Goal: Task Accomplishment & Management: Use online tool/utility

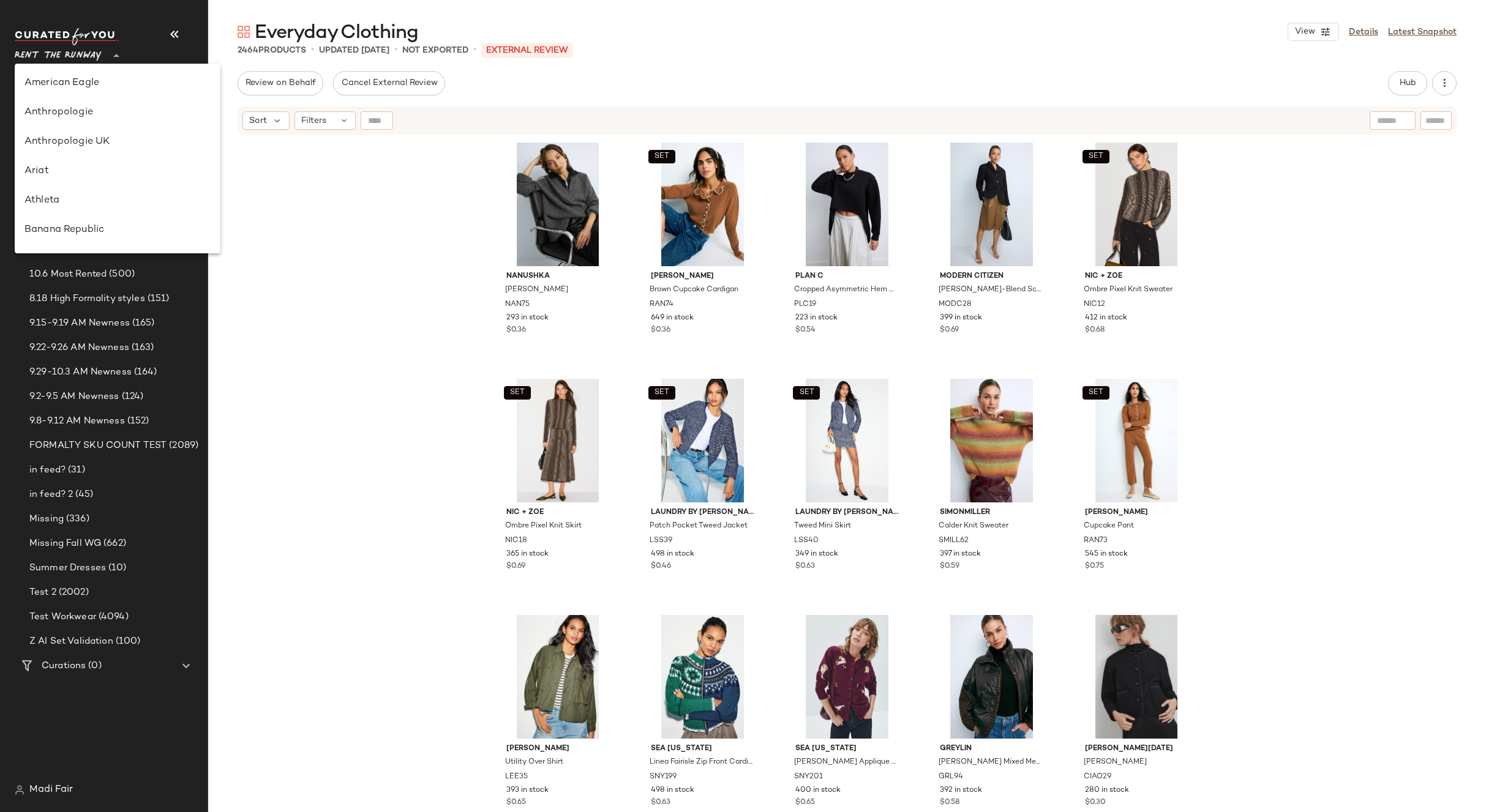
click at [56, 56] on span "Rent the Runway" at bounding box center [58, 53] width 87 height 22
click at [100, 183] on div "Saks OFF 5TH" at bounding box center [117, 171] width 206 height 29
type input "**"
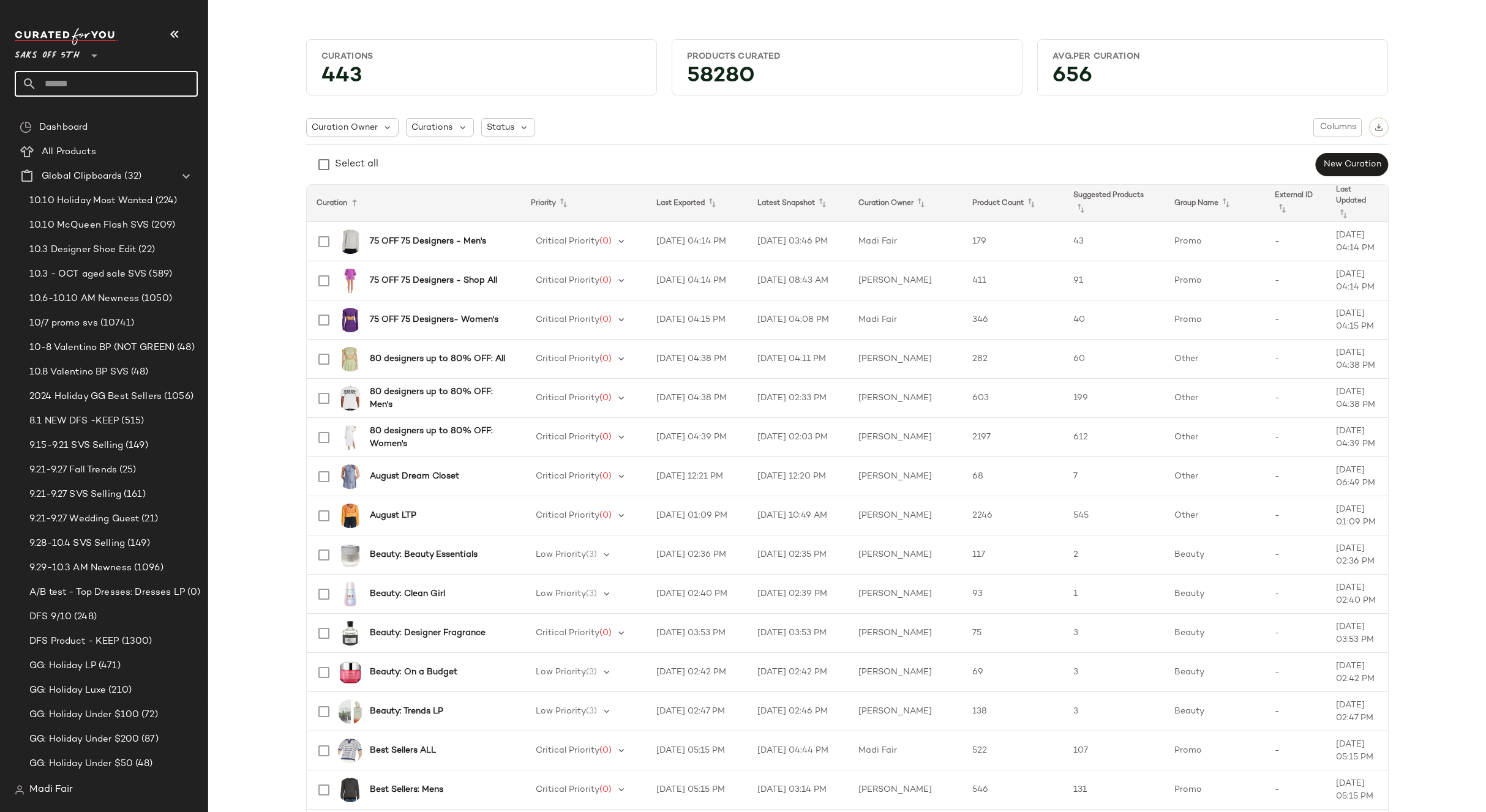
click at [105, 83] on input "text" at bounding box center [117, 84] width 161 height 26
type input "*****"
click at [112, 113] on span "y Gatherings: [DATE] LP" at bounding box center [96, 119] width 99 height 13
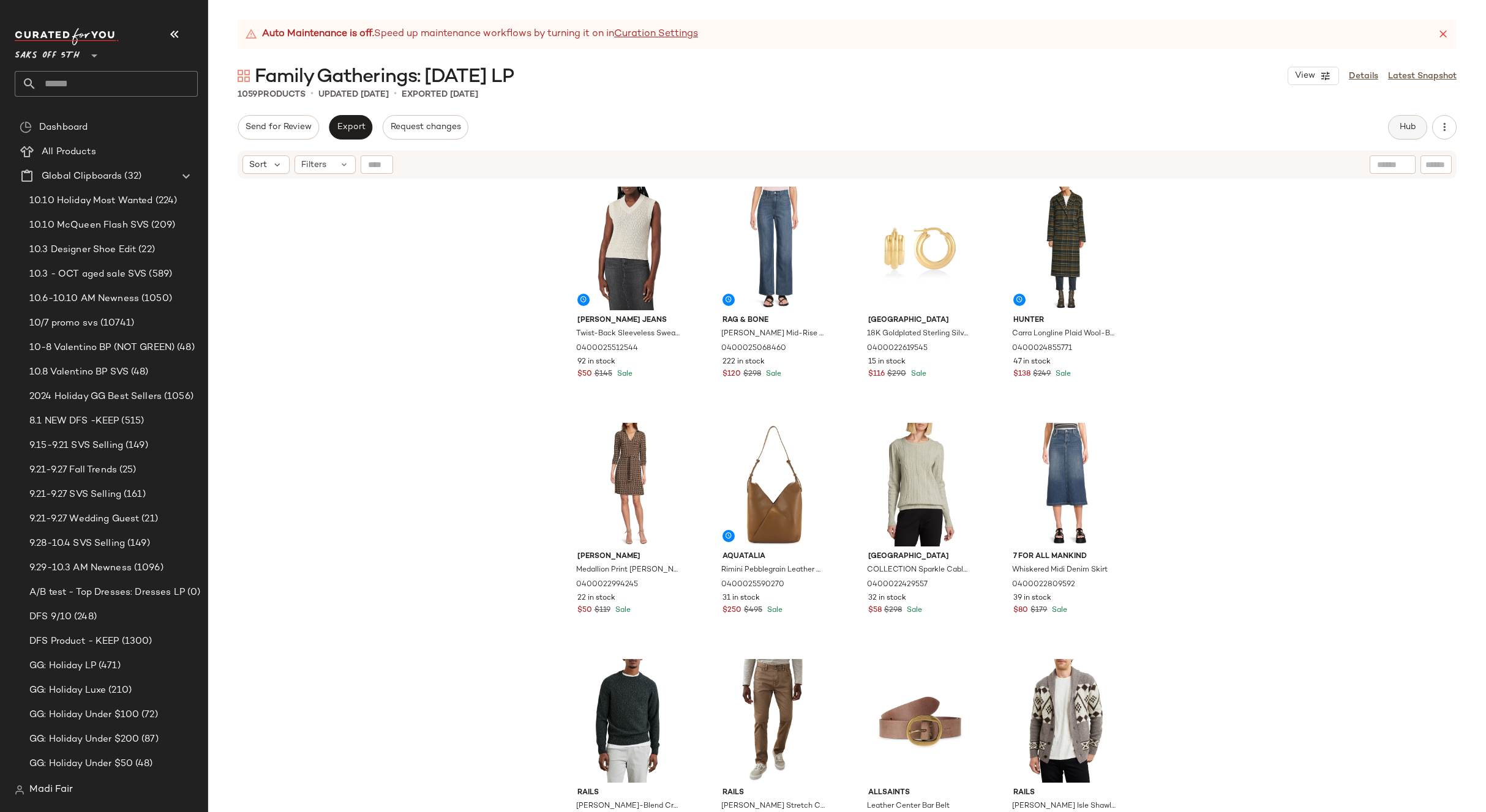
click at [1406, 130] on span "Hub" at bounding box center [1408, 127] width 17 height 9
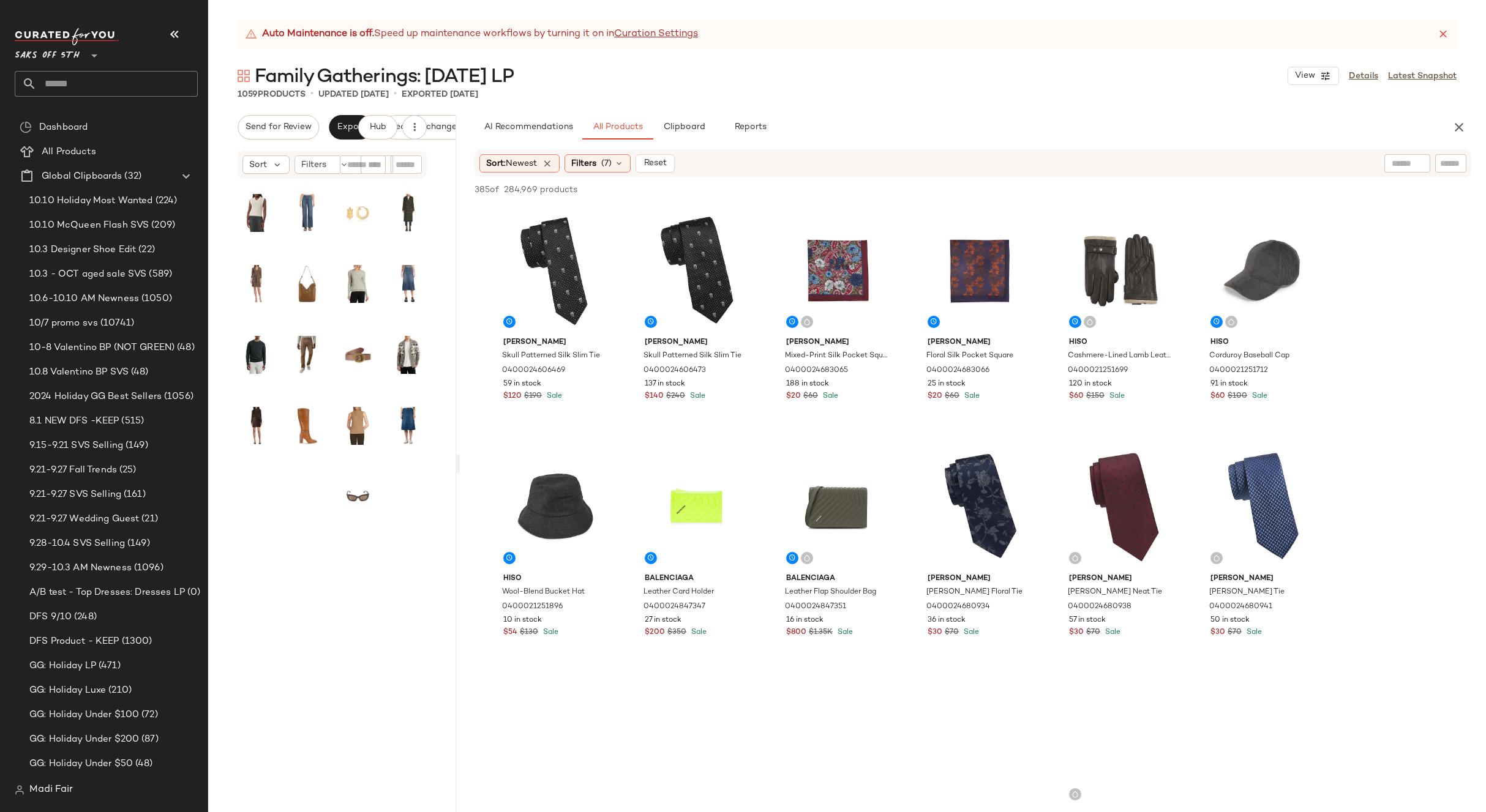
drag, startPoint x: 846, startPoint y: 459, endPoint x: 459, endPoint y: 456, distance: 387.0
click at [459, 456] on div "Auto Maintenance is off. Speed up maintenance workflows by turning it on in Cur…" at bounding box center [847, 415] width 1278 height 792
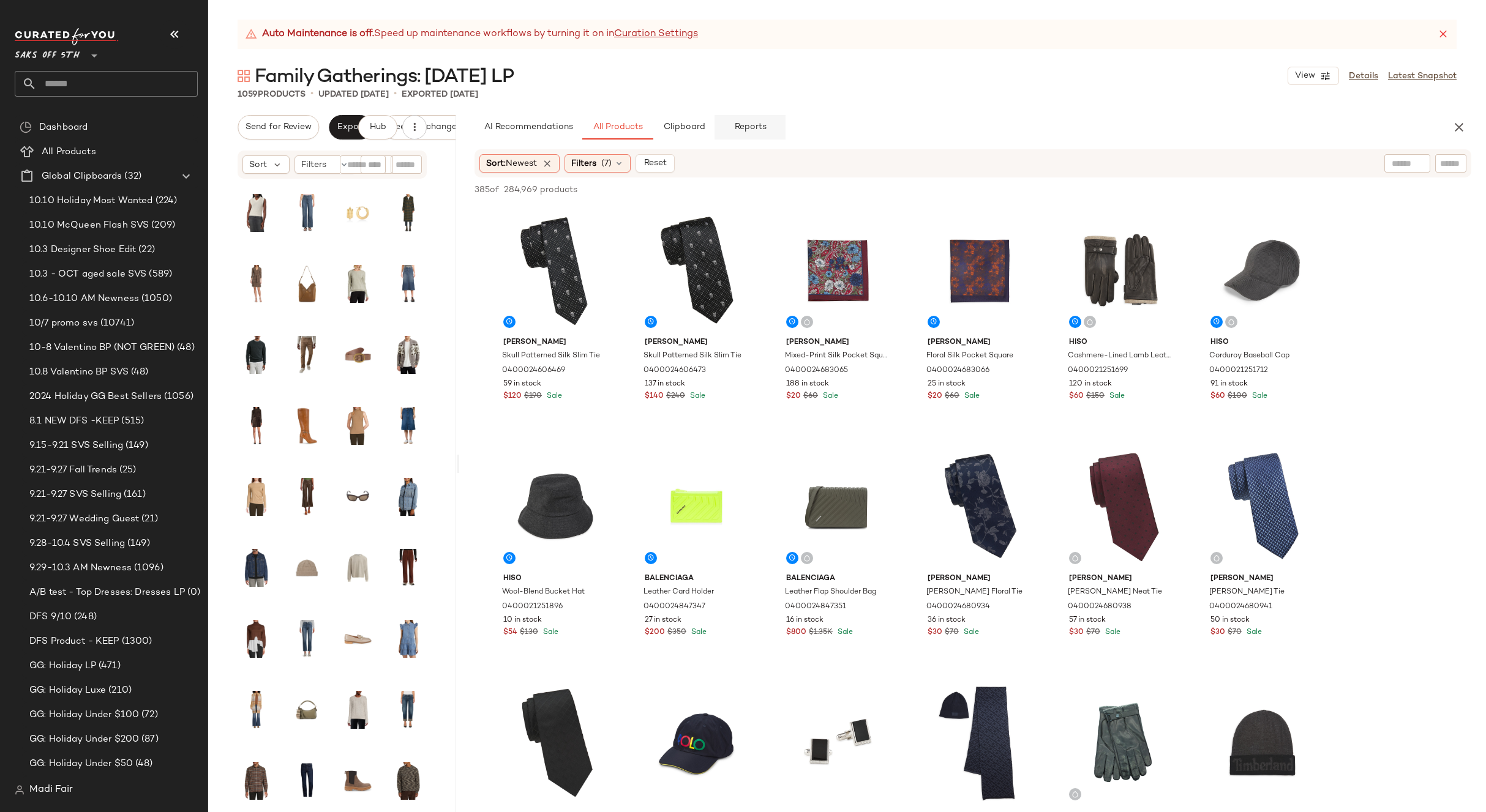
click at [748, 129] on span "Reports" at bounding box center [750, 127] width 32 height 9
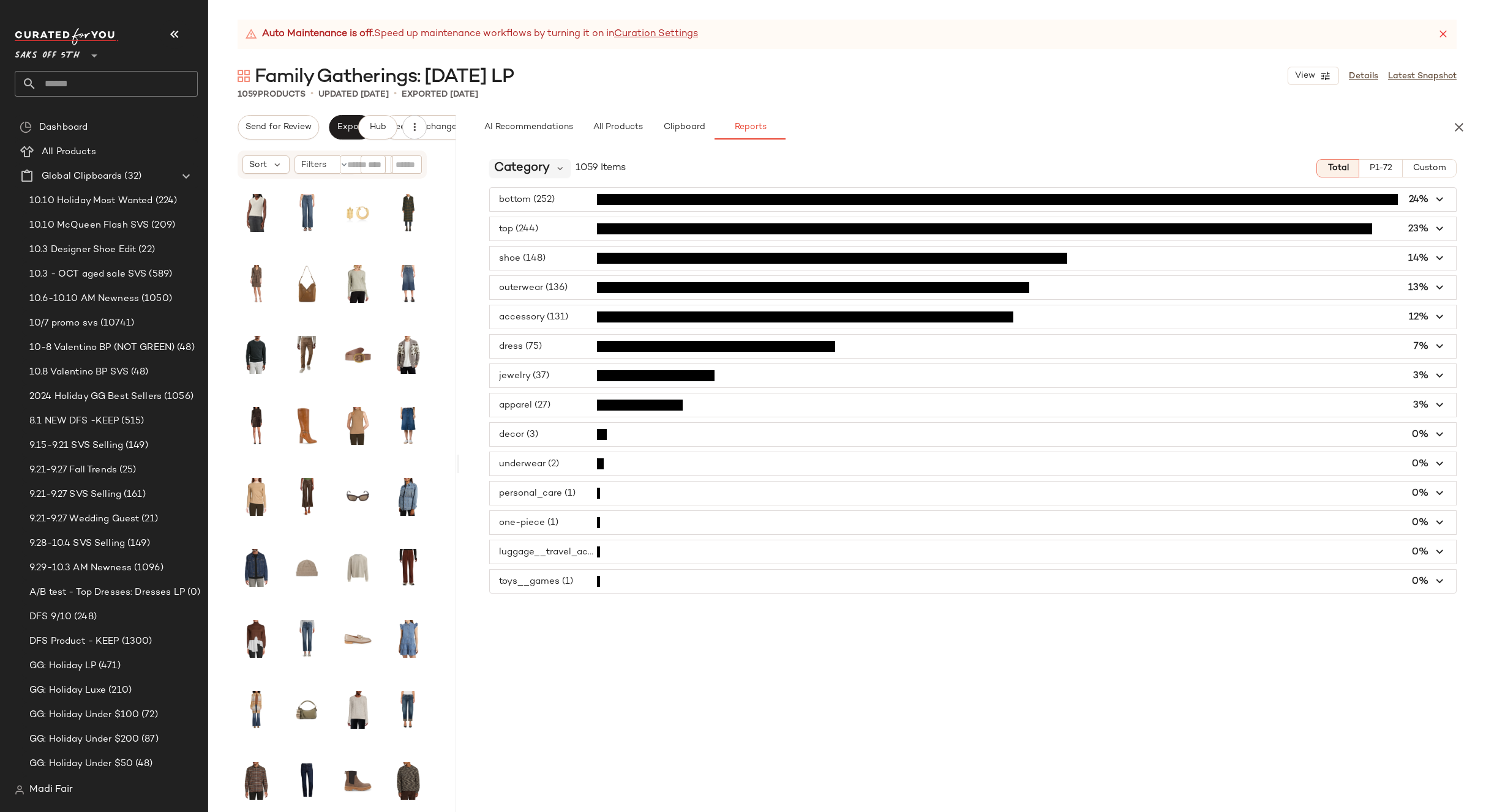
click at [552, 165] on div "Category" at bounding box center [529, 169] width 81 height 19
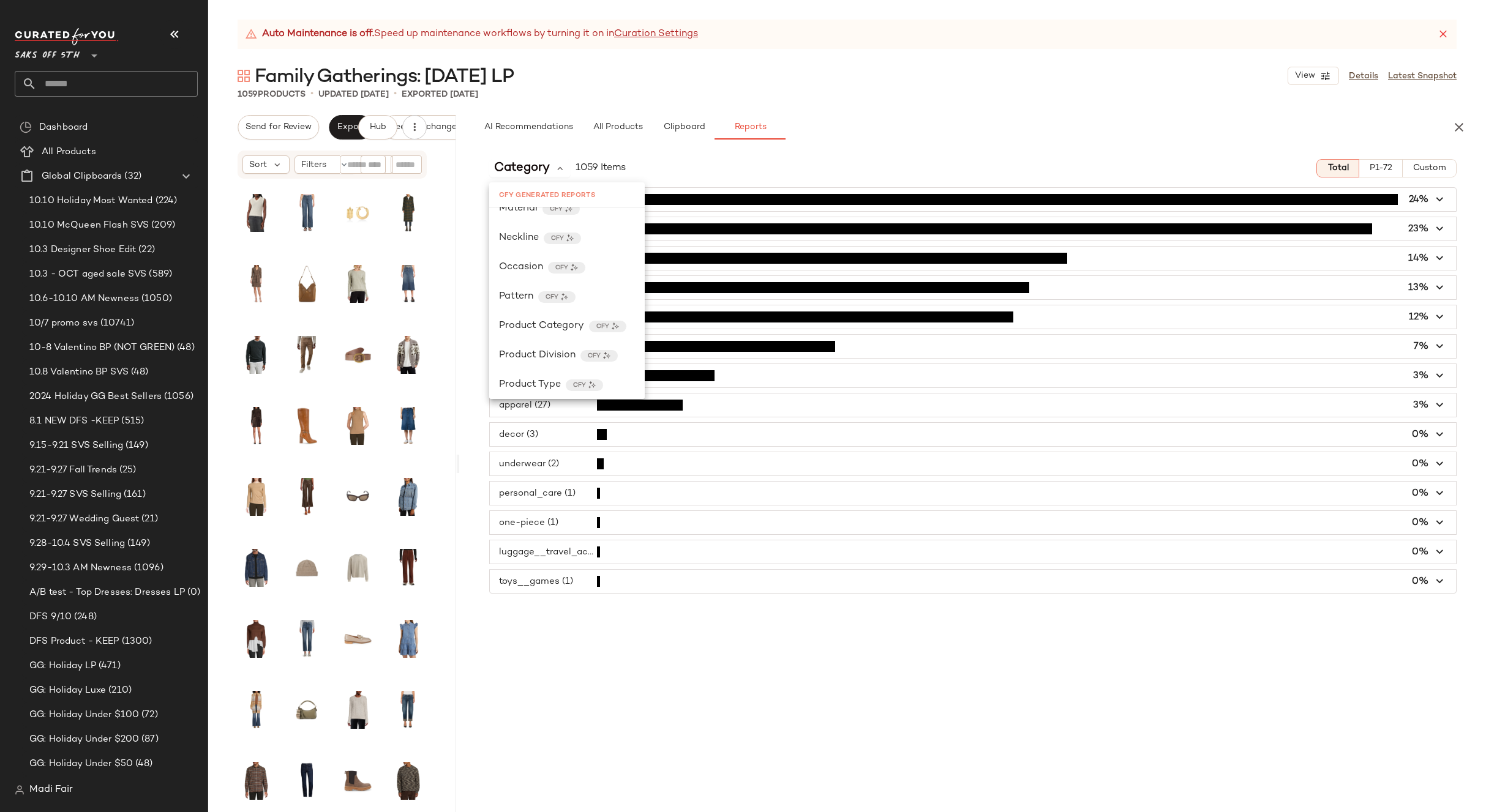
scroll to position [428, 0]
click at [547, 277] on span "Product Category" at bounding box center [542, 270] width 85 height 14
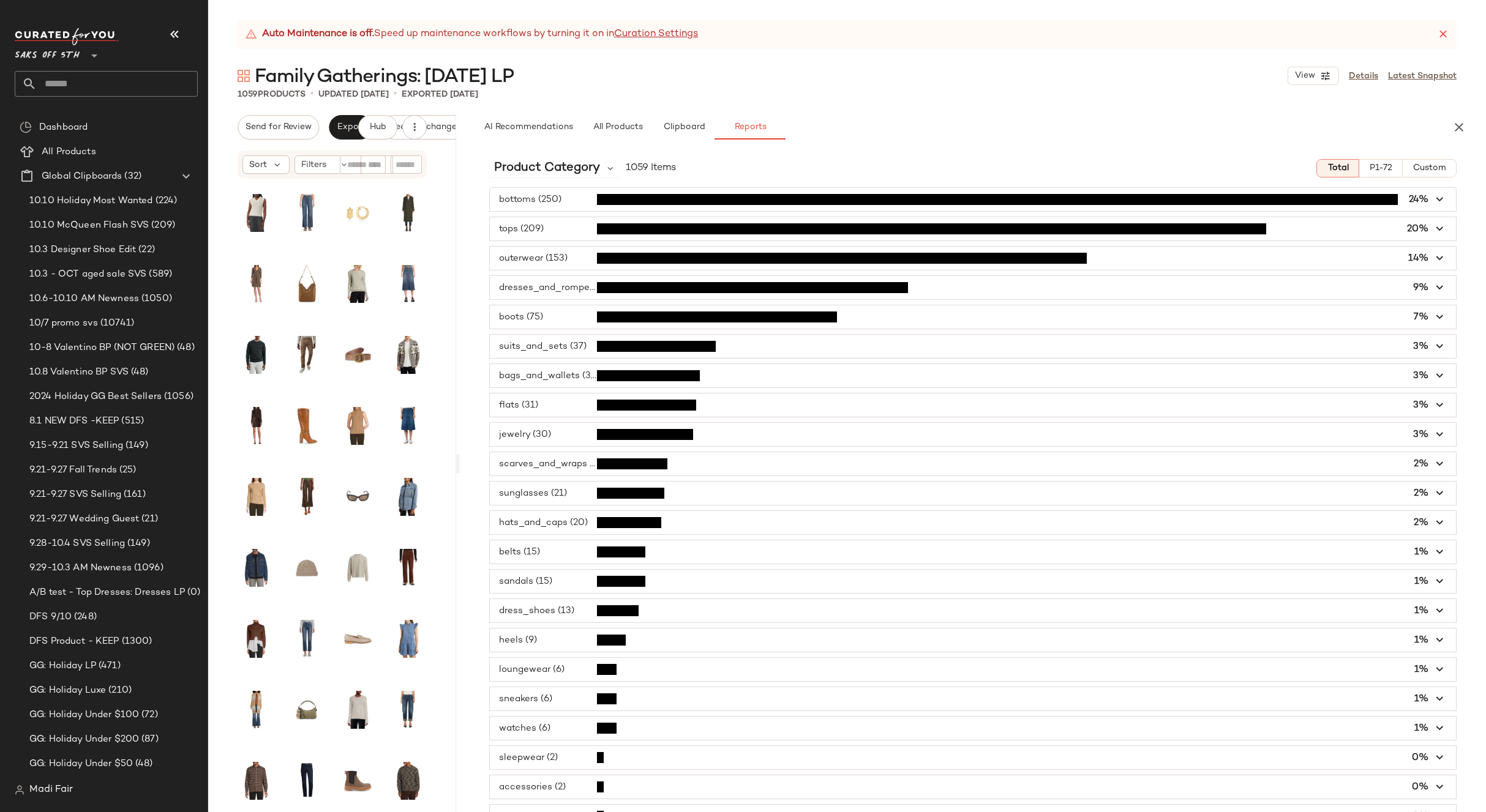
click at [1435, 166] on span "Custom" at bounding box center [1428, 168] width 33 height 9
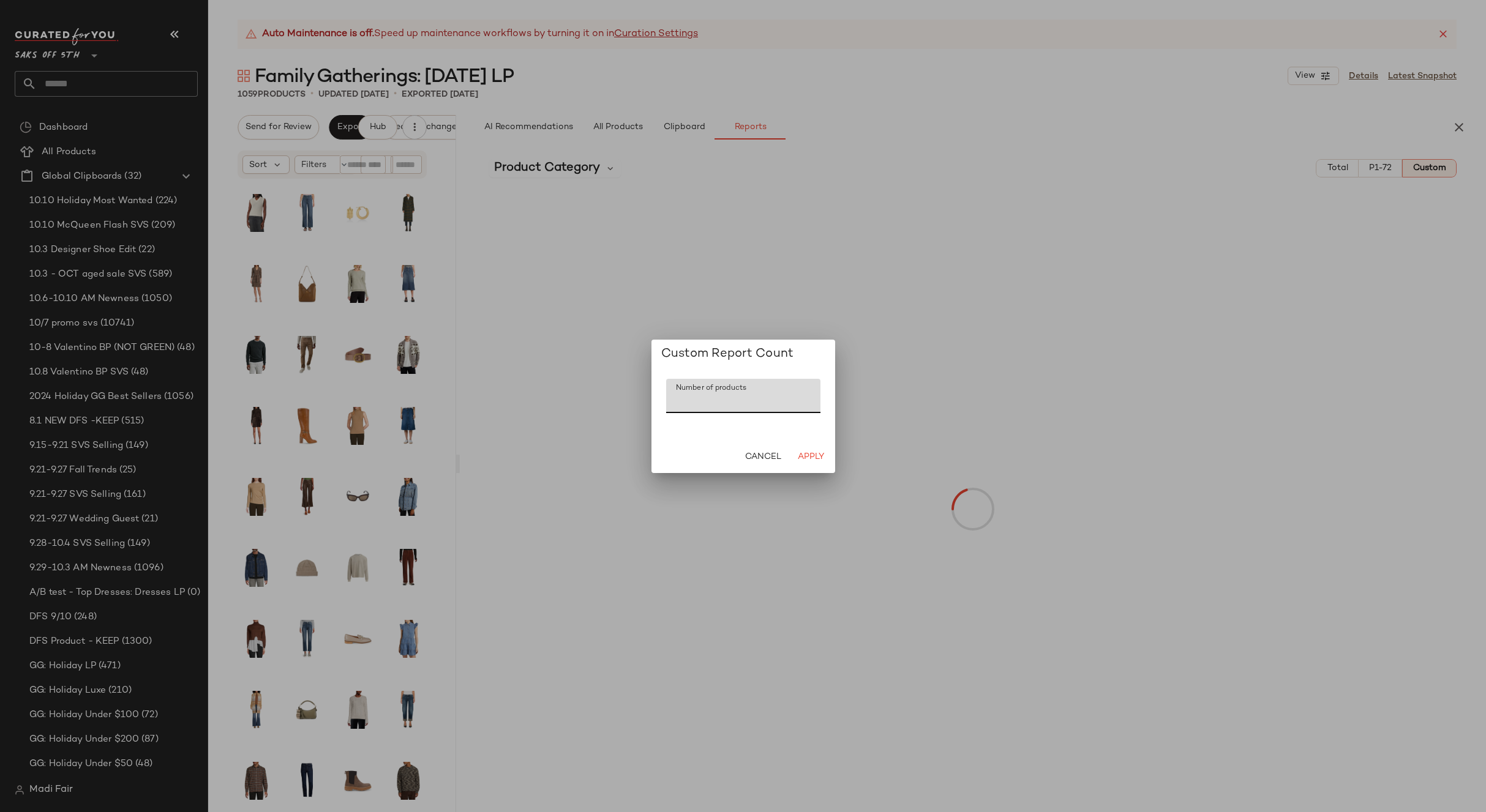
drag, startPoint x: 701, startPoint y: 405, endPoint x: 642, endPoint y: 406, distance: 59.0
click at [642, 406] on div "Custom Report Count Number of products Number of products *** Cancel Apply" at bounding box center [743, 406] width 1486 height 812
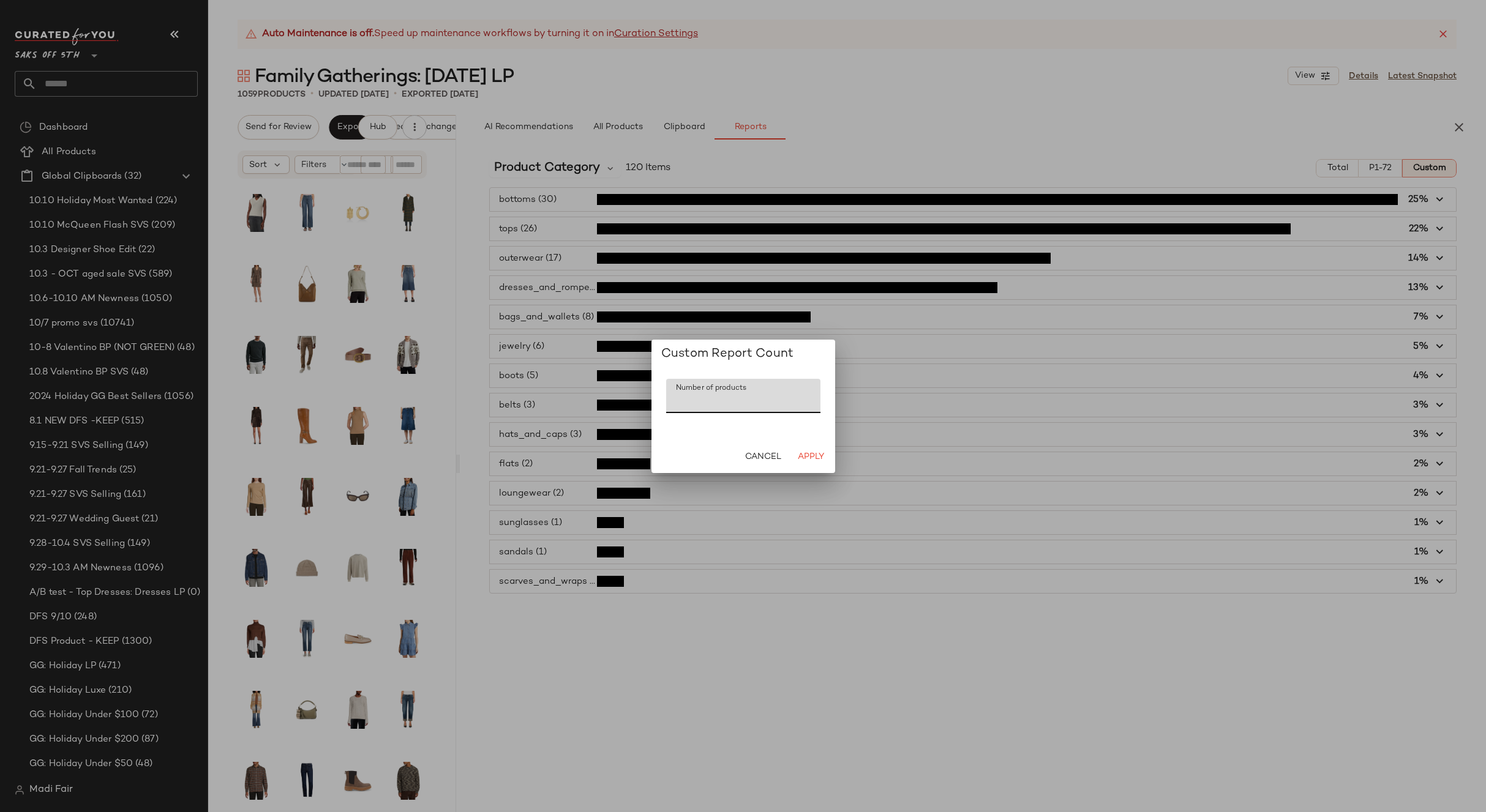
type input "**"
click at [832, 455] on div "Cancel Apply" at bounding box center [743, 456] width 183 height 32
click at [804, 460] on span "Apply" at bounding box center [810, 456] width 27 height 9
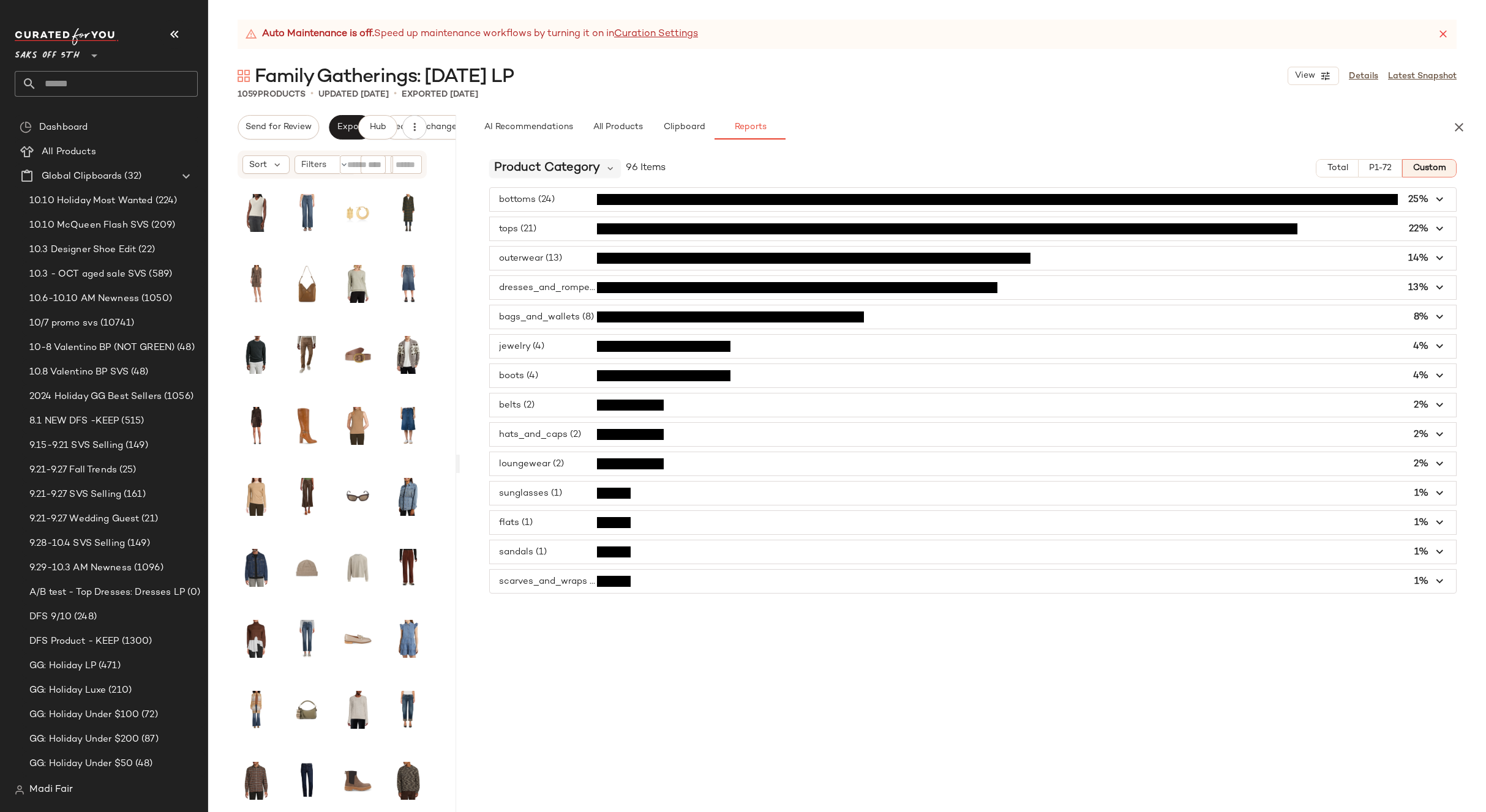
click at [552, 175] on span "Product Category" at bounding box center [547, 169] width 106 height 19
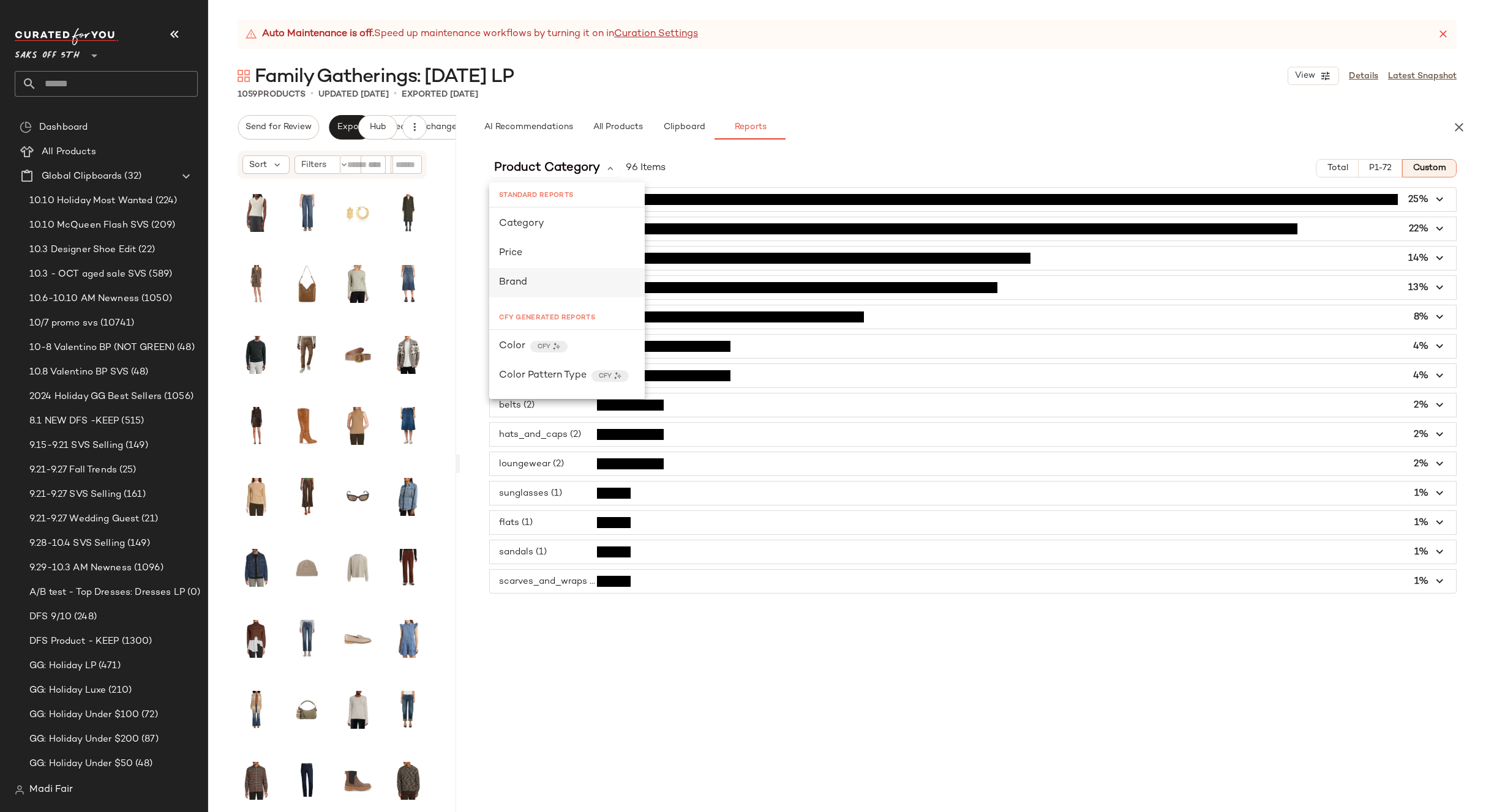
click at [556, 286] on div "Brand" at bounding box center [566, 282] width 136 height 14
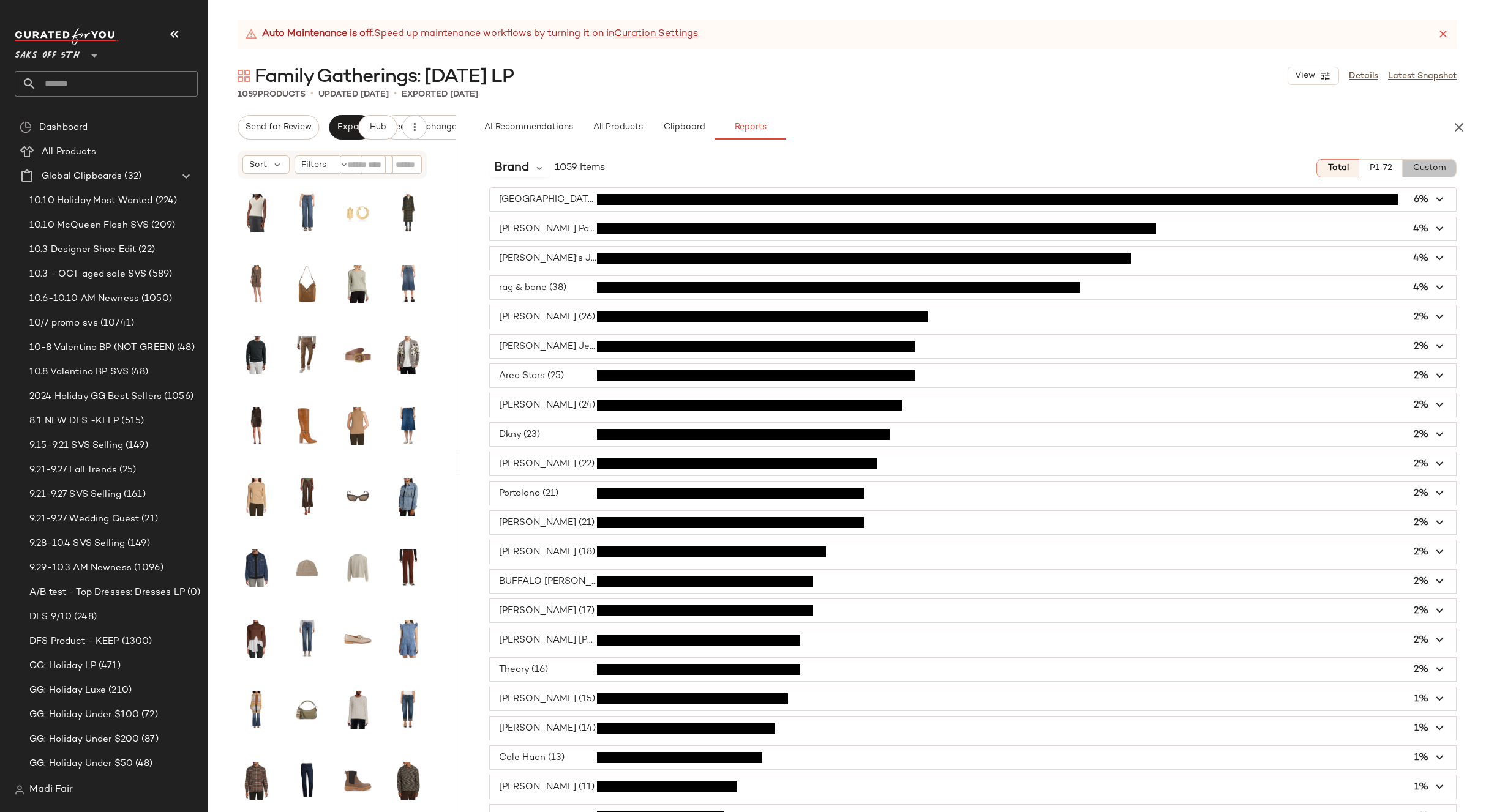
click at [1438, 168] on button "Custom" at bounding box center [1429, 169] width 54 height 19
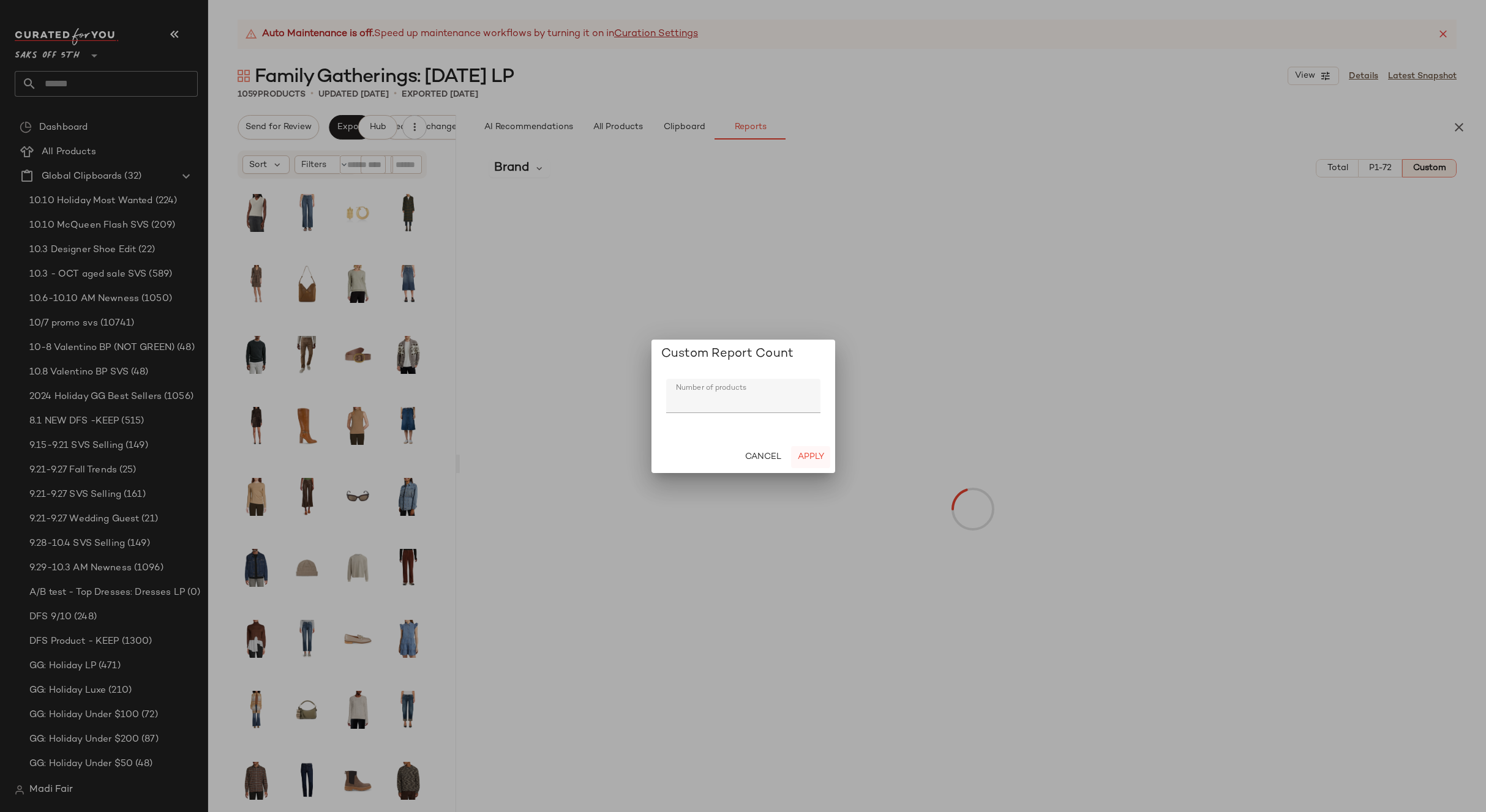
click at [810, 462] on span "Apply" at bounding box center [810, 456] width 27 height 9
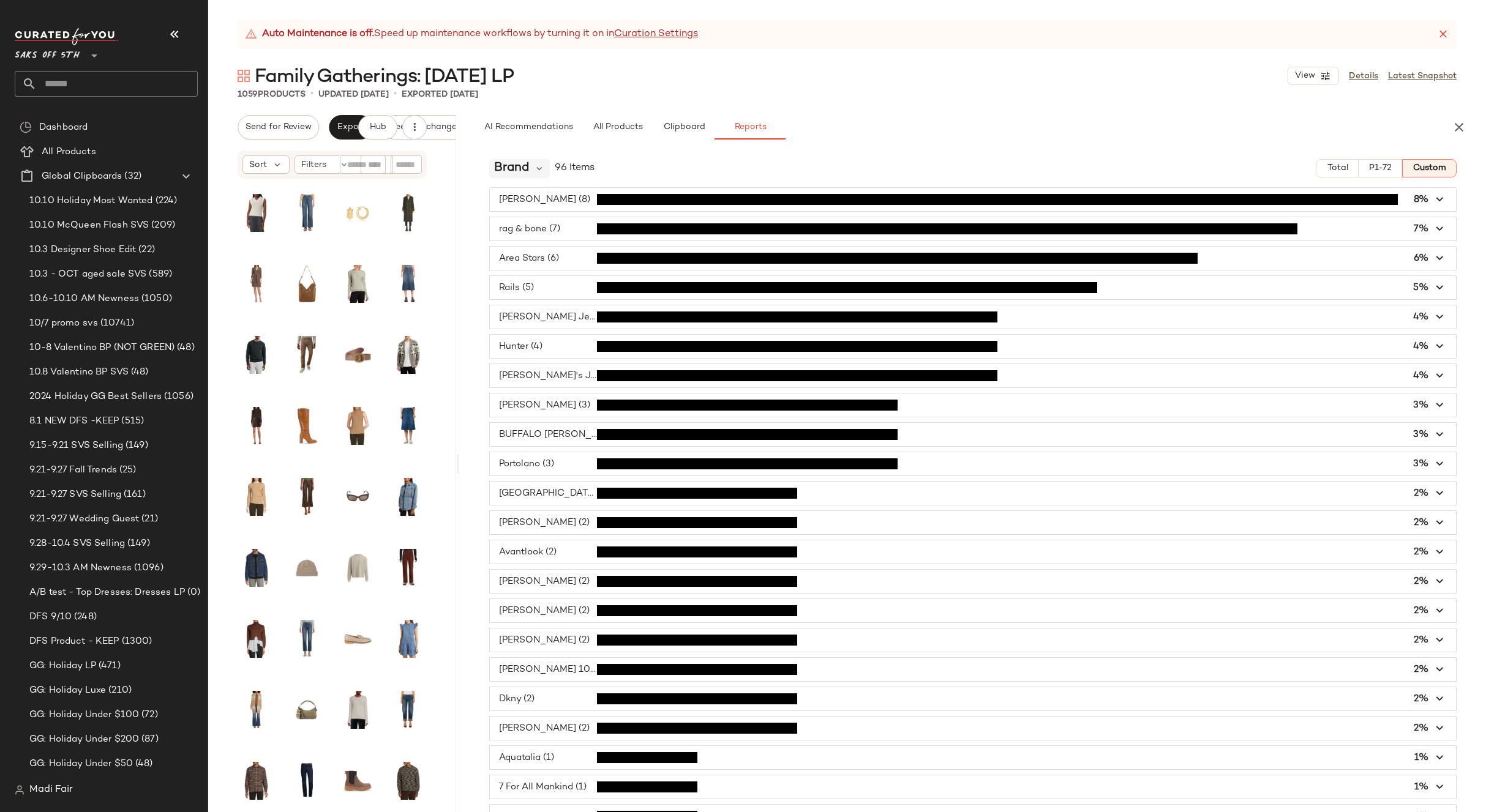
click at [513, 165] on span "Brand" at bounding box center [511, 169] width 35 height 19
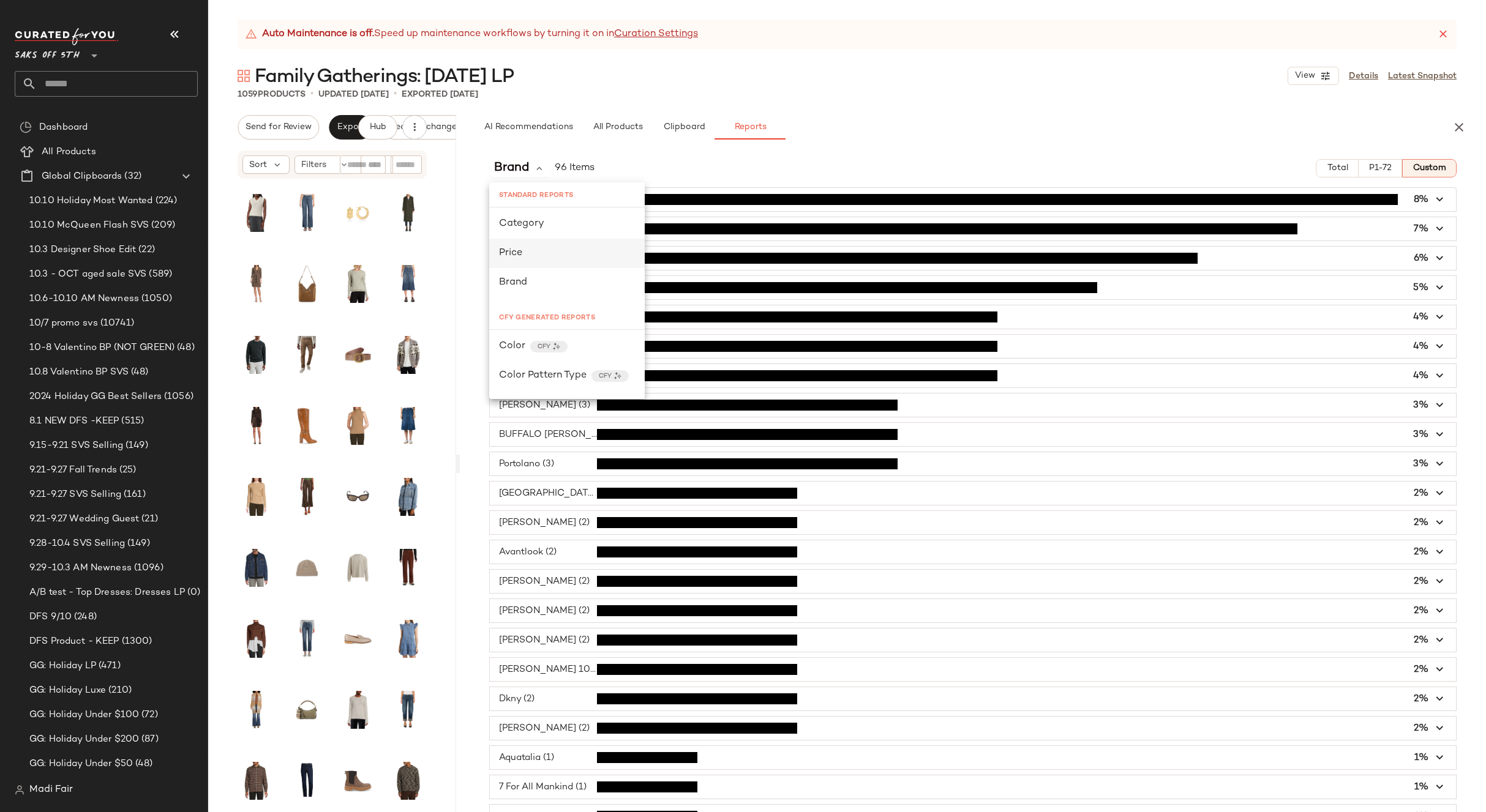
click at [556, 259] on div "Price" at bounding box center [566, 252] width 136 height 14
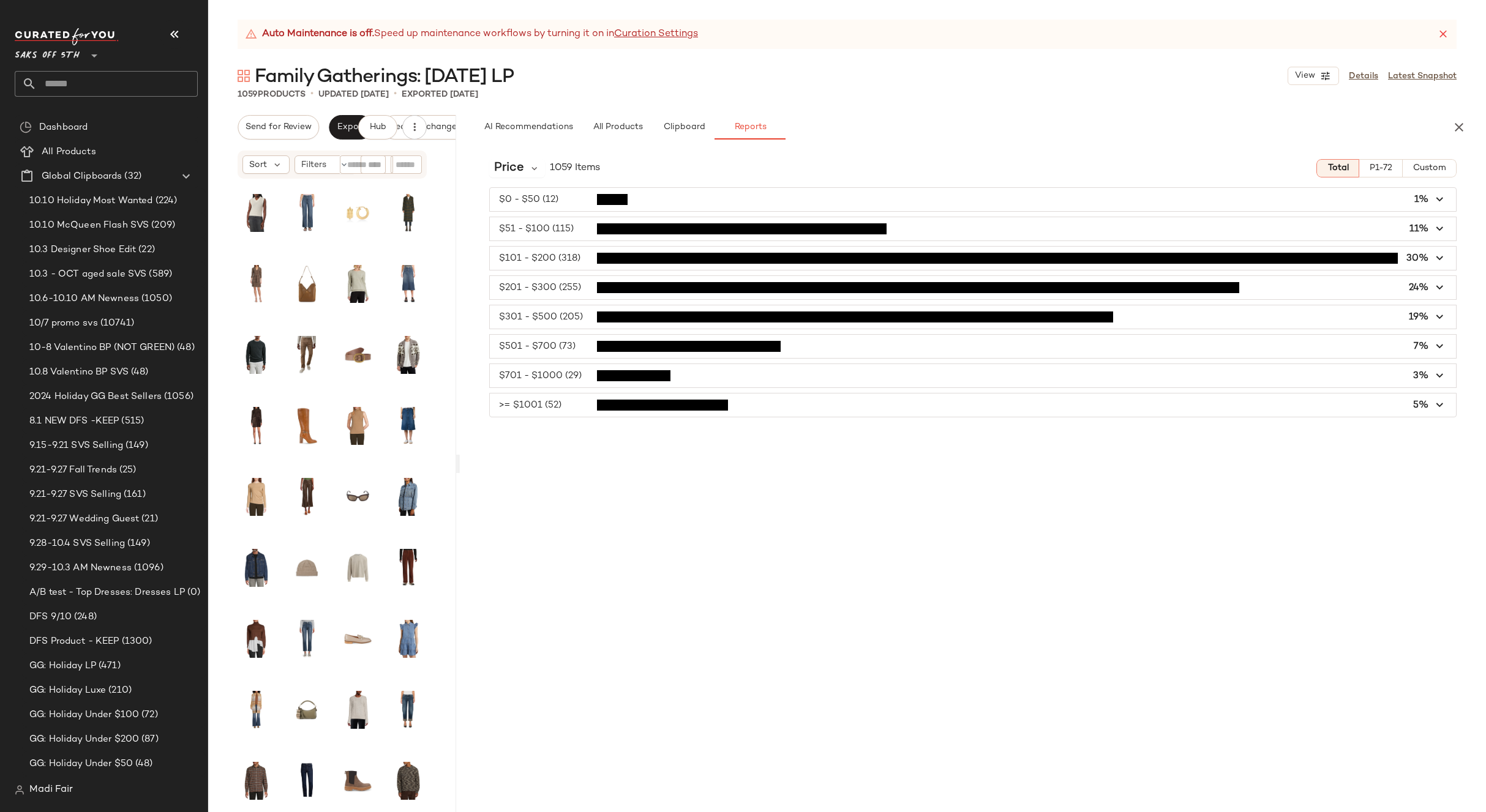
click at [1410, 168] on button "Custom" at bounding box center [1429, 169] width 54 height 19
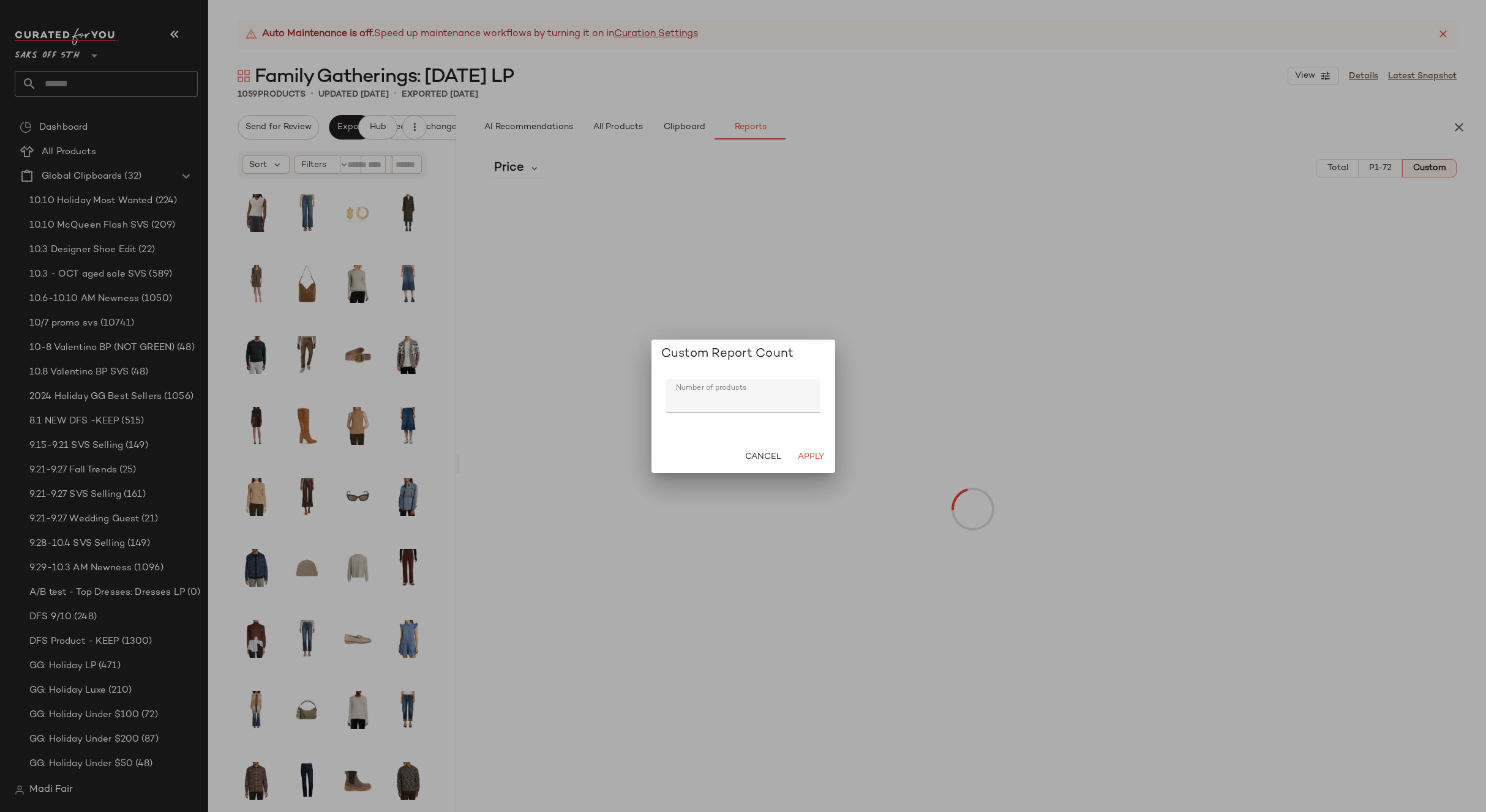
click at [803, 468] on div "Cancel Apply" at bounding box center [743, 456] width 183 height 32
click at [803, 461] on span "Apply" at bounding box center [810, 456] width 27 height 9
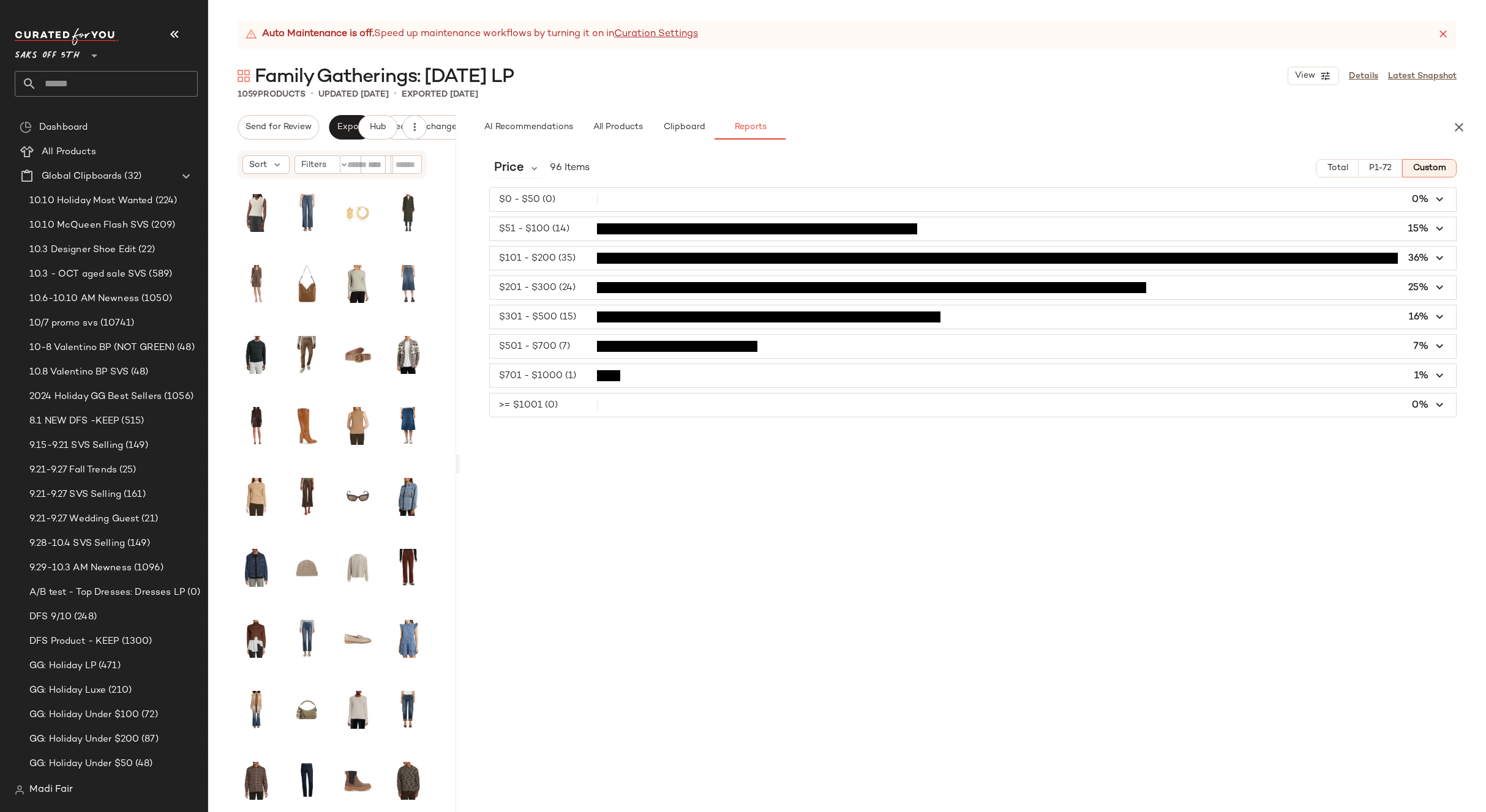
click at [67, 79] on input "text" at bounding box center [117, 84] width 161 height 26
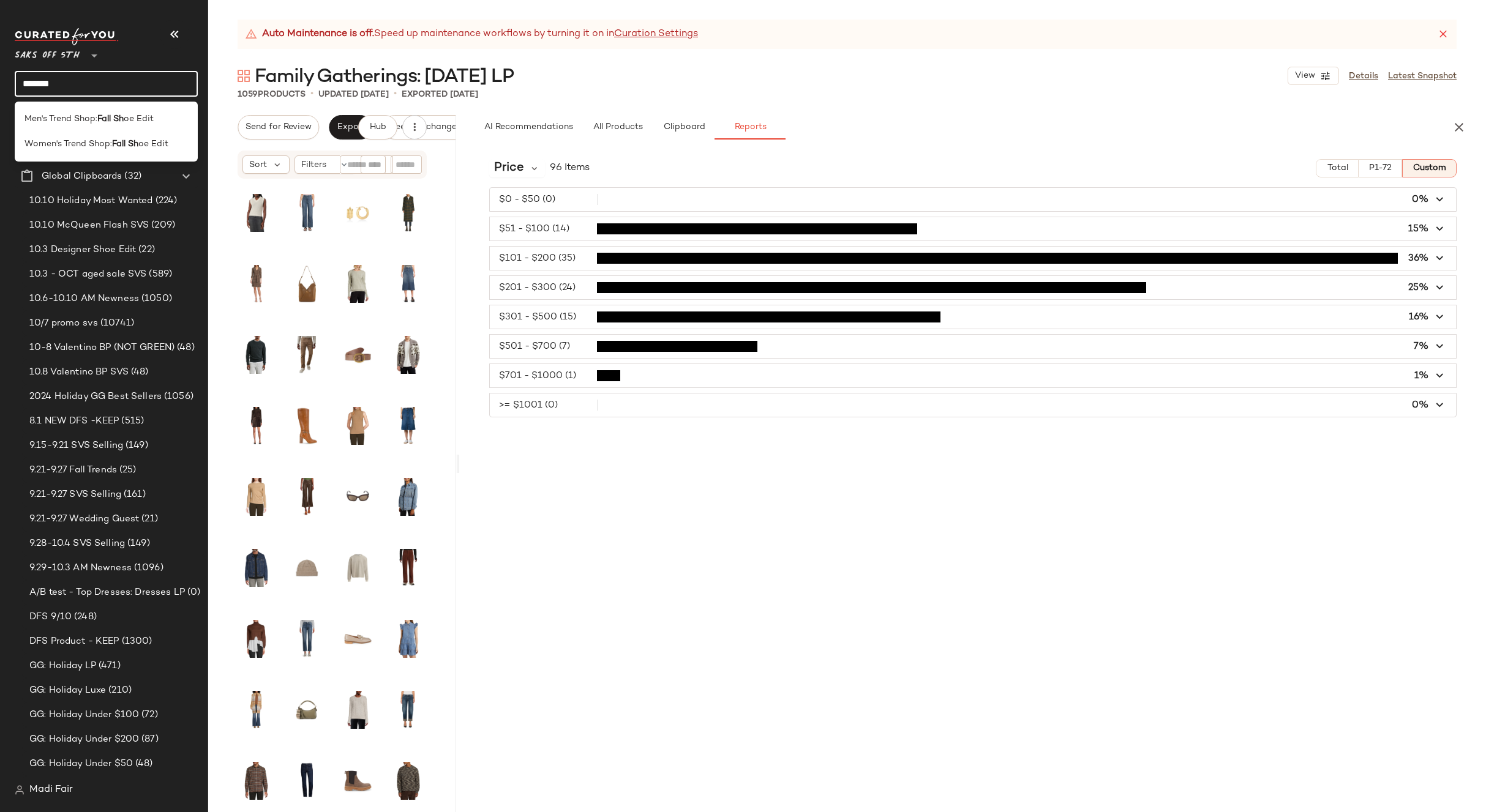
type input "*******"
click at [96, 140] on span "Women's Trend Shop:" at bounding box center [68, 143] width 88 height 13
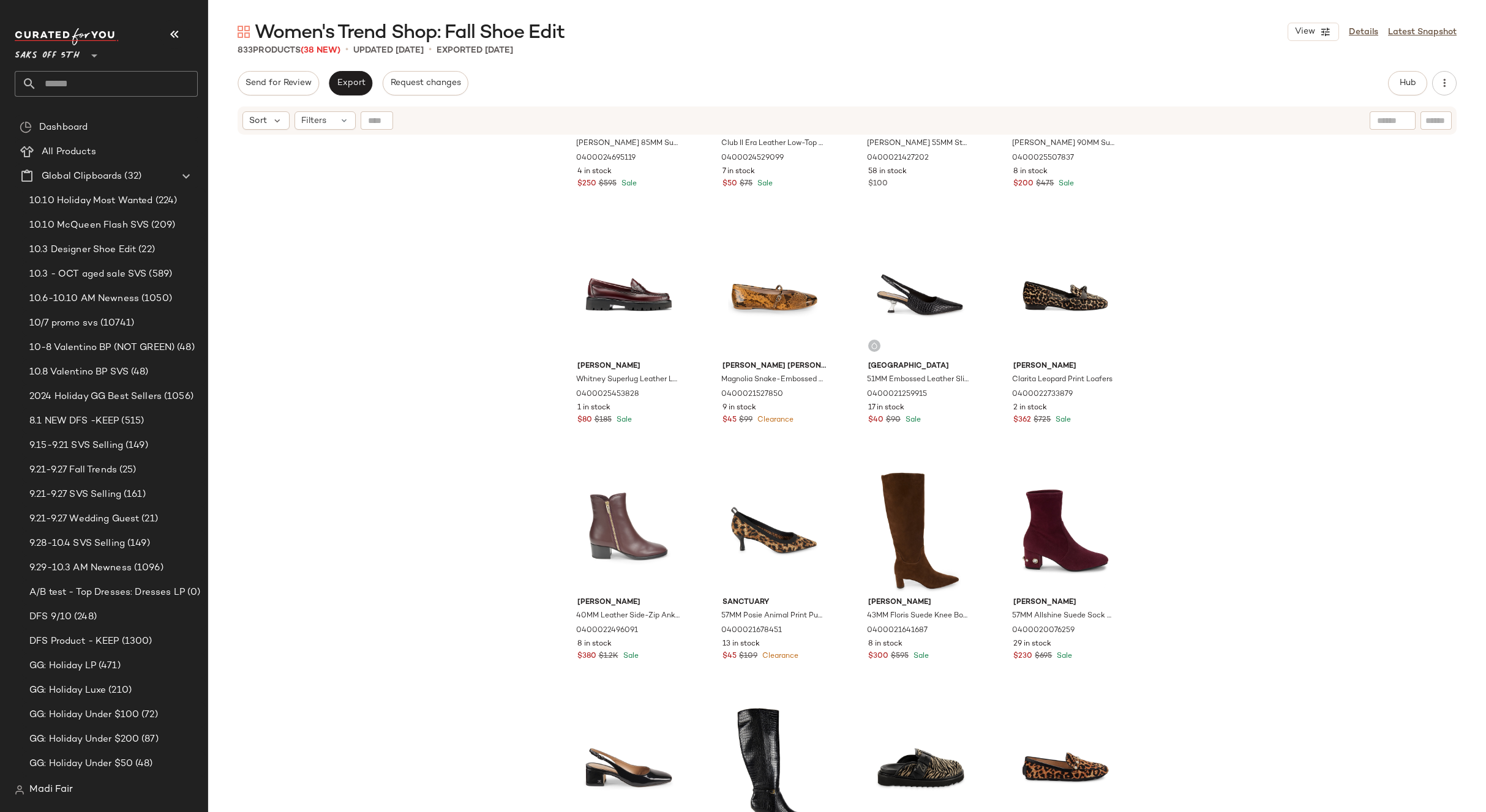
scroll to position [500, 0]
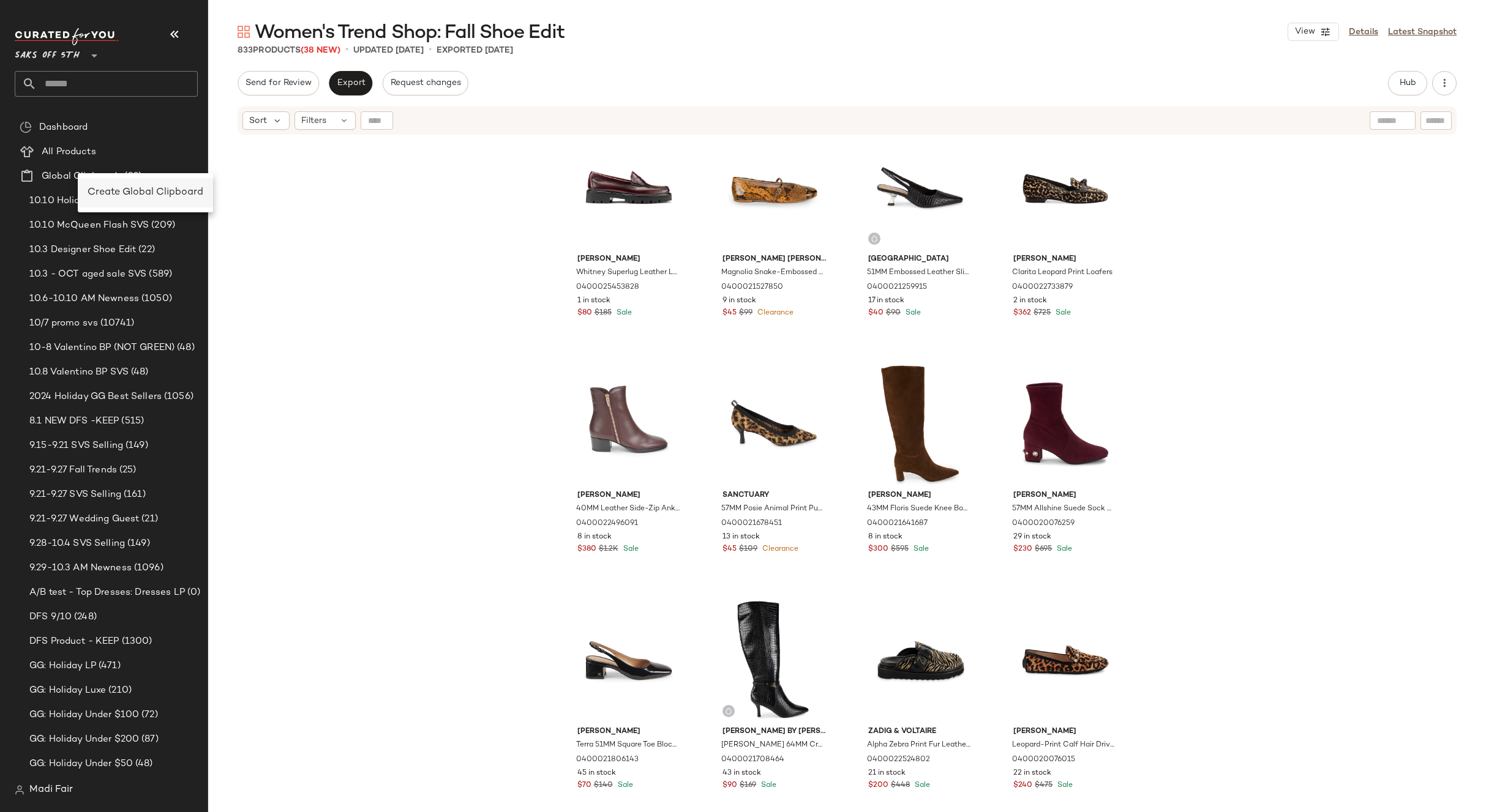
click at [107, 191] on span "Create Global Clipboard" at bounding box center [146, 193] width 116 height 10
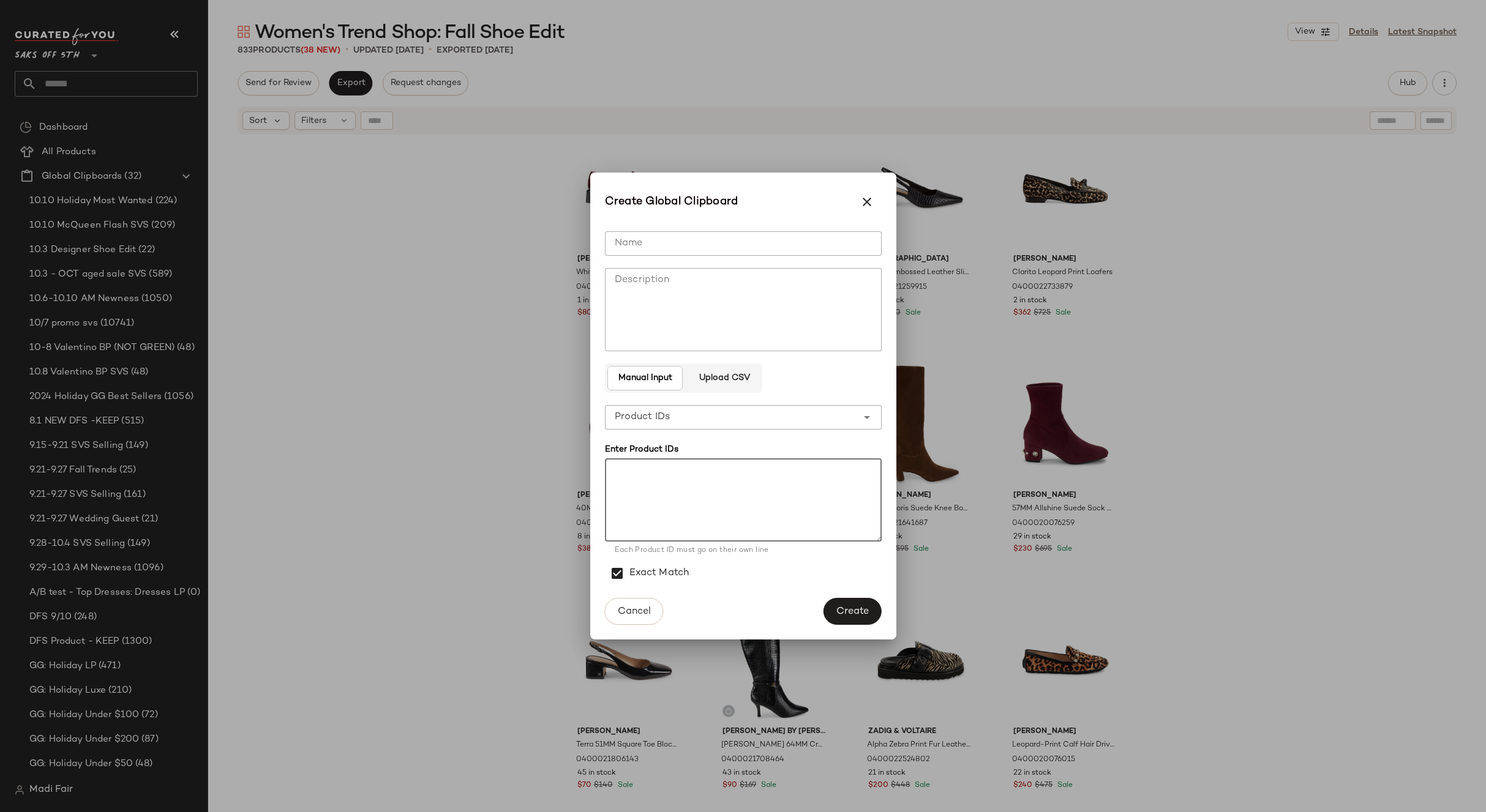
click at [652, 487] on textarea at bounding box center [743, 500] width 276 height 84
paste textarea "**********"
type textarea "**********"
click at [653, 242] on input "Name" at bounding box center [743, 243] width 276 height 25
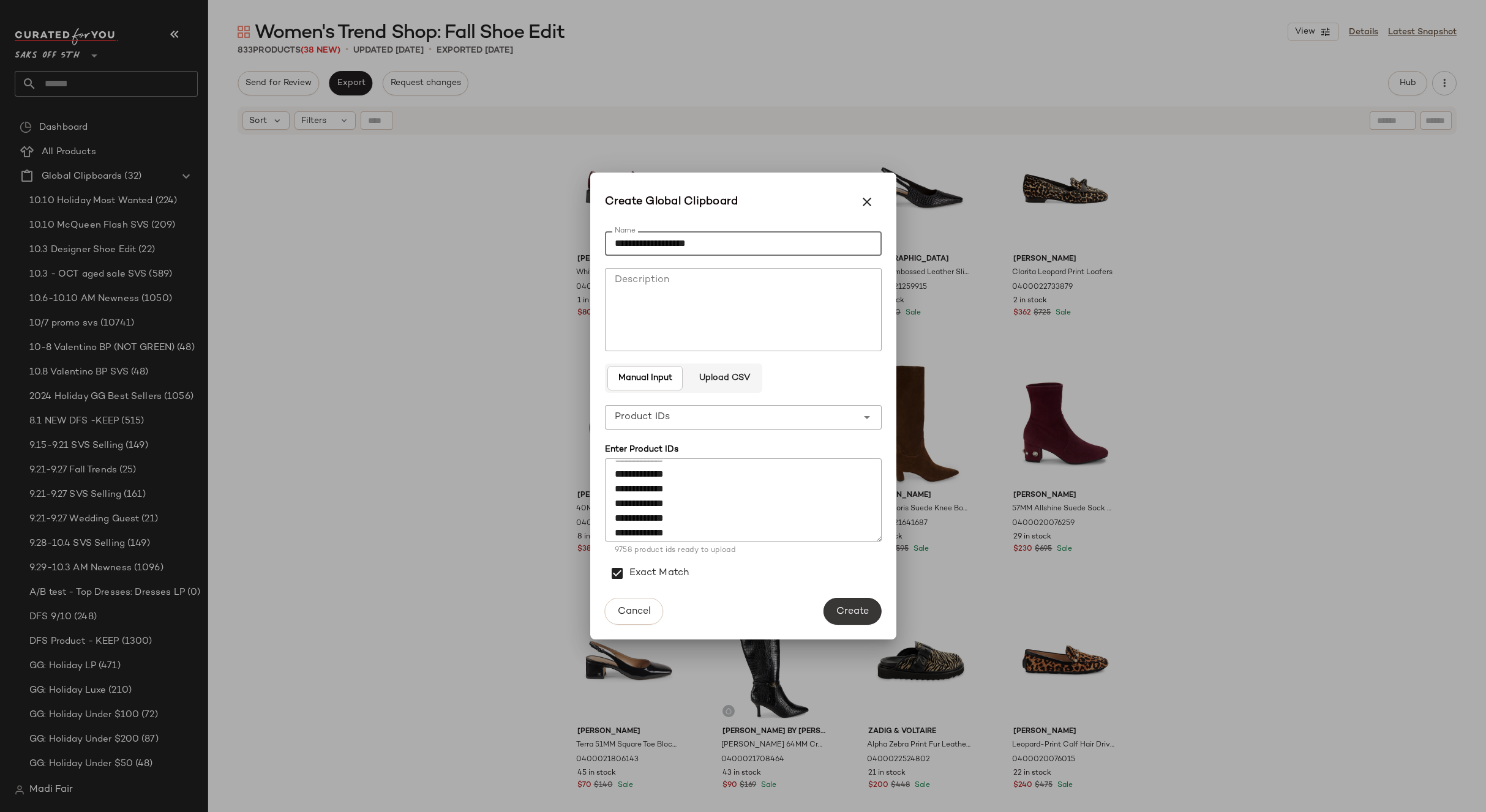
type input "**********"
click at [855, 612] on span "Create" at bounding box center [852, 612] width 33 height 12
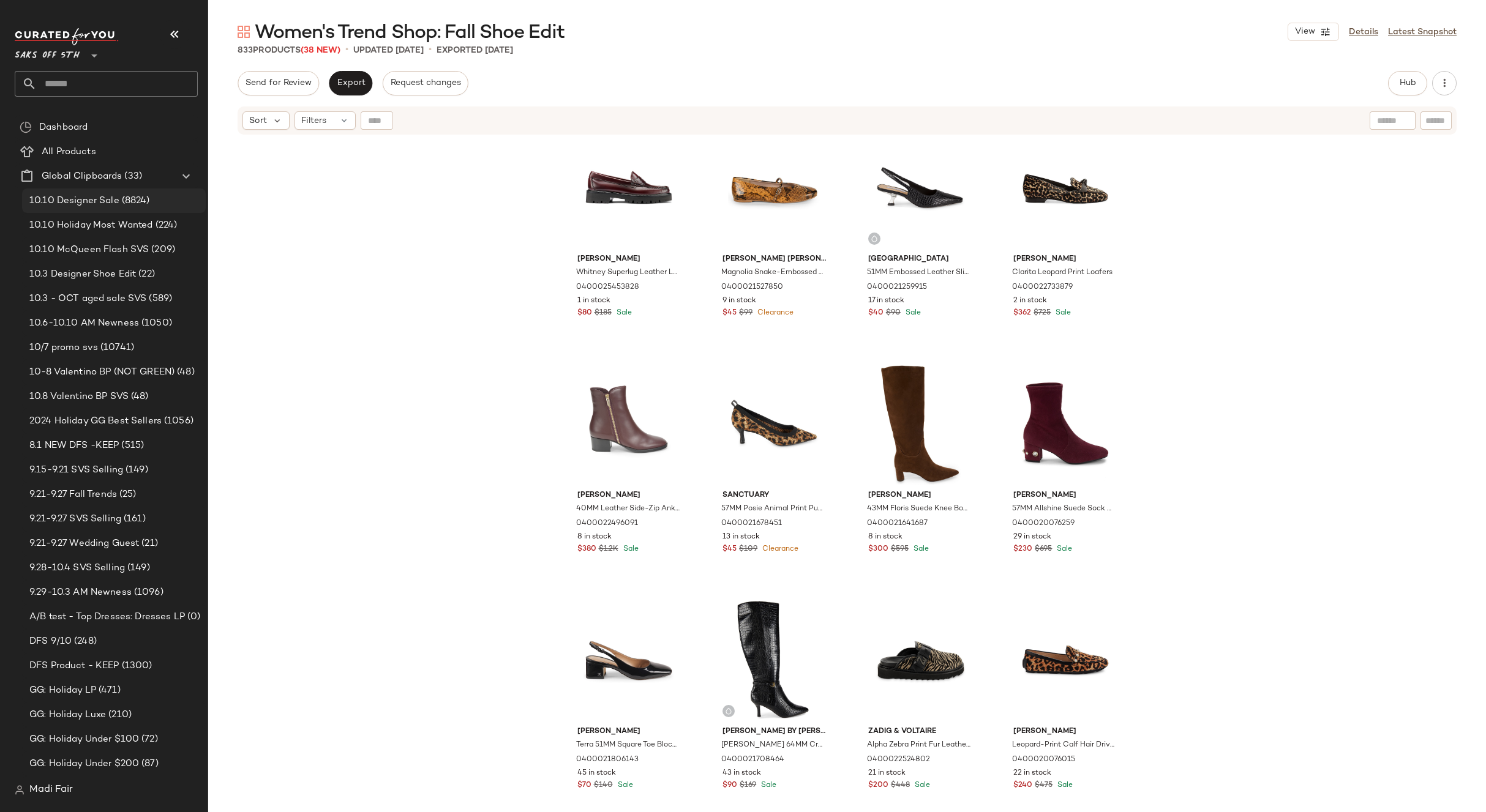
click at [107, 199] on span "10.10 Designer Sale" at bounding box center [73, 200] width 90 height 14
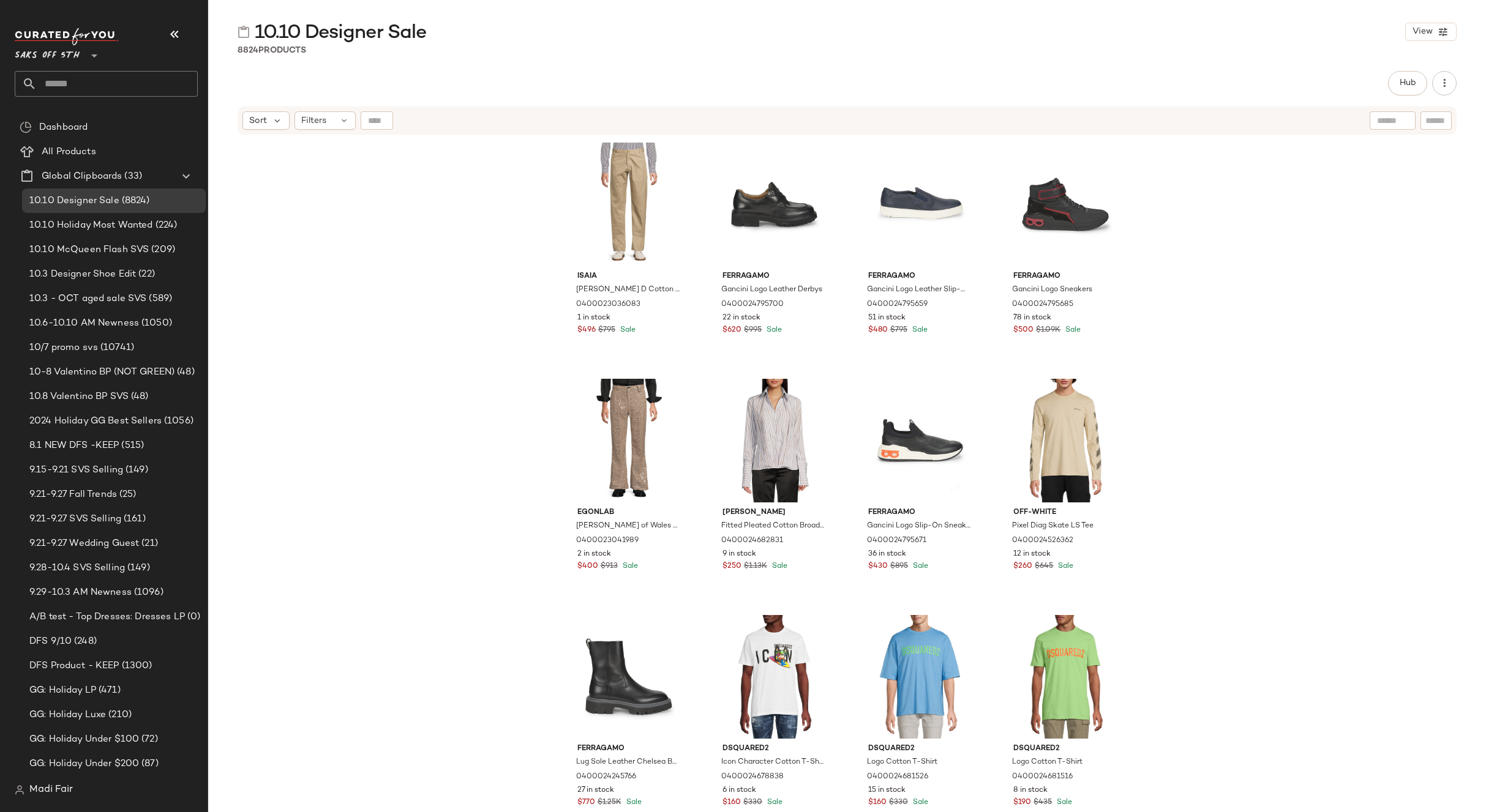
click at [87, 84] on input "text" at bounding box center [117, 84] width 161 height 26
type input "*****"
click at [73, 115] on span "Promo" at bounding box center [61, 119] width 27 height 13
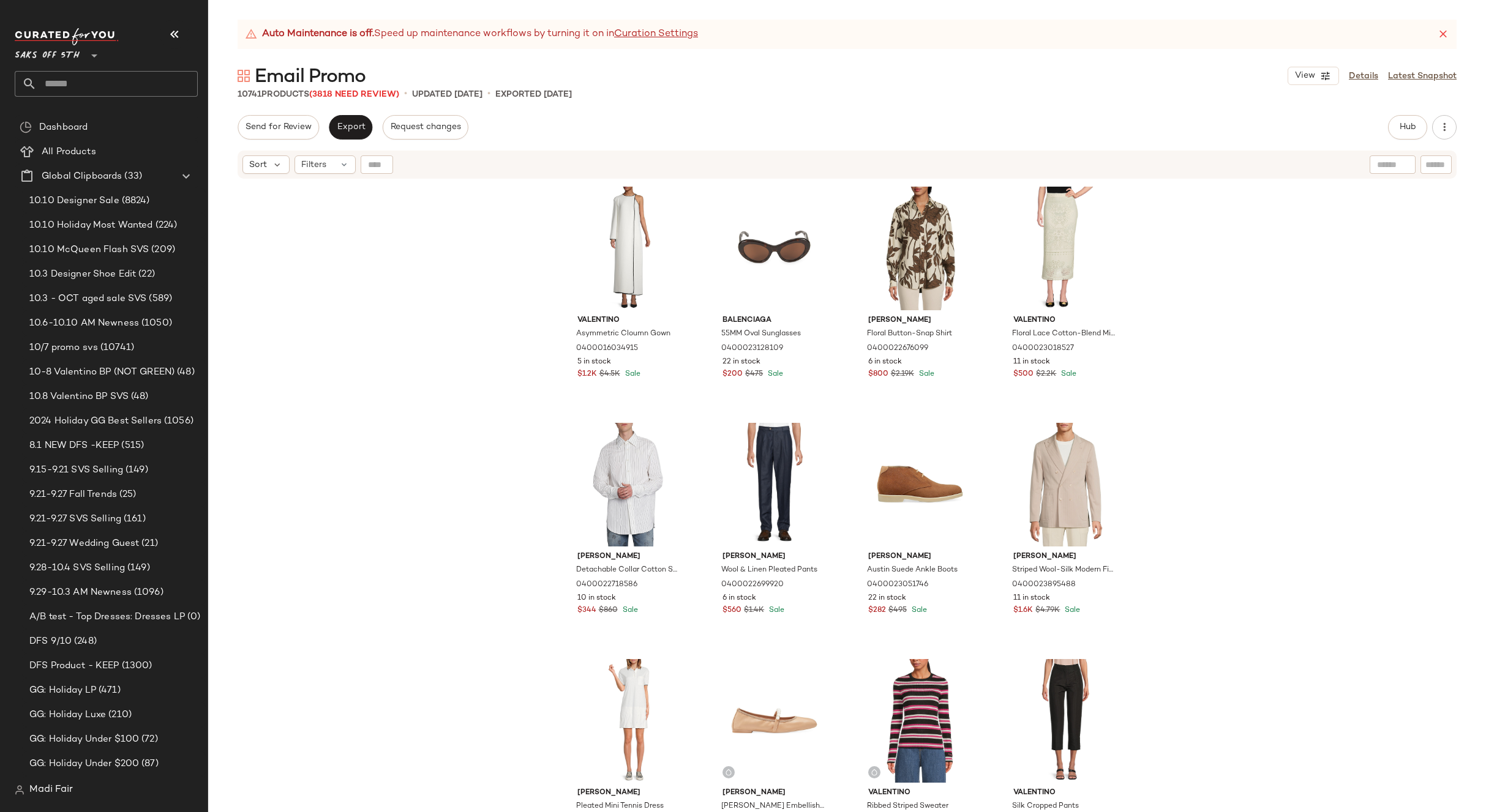
click at [360, 252] on div "Valentino Asymmetric Cloumn Gown 0400016034915 5 in stock $1.2K $4.5K Sale Bale…" at bounding box center [847, 511] width 1278 height 663
click at [79, 81] on input "text" at bounding box center [117, 84] width 161 height 26
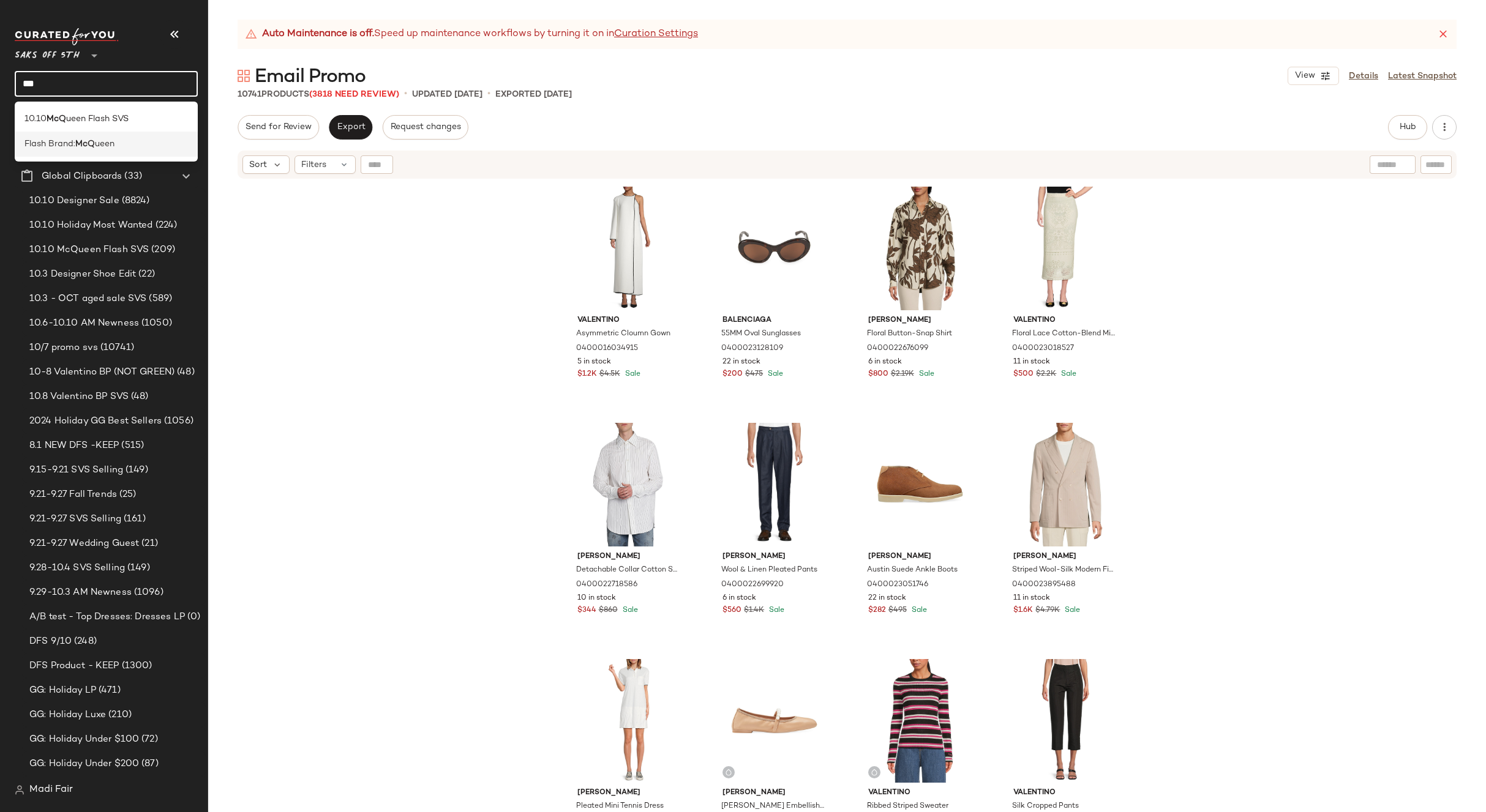
type input "***"
click at [102, 139] on span "ueen" at bounding box center [104, 143] width 20 height 13
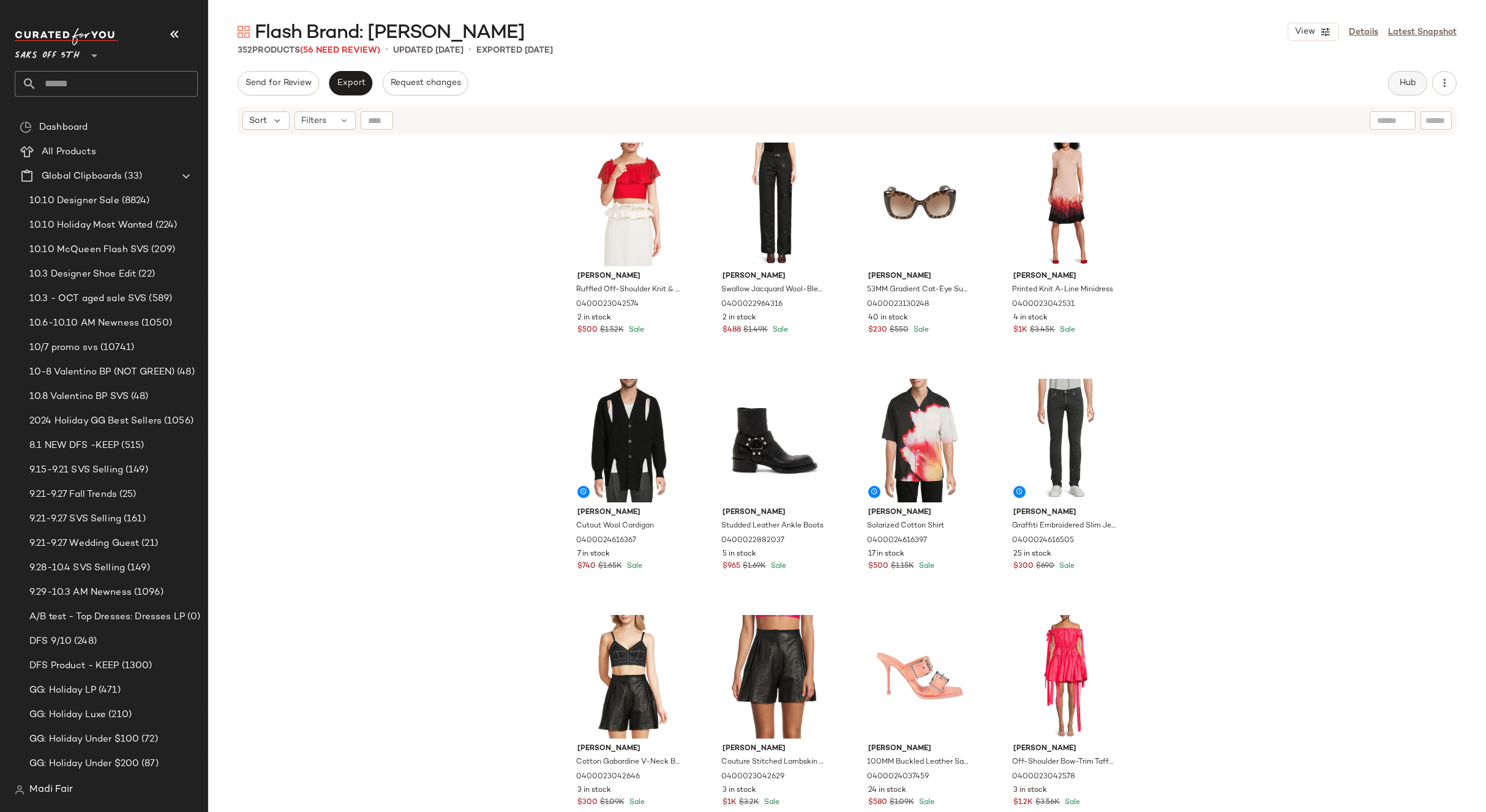
click at [1399, 87] on span "Hub" at bounding box center [1408, 83] width 17 height 9
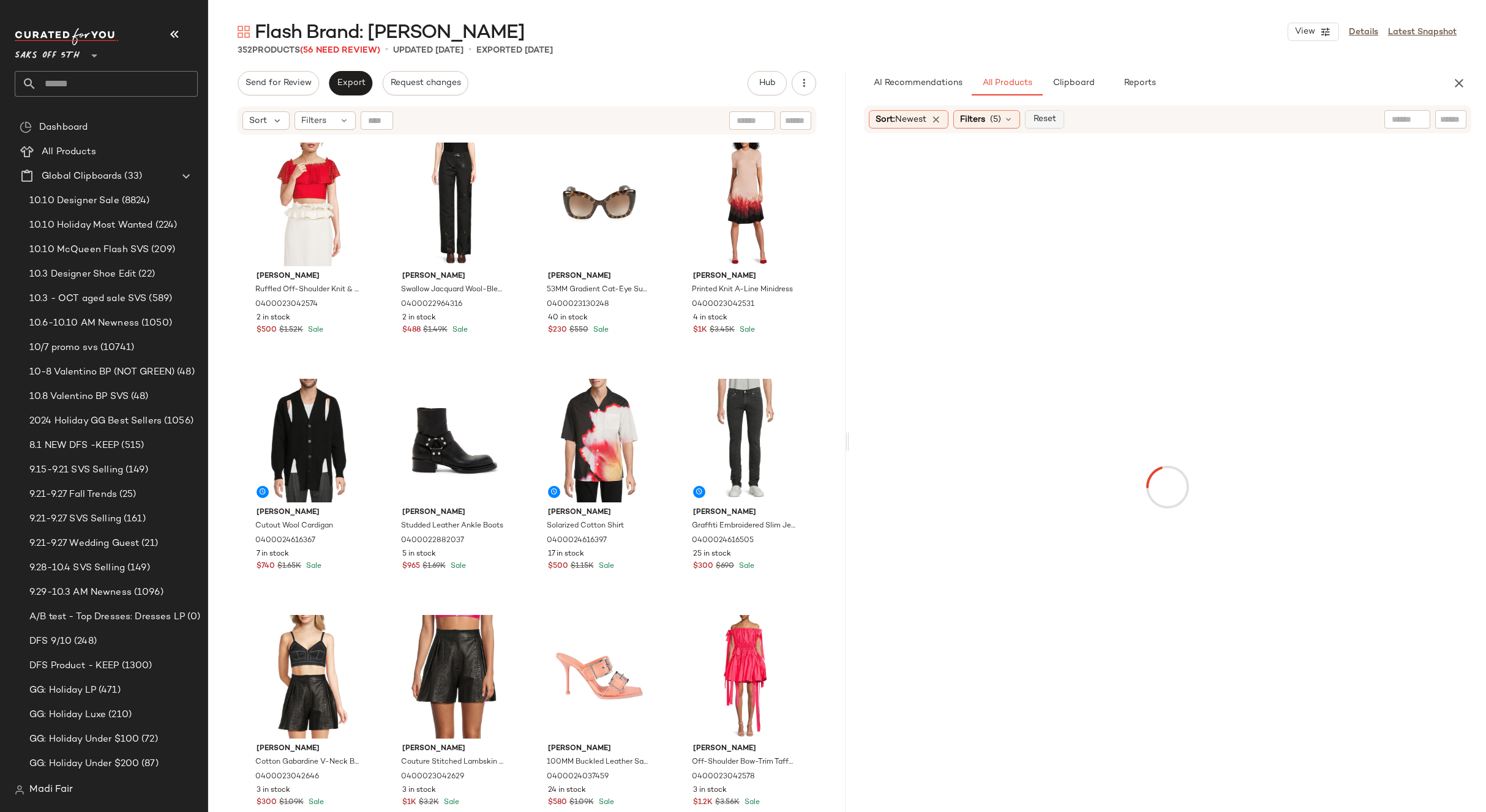
click at [1063, 122] on button "Reset" at bounding box center [1044, 119] width 39 height 19
click at [957, 123] on span "(1)" at bounding box center [962, 119] width 10 height 13
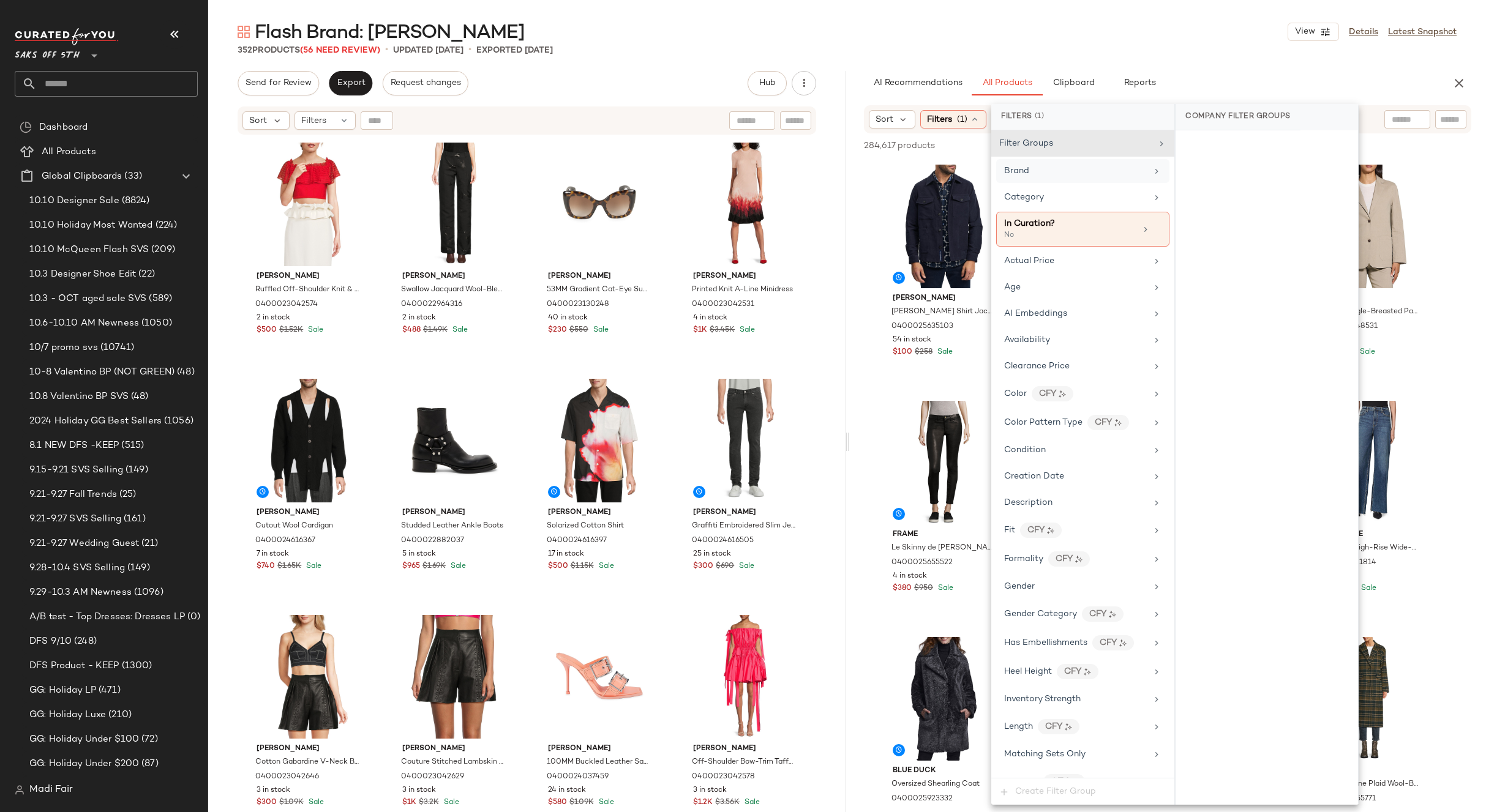
click at [1034, 172] on div "Brand" at bounding box center [1075, 171] width 142 height 13
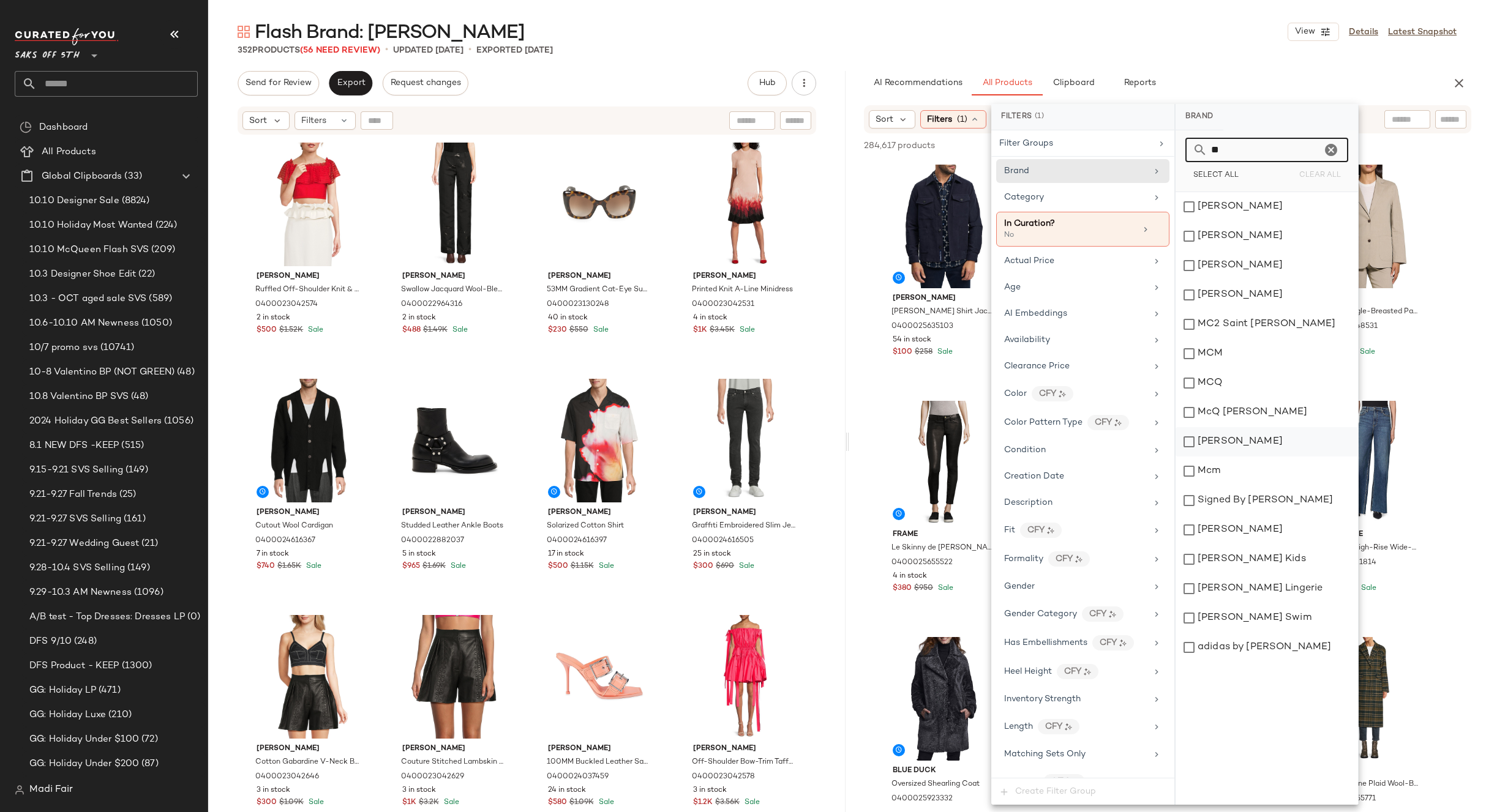
type input "**"
click at [1223, 446] on div "[PERSON_NAME]" at bounding box center [1267, 442] width 183 height 29
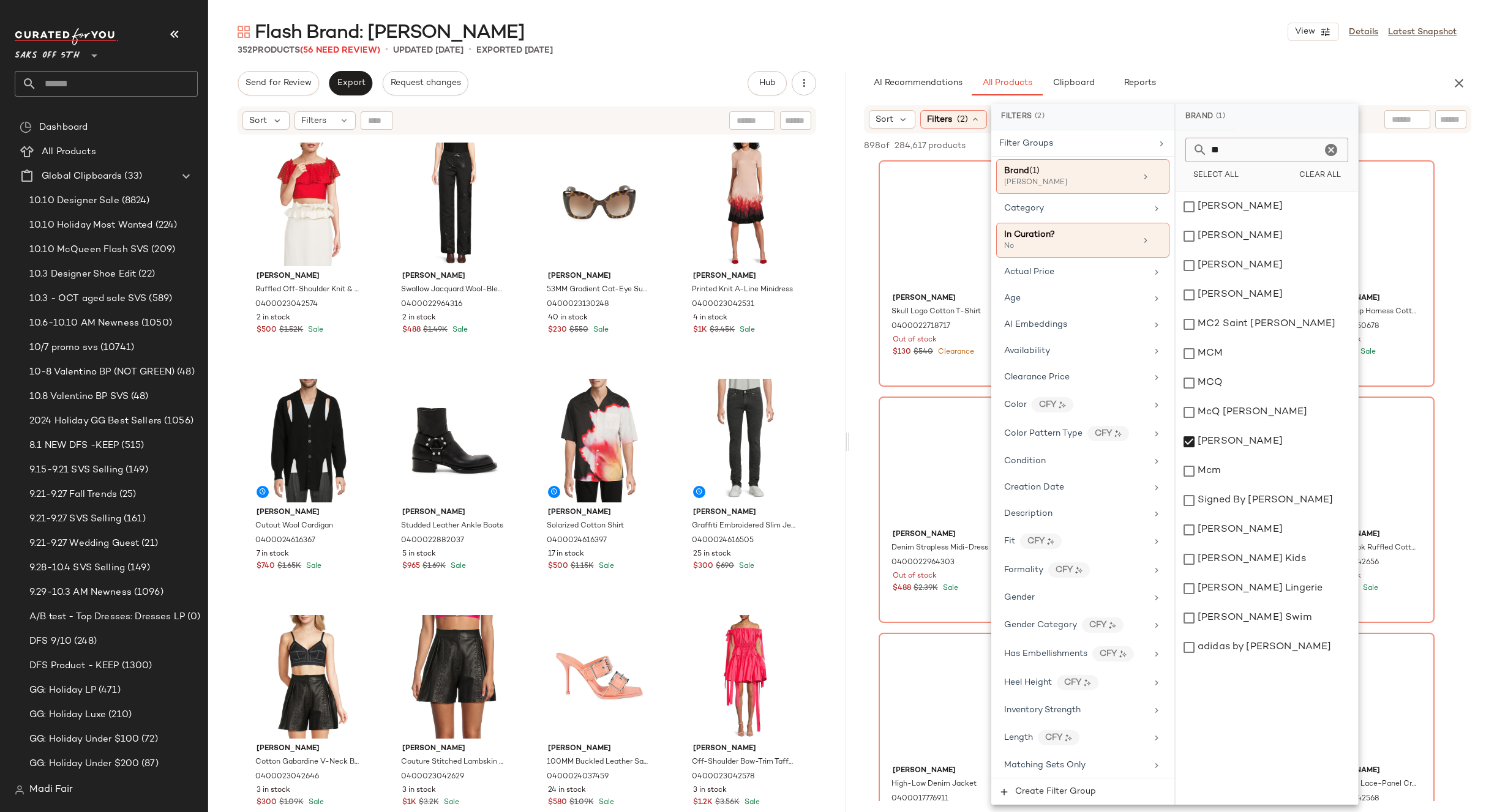
click at [1129, 50] on div "352 Products (56 Need Review) • updated [DATE] • Exported [DATE]" at bounding box center [847, 50] width 1278 height 12
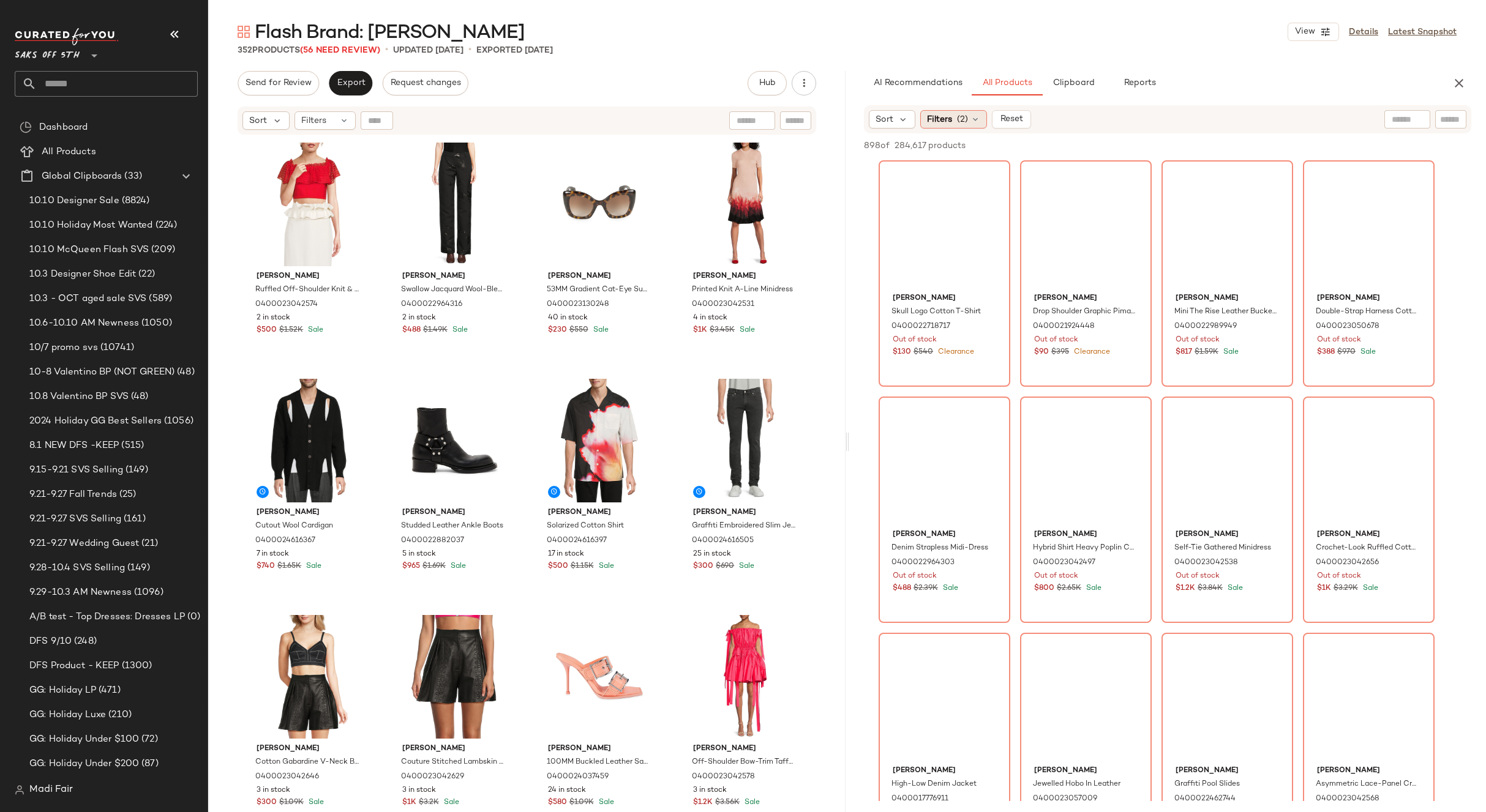
click at [953, 120] on div "Filters (2)" at bounding box center [954, 119] width 67 height 19
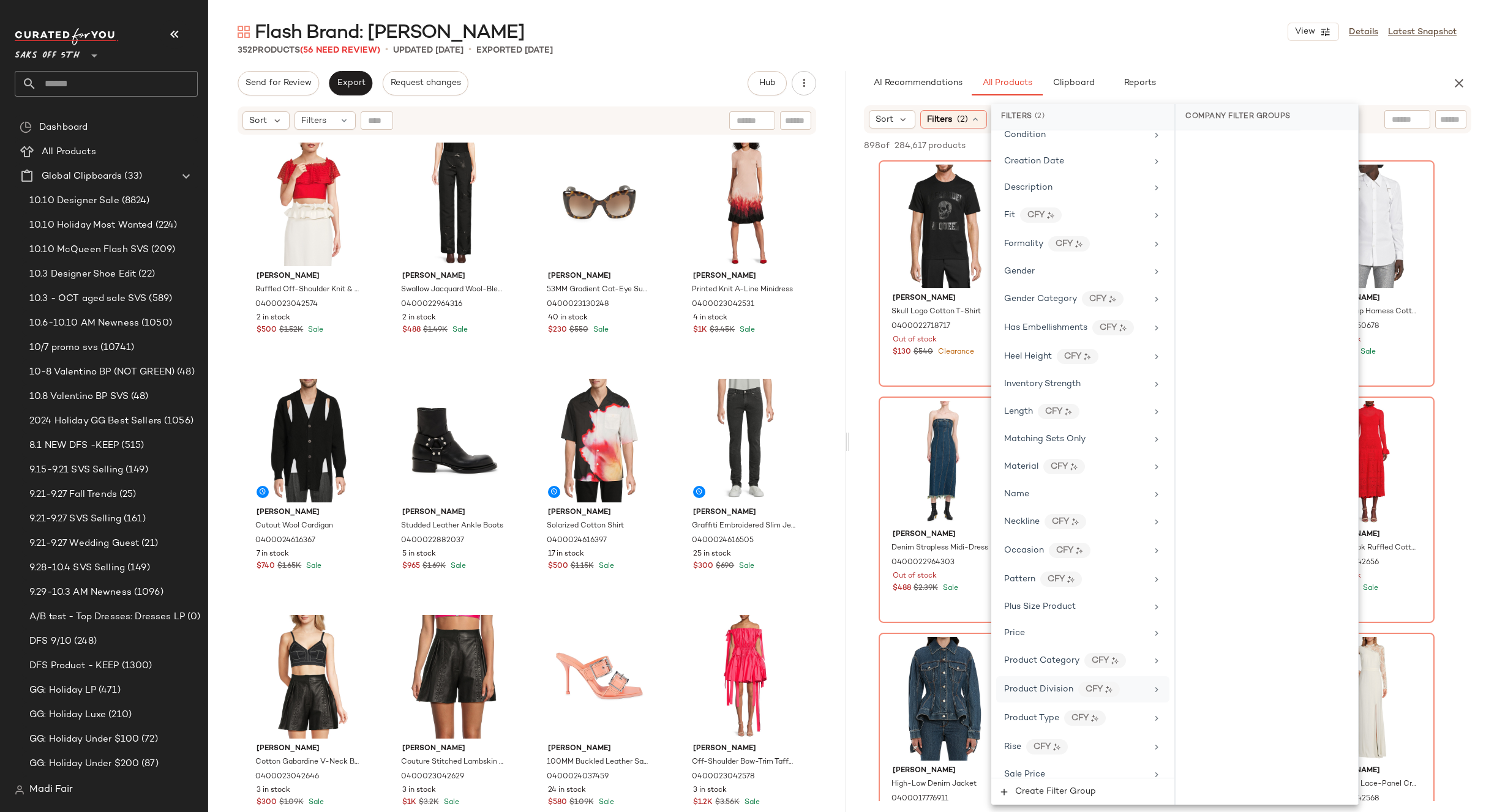
scroll to position [476, 0]
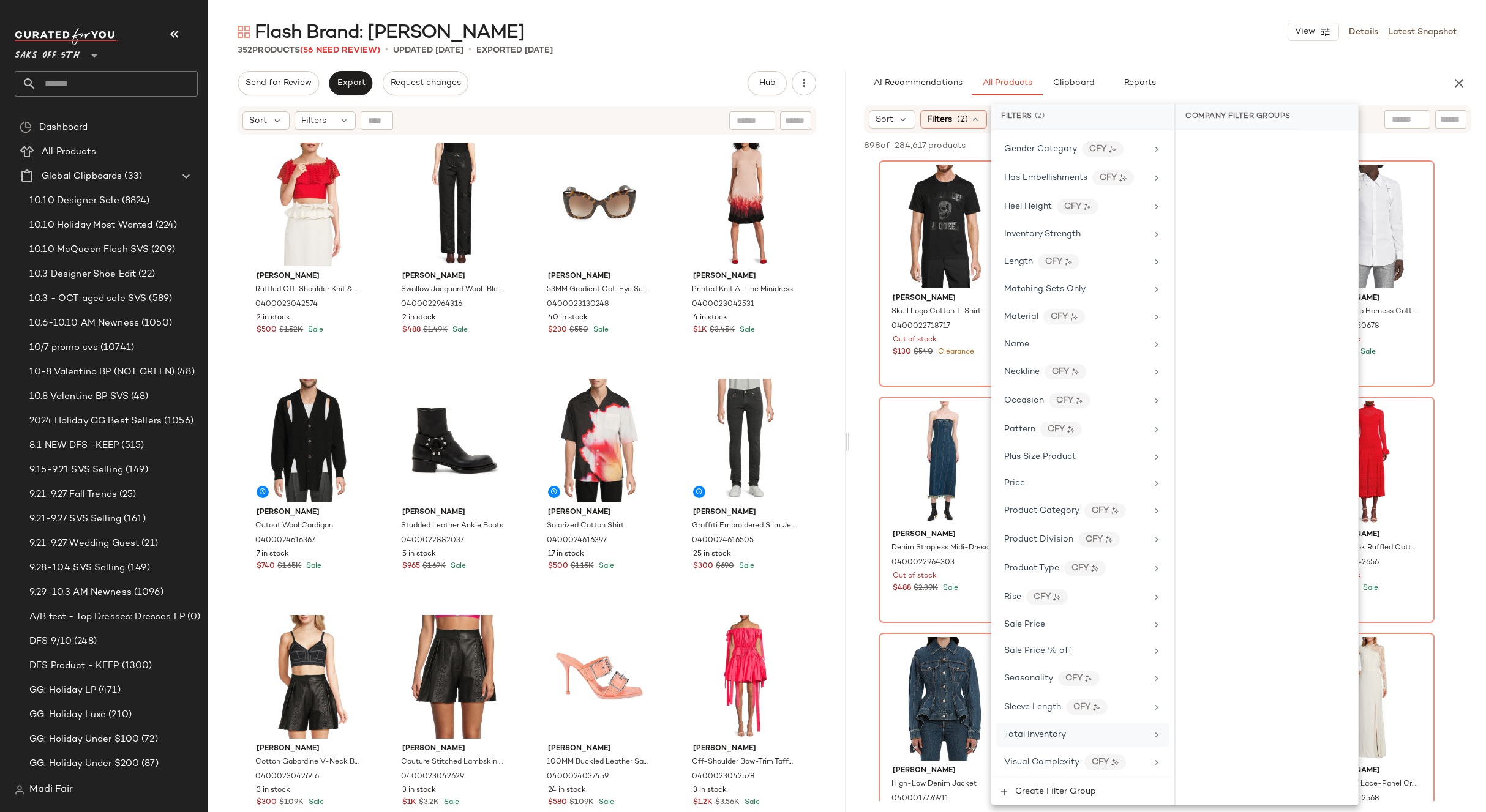
click at [1043, 738] on span "Total Inventory" at bounding box center [1035, 734] width 61 height 9
click at [1279, 177] on button "At least 1" at bounding box center [1266, 171] width 163 height 17
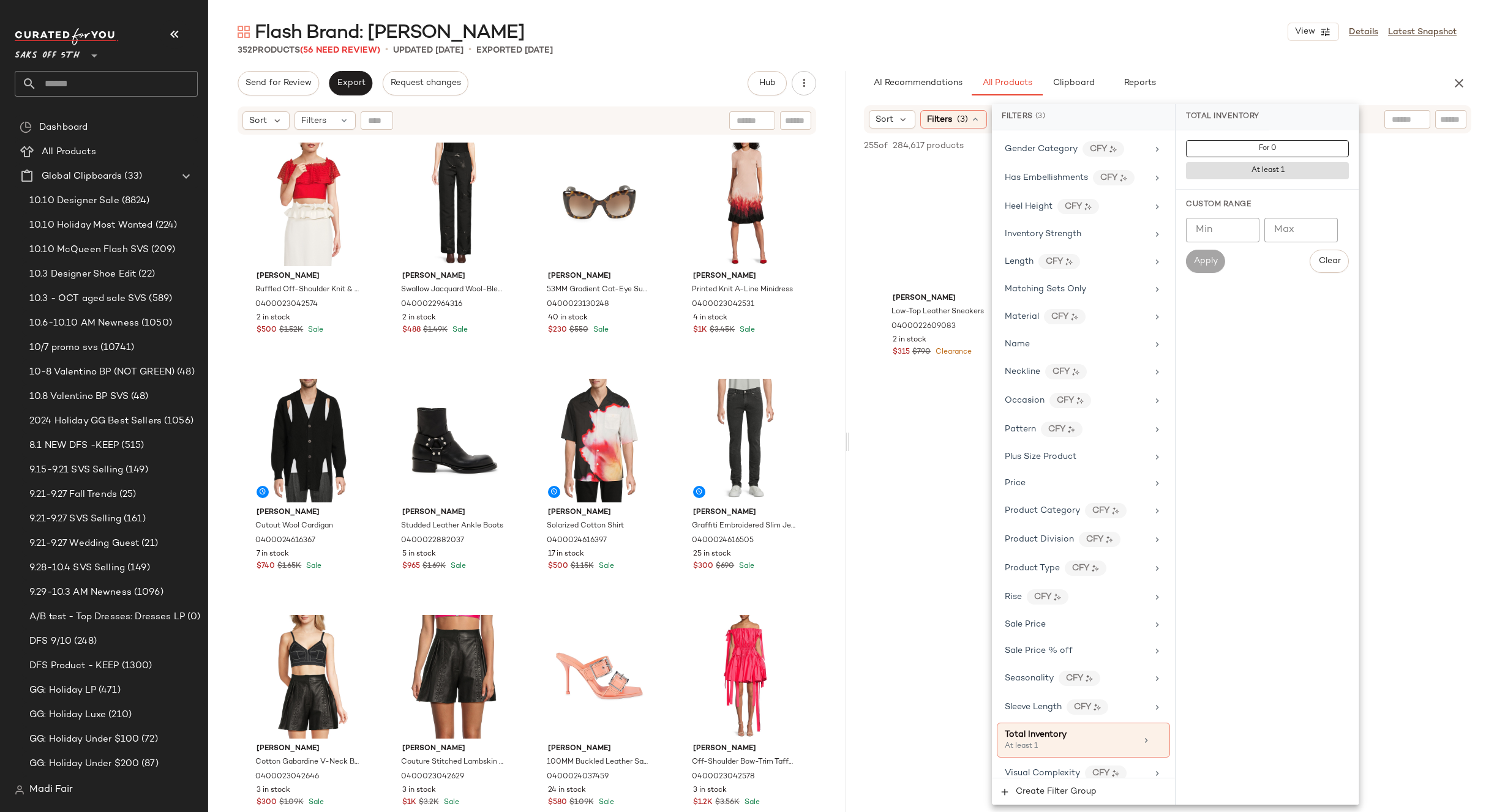
click at [1174, 53] on div "352 Products (56 Need Review) • updated [DATE] • Exported [DATE]" at bounding box center [847, 50] width 1278 height 12
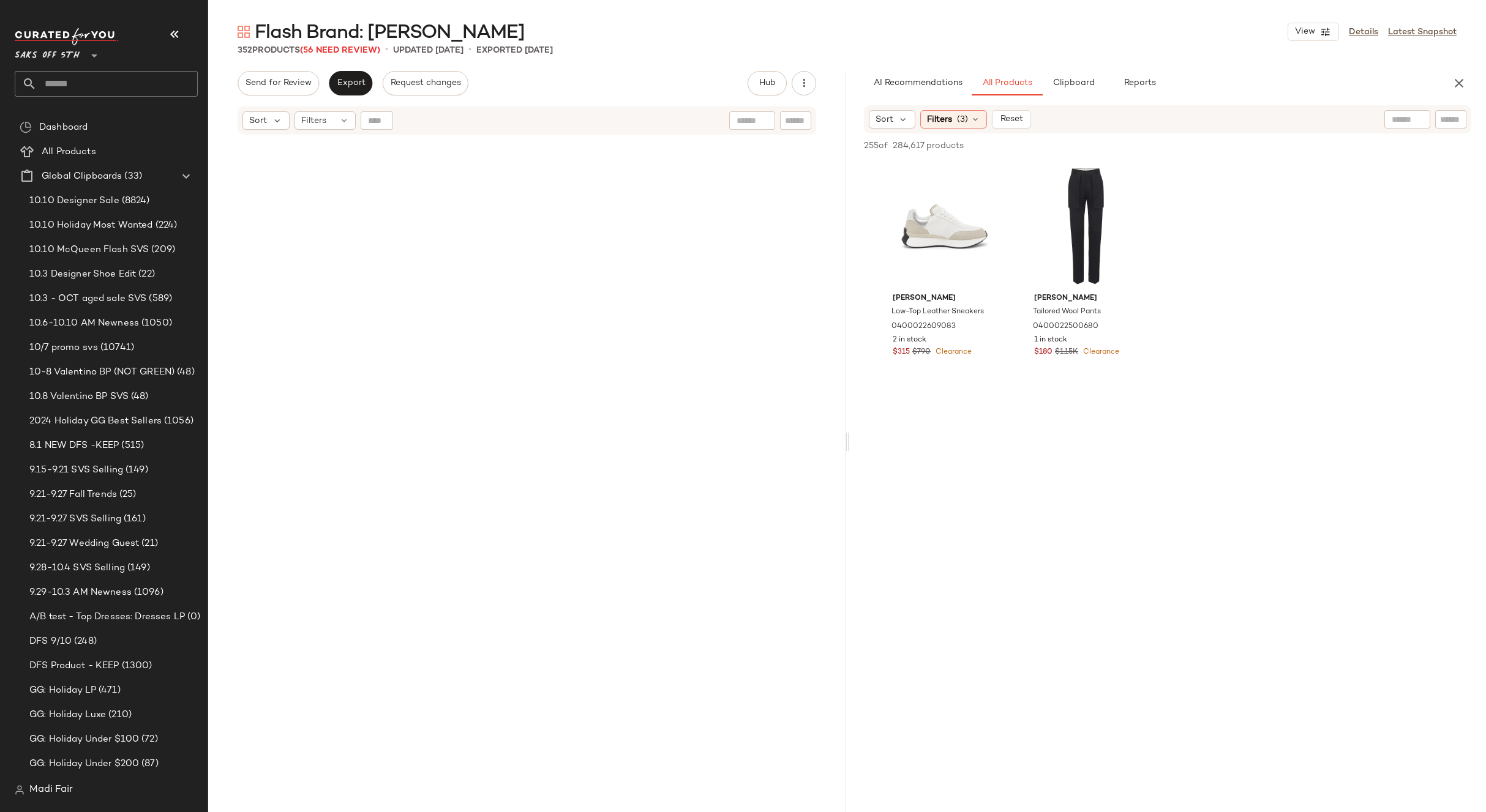
scroll to position [16597, 0]
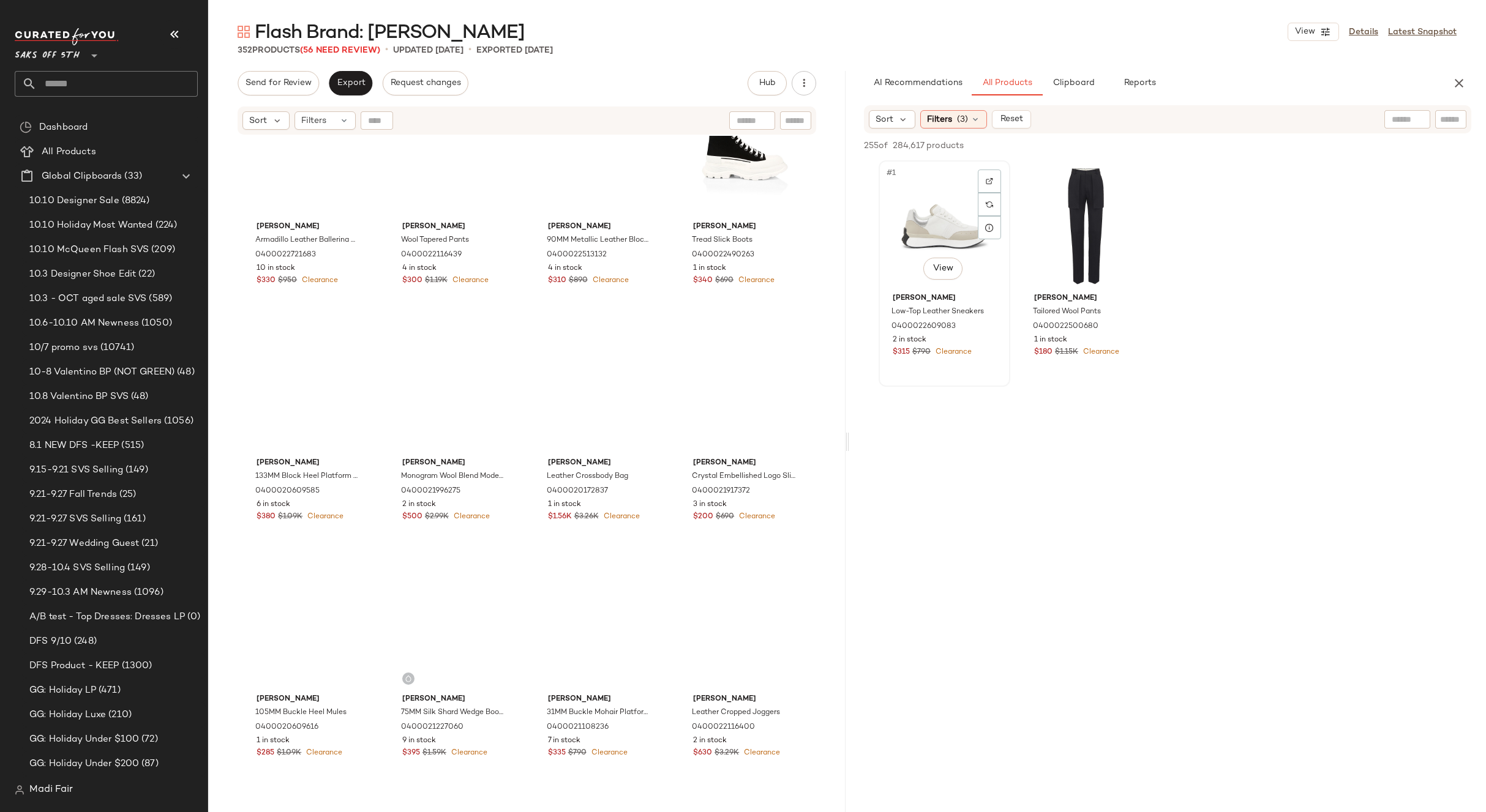
click at [945, 211] on div "#1 View" at bounding box center [944, 226] width 123 height 124
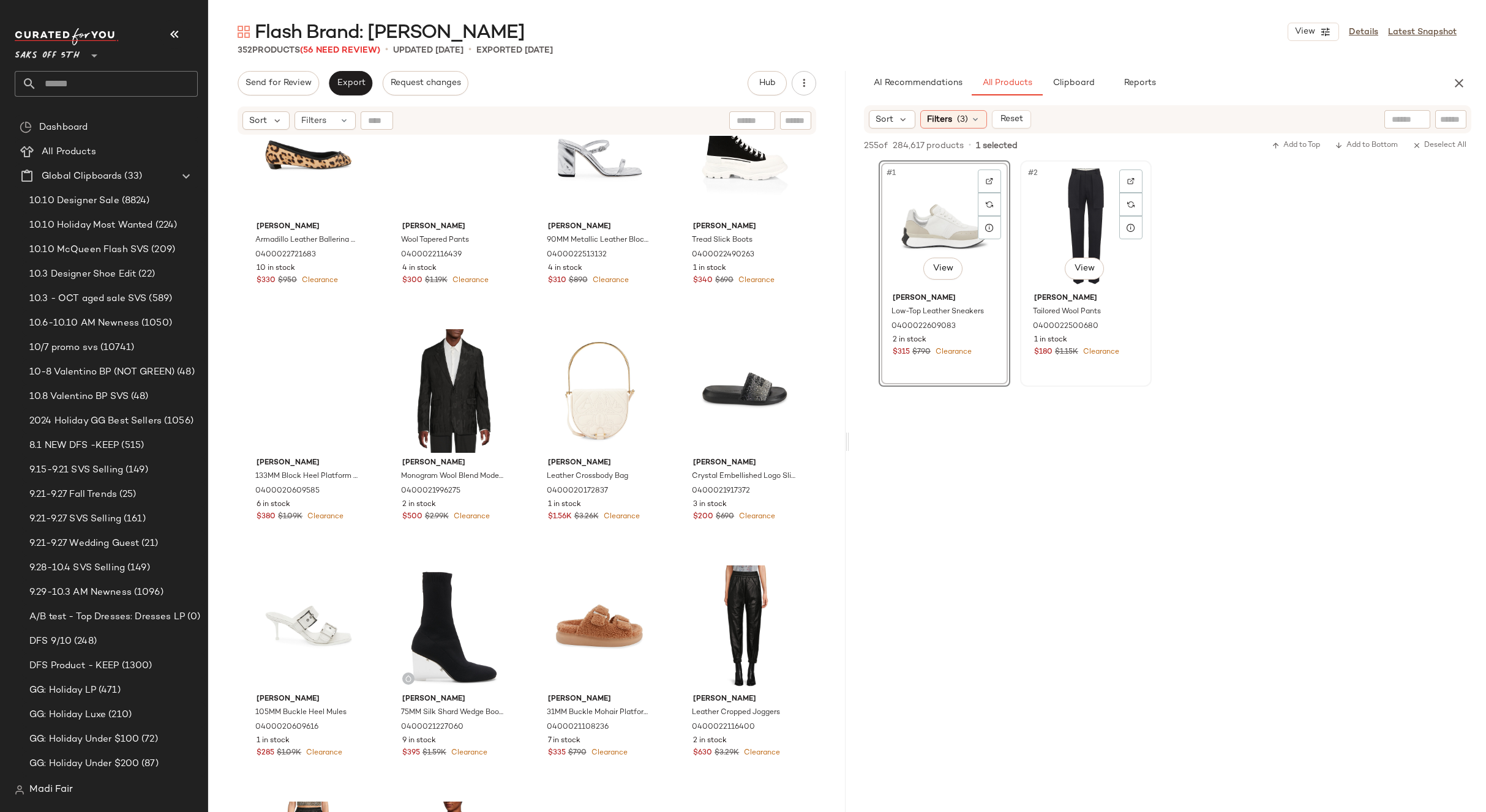
click at [1070, 216] on div "#2 View" at bounding box center [1086, 226] width 123 height 124
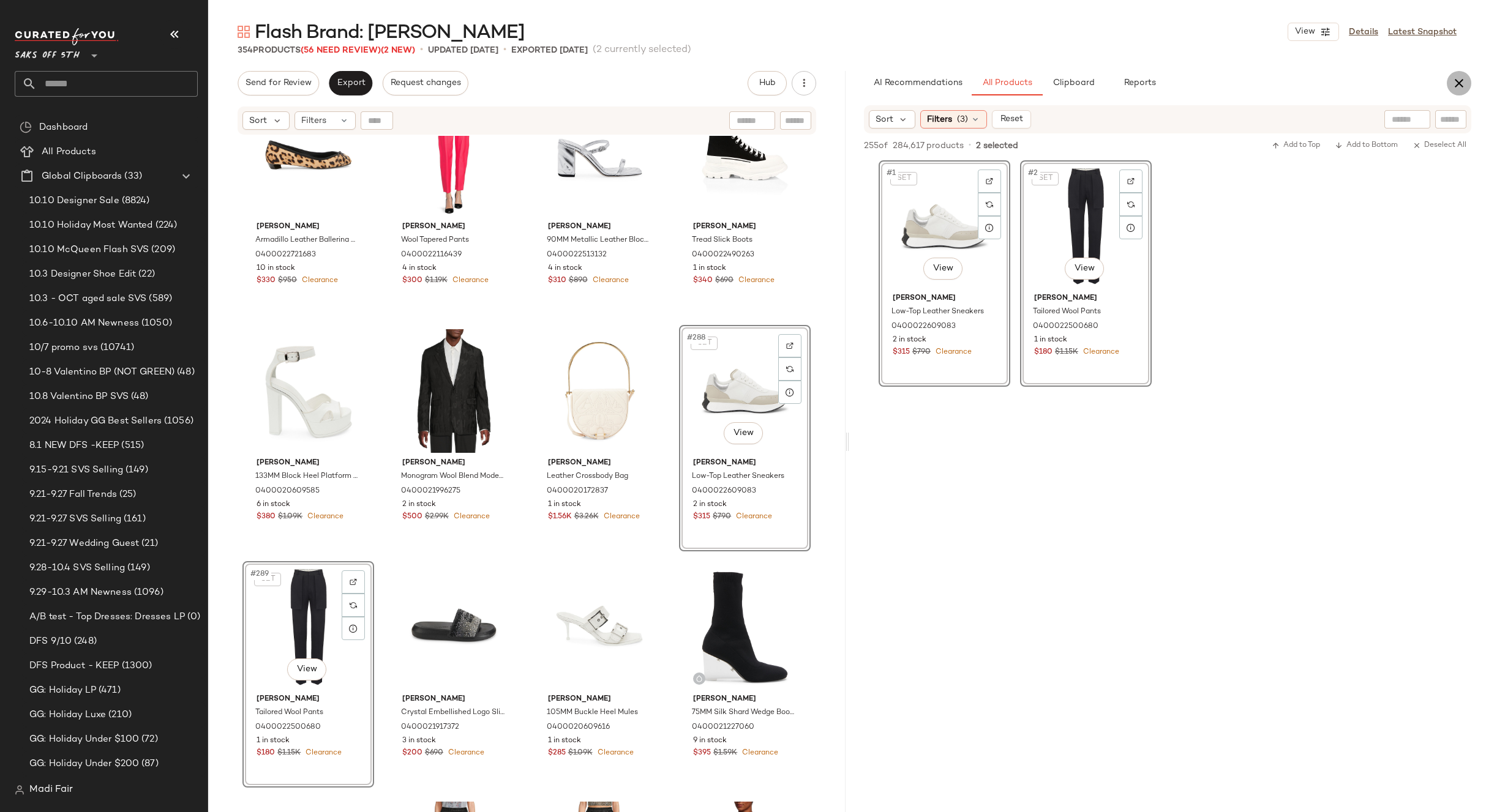
click at [1464, 81] on icon "button" at bounding box center [1458, 83] width 15 height 14
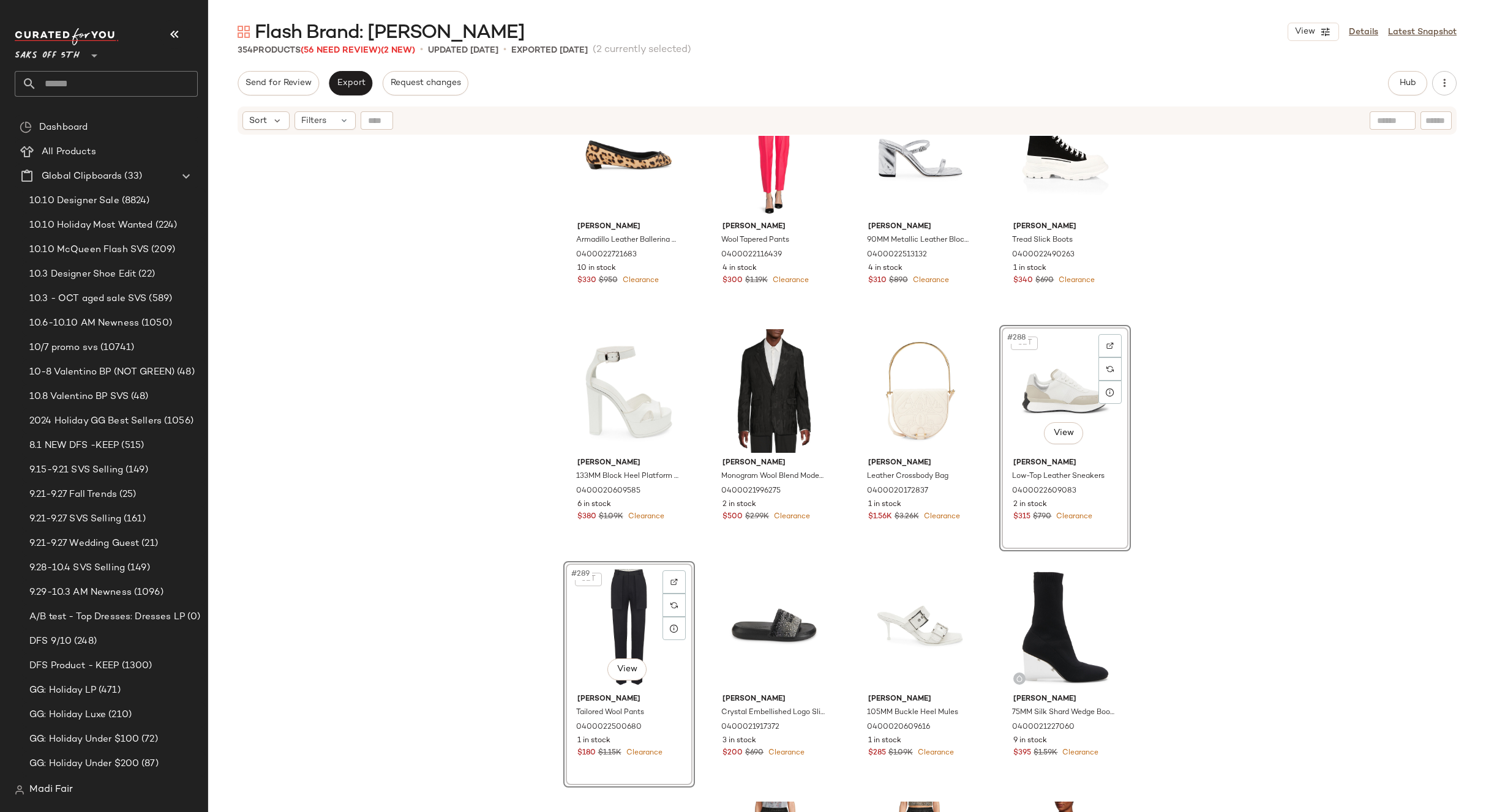
click at [421, 272] on div "[PERSON_NAME] Armadillo Leather Ballerina Flats 0400022721683 10 in stock $330 …" at bounding box center [847, 489] width 1278 height 707
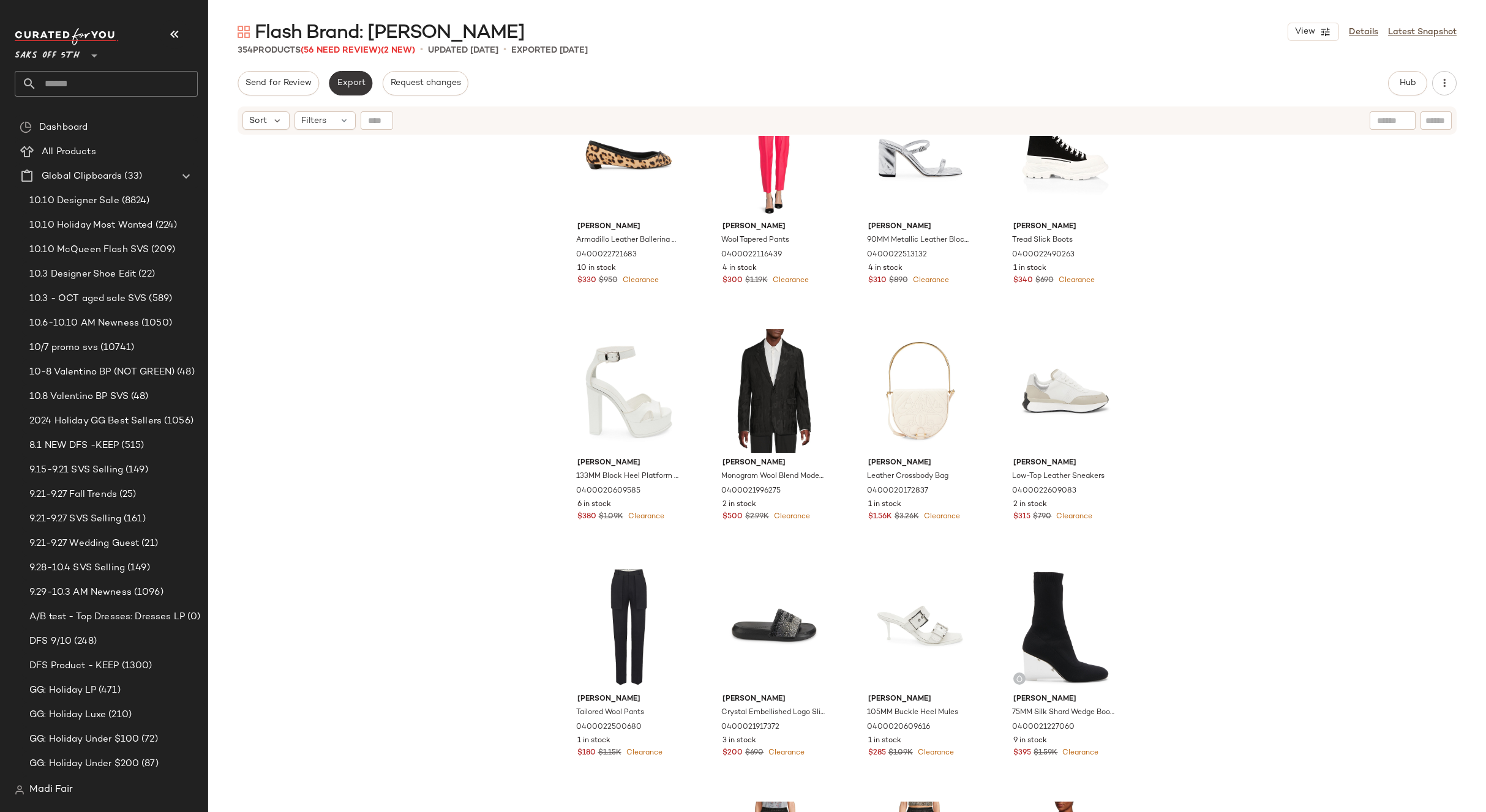
click at [347, 81] on span "Export" at bounding box center [351, 83] width 29 height 9
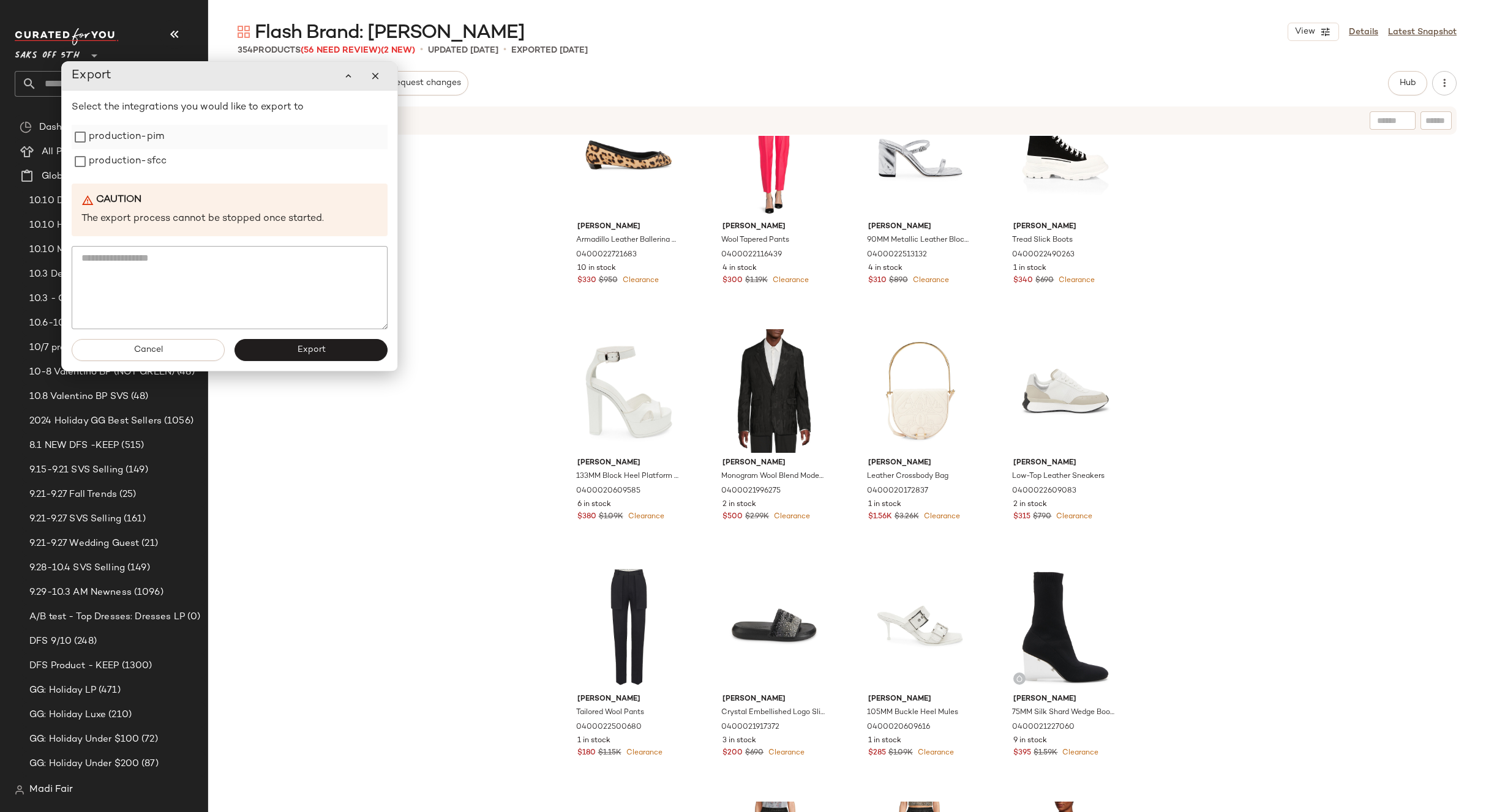
click at [158, 144] on label "production-pim" at bounding box center [126, 136] width 75 height 25
click at [143, 164] on label "production-sfcc" at bounding box center [127, 161] width 78 height 25
click at [271, 349] on button "Export" at bounding box center [311, 351] width 153 height 22
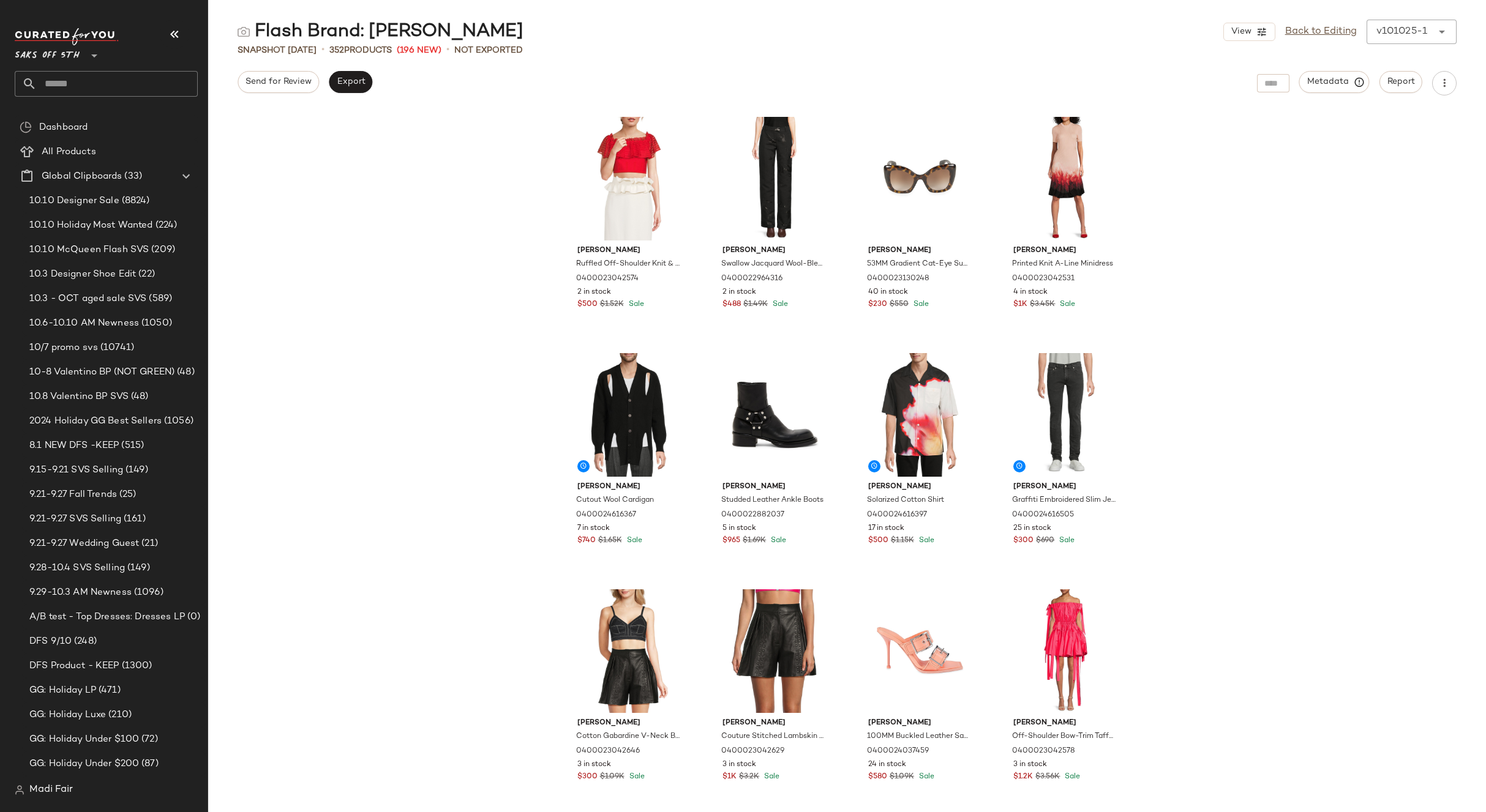
click at [100, 84] on input "text" at bounding box center [117, 84] width 161 height 26
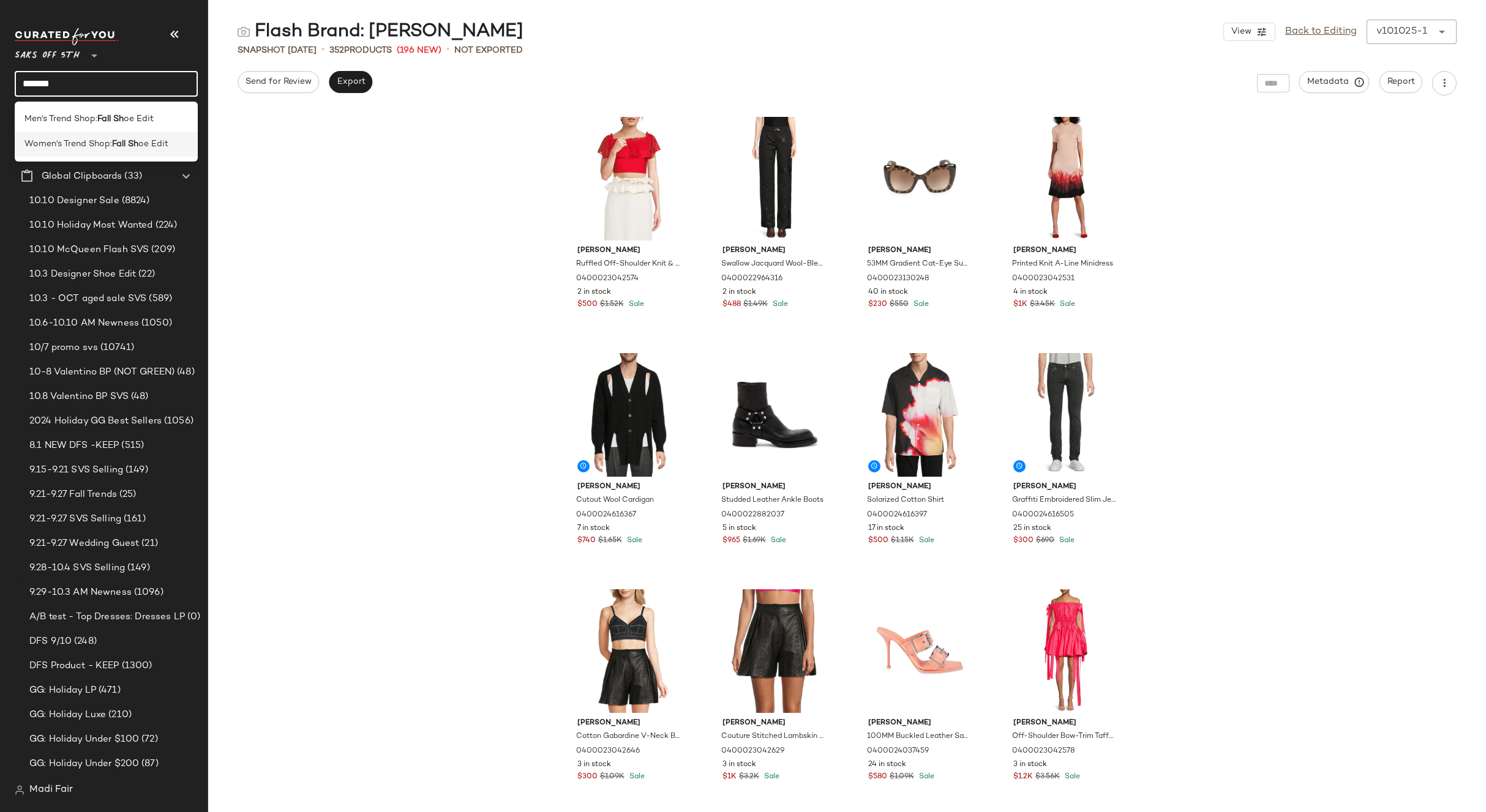
type input "*******"
click at [103, 144] on span "Women's Trend Shop:" at bounding box center [68, 143] width 88 height 13
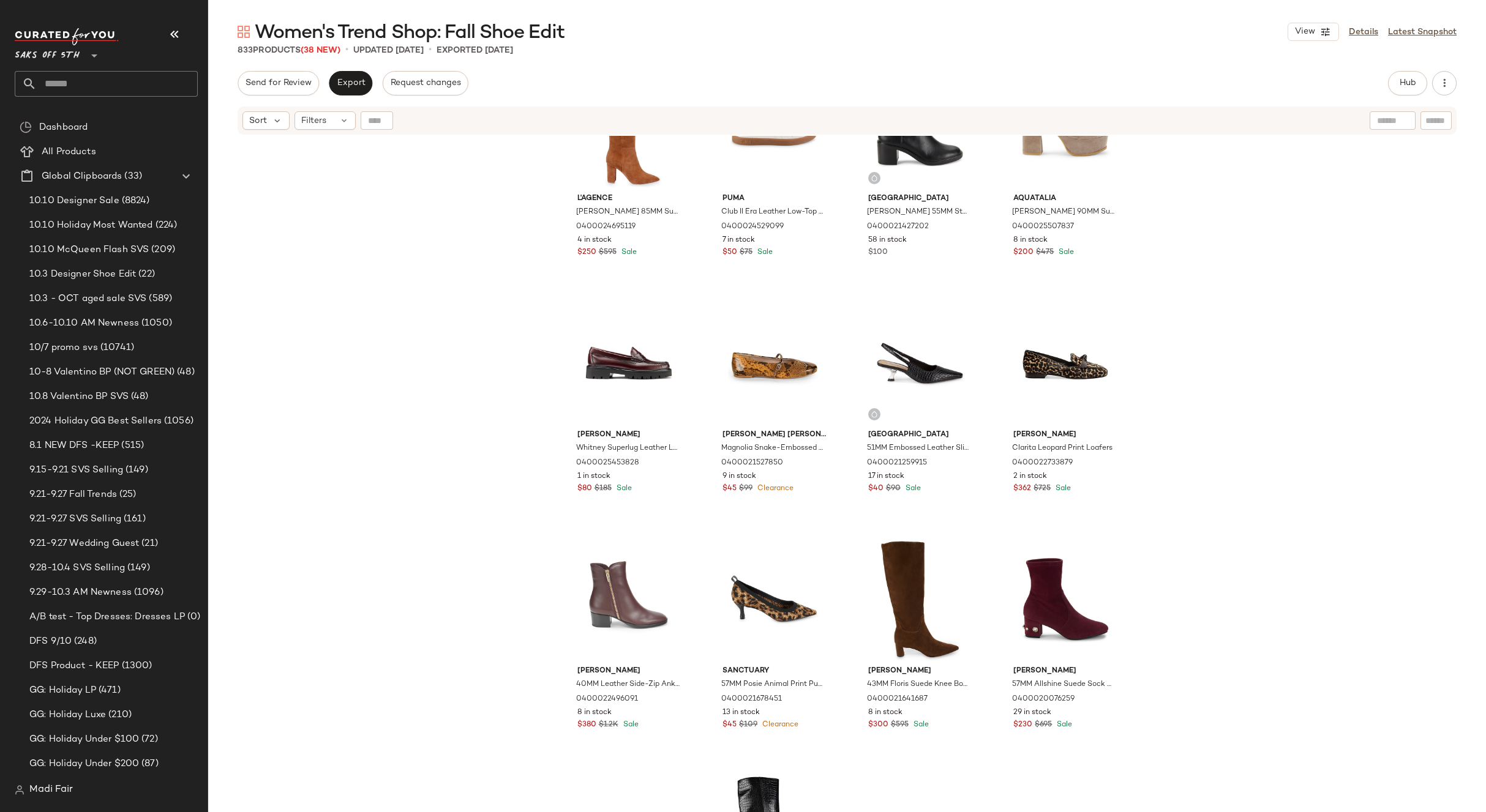
scroll to position [316, 0]
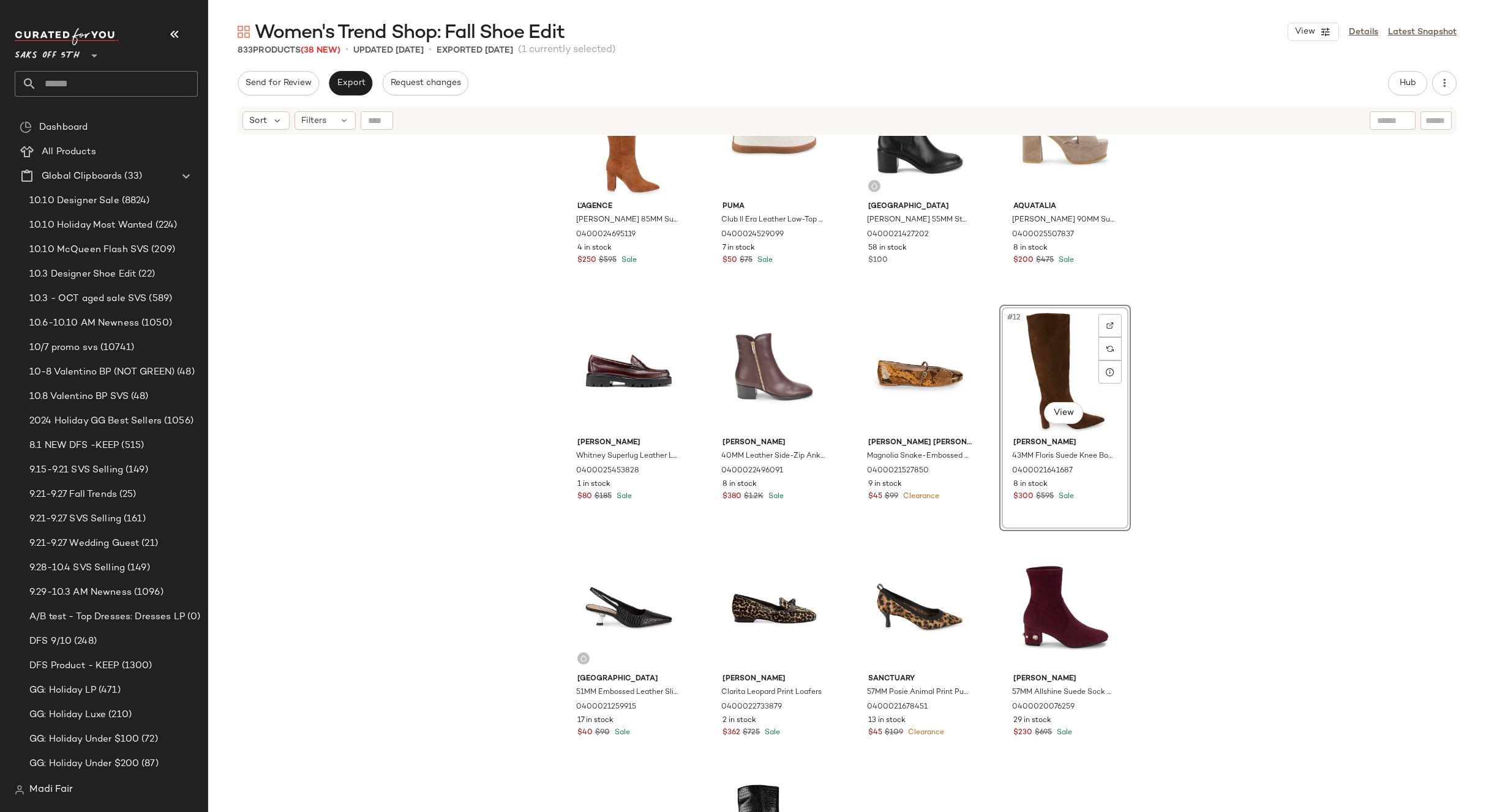
click at [1157, 415] on div "L'agence [PERSON_NAME] 85MM Suede Boots 0400024695119 4 in stock $250 $595 Sale…" at bounding box center [847, 489] width 1278 height 707
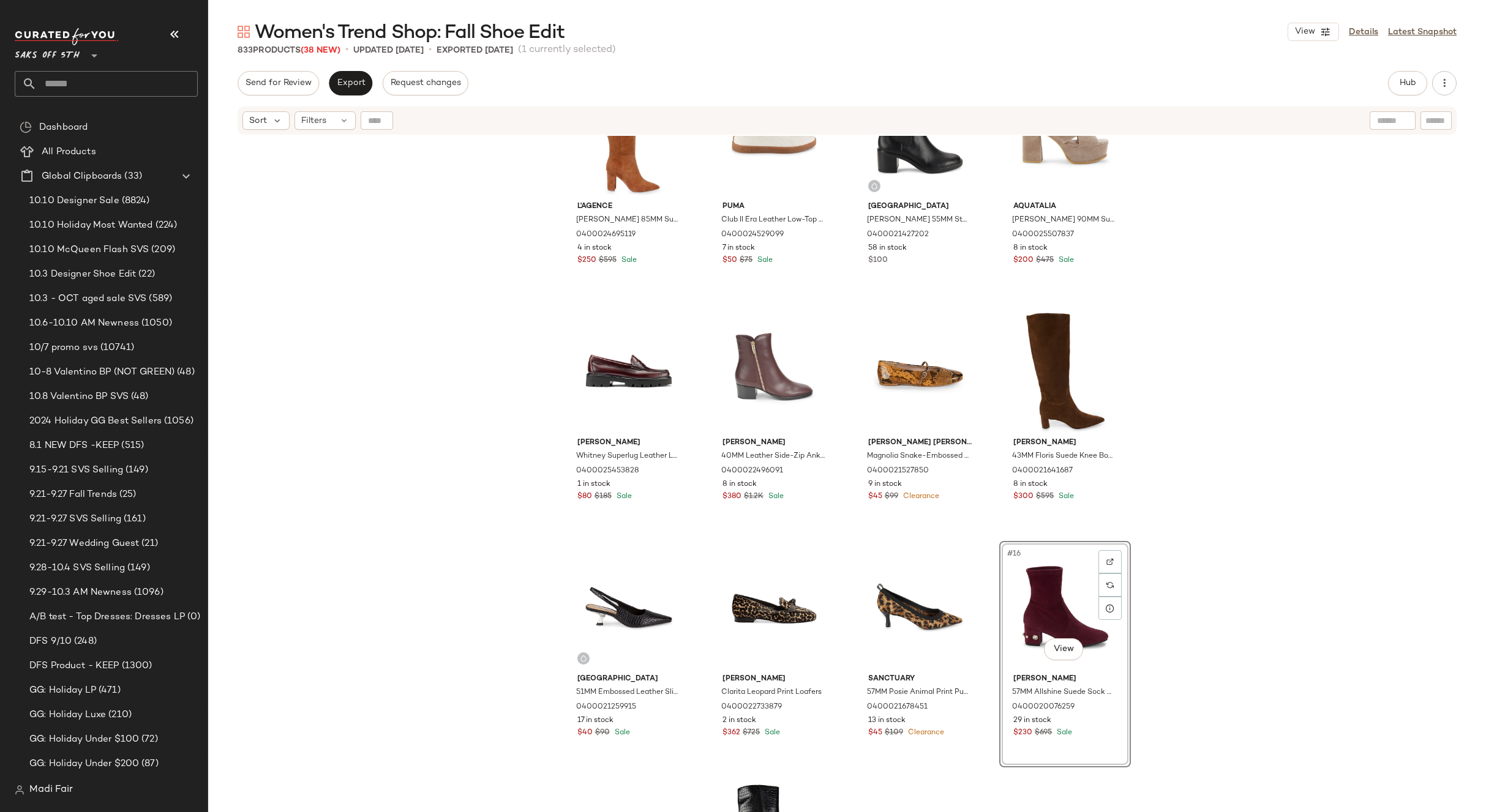
click at [1187, 493] on div "L'agence [PERSON_NAME] 85MM Suede Boots 0400024695119 4 in stock $250 $595 Sale…" at bounding box center [847, 489] width 1278 height 707
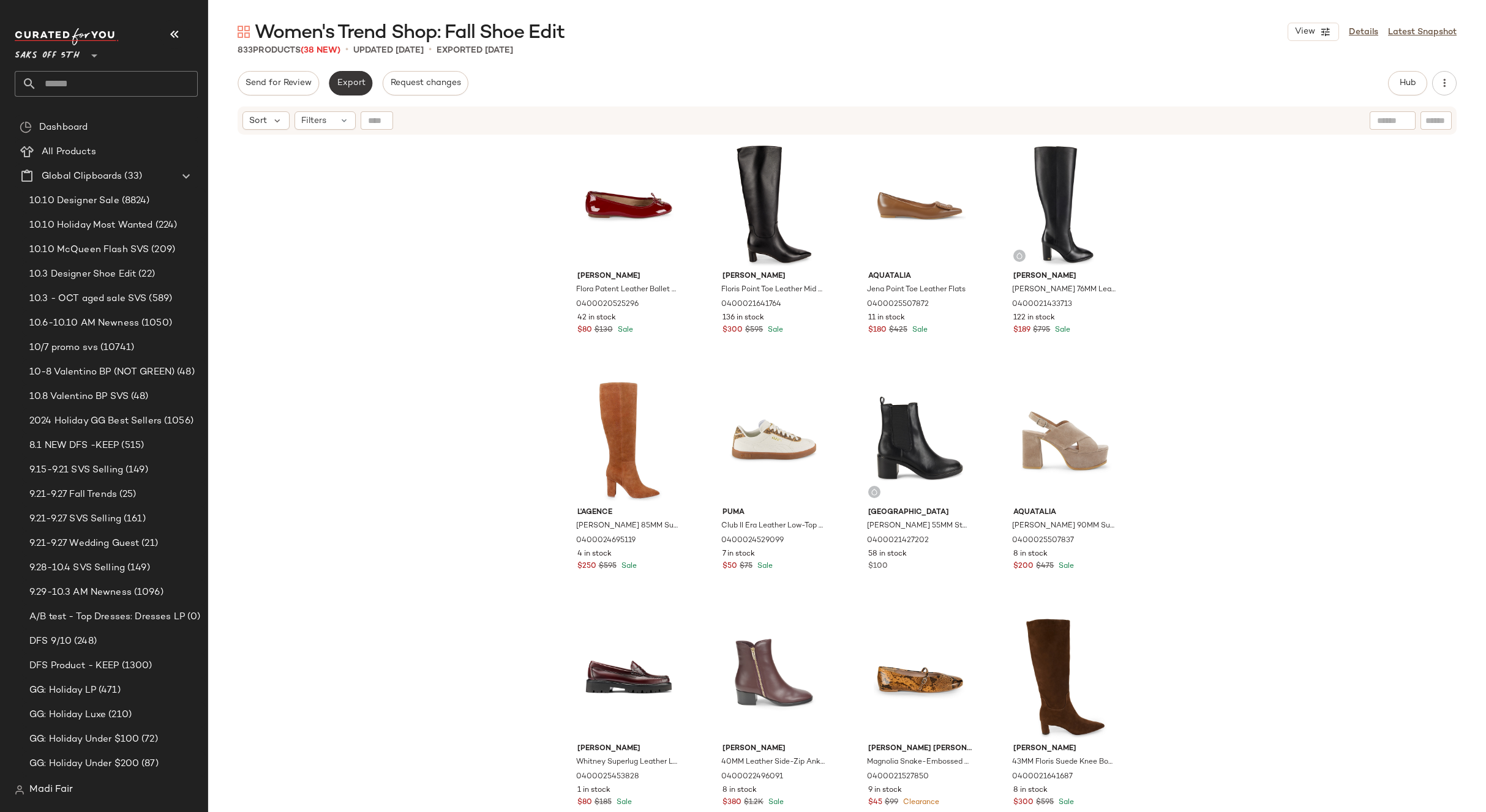
click at [352, 90] on button "Export" at bounding box center [350, 83] width 44 height 25
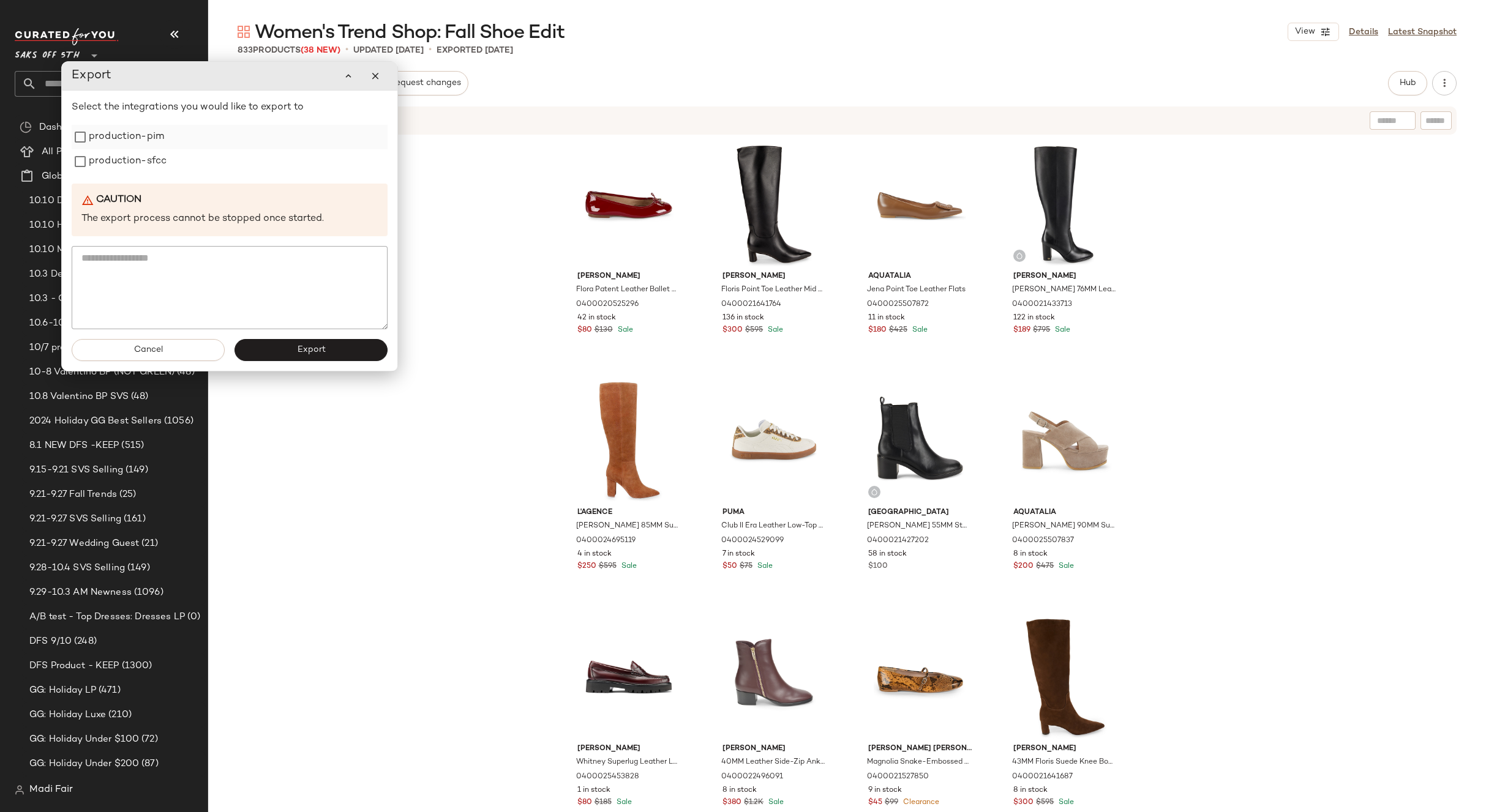
click at [133, 139] on label "production-pim" at bounding box center [126, 136] width 75 height 25
click at [129, 160] on label "production-sfcc" at bounding box center [127, 161] width 78 height 25
click at [275, 347] on button "Export" at bounding box center [311, 351] width 153 height 22
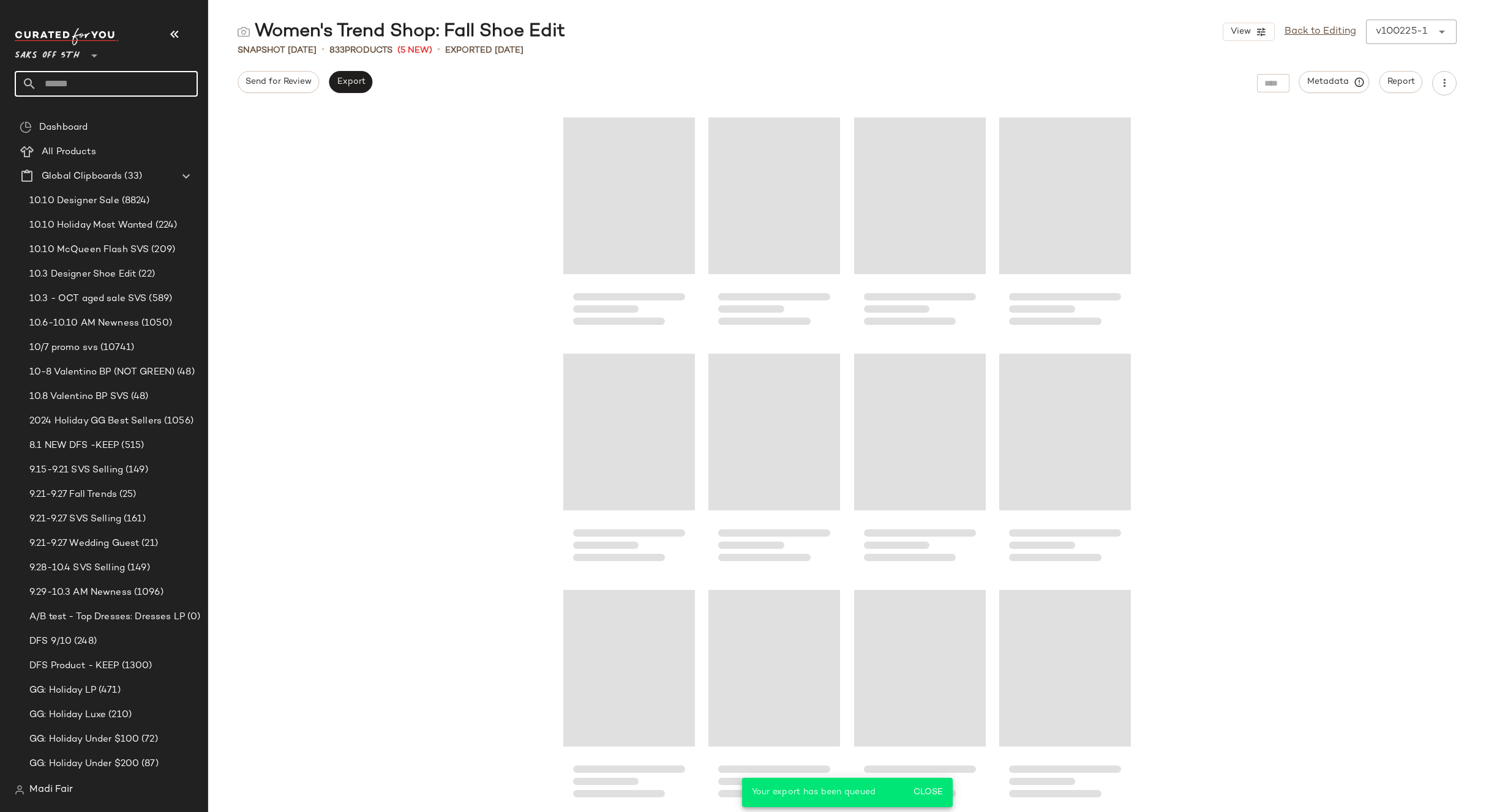
click at [77, 80] on input "text" at bounding box center [117, 84] width 161 height 26
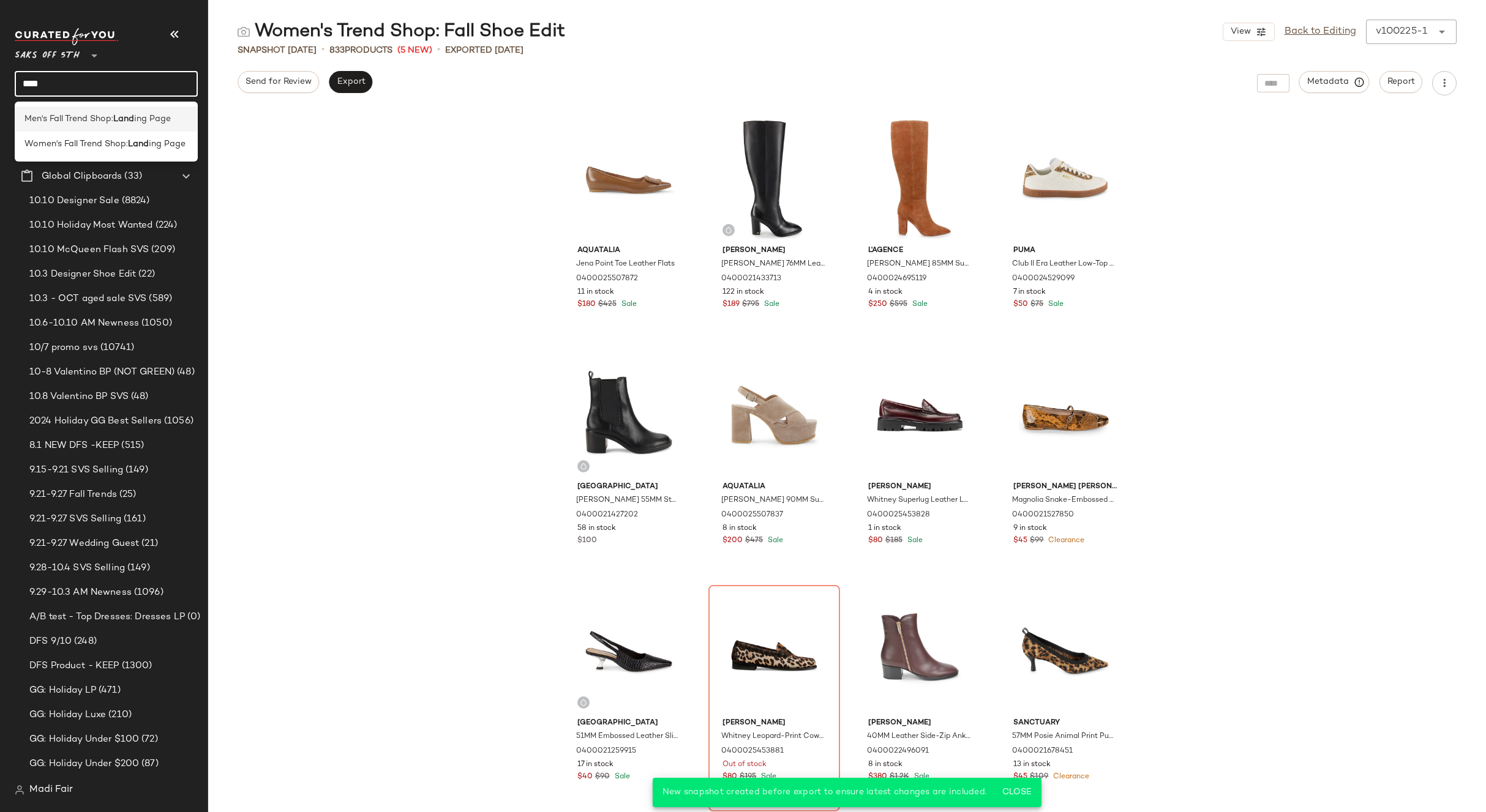
type input "****"
click at [92, 113] on span "Men's Fall Trend Shop:" at bounding box center [69, 119] width 89 height 13
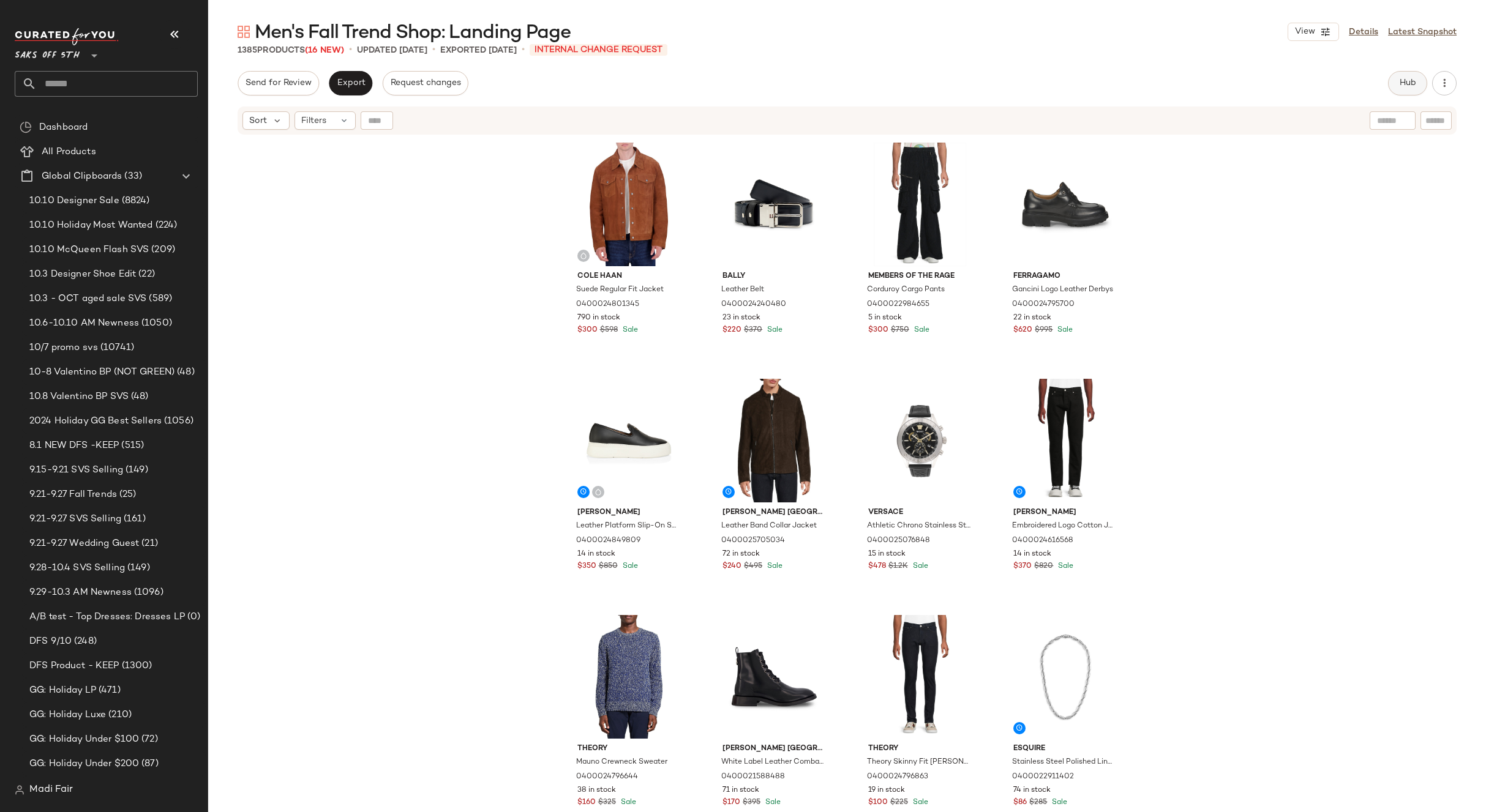
click at [1419, 87] on button "Hub" at bounding box center [1408, 83] width 39 height 25
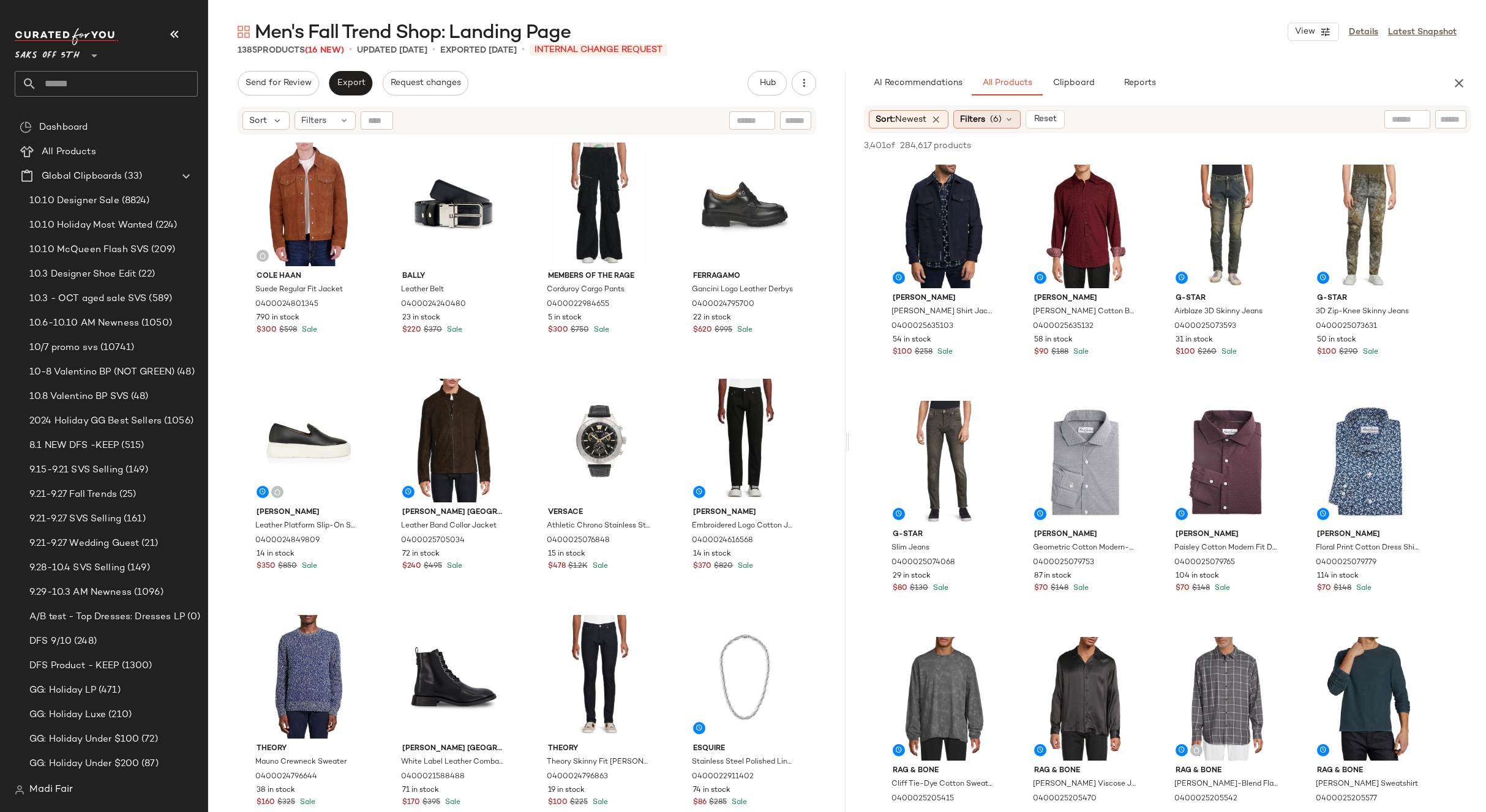
click at [1000, 116] on span "(6)" at bounding box center [996, 119] width 12 height 13
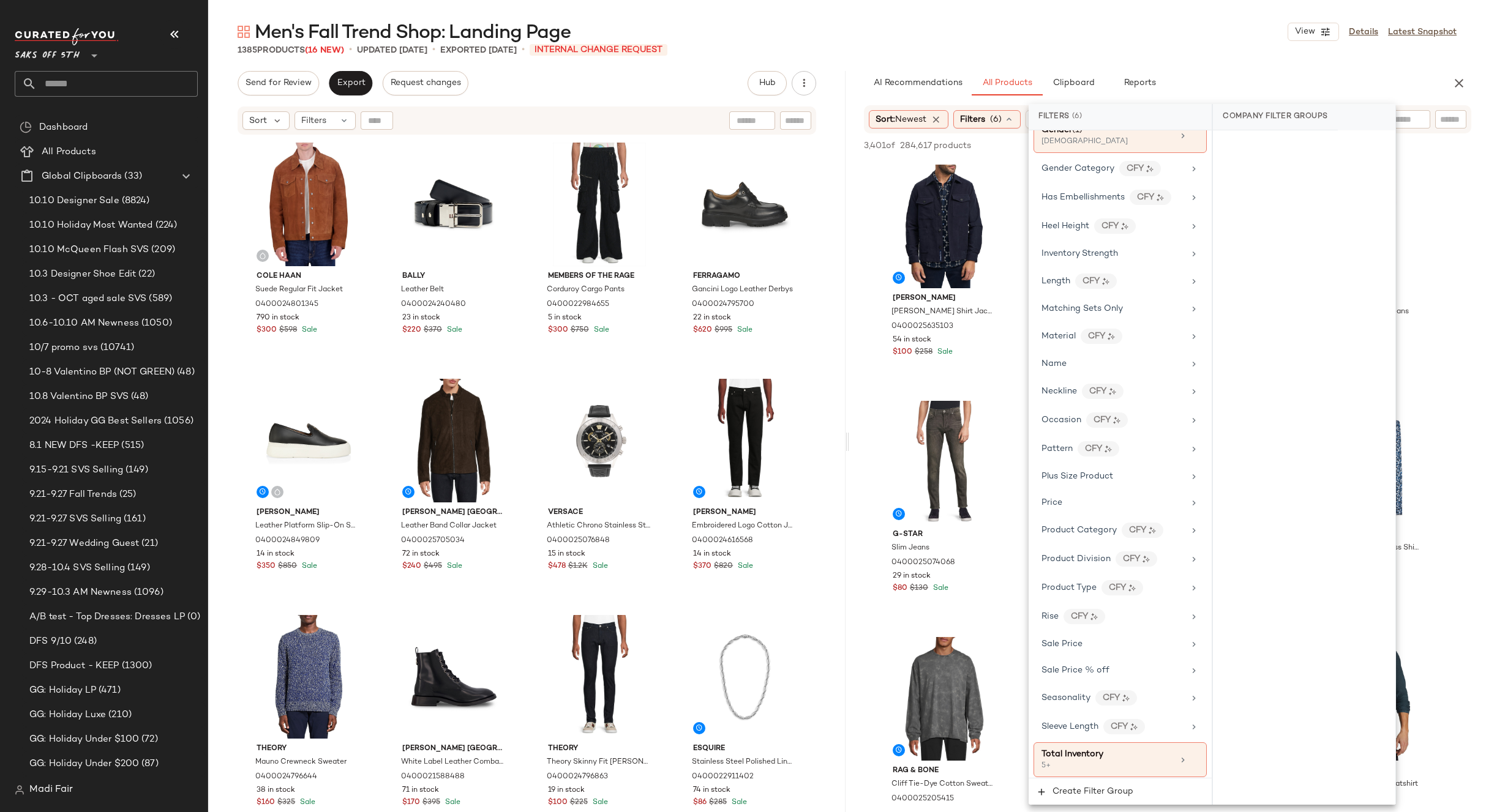
scroll to position [520, 0]
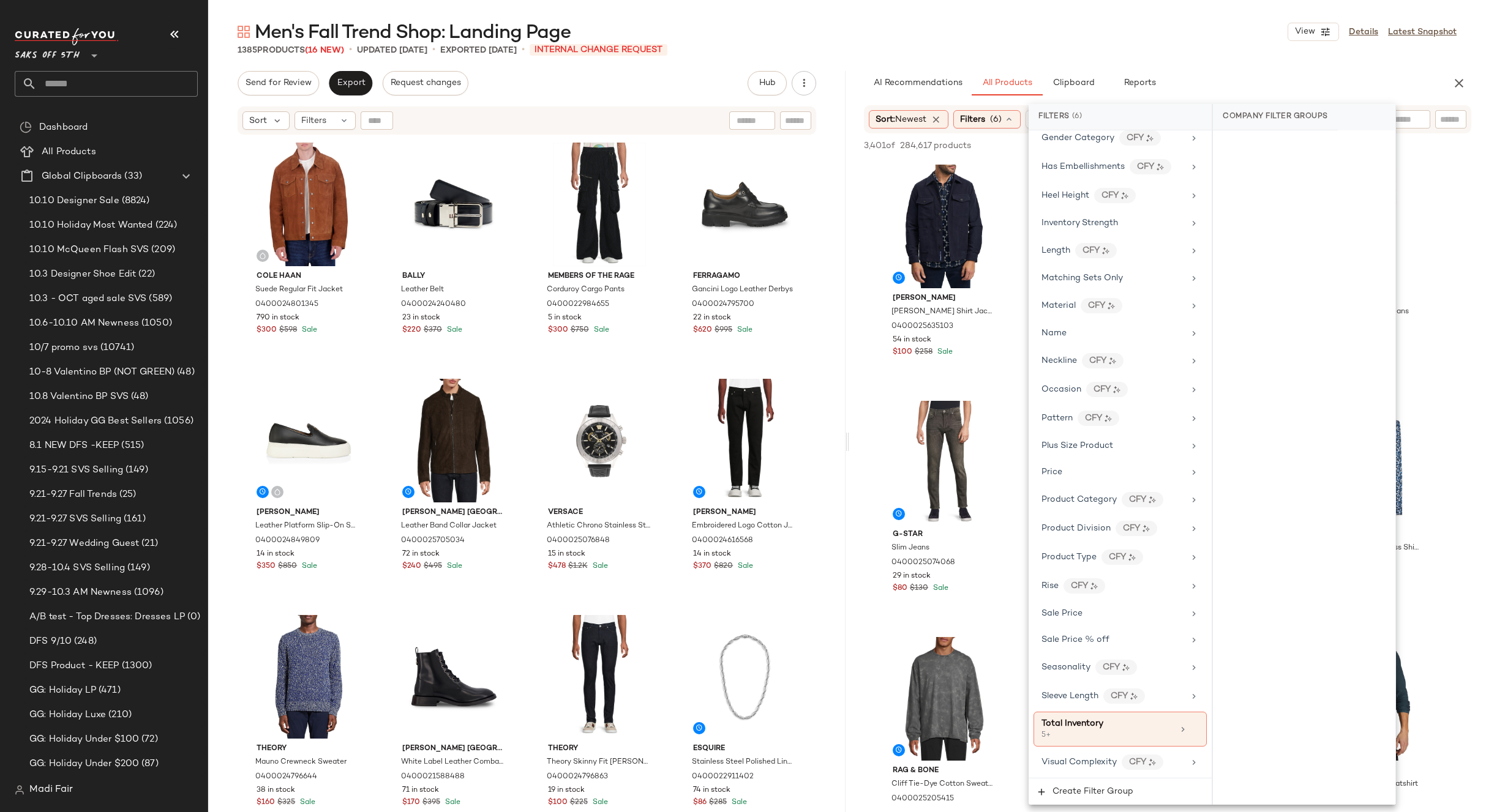
click at [1204, 54] on div "1385 Products (16 New) • updated [DATE] • Exported [DATE] • INTERNAL CHANGE REQ…" at bounding box center [847, 50] width 1278 height 12
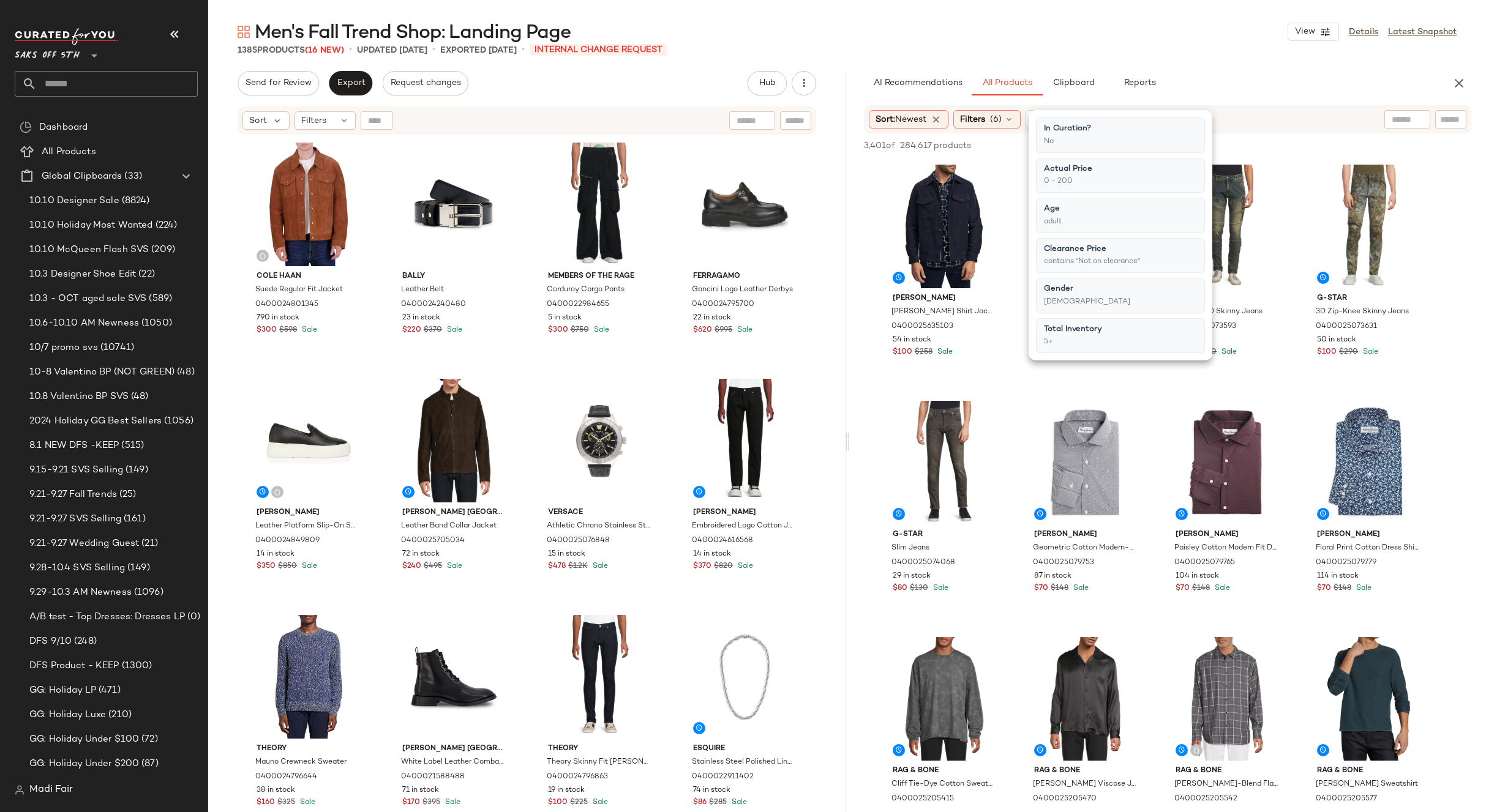
click at [1407, 119] on div at bounding box center [1407, 119] width 46 height 19
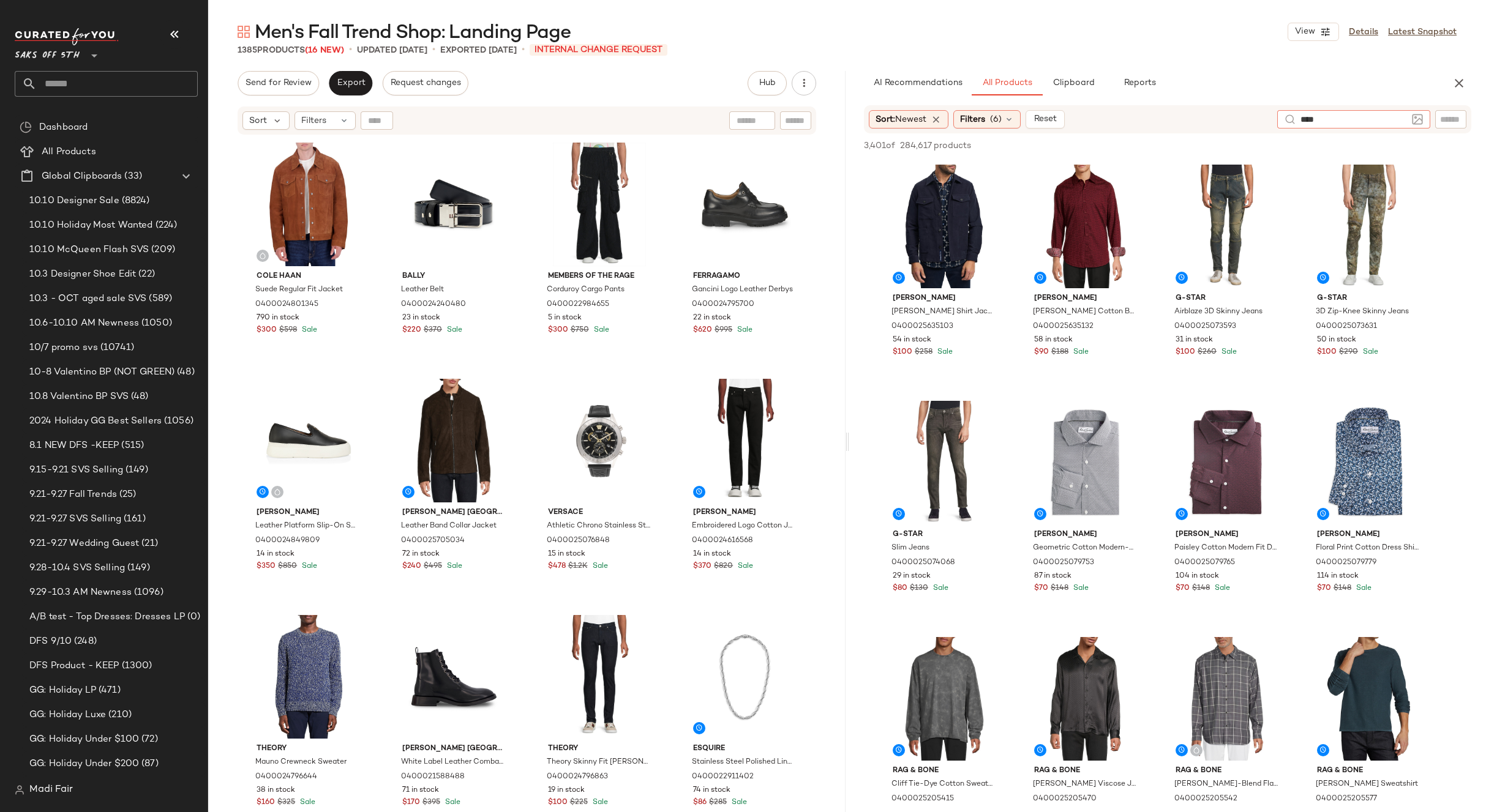
type input "*****"
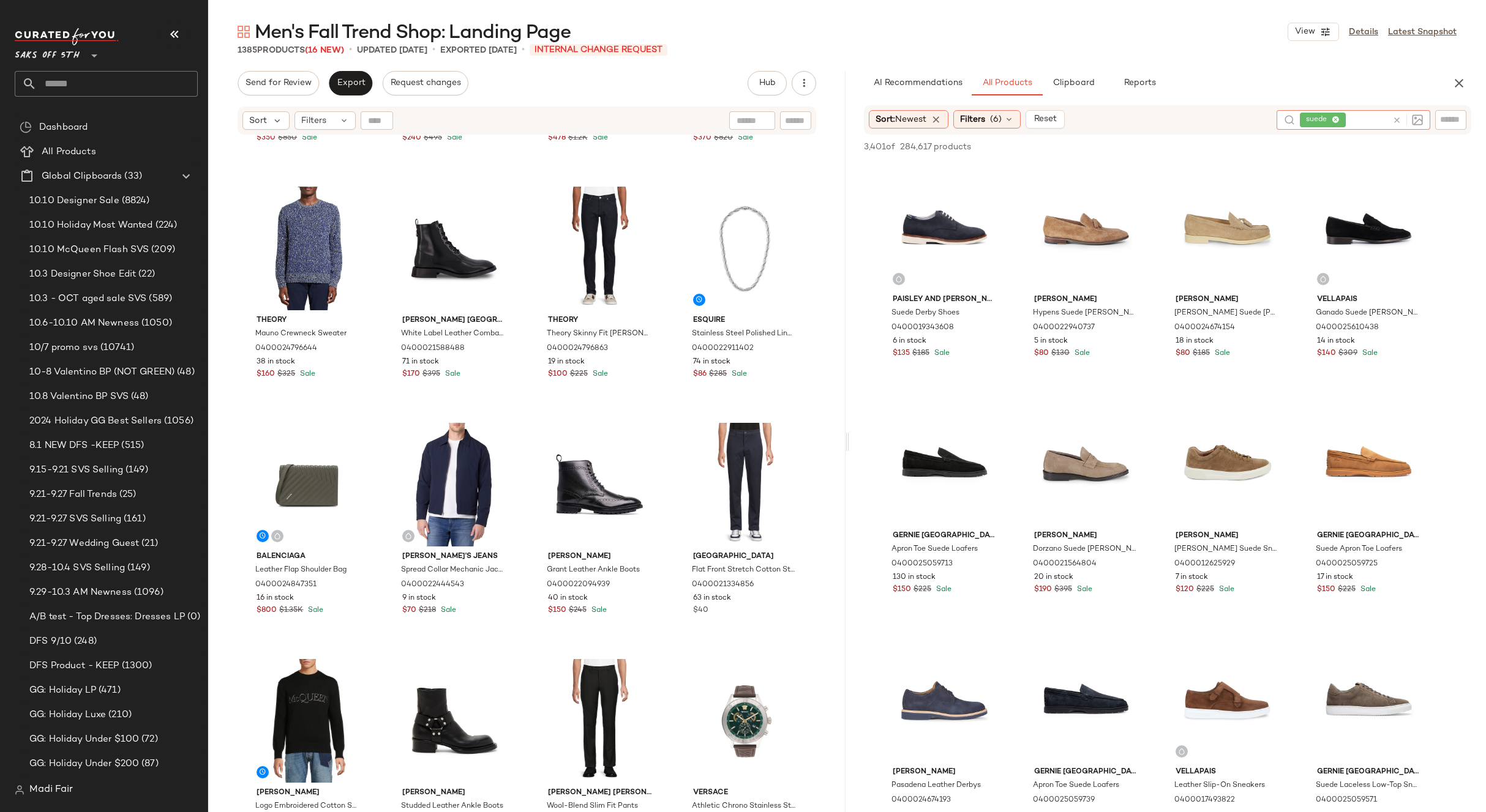
scroll to position [500, 0]
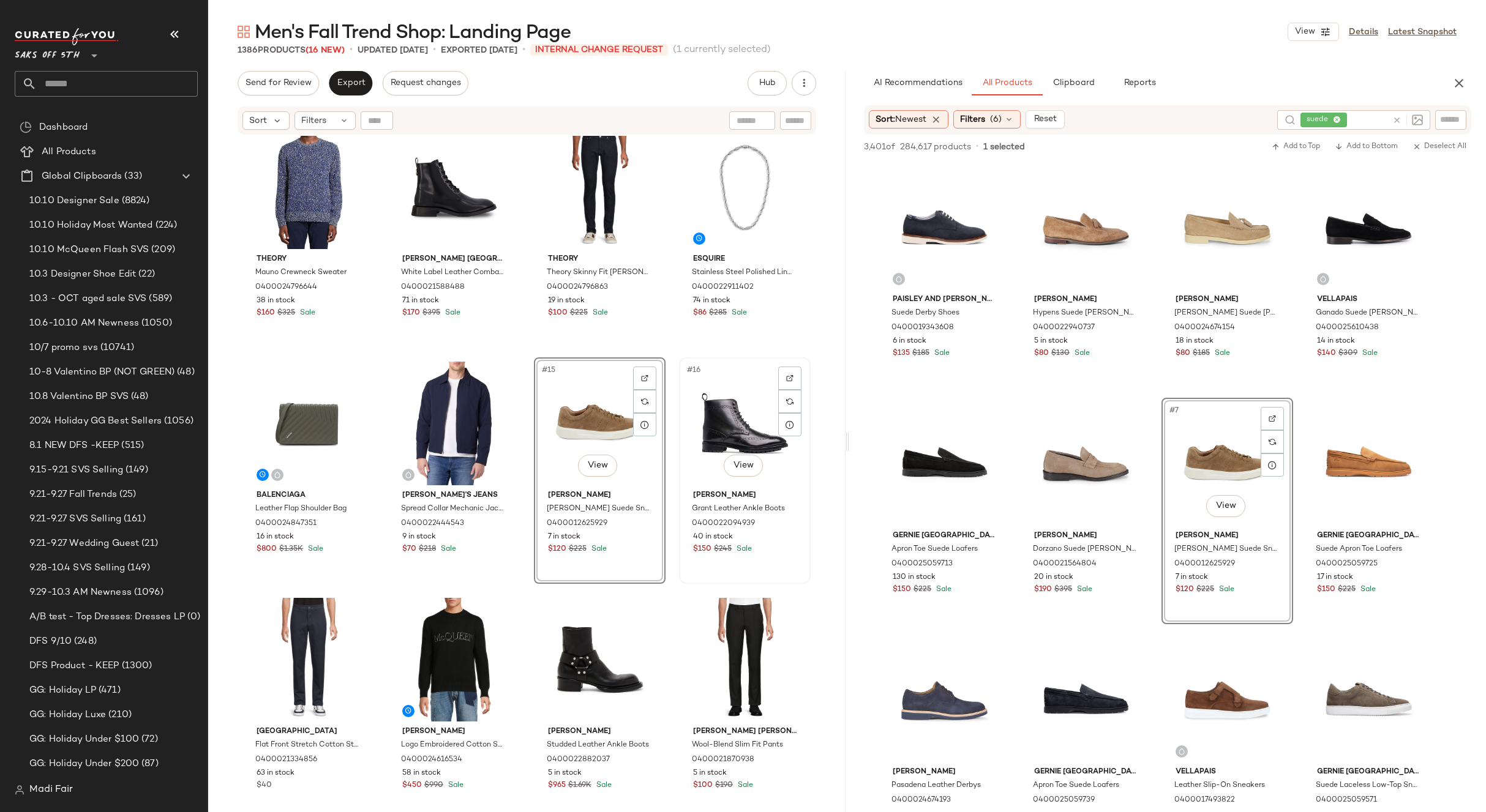
click at [728, 413] on div "#16 View" at bounding box center [745, 423] width 123 height 124
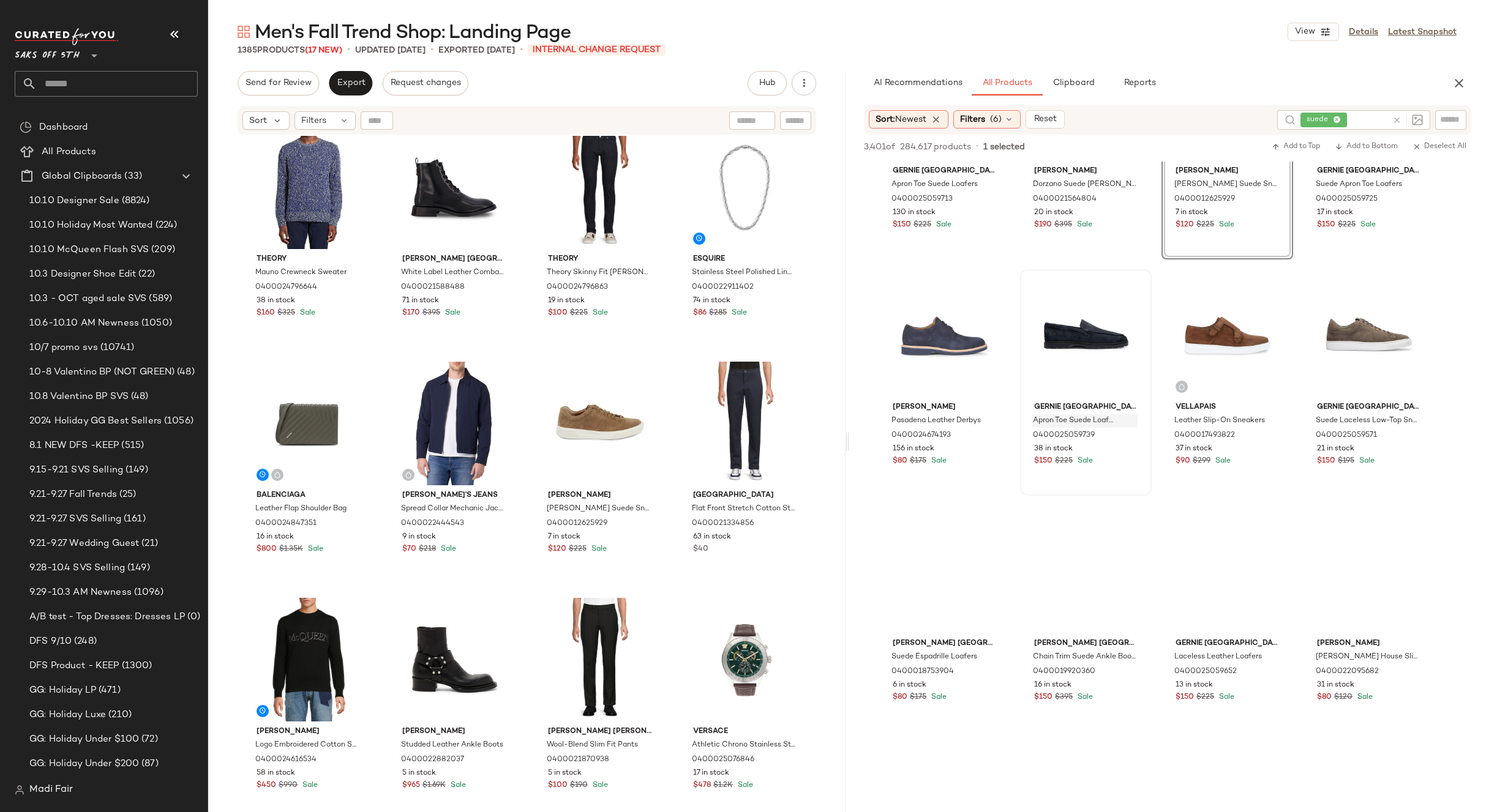
scroll to position [368, 0]
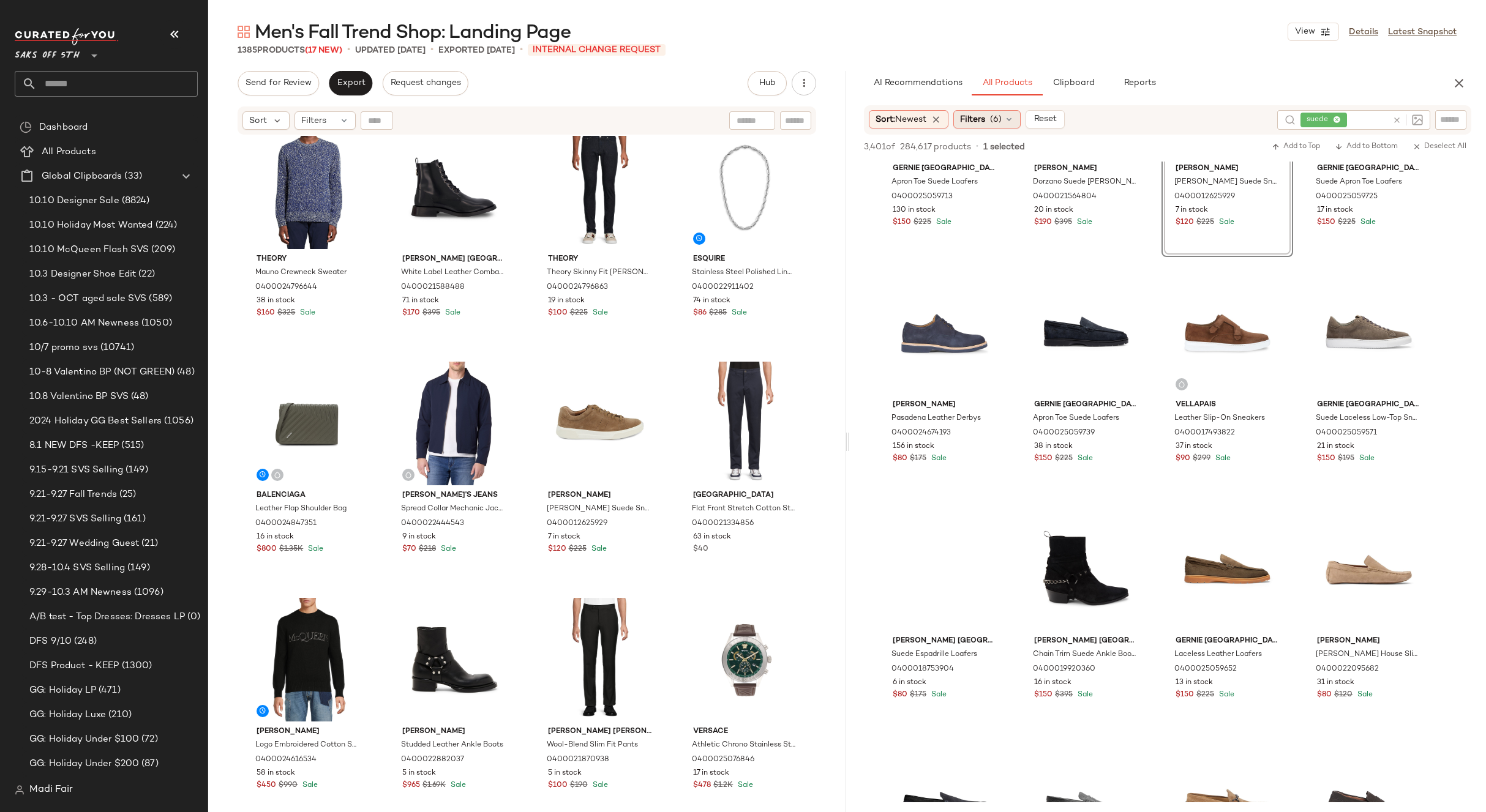
click at [1007, 121] on div "Filters (6)" at bounding box center [986, 119] width 67 height 19
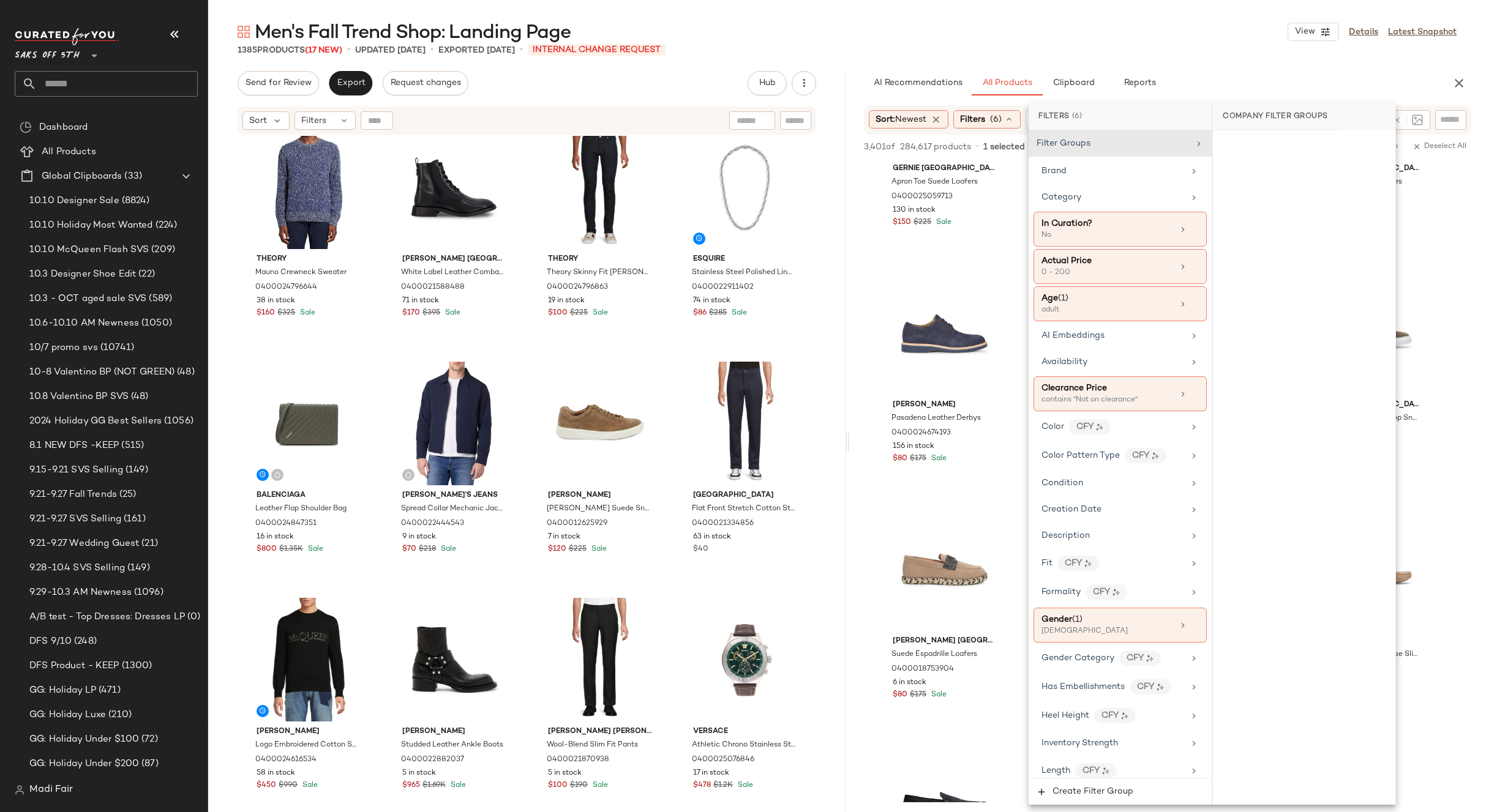
click at [1140, 38] on div "Men's Fall Trend Shop: Landing Page View Details Latest Snapshot" at bounding box center [847, 32] width 1278 height 25
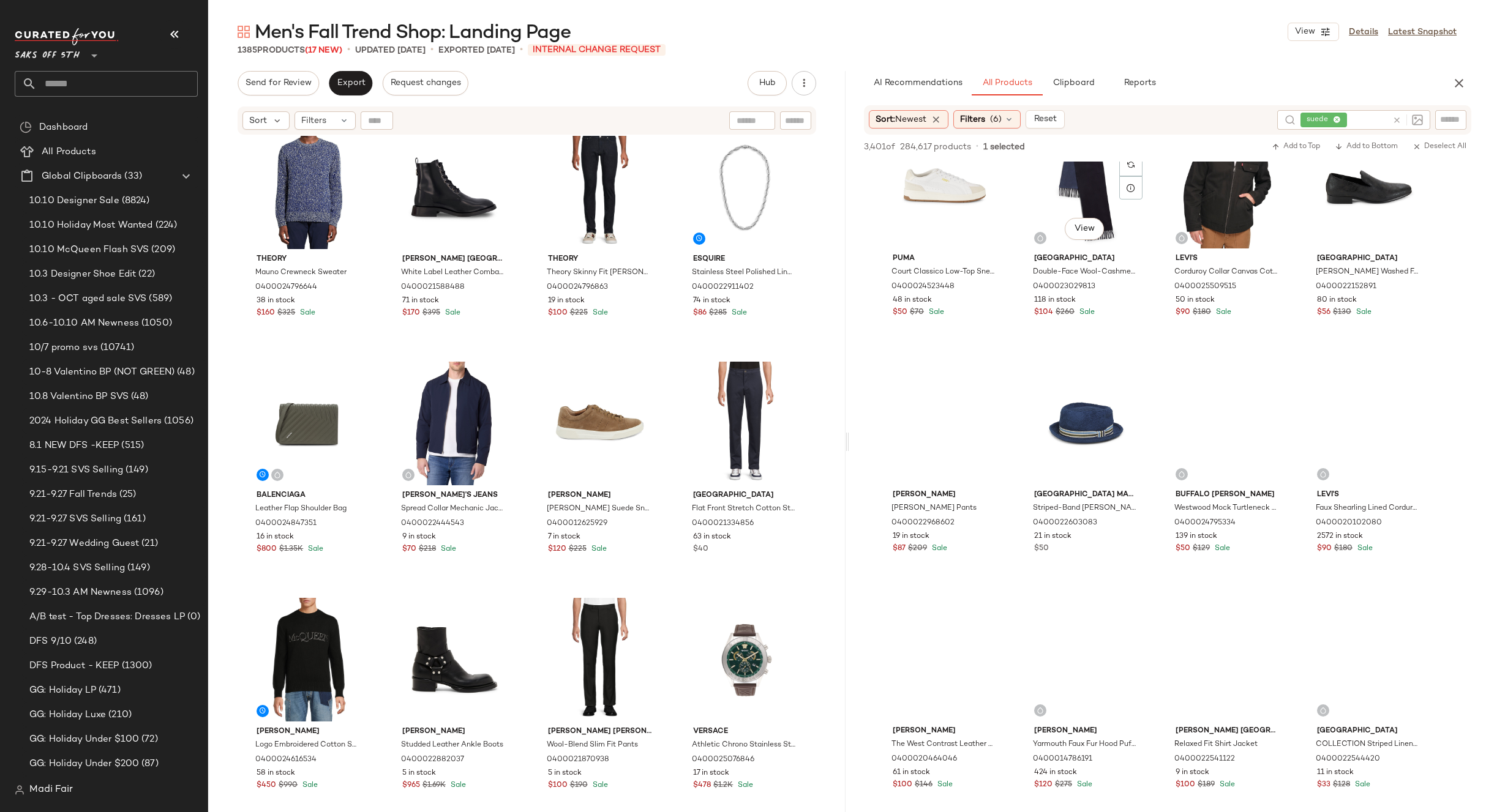
scroll to position [3733, 0]
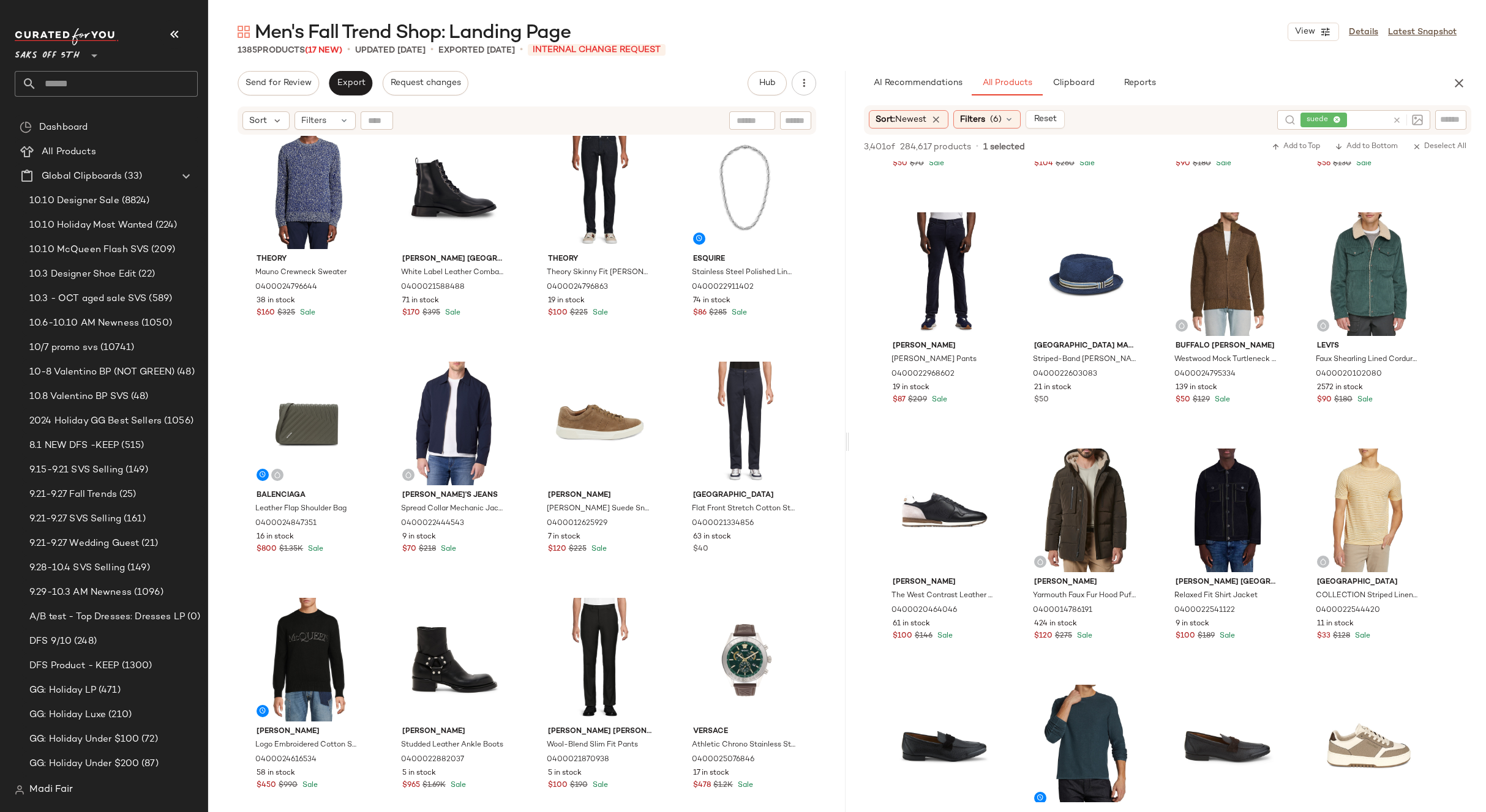
click at [1323, 116] on span "suede" at bounding box center [1319, 119] width 26 height 11
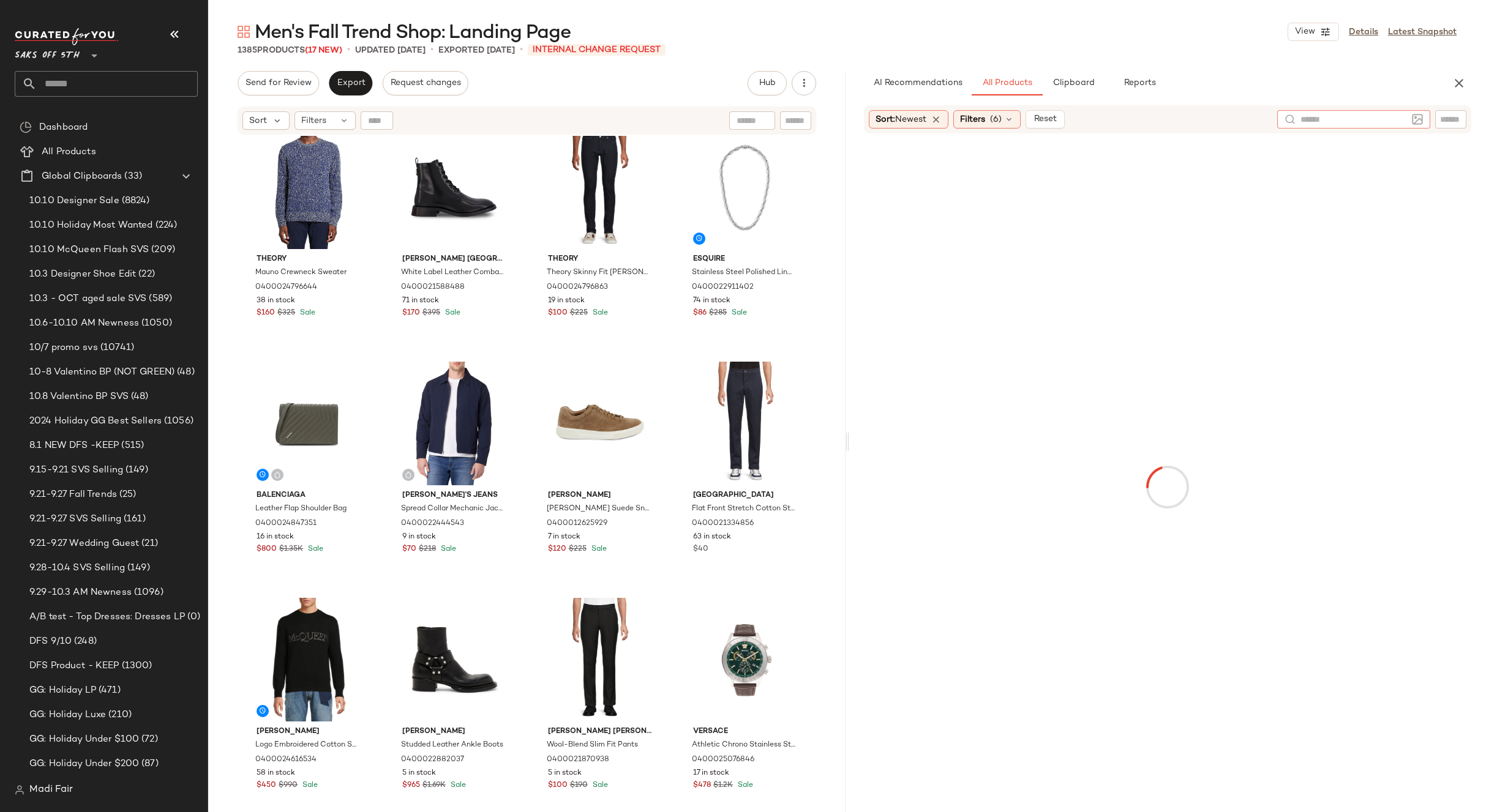
click at [1466, 123] on div "Sort: Newest Filters (6) Reset" at bounding box center [1168, 119] width 608 height 28
click at [1454, 119] on input "text" at bounding box center [1450, 119] width 21 height 13
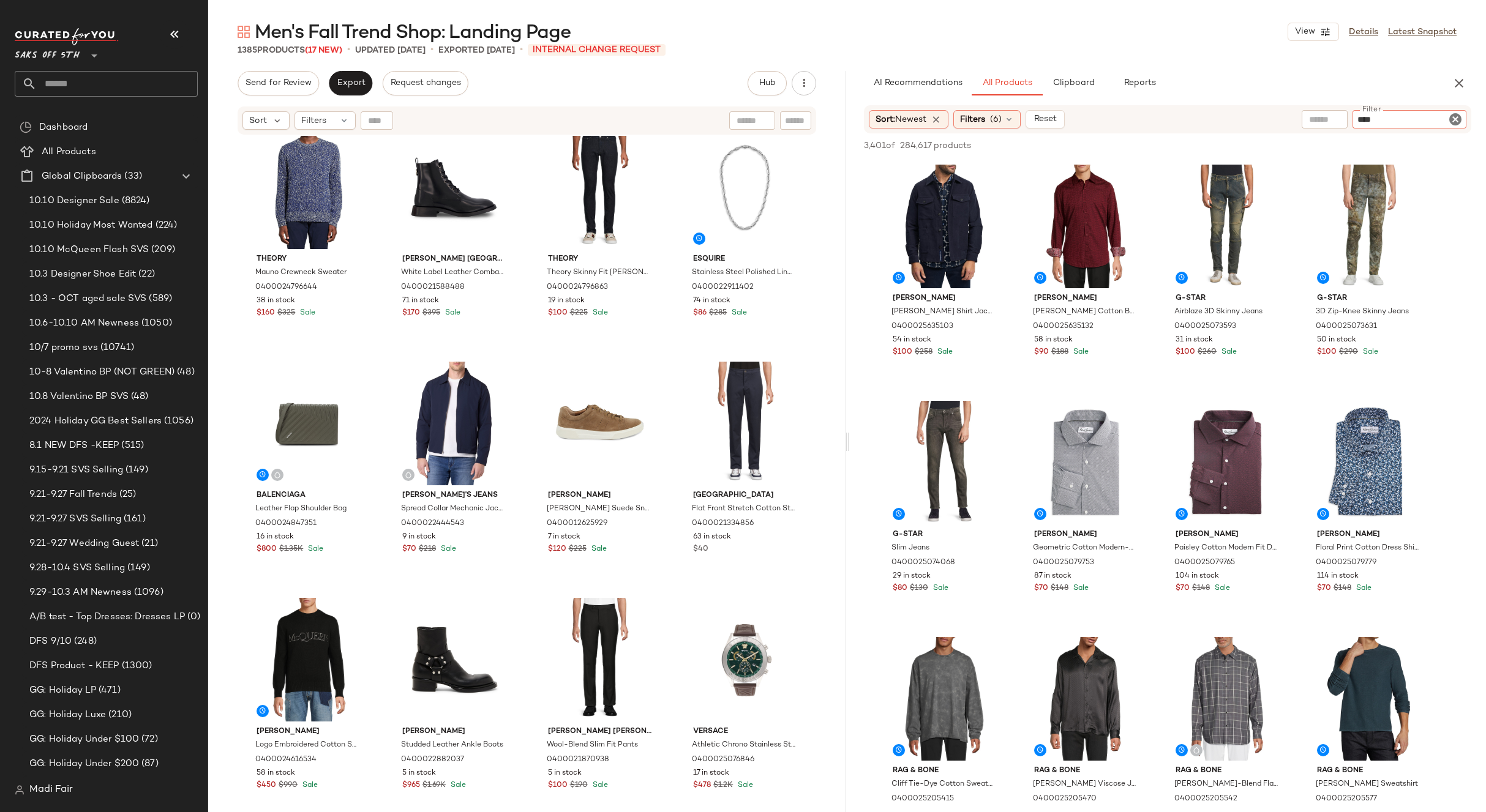
type input "*****"
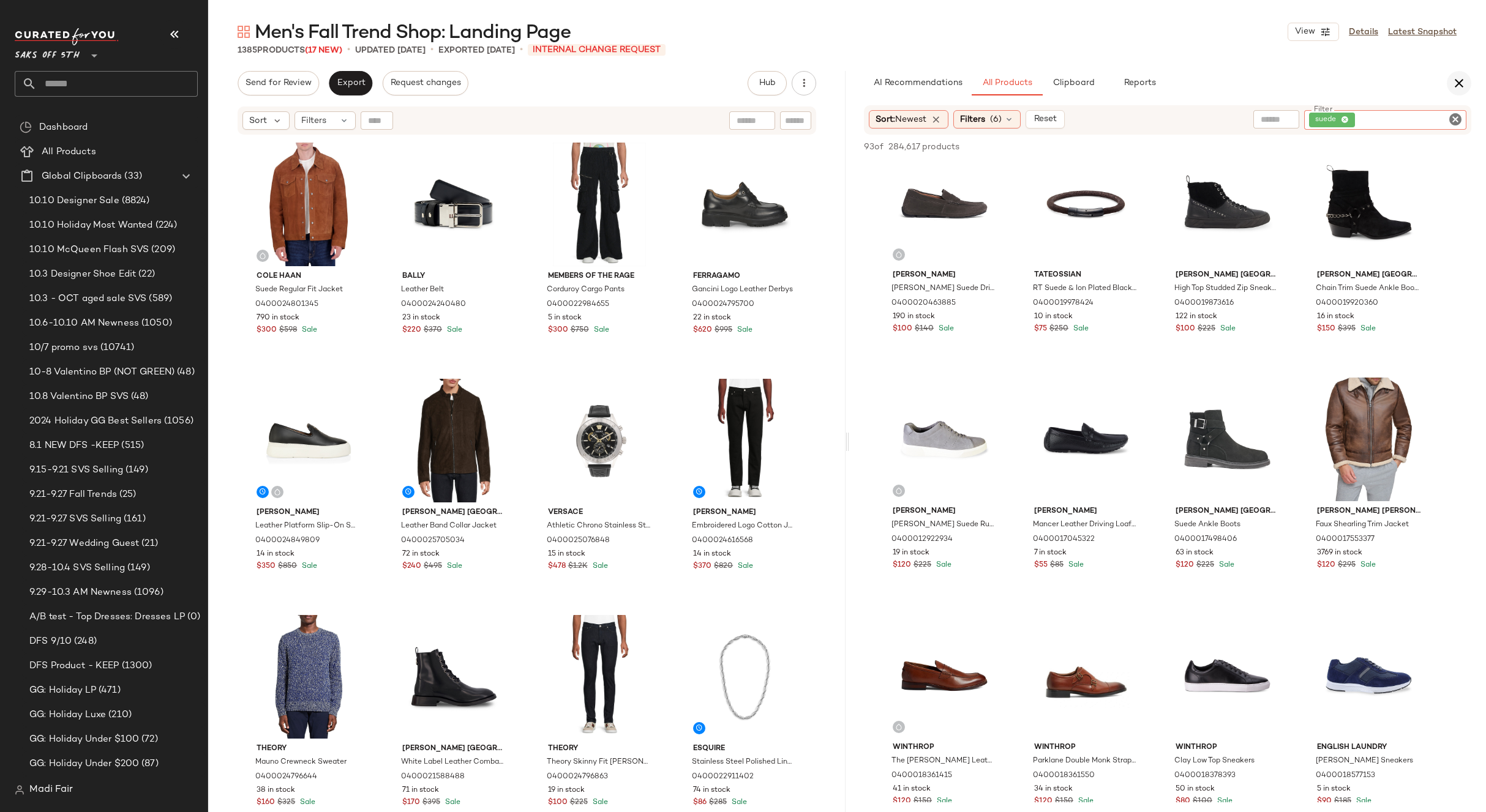
click at [1455, 84] on icon "button" at bounding box center [1458, 83] width 15 height 14
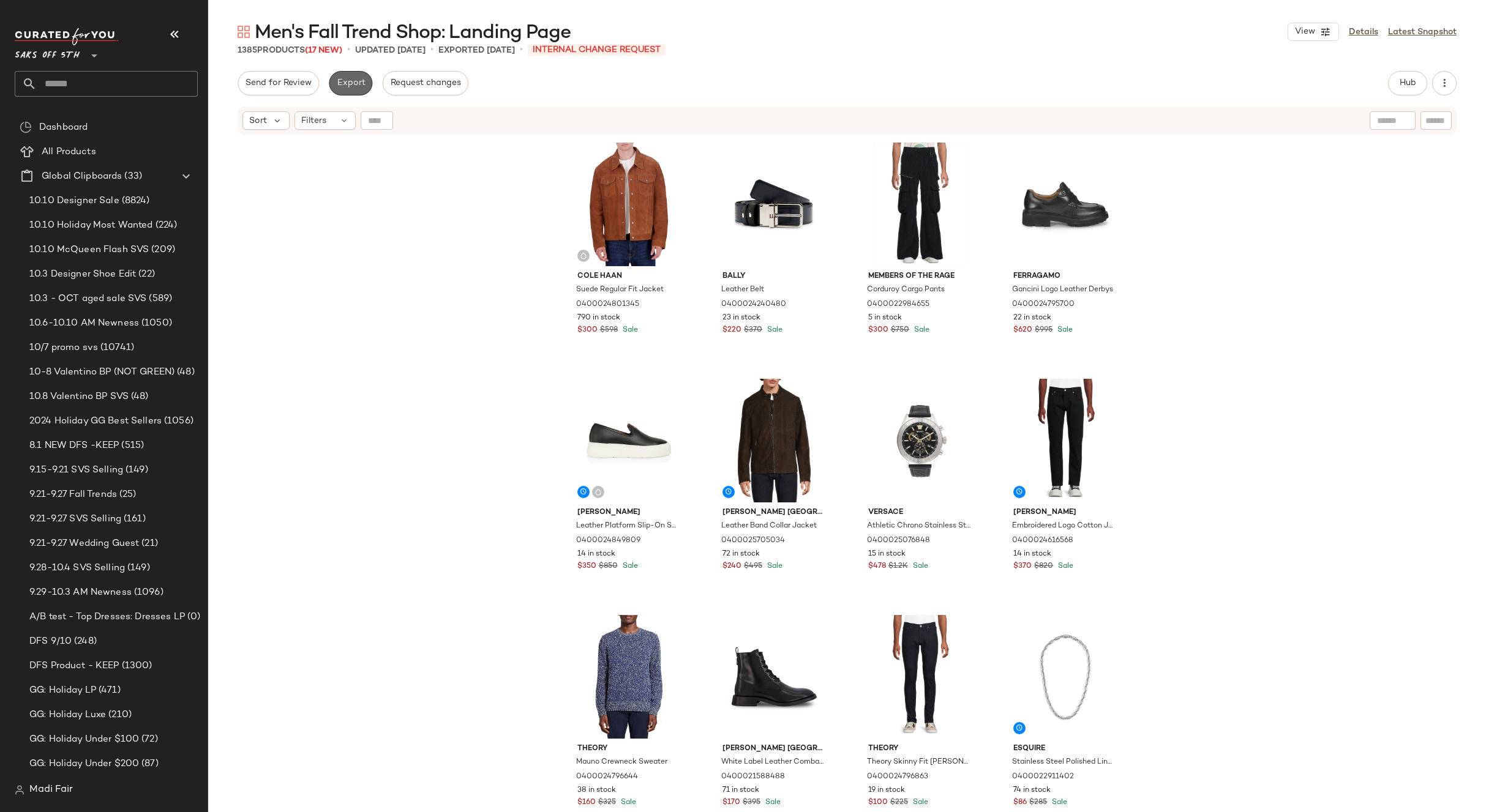
click at [347, 95] on button "Export" at bounding box center [350, 83] width 44 height 25
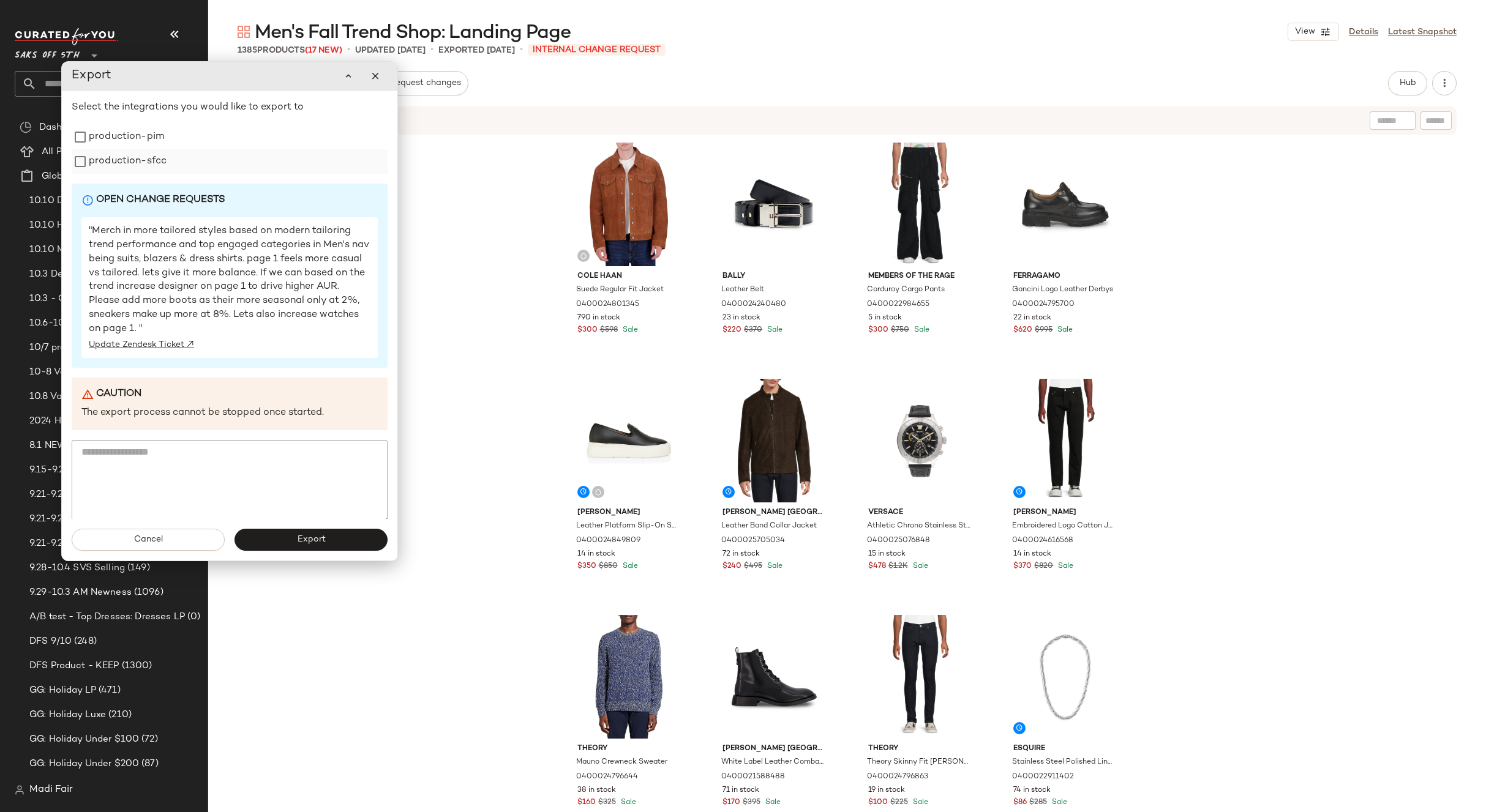
click at [91, 153] on label "production-sfcc" at bounding box center [127, 161] width 78 height 25
click at [99, 141] on label "production-pim" at bounding box center [126, 136] width 75 height 25
click at [279, 532] on button "Export" at bounding box center [311, 540] width 153 height 22
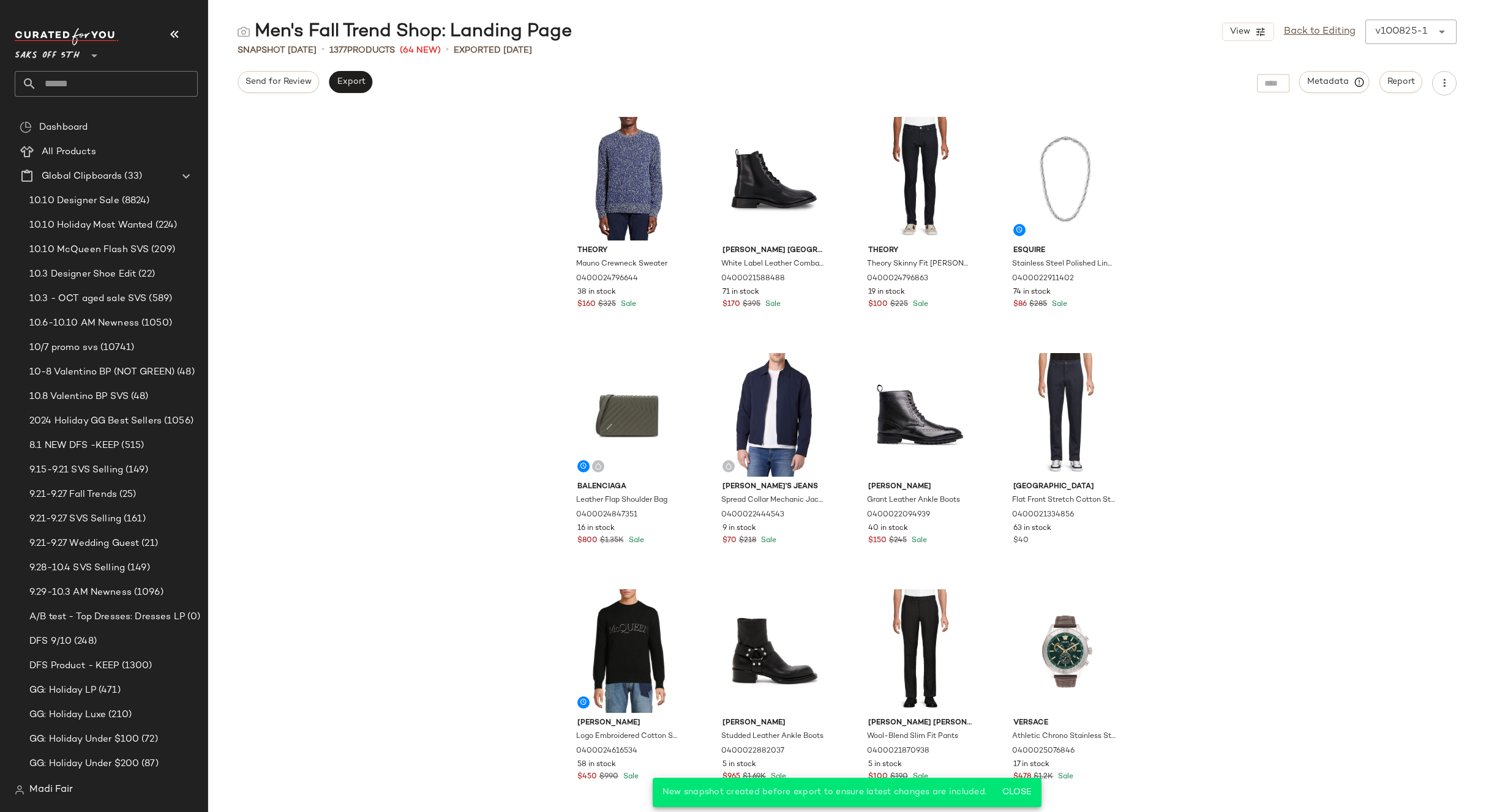
click at [86, 78] on input "text" at bounding box center [117, 84] width 161 height 26
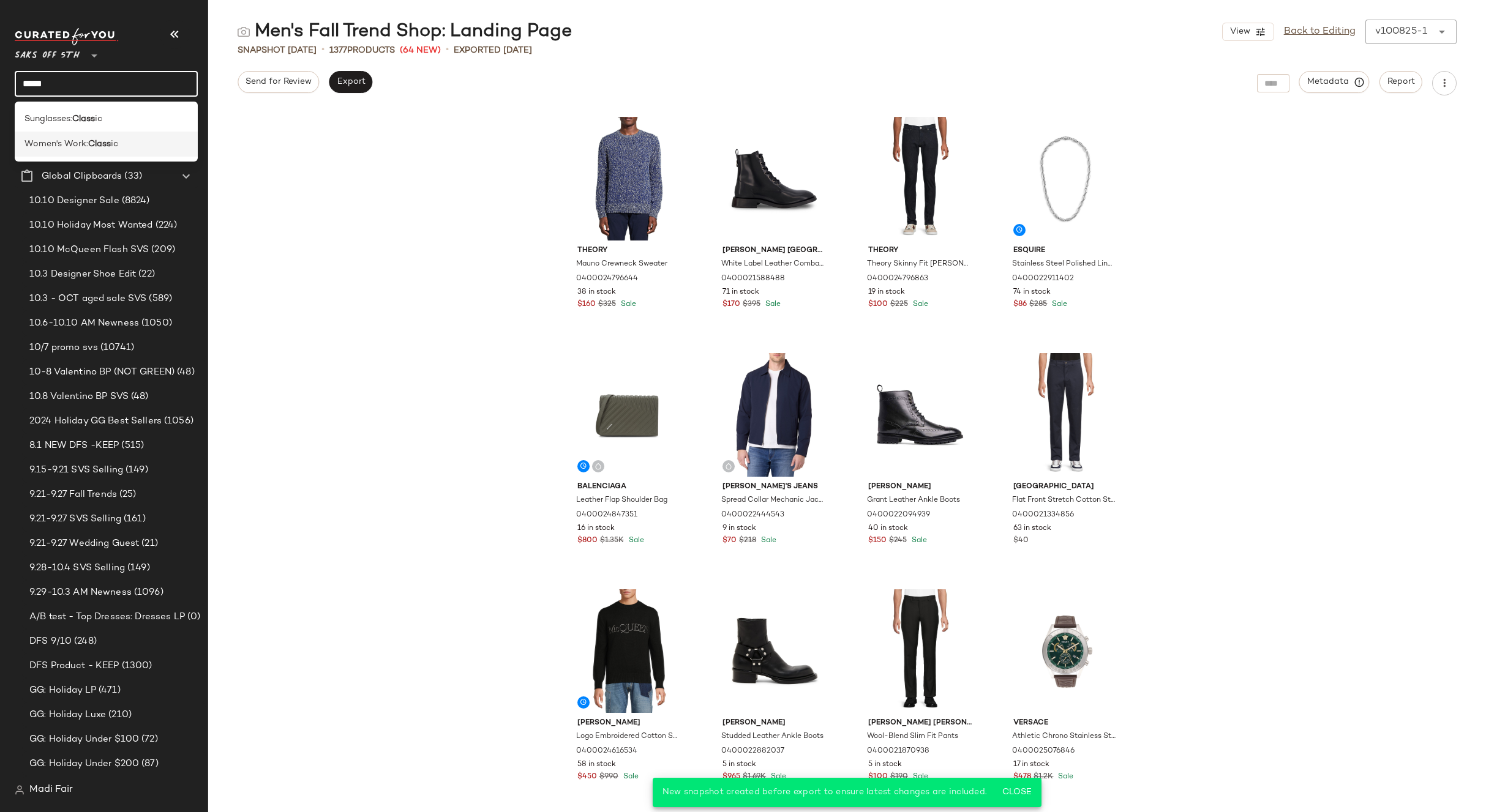
type input "*****"
click at [82, 148] on span "Women's Work:" at bounding box center [56, 143] width 64 height 13
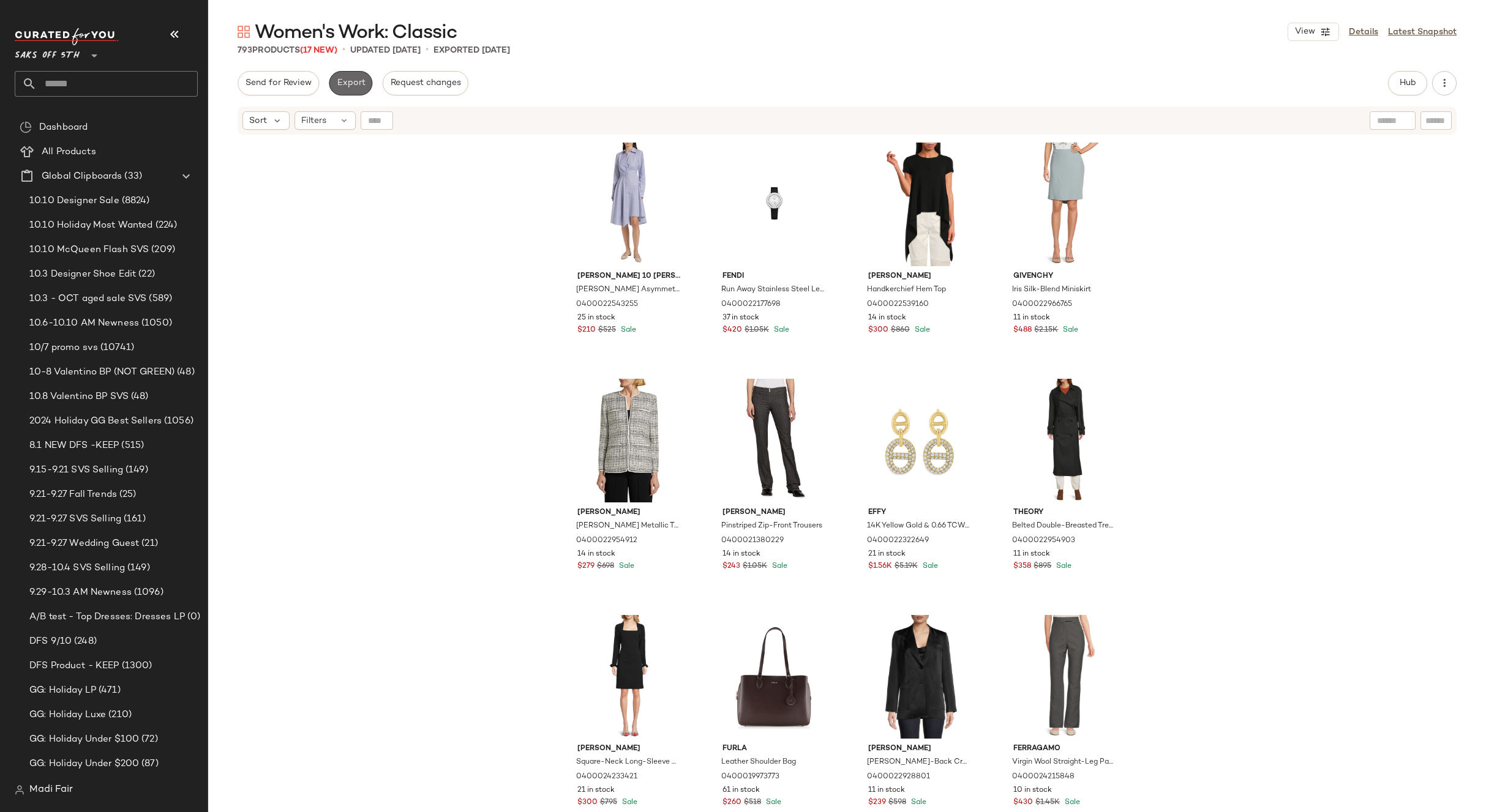
click at [348, 87] on span "Export" at bounding box center [351, 83] width 29 height 9
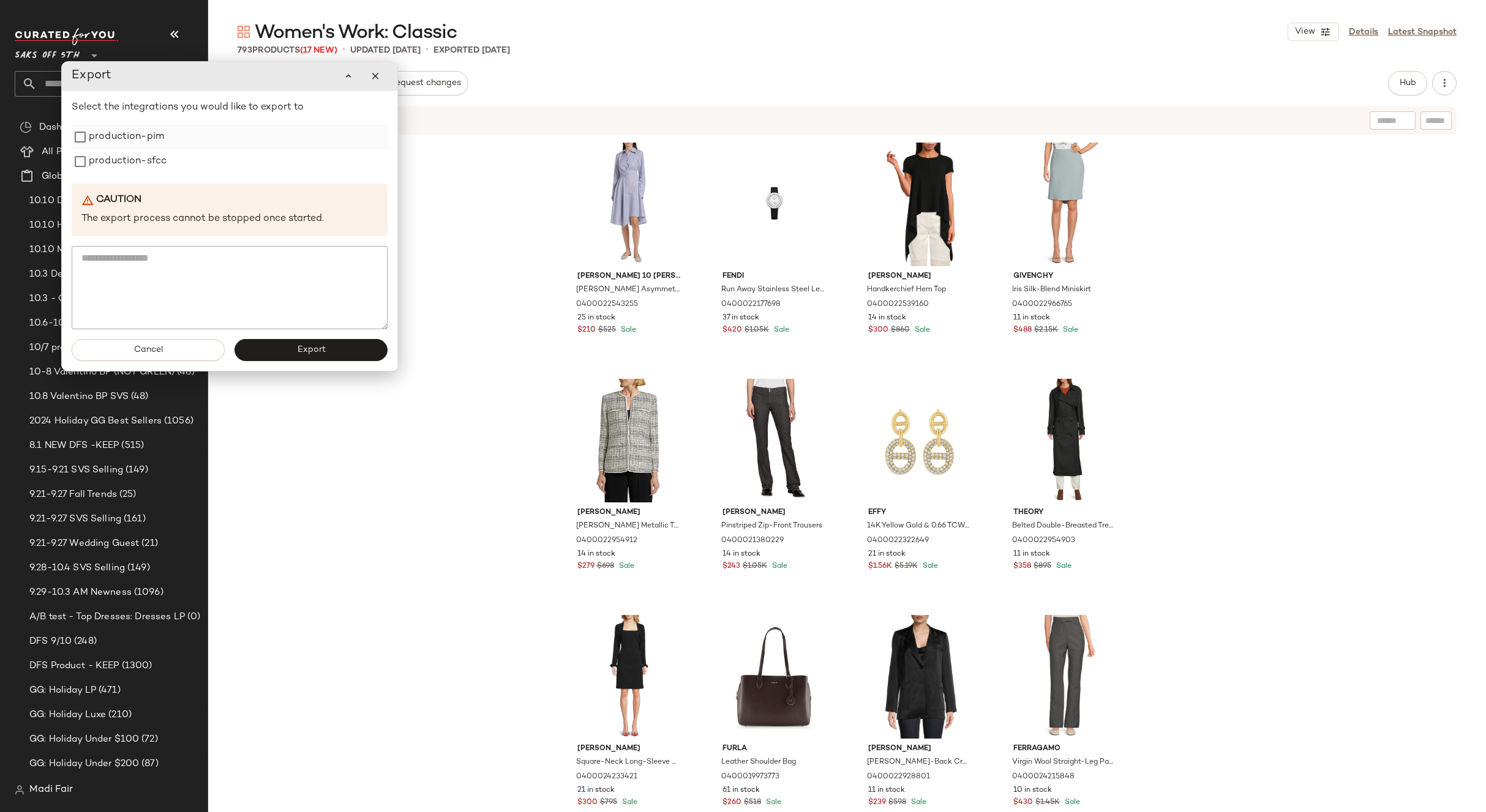
click at [140, 133] on label "production-pim" at bounding box center [126, 136] width 75 height 25
click at [136, 160] on label "production-sfcc" at bounding box center [127, 161] width 78 height 25
click at [306, 348] on span "Export" at bounding box center [311, 350] width 29 height 9
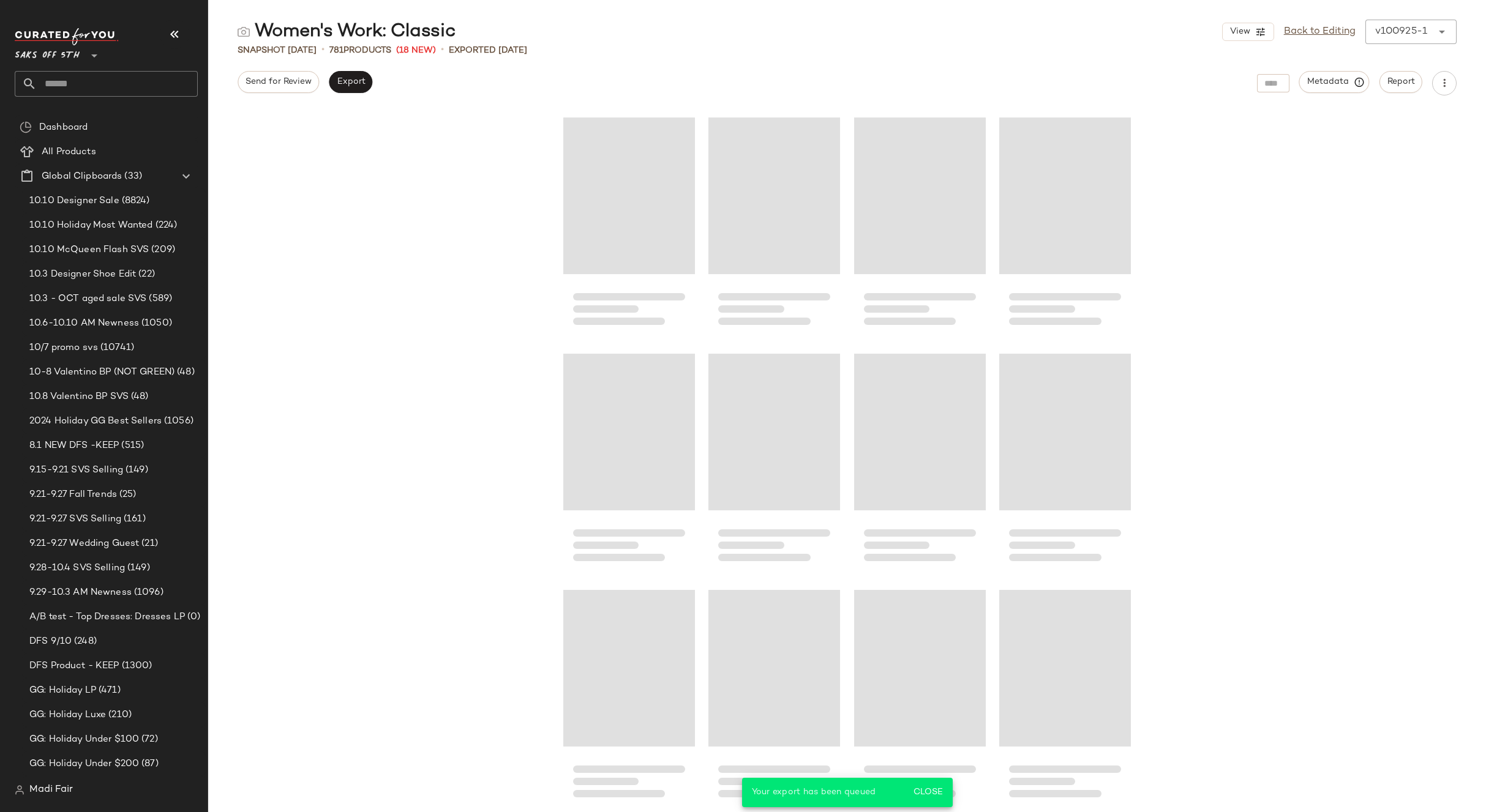
click at [76, 73] on input "text" at bounding box center [117, 84] width 161 height 26
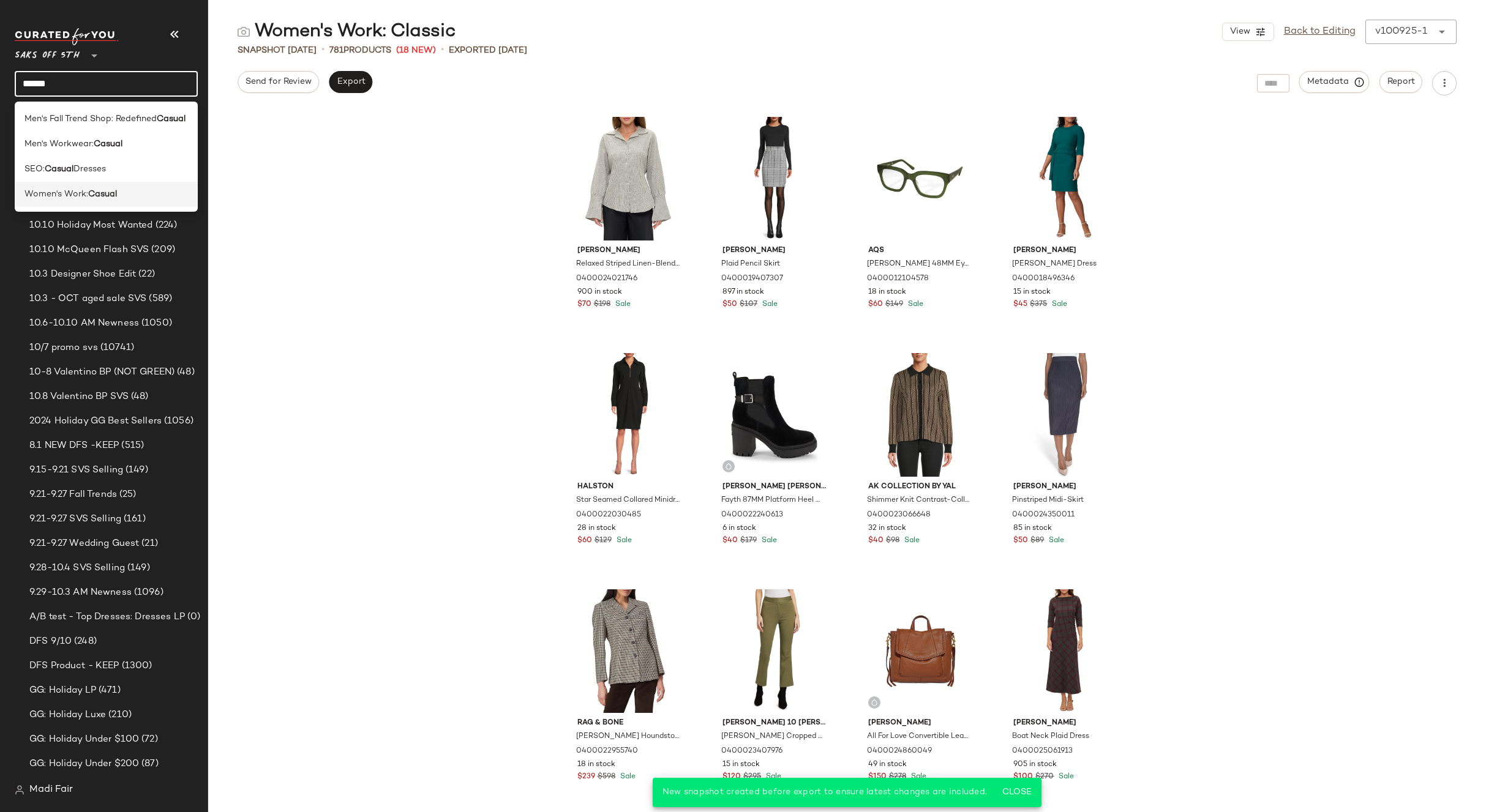
type input "******"
click at [102, 189] on b "Casual" at bounding box center [102, 194] width 29 height 13
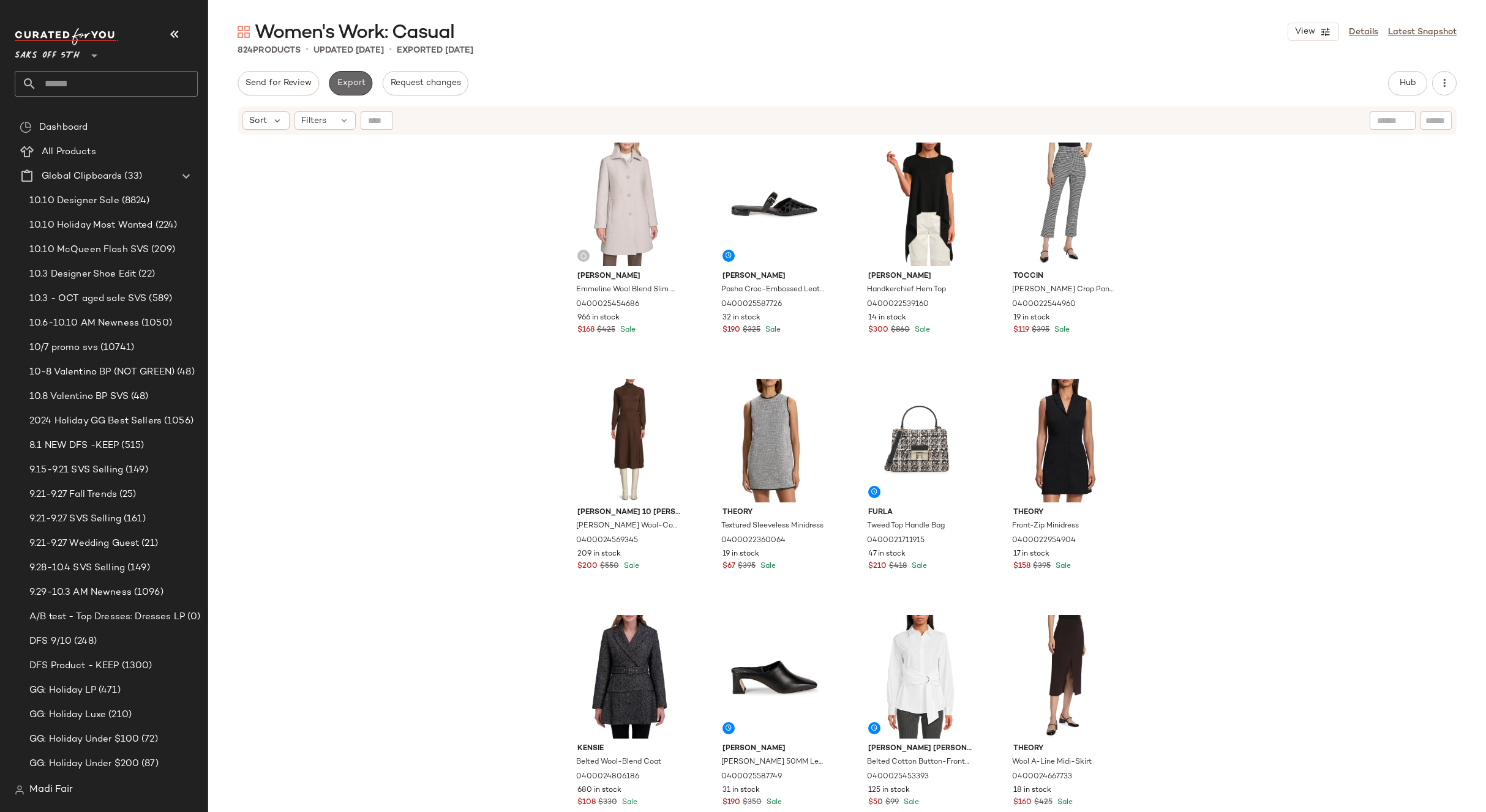
click at [360, 85] on span "Export" at bounding box center [351, 83] width 29 height 9
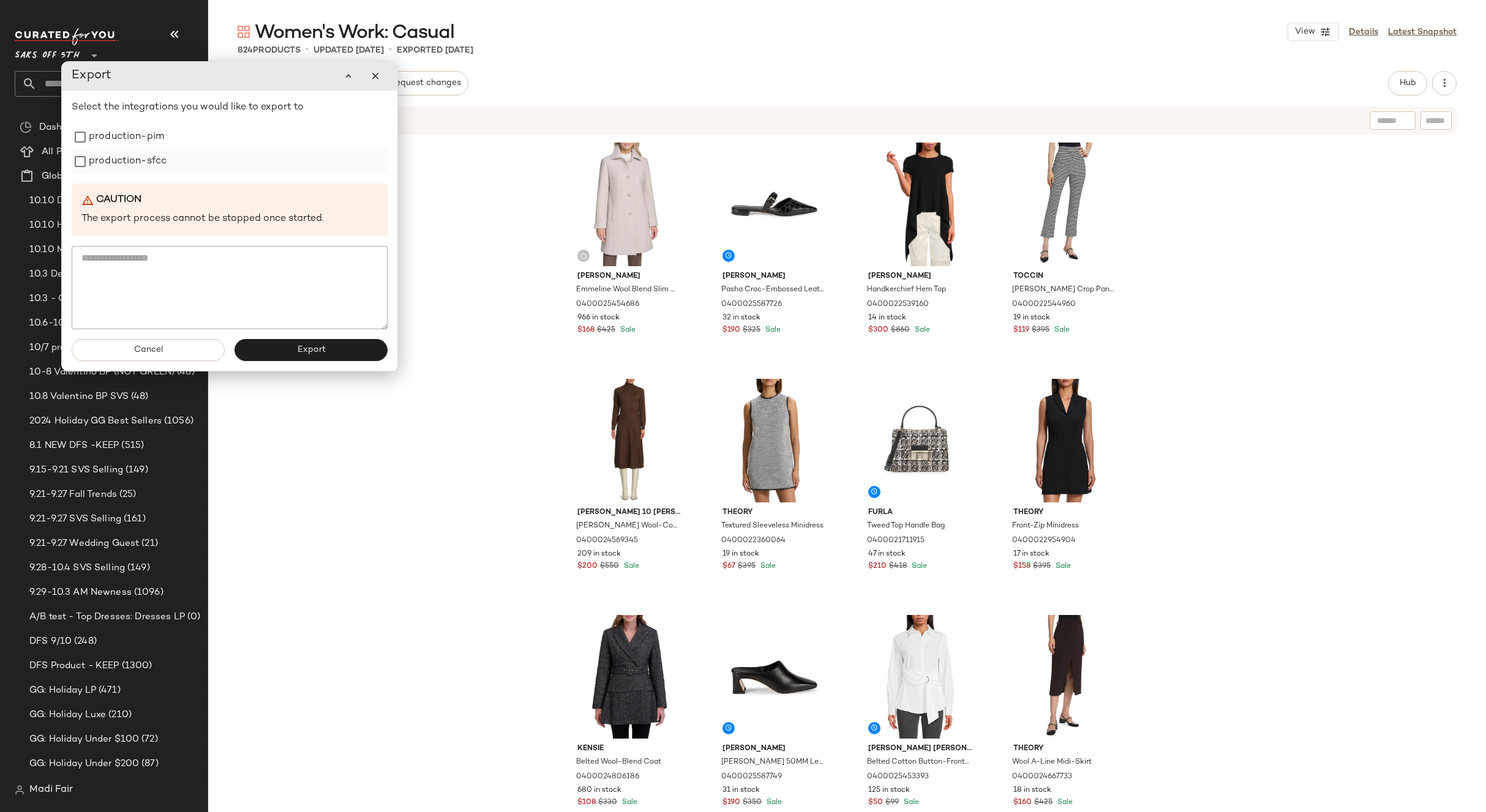
click at [144, 154] on label "production-sfcc" at bounding box center [127, 161] width 78 height 25
click at [138, 141] on label "production-pim" at bounding box center [126, 136] width 75 height 25
click at [273, 350] on button "Export" at bounding box center [311, 351] width 153 height 22
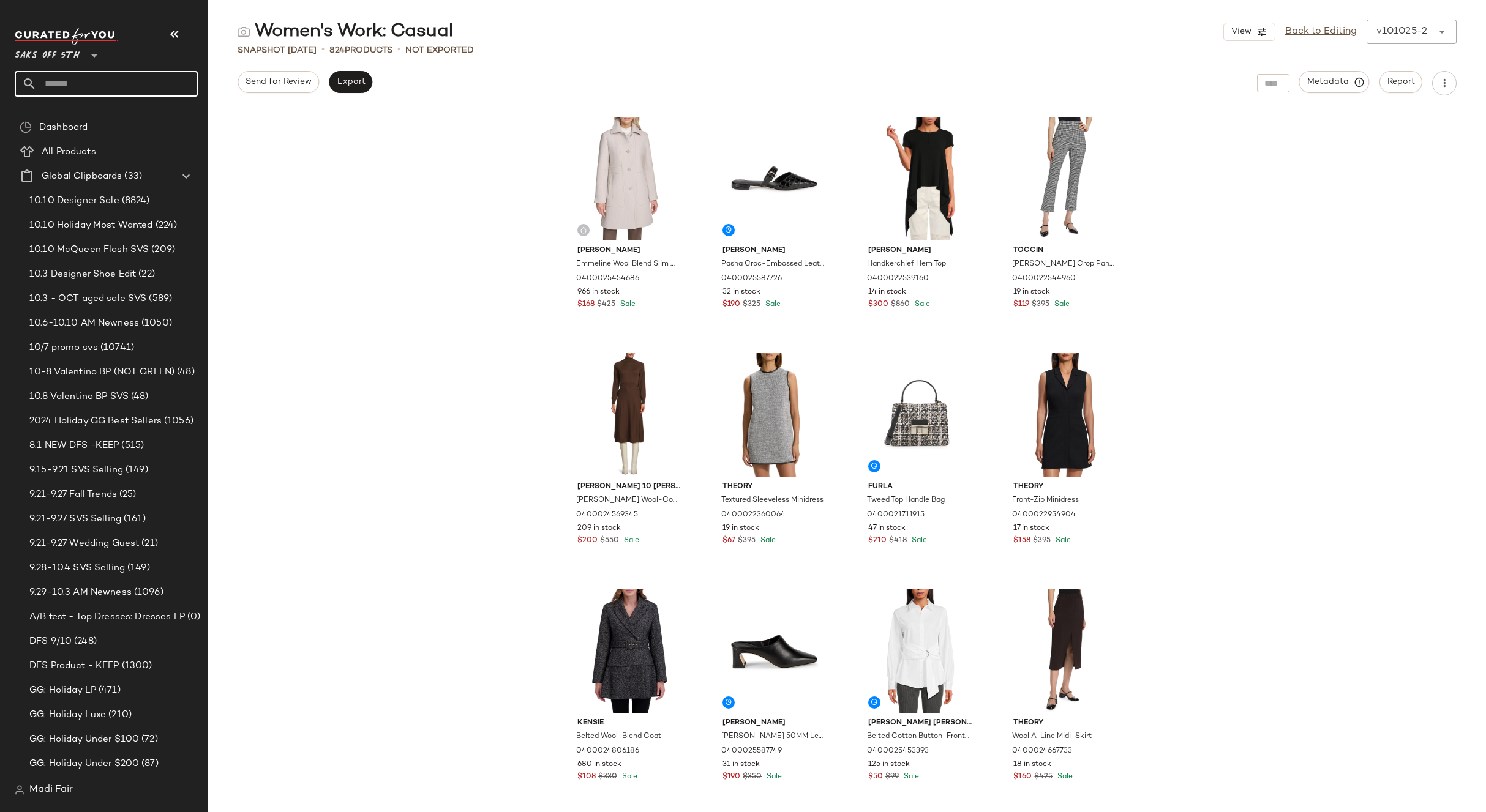
click at [65, 77] on input "text" at bounding box center [117, 84] width 161 height 26
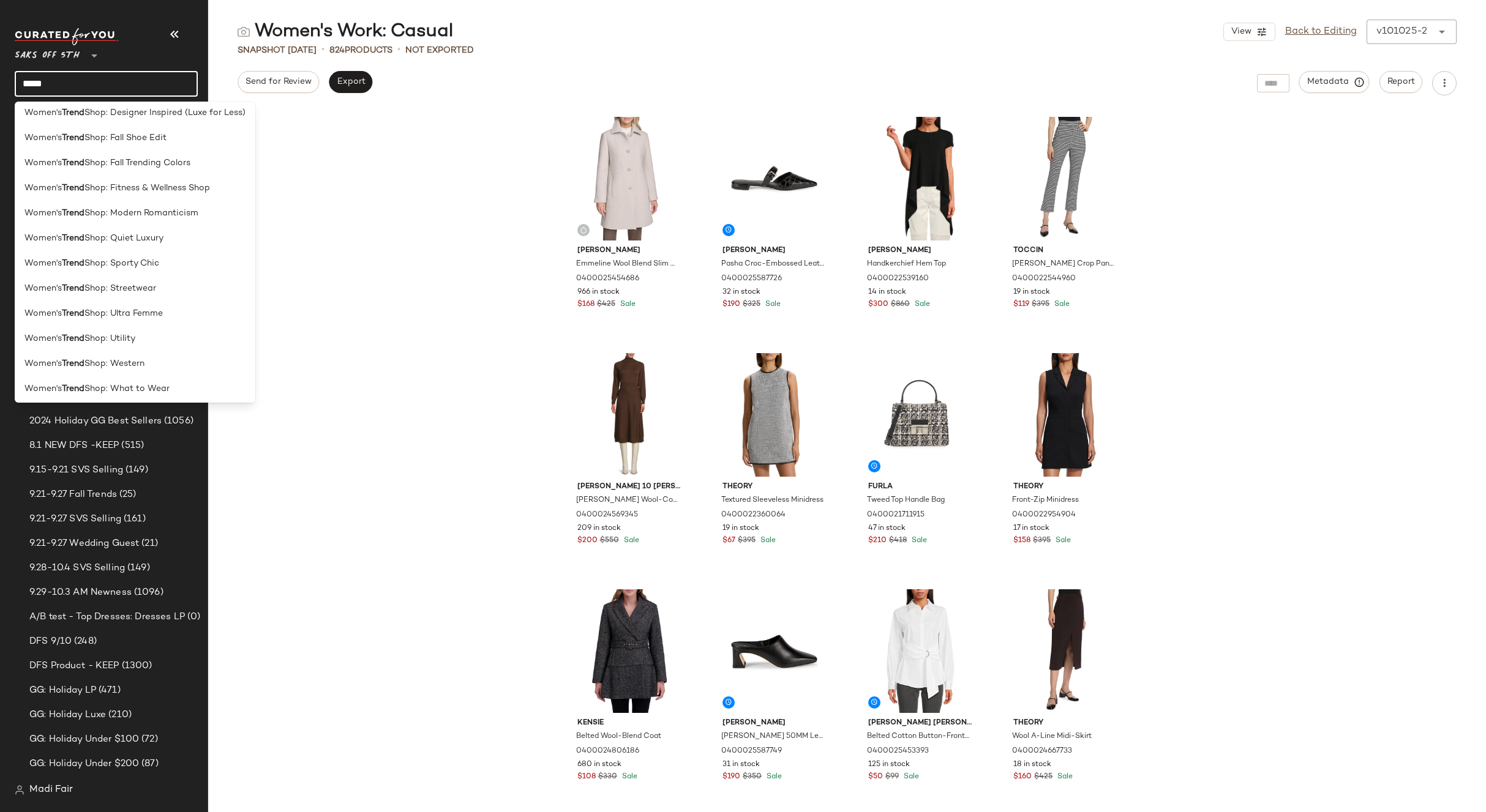
scroll to position [938, 0]
type input "*****"
click at [96, 392] on div "Women's Work: Trend y" at bounding box center [135, 385] width 241 height 25
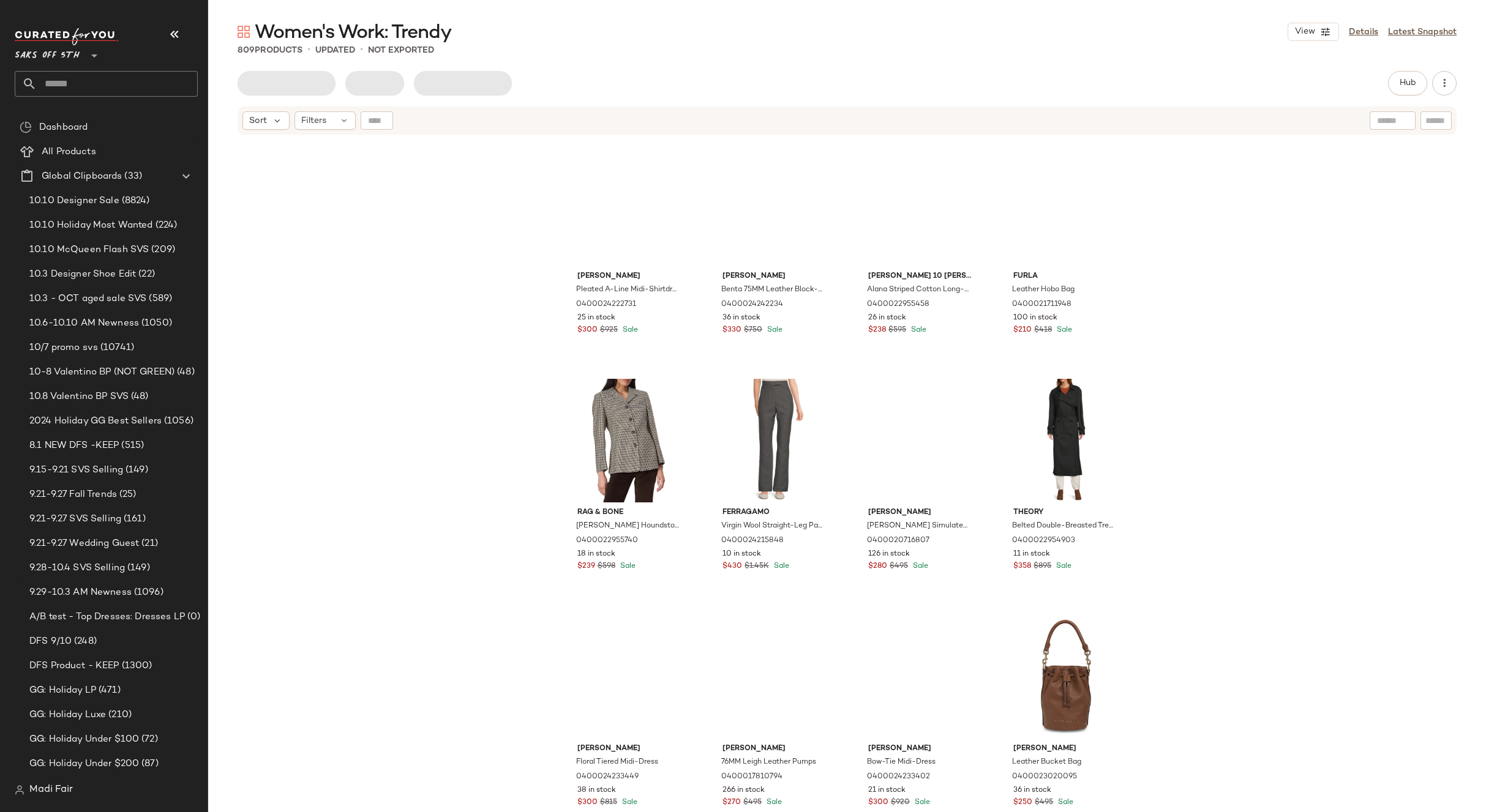
click at [439, 235] on div "[PERSON_NAME] Pleated A-Line Midi-Shirtdress 0400024222731 25 in stock $300 $92…" at bounding box center [847, 489] width 1278 height 707
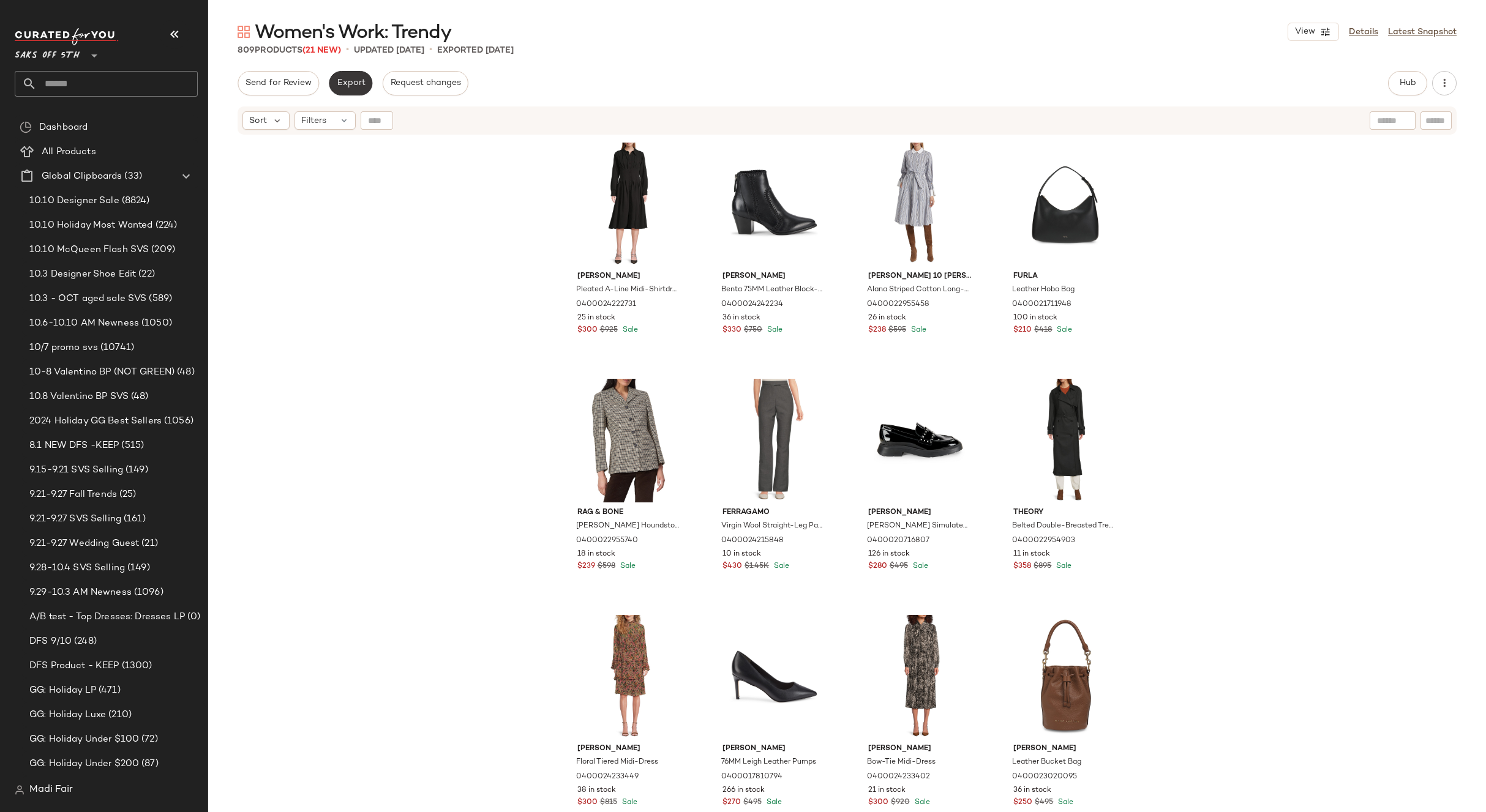
click at [351, 83] on span "Export" at bounding box center [351, 83] width 29 height 9
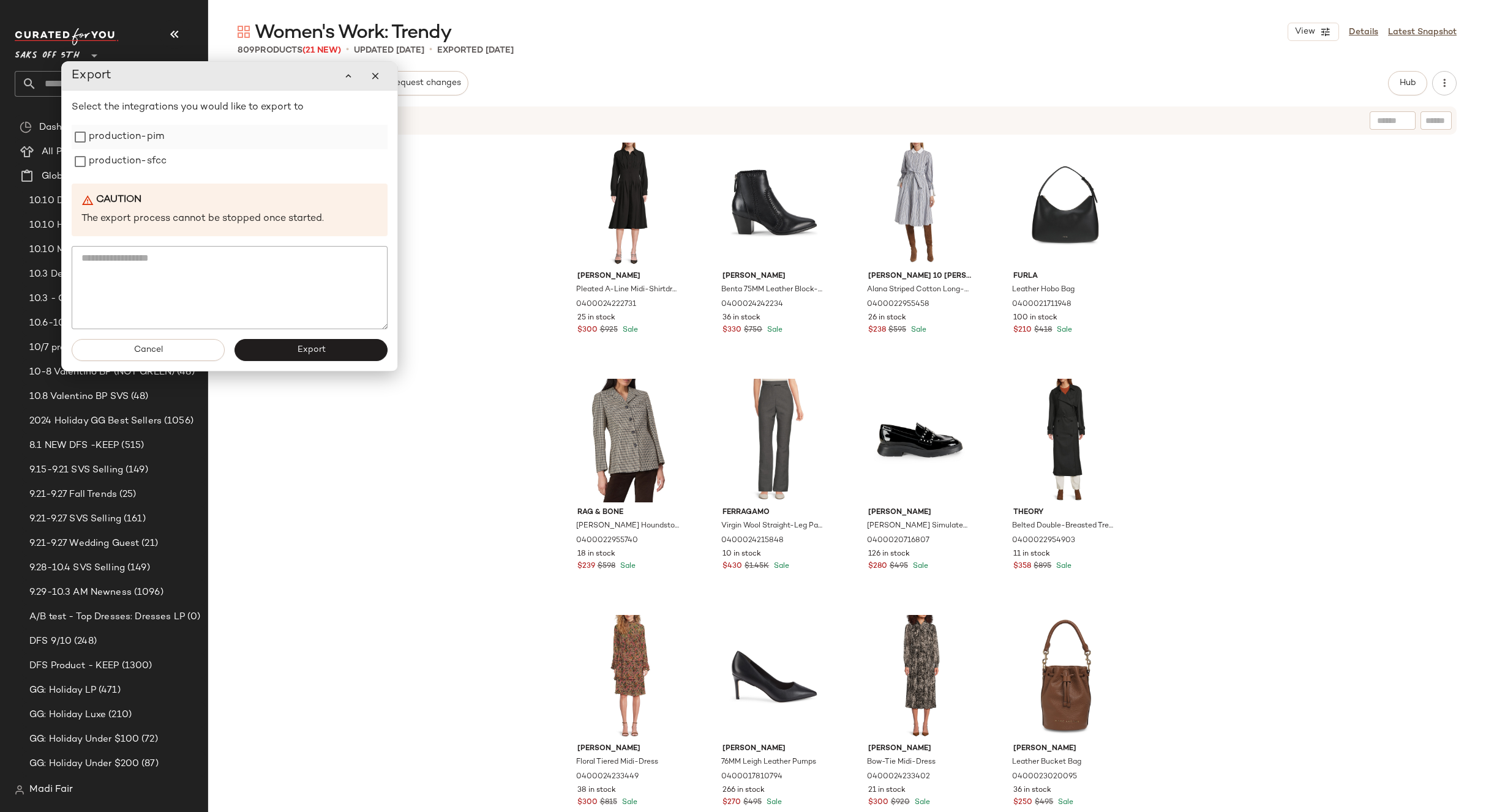
click at [125, 144] on label "production-pim" at bounding box center [126, 136] width 75 height 25
click at [123, 164] on label "production-sfcc" at bounding box center [127, 161] width 78 height 25
click at [302, 357] on button "Export" at bounding box center [311, 351] width 153 height 22
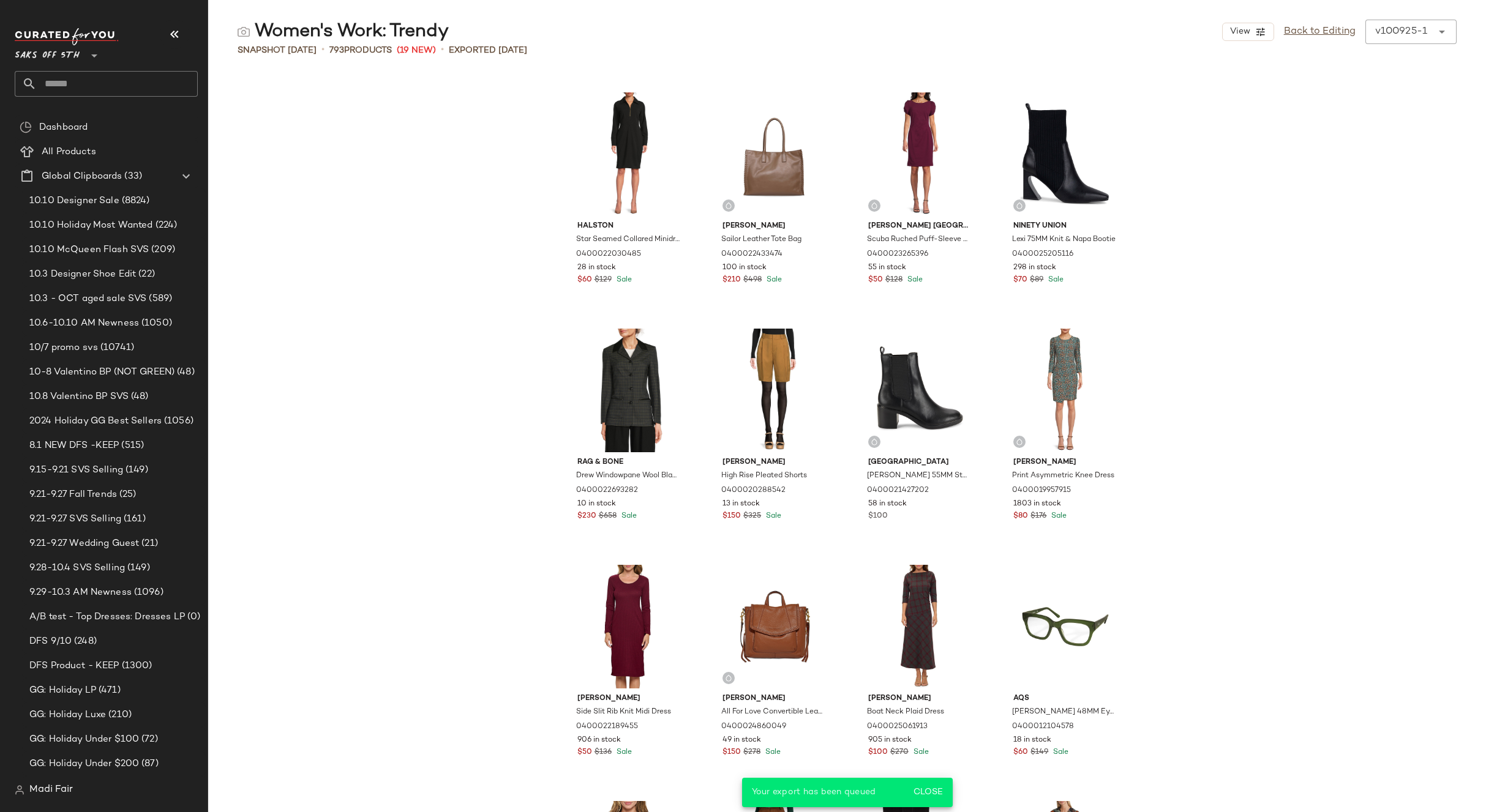
click at [383, 160] on div "Halston Star Seamed Collared Minidress 0400022030485 28 in stock $60 $129 Sale …" at bounding box center [847, 449] width 1278 height 727
click at [1329, 33] on link "Back to Editing" at bounding box center [1320, 32] width 72 height 14
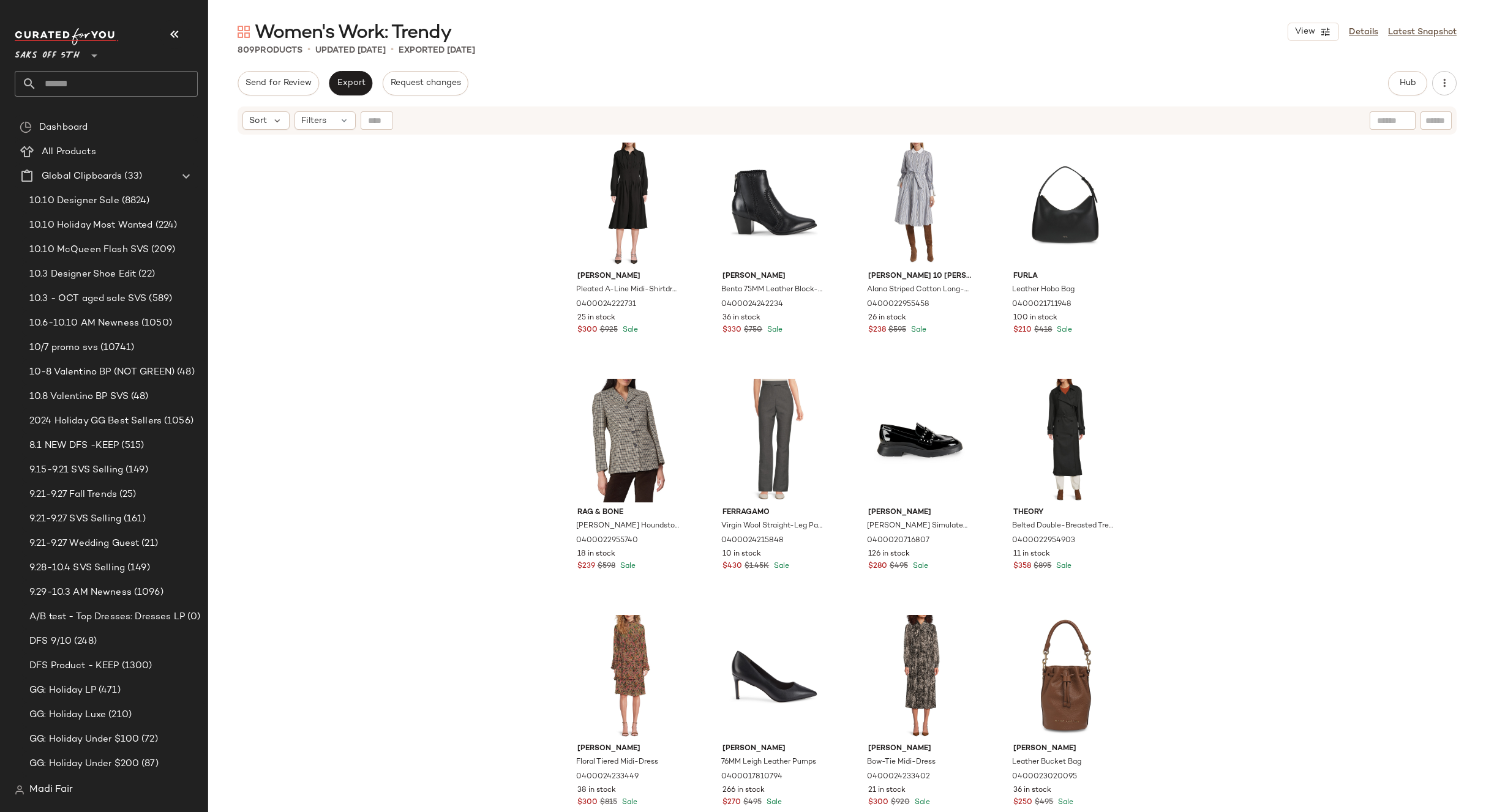
click at [84, 70] on div "Saks OFF 5TH **" at bounding box center [106, 62] width 183 height 68
click at [86, 84] on input "text" at bounding box center [117, 84] width 161 height 26
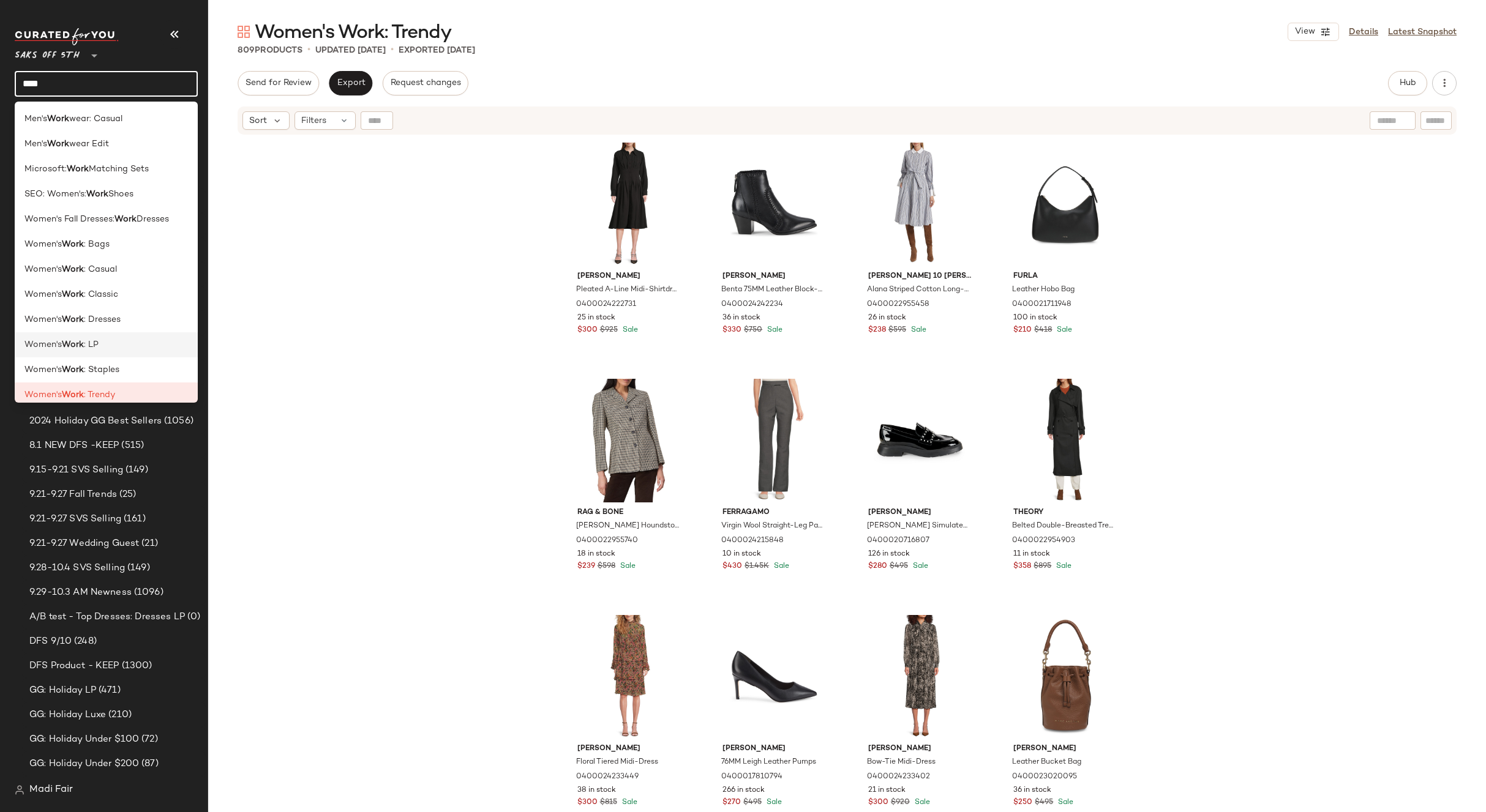
type input "****"
click at [101, 345] on div "Women's Work : LP" at bounding box center [107, 345] width 164 height 13
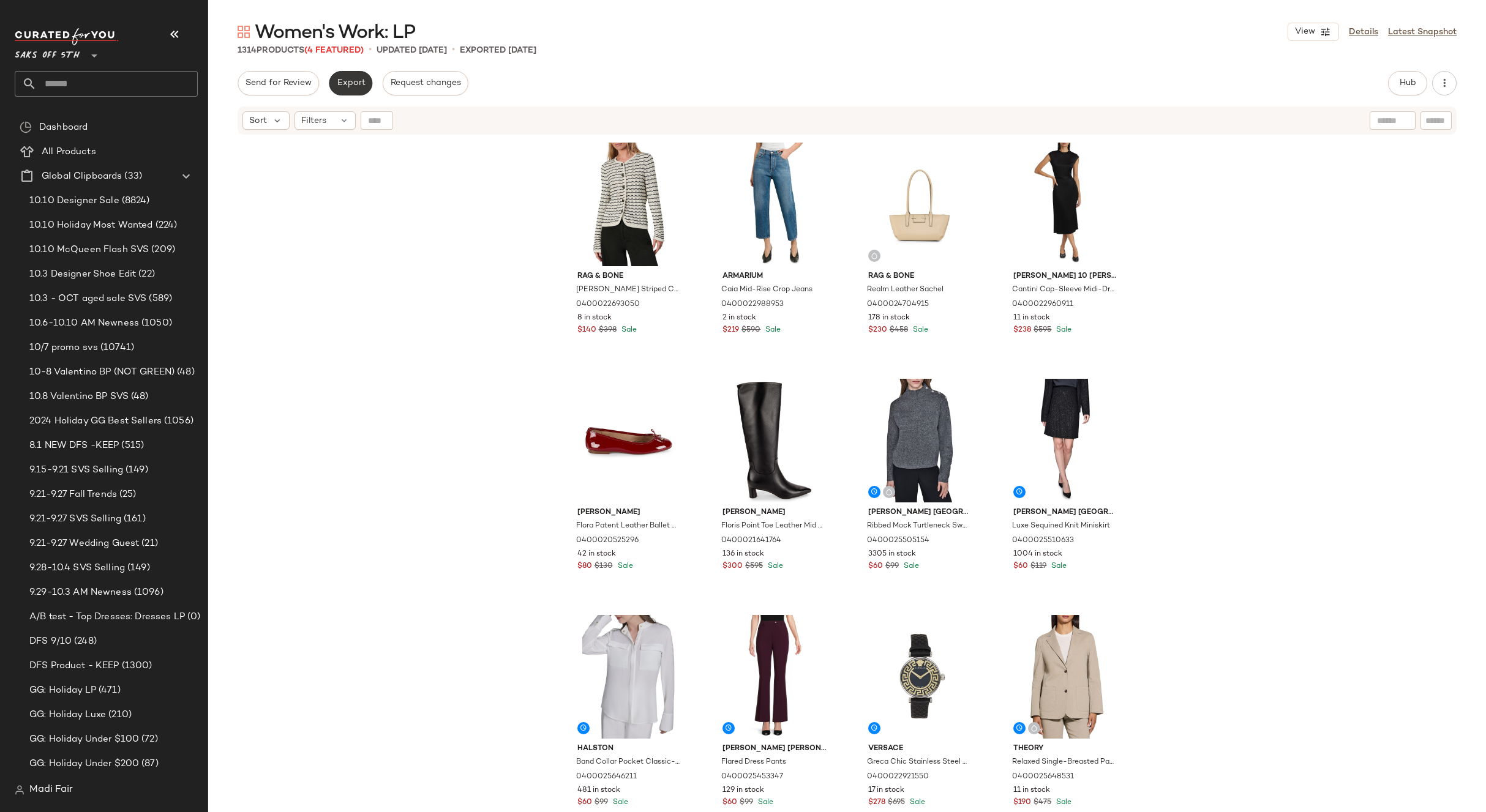
click at [345, 85] on span "Export" at bounding box center [351, 83] width 29 height 9
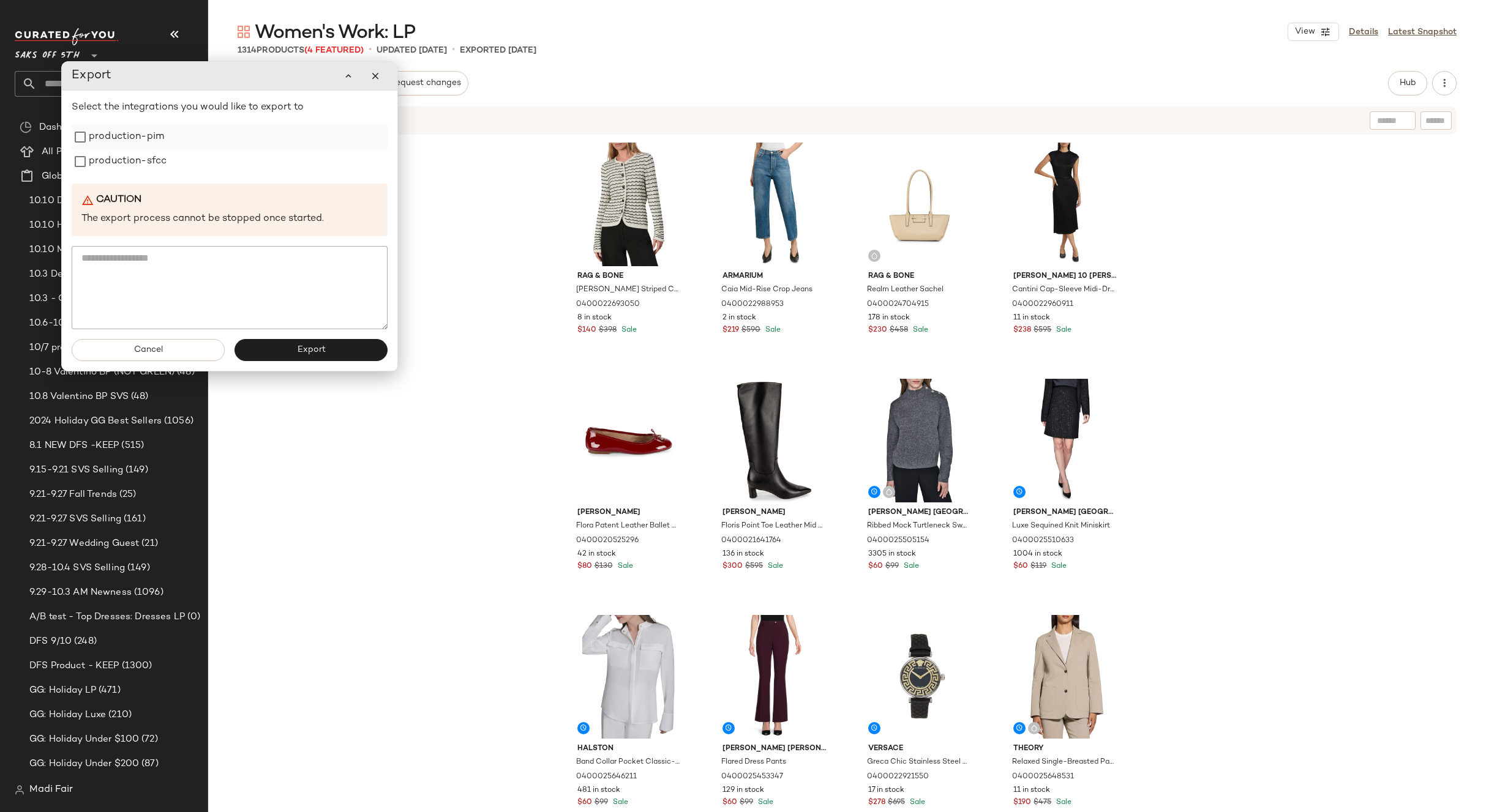
click at [135, 140] on label "production-pim" at bounding box center [126, 136] width 75 height 25
click at [132, 164] on label "production-sfcc" at bounding box center [127, 161] width 78 height 25
click at [313, 355] on span "Export" at bounding box center [311, 350] width 29 height 9
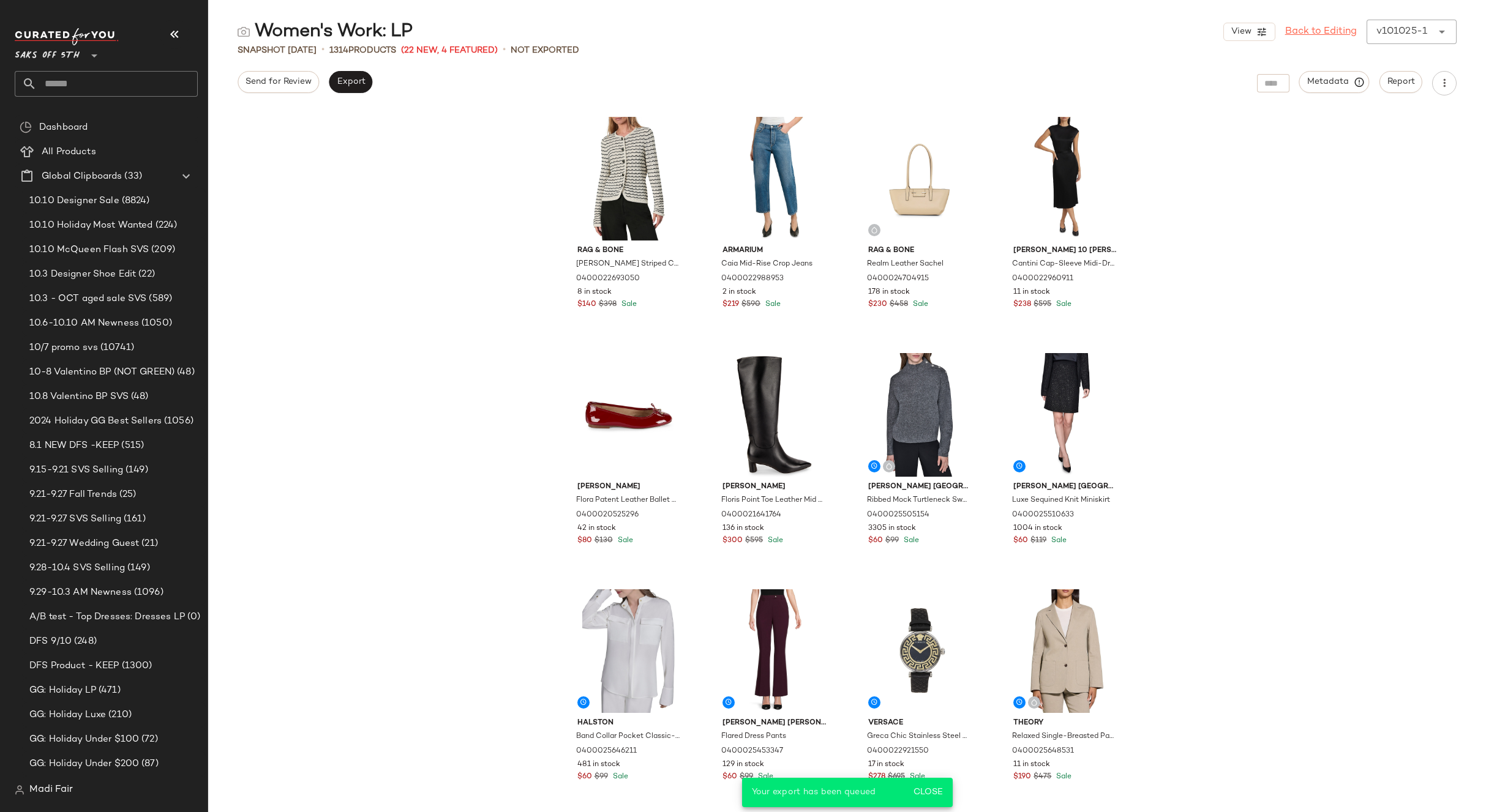
drag, startPoint x: 1345, startPoint y: 31, endPoint x: 1293, endPoint y: 32, distance: 52.0
click at [1345, 31] on link "Back to Editing" at bounding box center [1321, 32] width 72 height 14
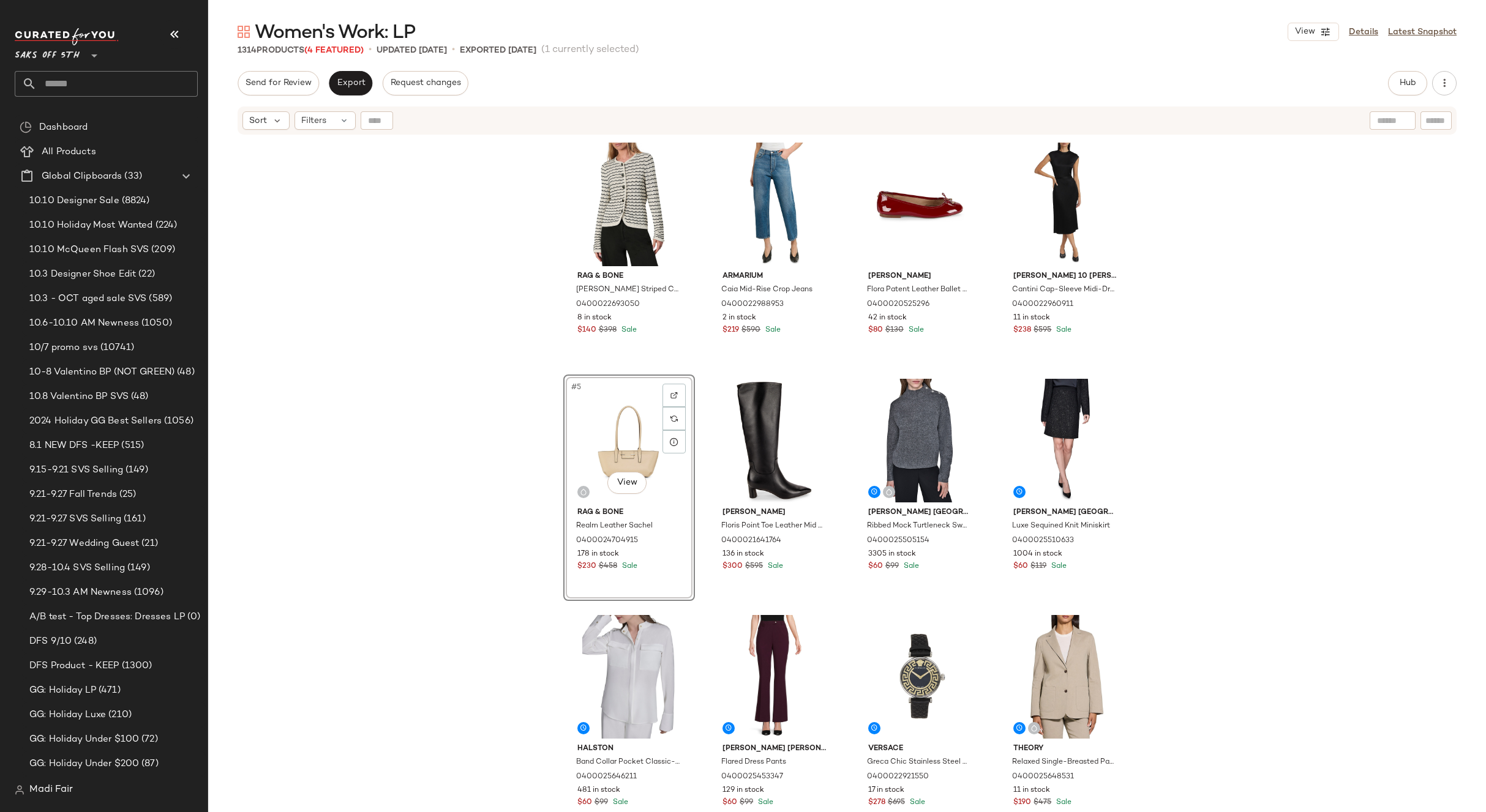
click at [1233, 393] on div "rag & [PERSON_NAME] Striped Cardigan 0400022693050 8 in stock $140 $398 Sale Ar…" at bounding box center [847, 489] width 1278 height 707
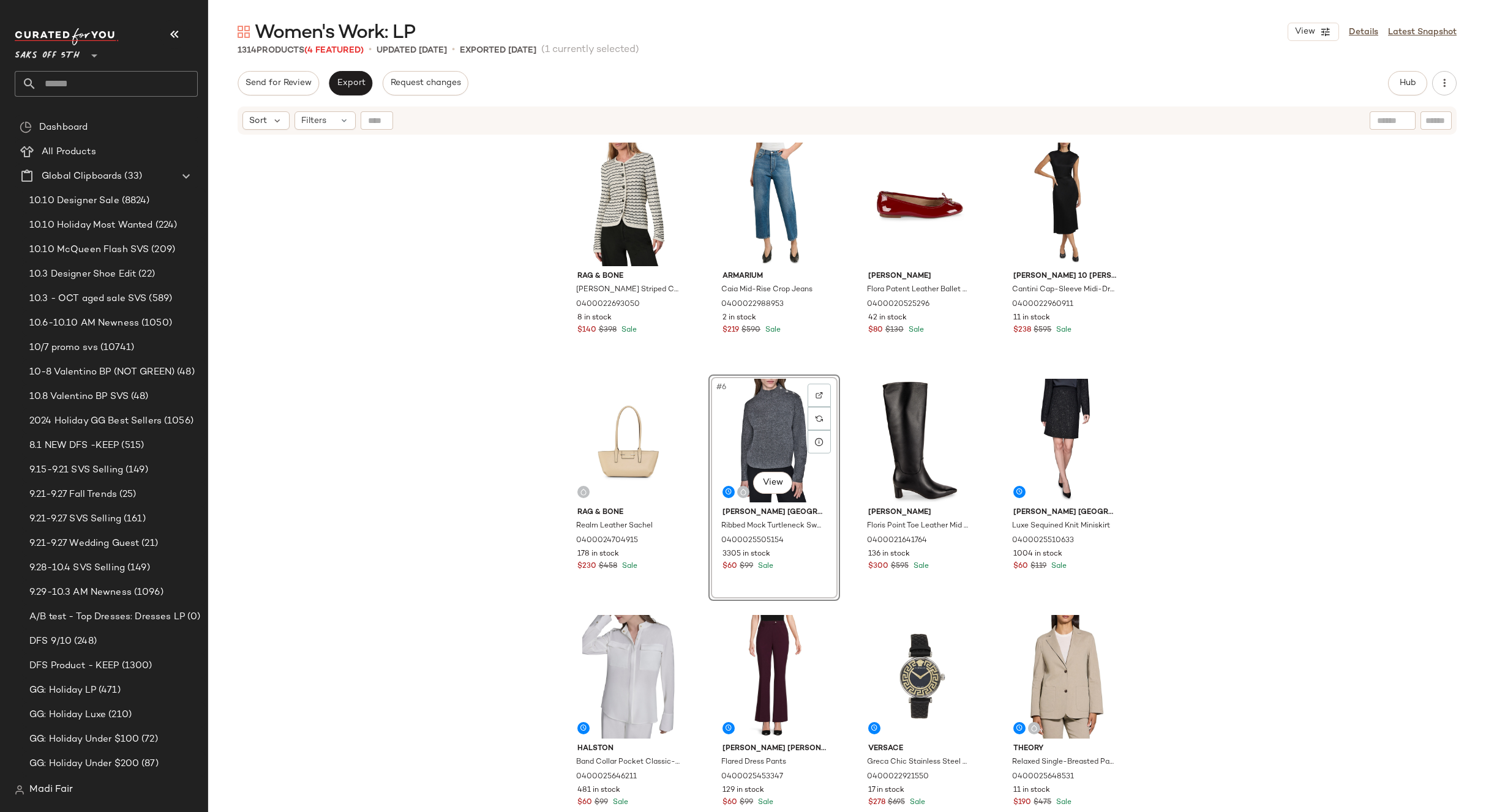
click at [1185, 403] on div "rag & [PERSON_NAME] Striped Cardigan 0400022693050 8 in stock $140 $398 Sale Ar…" at bounding box center [847, 489] width 1278 height 707
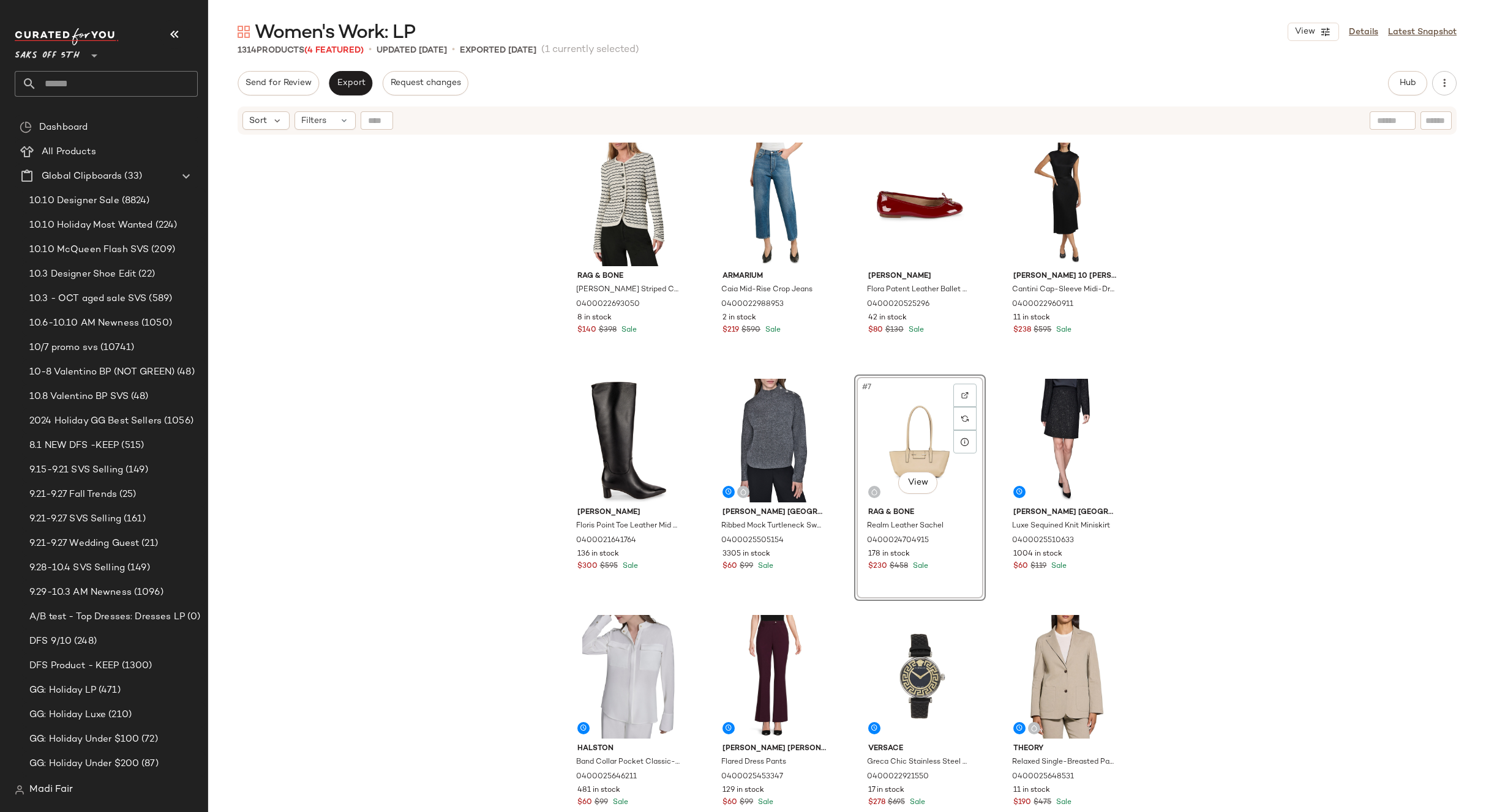
click at [1251, 413] on div "rag & [PERSON_NAME] Striped Cardigan 0400022693050 8 in stock $140 $398 Sale Ar…" at bounding box center [847, 489] width 1278 height 707
click at [351, 84] on span "Export" at bounding box center [351, 83] width 29 height 9
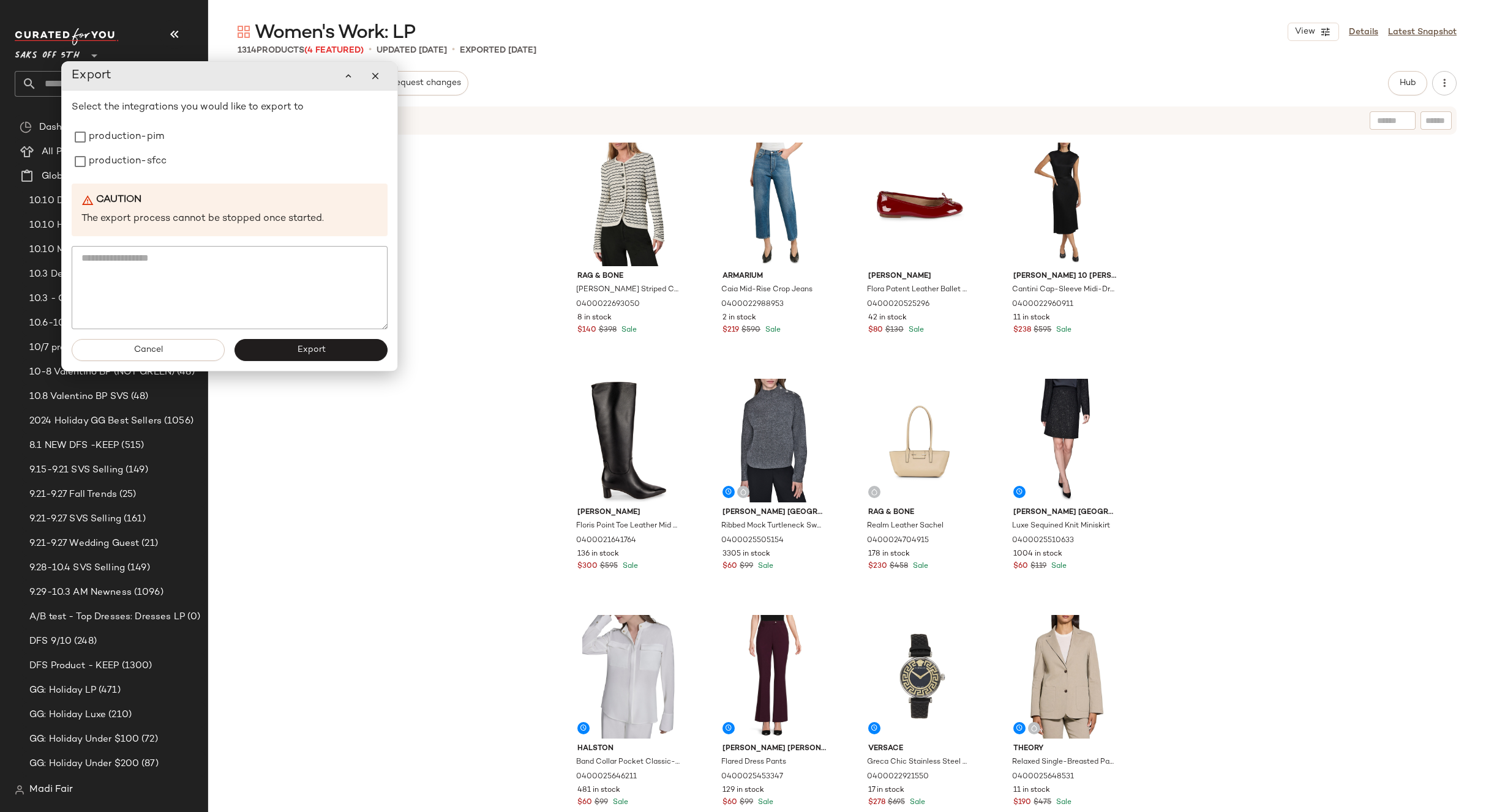
click at [422, 337] on div "rag & [PERSON_NAME] Striped Cardigan 0400022693050 8 in stock $140 $398 Sale Ar…" at bounding box center [847, 489] width 1278 height 707
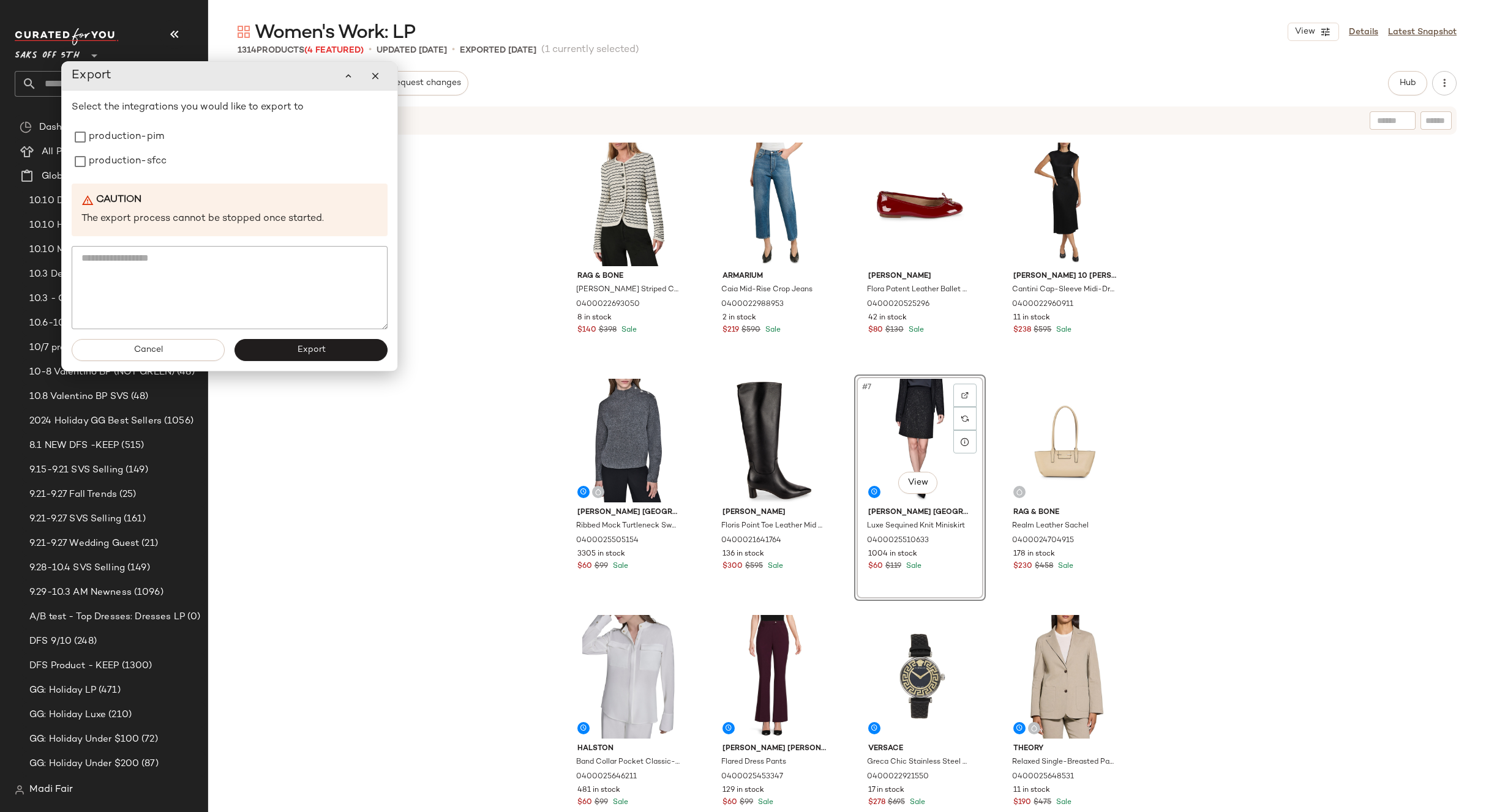
click at [1198, 398] on div "rag & [PERSON_NAME] Striped Cardigan 0400022693050 8 in stock $140 $398 Sale Ar…" at bounding box center [847, 489] width 1278 height 707
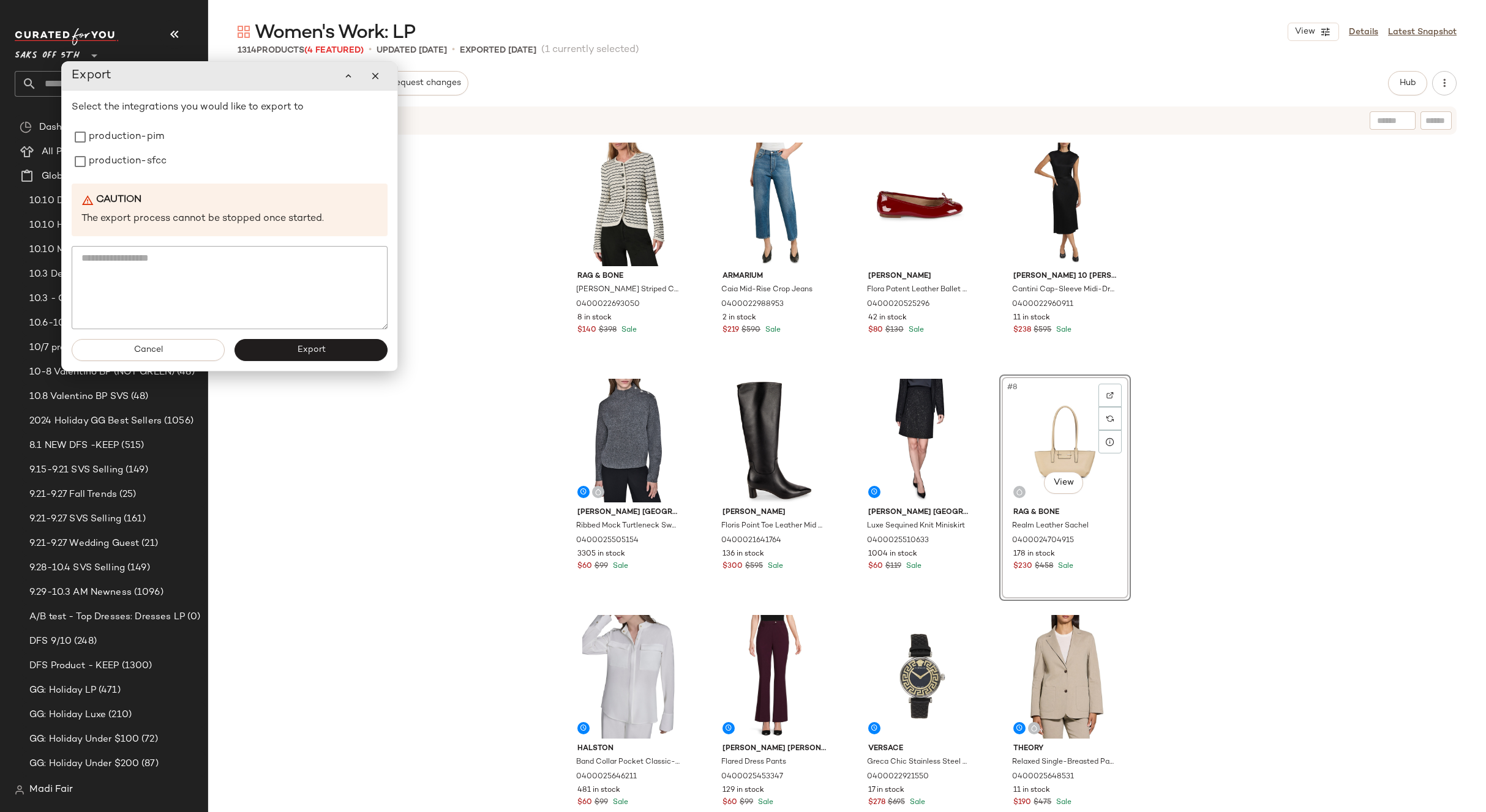
click at [1201, 369] on div "rag & [PERSON_NAME] Striped Cardigan 0400022693050 8 in stock $140 $398 Sale Ar…" at bounding box center [847, 489] width 1278 height 707
click at [396, 490] on div "rag & [PERSON_NAME] Striped Cardigan 0400022693050 8 in stock $140 $398 Sale Ar…" at bounding box center [847, 489] width 1278 height 707
click at [366, 78] on button "button" at bounding box center [375, 76] width 25 height 25
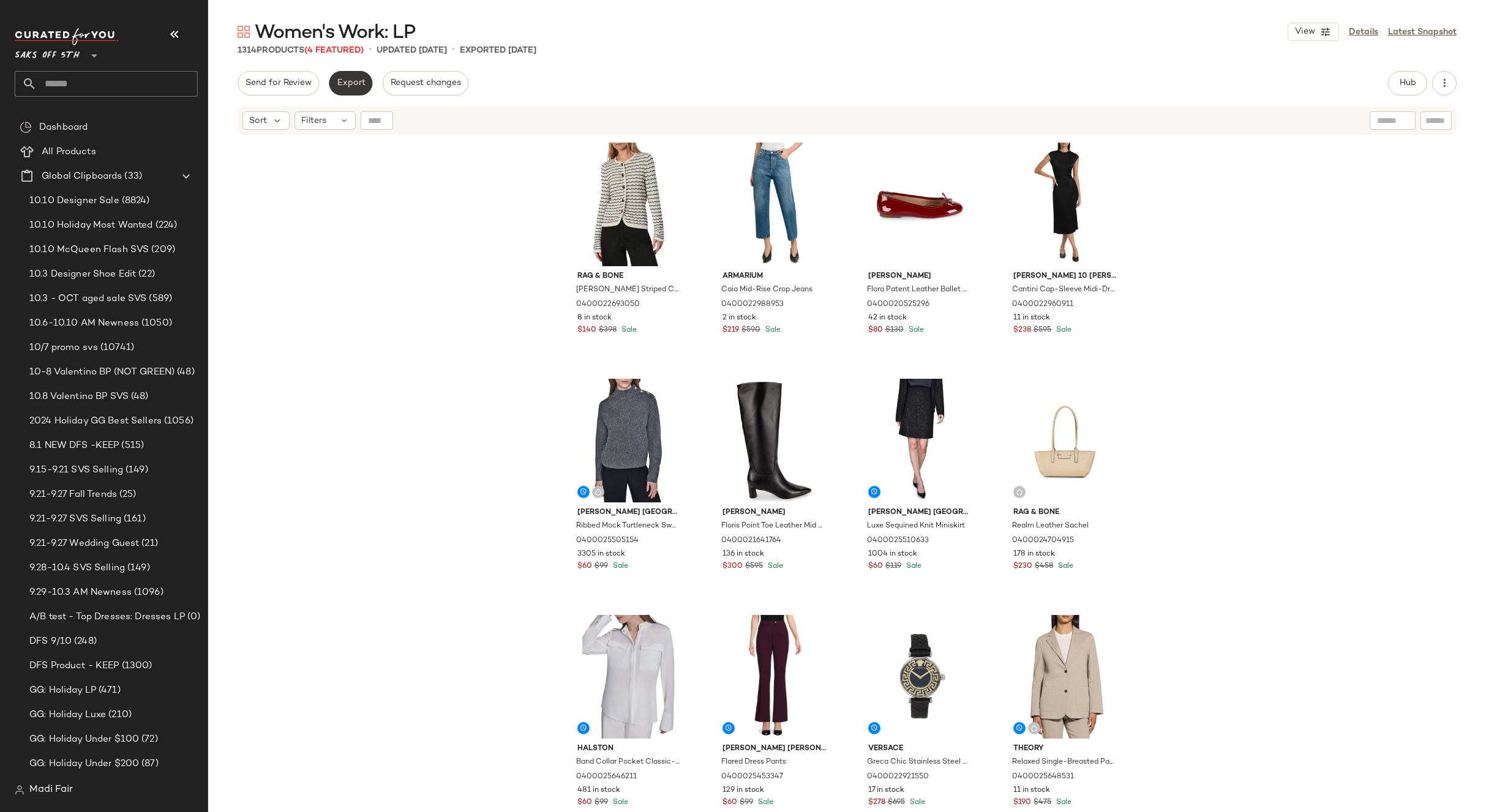
click at [354, 86] on span "Export" at bounding box center [351, 83] width 29 height 9
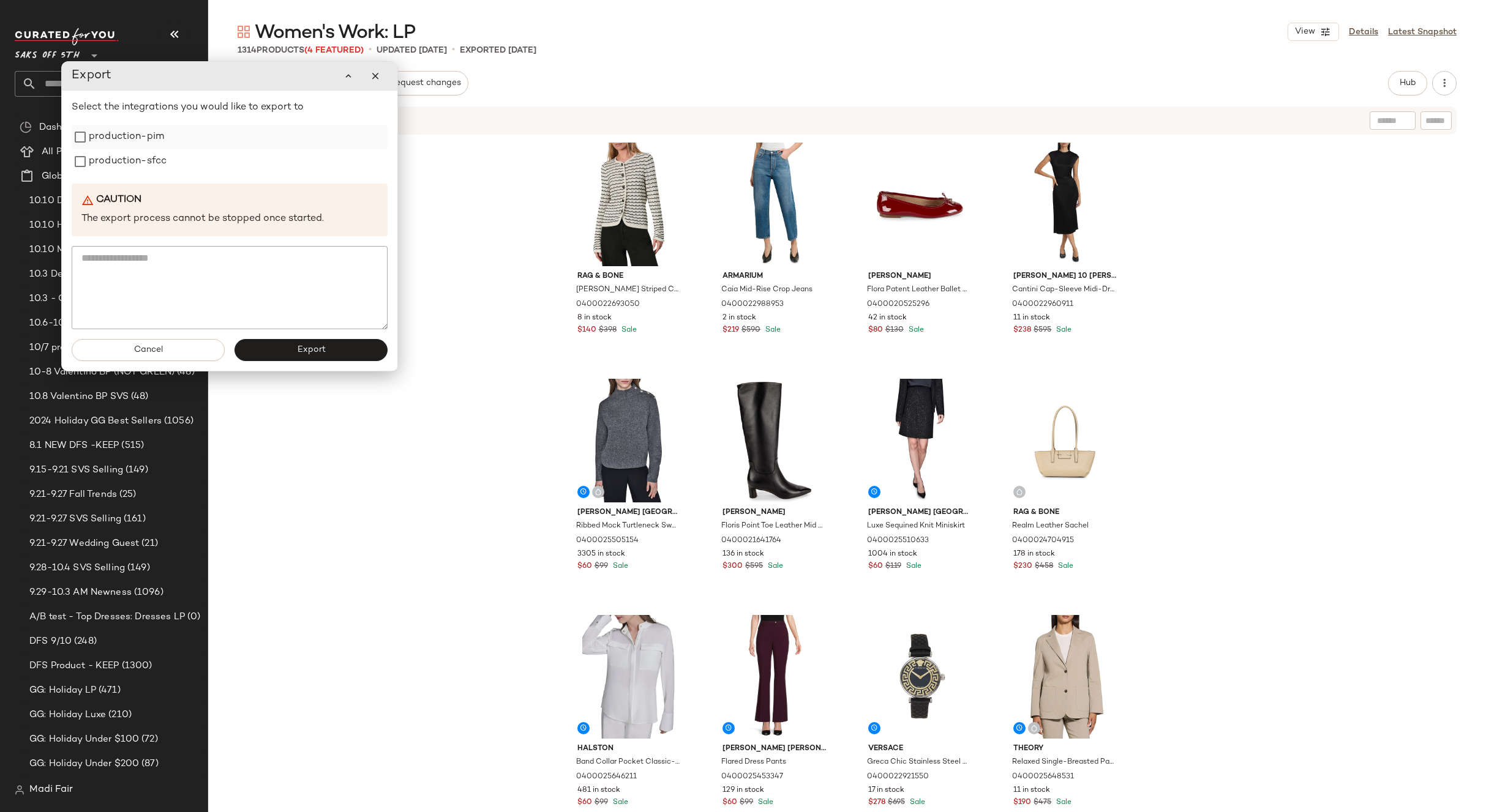
click at [126, 134] on label "production-pim" at bounding box center [126, 136] width 75 height 25
click at [123, 153] on label "production-sfcc" at bounding box center [127, 161] width 78 height 25
click at [321, 354] on span "Export" at bounding box center [311, 350] width 29 height 9
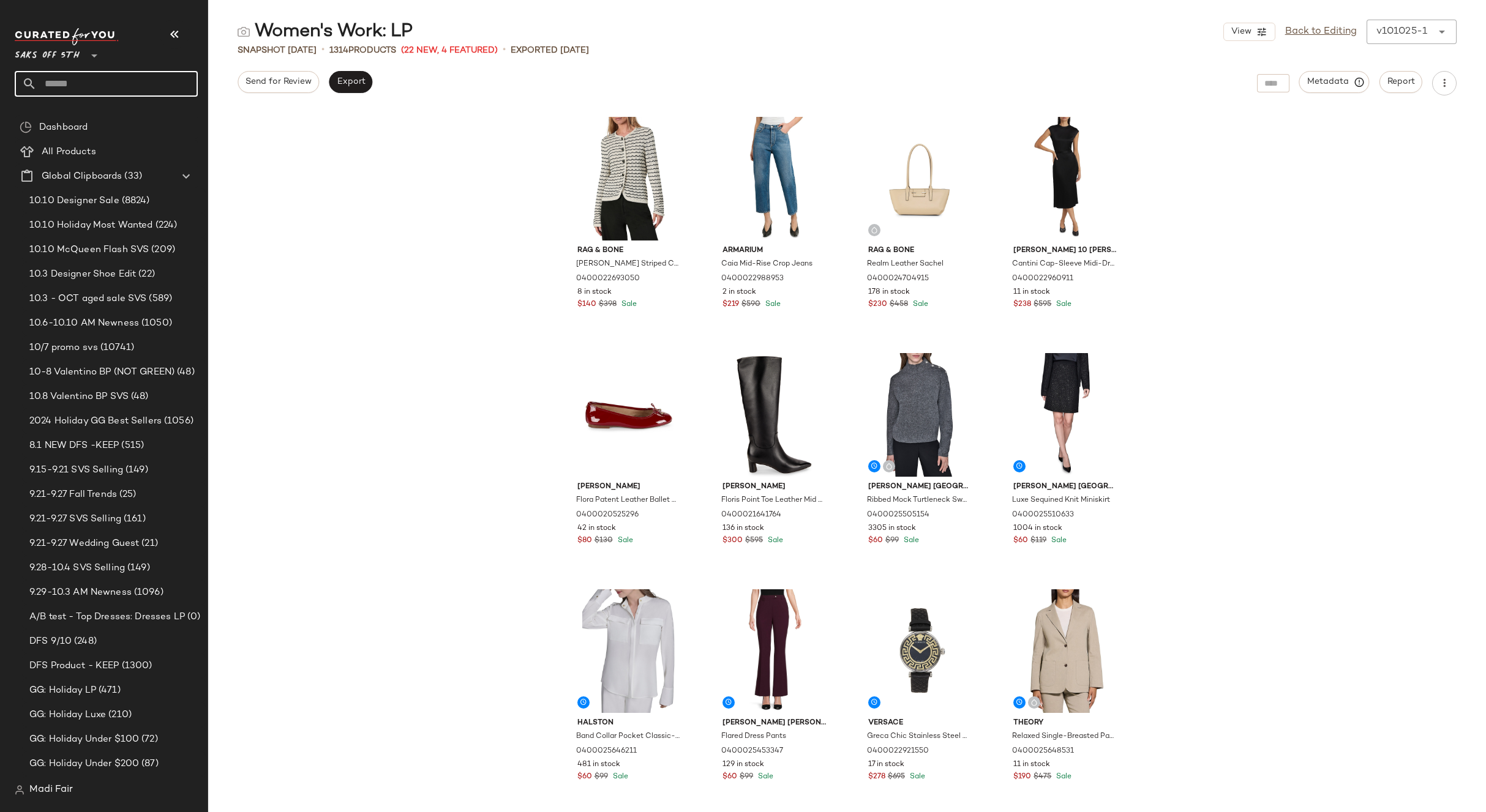
click at [89, 79] on input "text" at bounding box center [117, 84] width 161 height 26
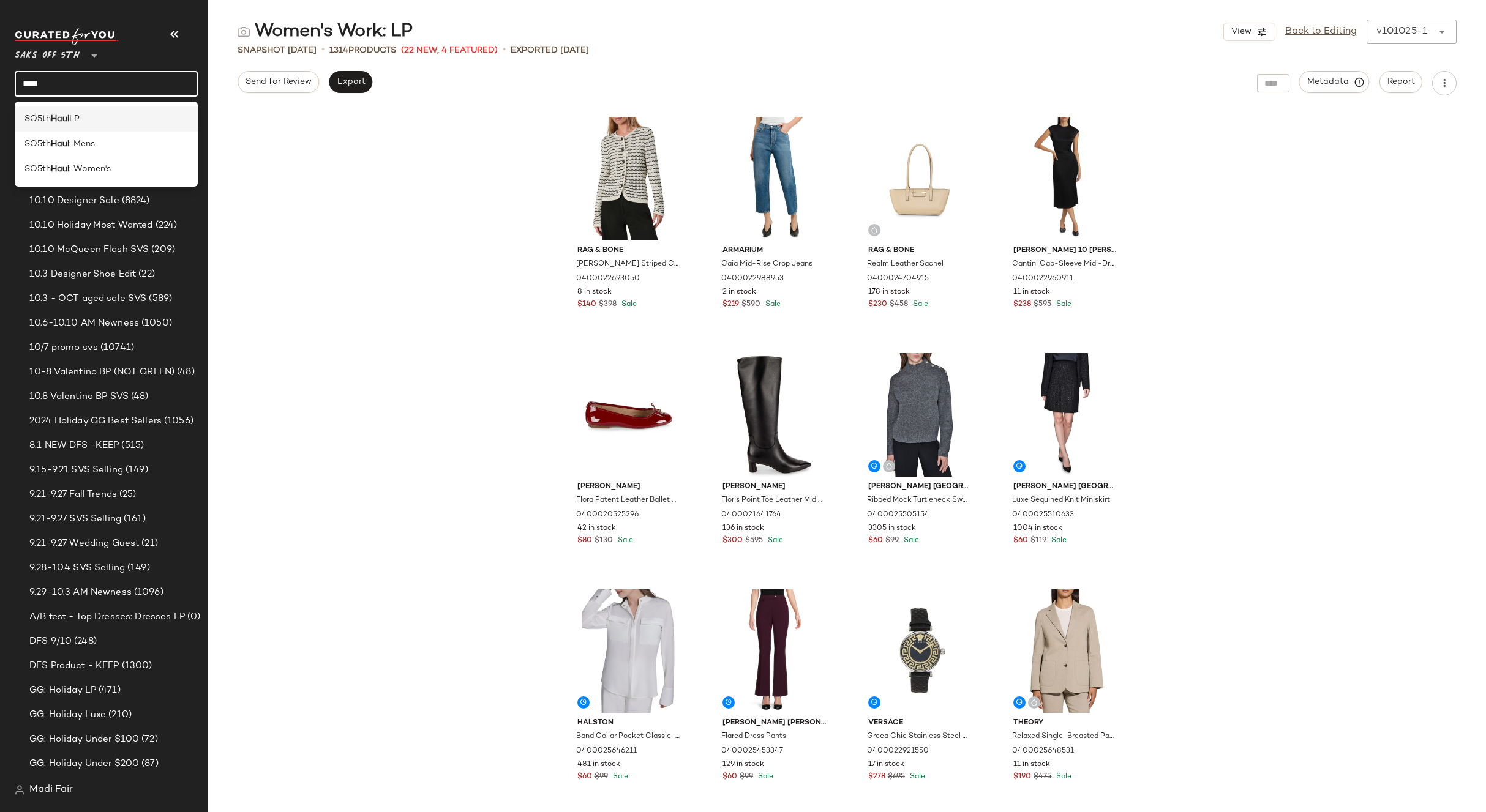
type input "****"
click at [75, 119] on span "LP" at bounding box center [74, 119] width 10 height 13
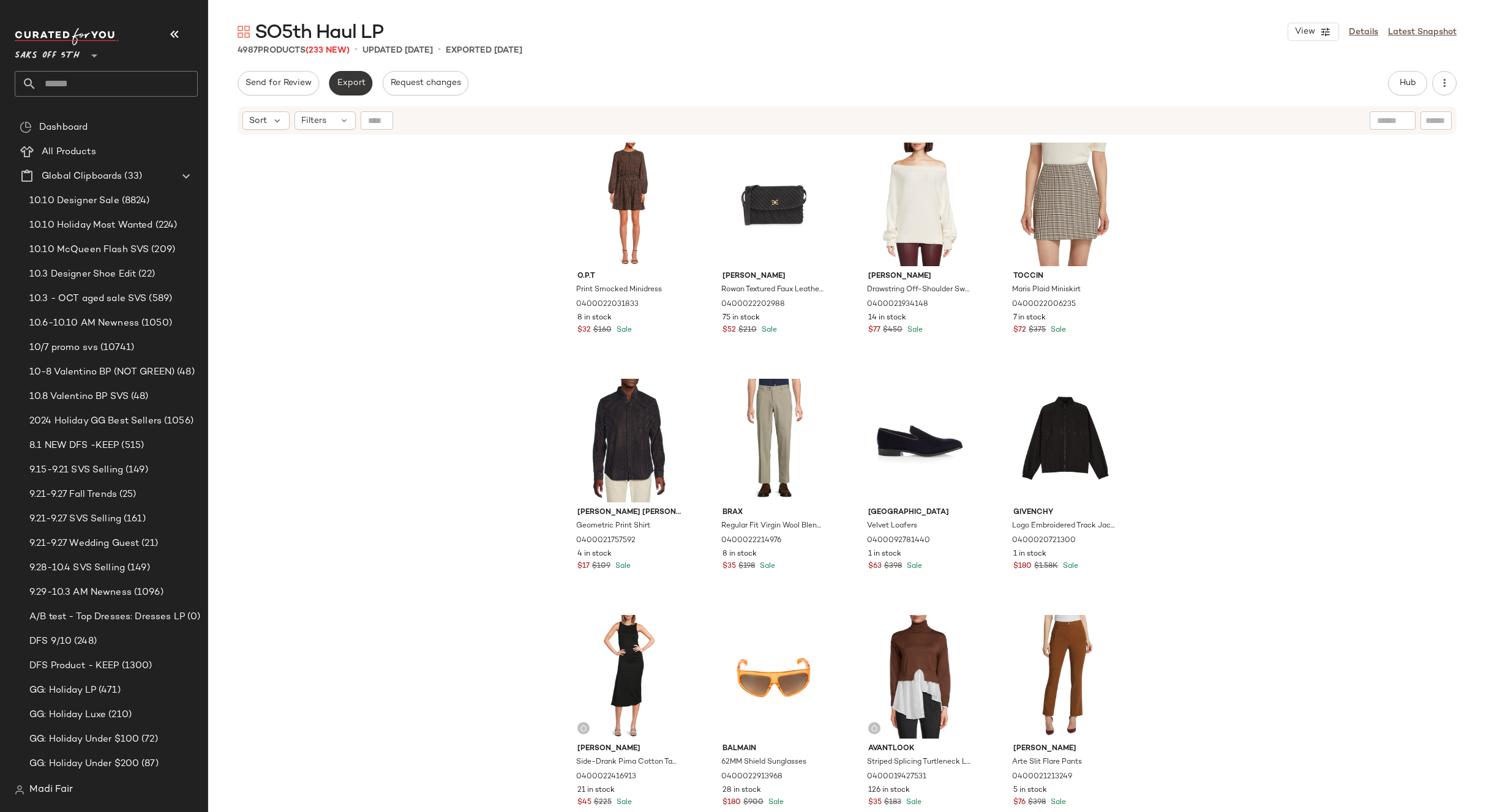
click at [354, 88] on span "Export" at bounding box center [351, 83] width 29 height 9
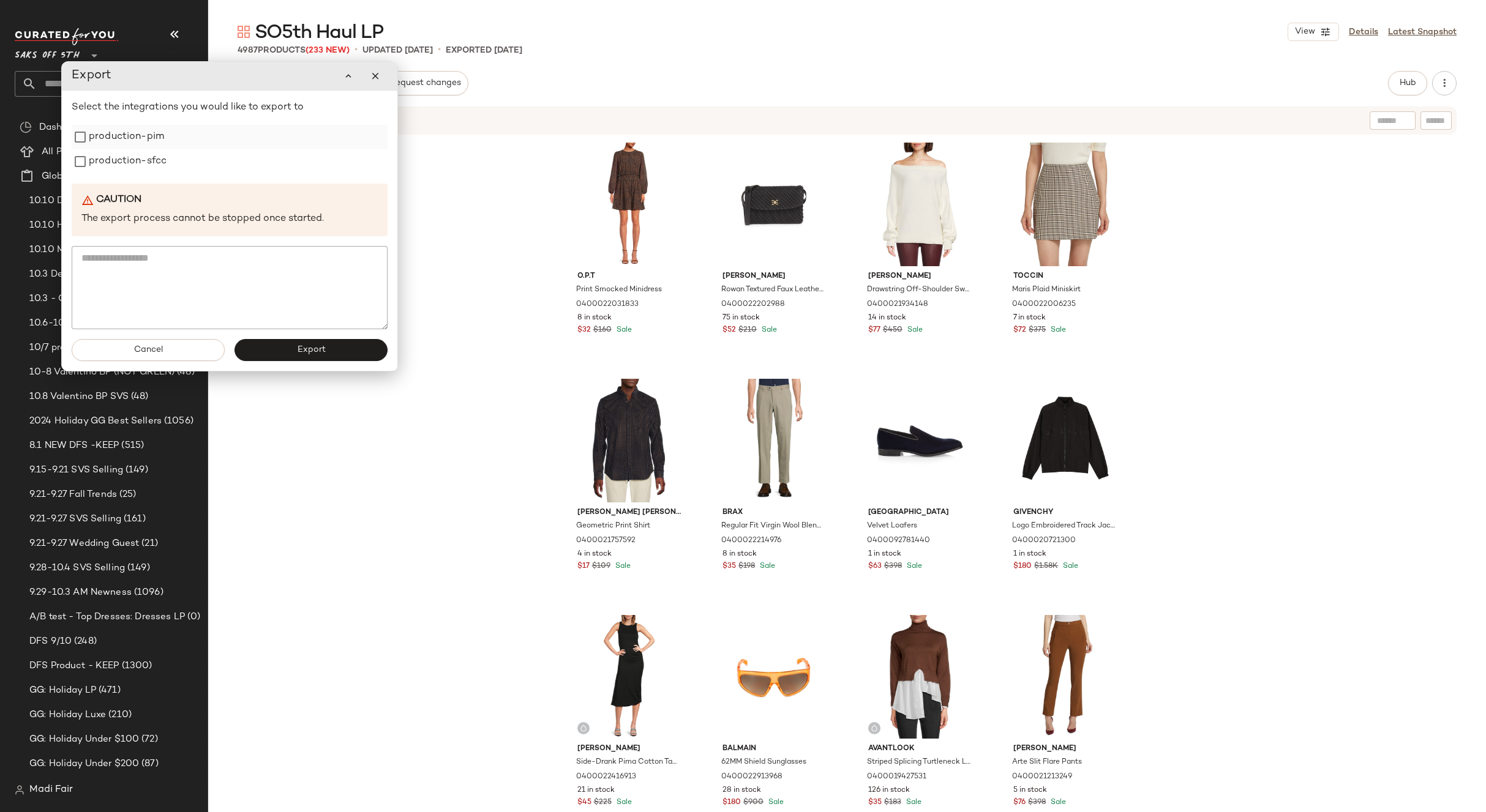
click at [147, 148] on label "production-pim" at bounding box center [126, 136] width 75 height 25
click at [142, 165] on label "production-sfcc" at bounding box center [127, 161] width 78 height 25
click at [315, 350] on span "Export" at bounding box center [311, 350] width 29 height 9
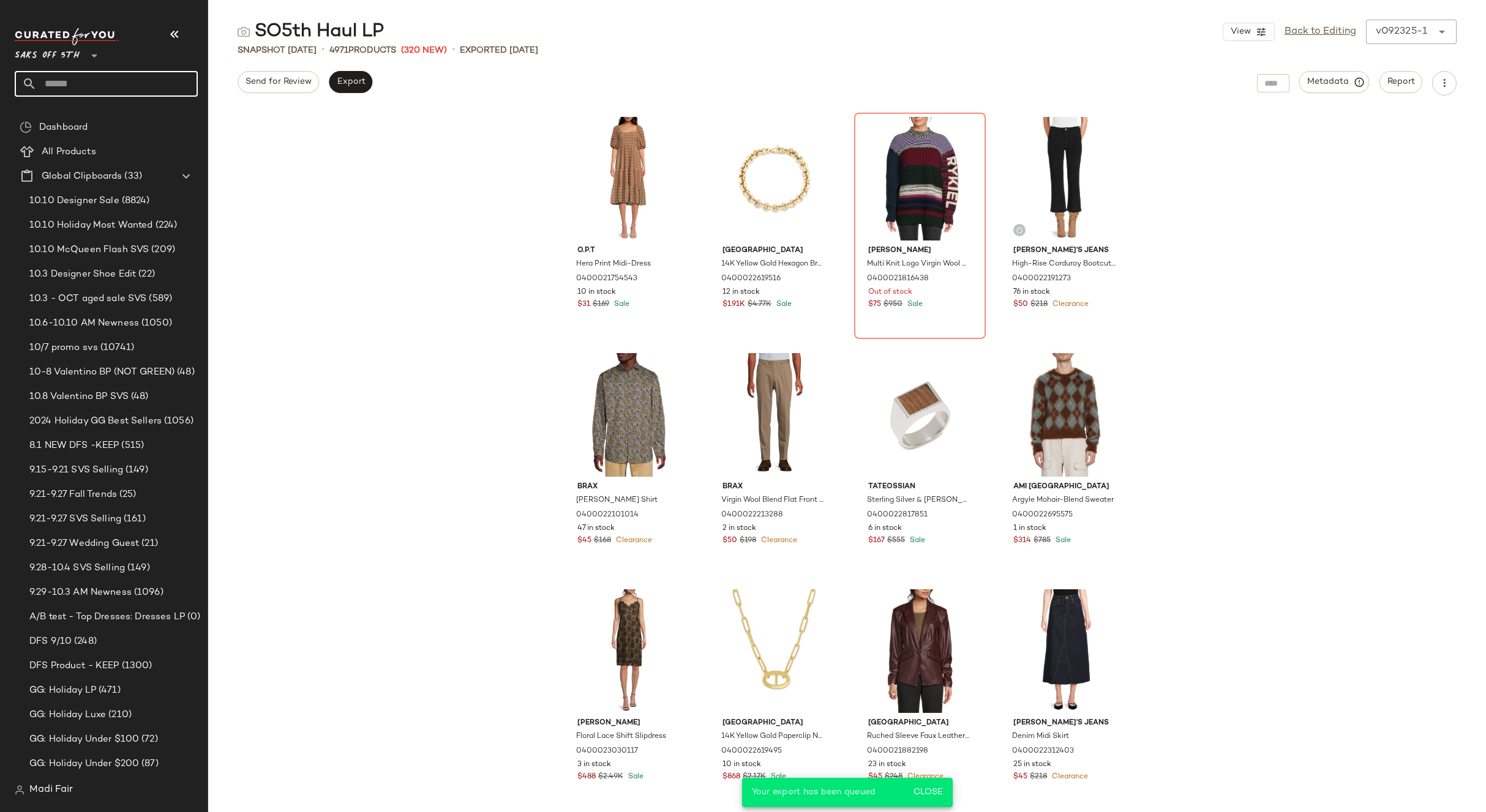
click at [107, 84] on input "text" at bounding box center [117, 84] width 161 height 26
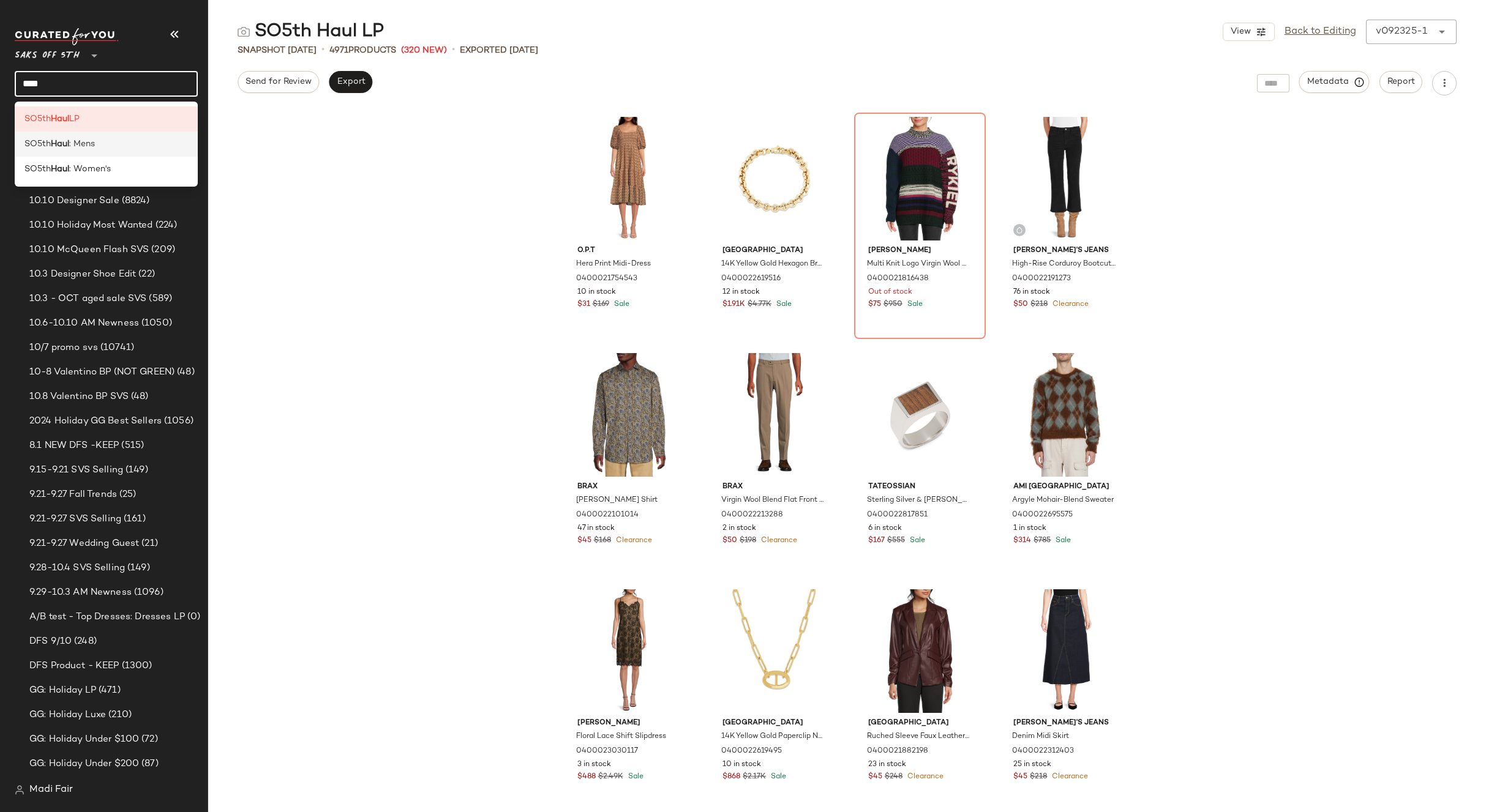
type input "****"
click at [103, 153] on div "SO5th Haul : Mens" at bounding box center [106, 143] width 183 height 25
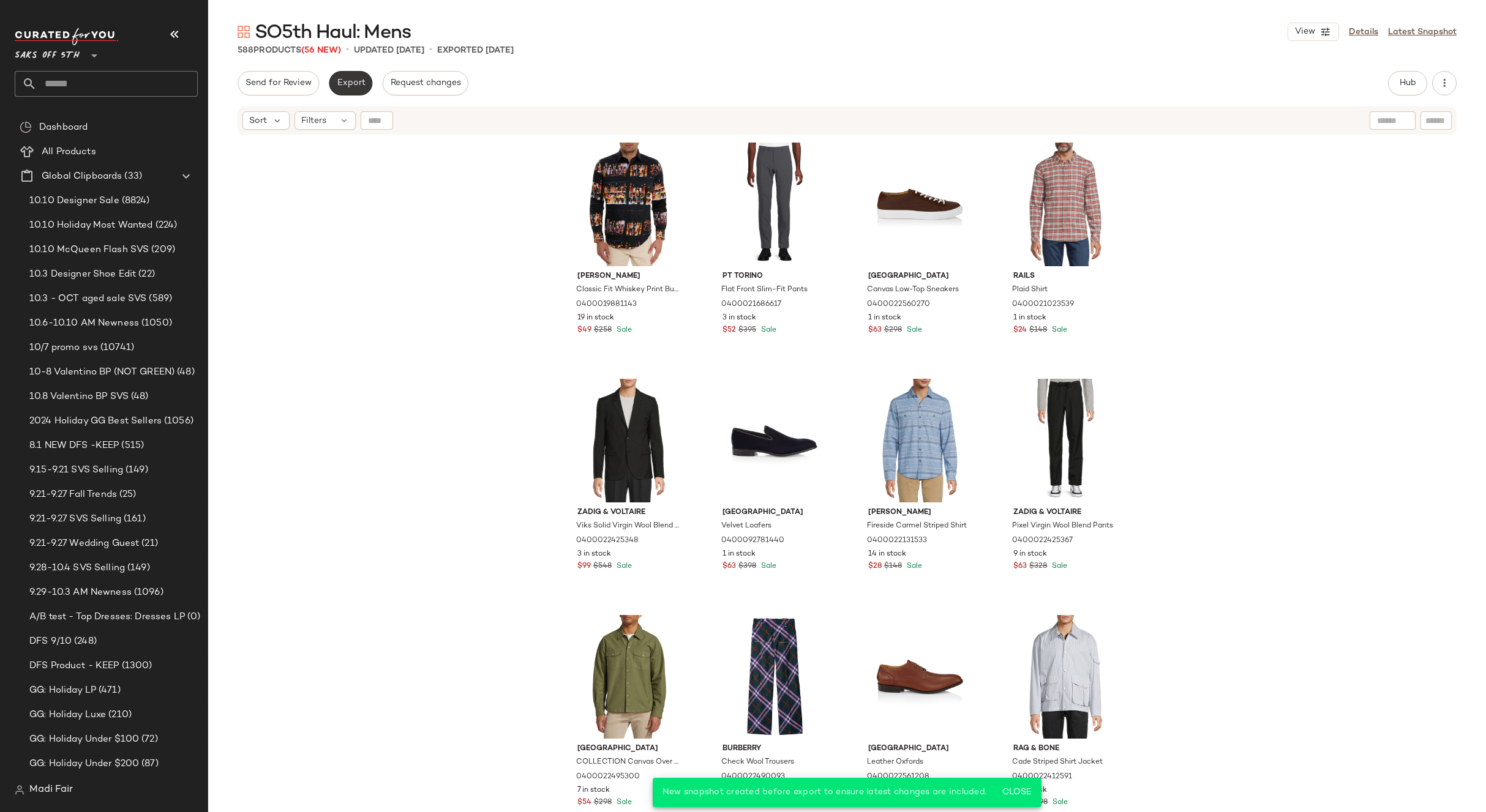
click at [354, 84] on span "Export" at bounding box center [351, 83] width 29 height 9
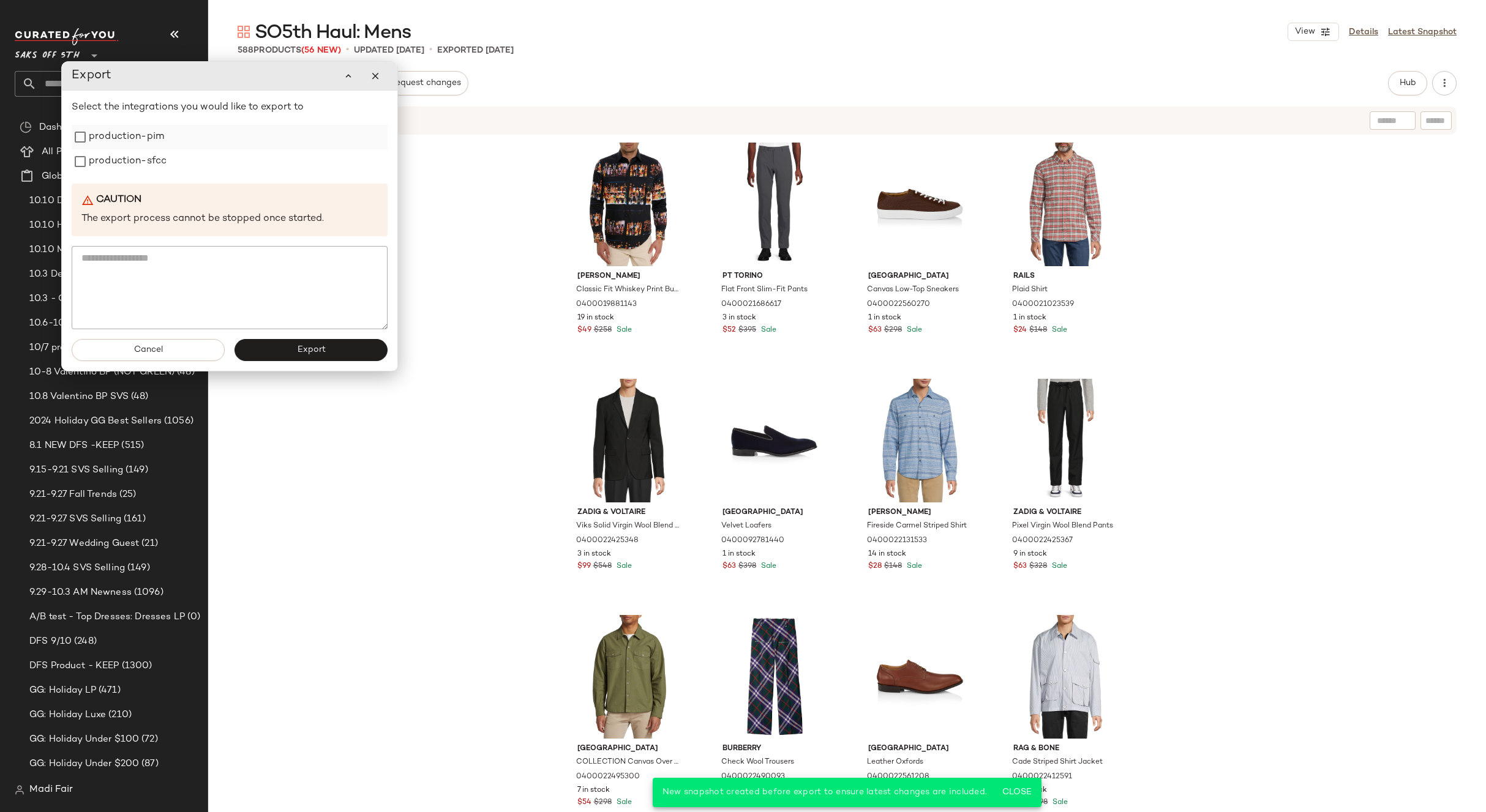
click at [144, 137] on label "production-pim" at bounding box center [126, 136] width 75 height 25
click at [141, 164] on label "production-sfcc" at bounding box center [127, 161] width 78 height 25
click at [307, 351] on span "Export" at bounding box center [311, 350] width 29 height 9
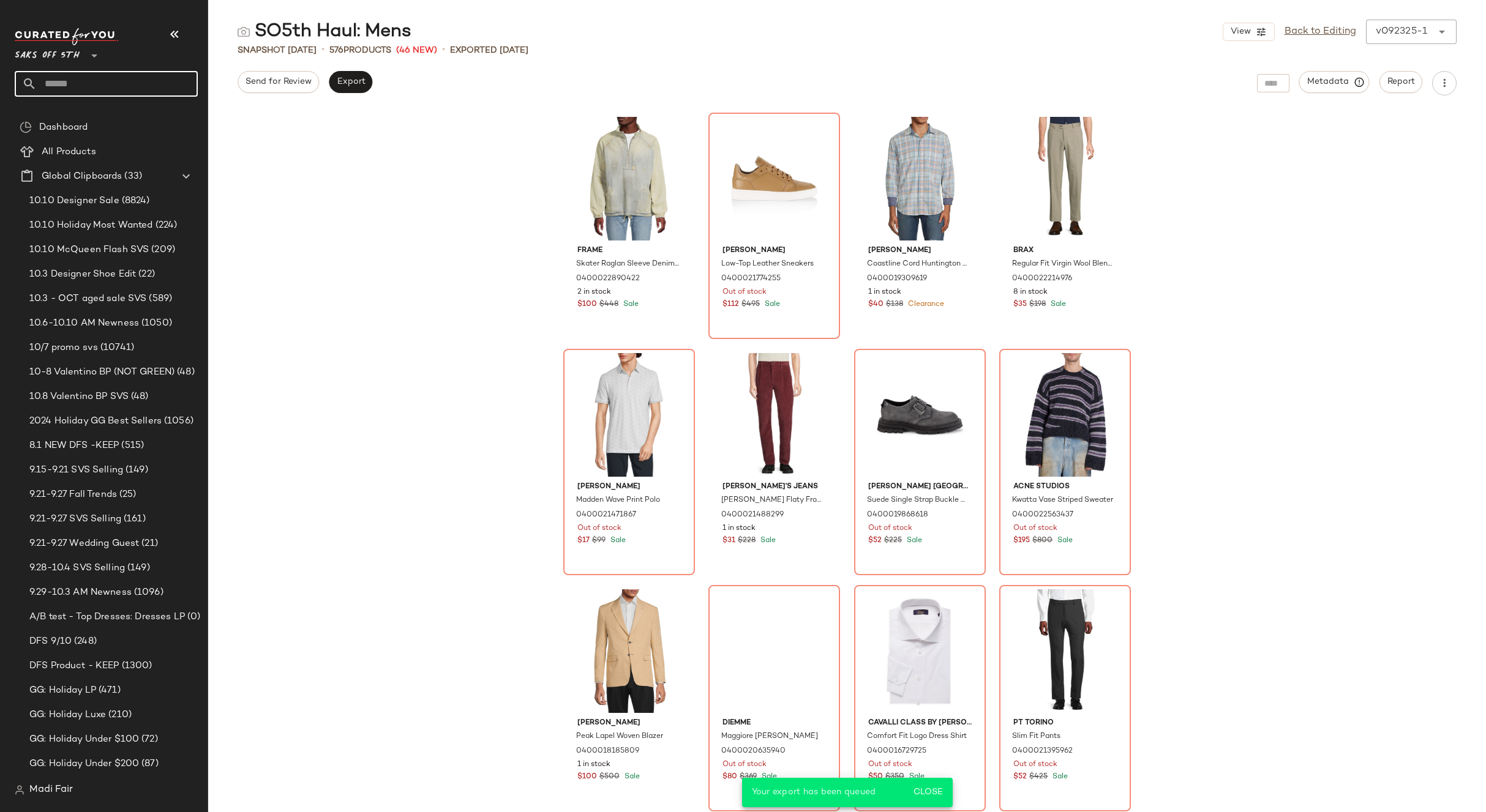
click at [102, 88] on input "text" at bounding box center [117, 84] width 161 height 26
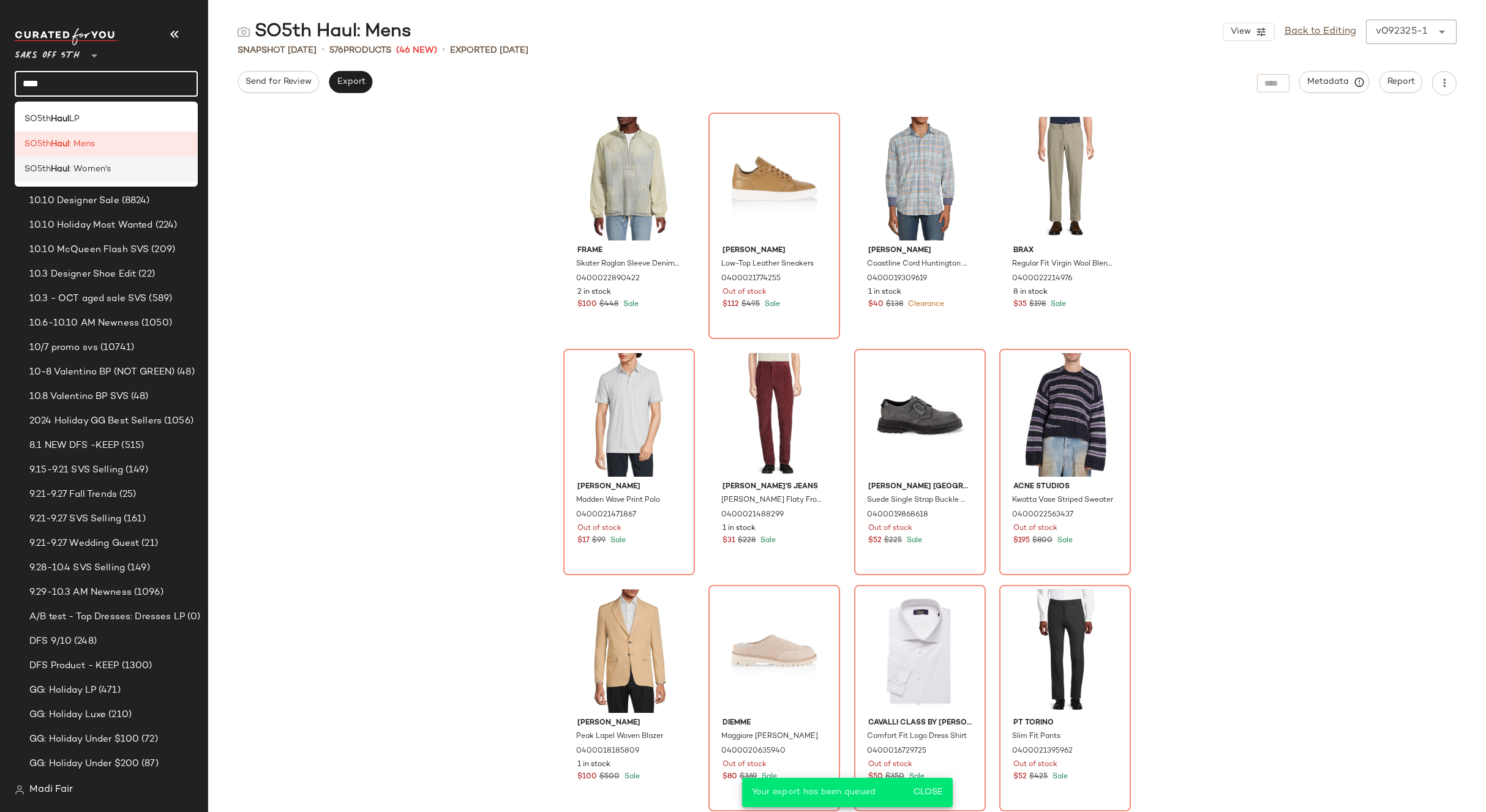
type input "****"
click at [84, 176] on div "SO5th Haul : Women's" at bounding box center [106, 169] width 183 height 25
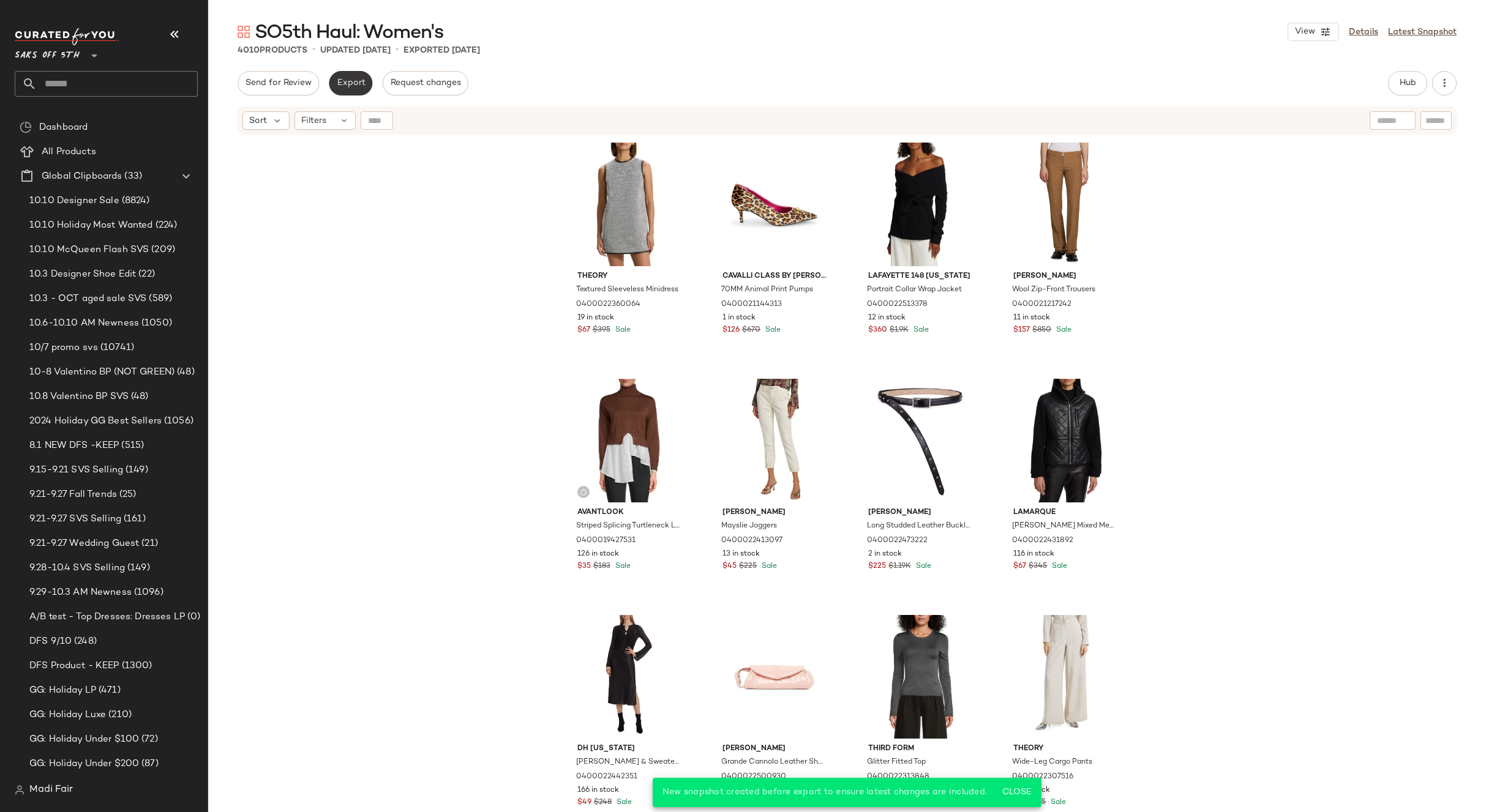
click at [350, 93] on button "Export" at bounding box center [350, 83] width 44 height 25
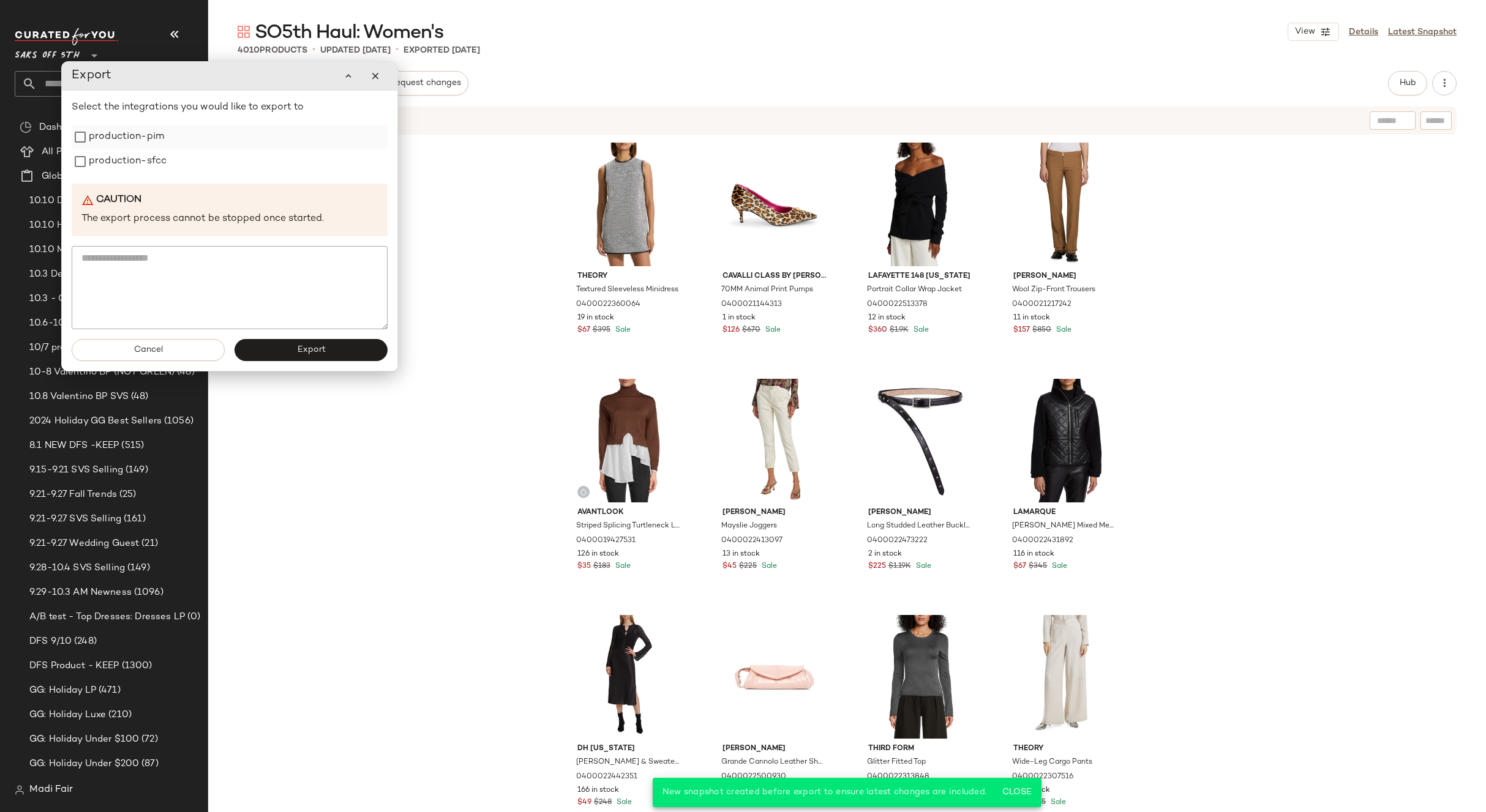
click at [112, 134] on label "production-pim" at bounding box center [126, 136] width 75 height 25
click at [109, 169] on label "production-sfcc" at bounding box center [127, 161] width 78 height 25
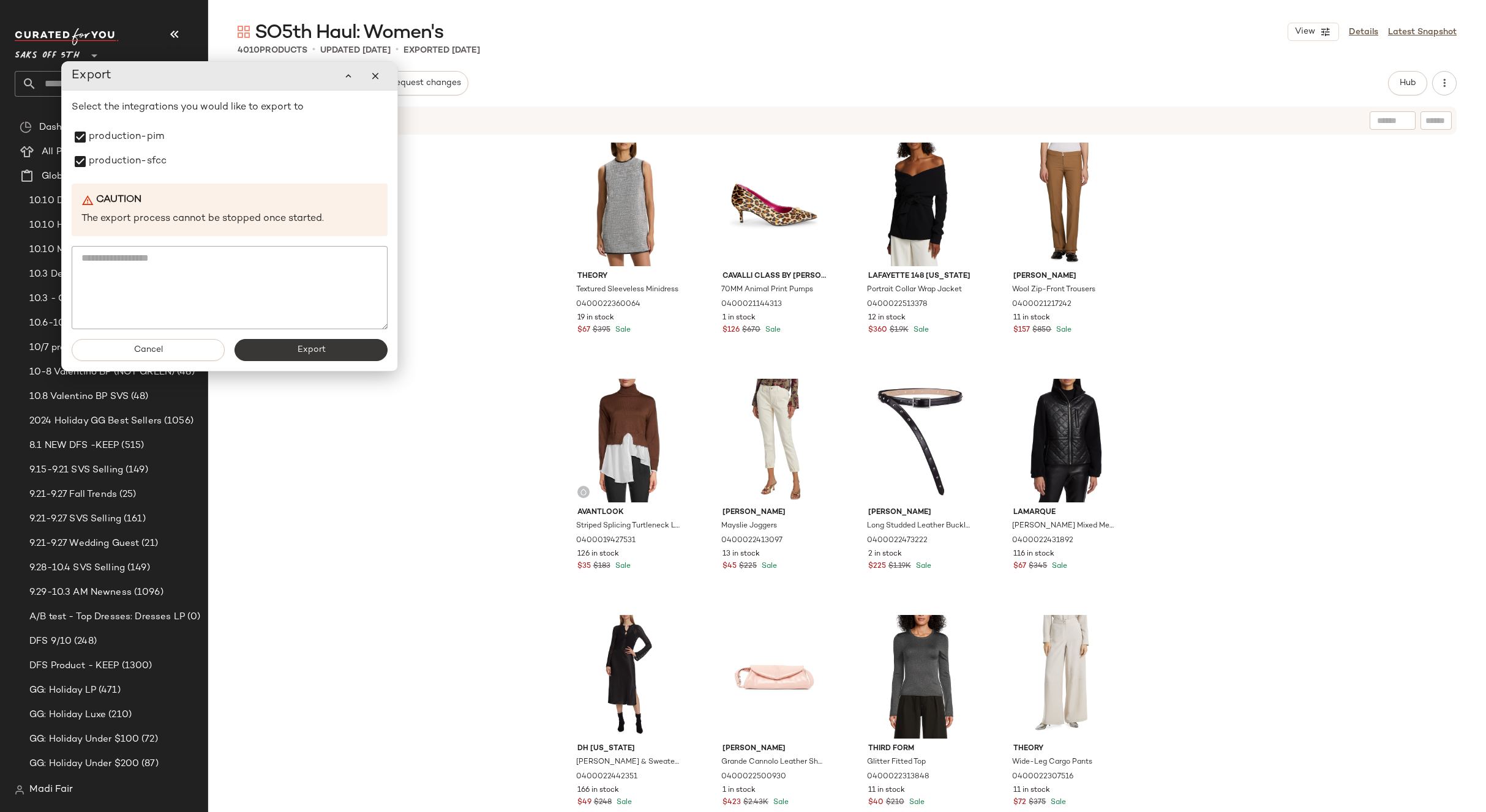
click at [309, 352] on span "Export" at bounding box center [311, 350] width 29 height 9
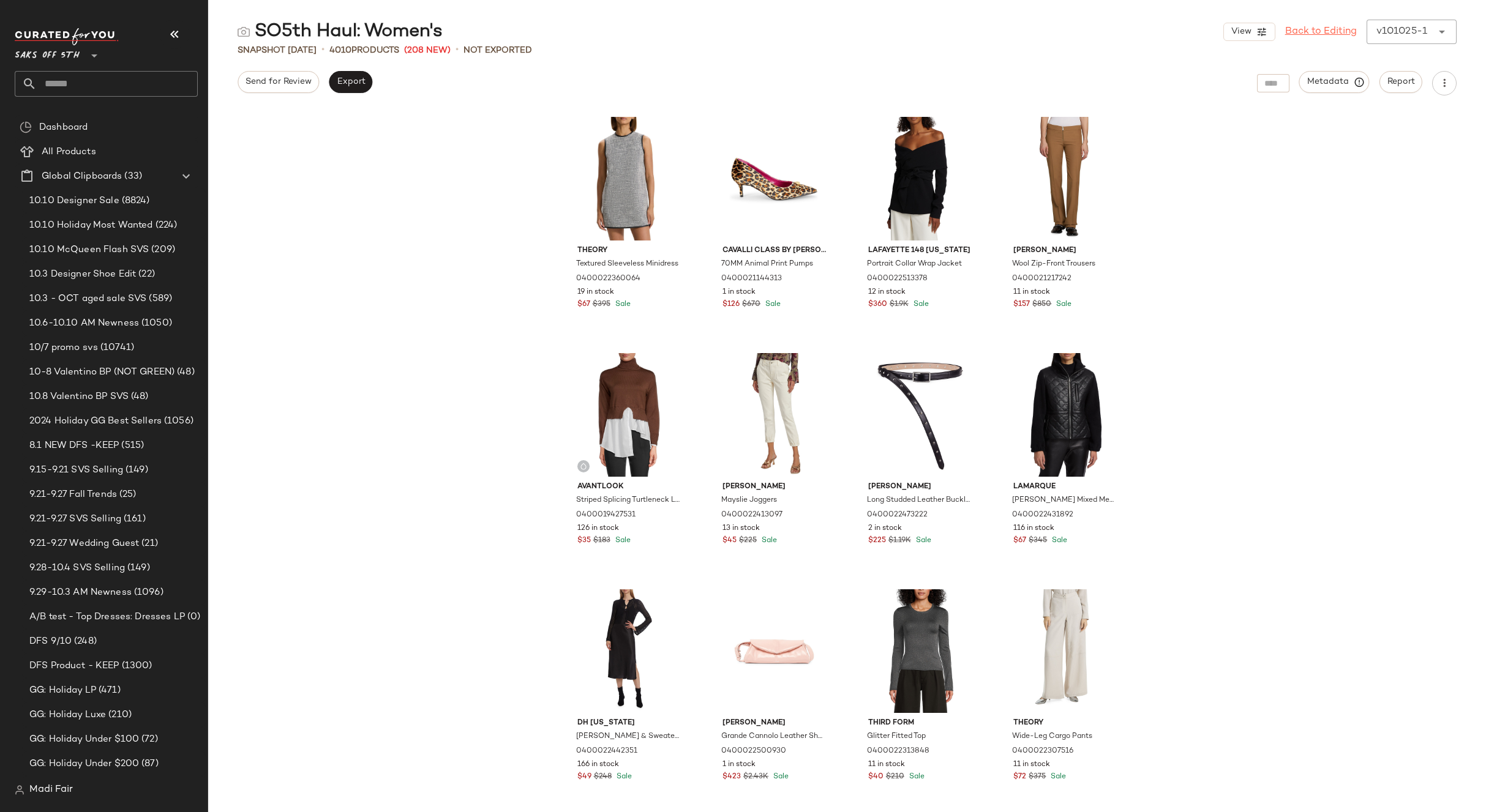
click at [1310, 27] on link "Back to Editing" at bounding box center [1321, 32] width 72 height 14
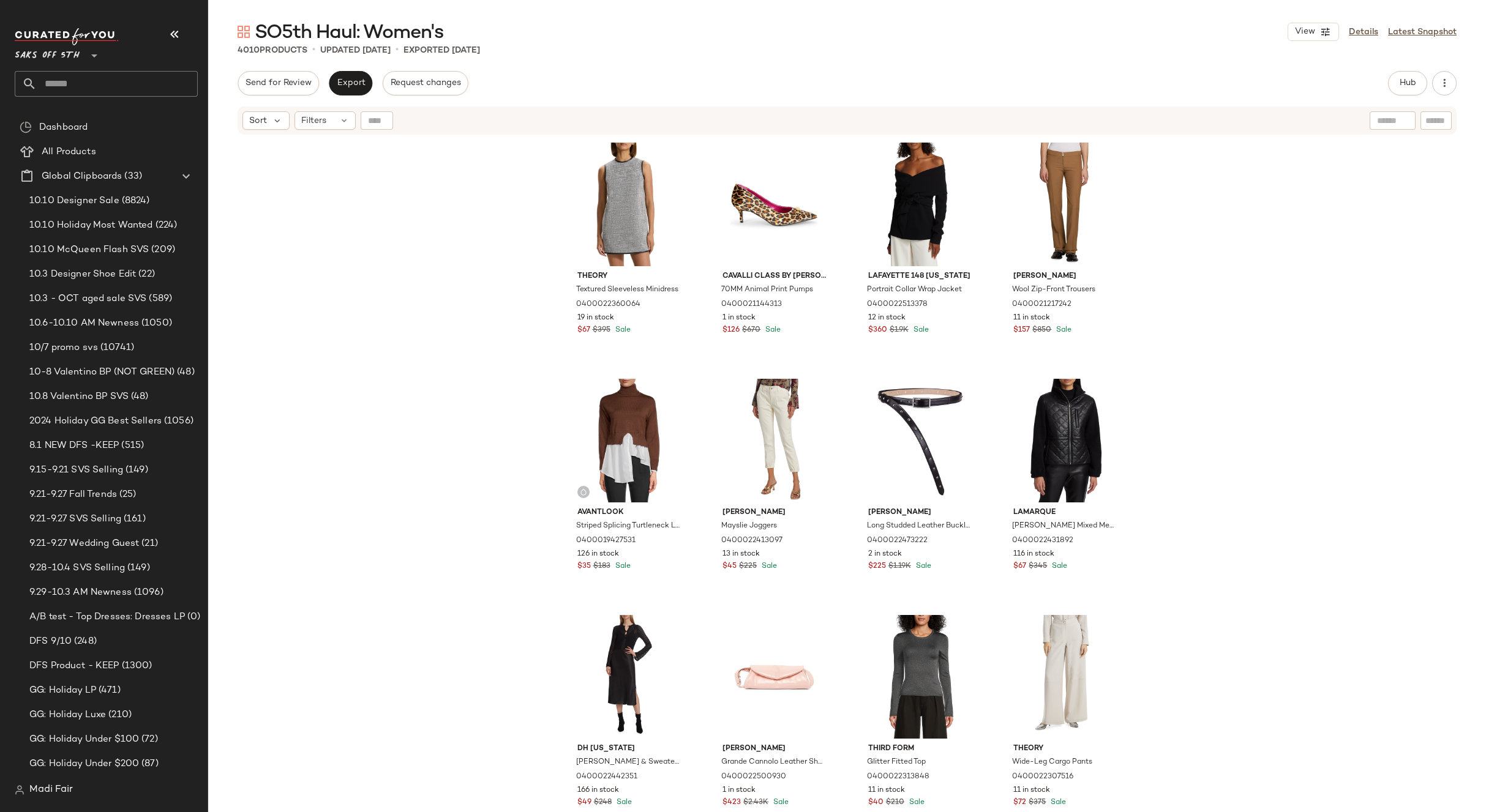
click at [1386, 120] on input "text" at bounding box center [1392, 120] width 32 height 13
click at [1322, 216] on div "Theory Textured Sleeveless Minidress 0400022360064 19 in stock $67 $395 Sale Ca…" at bounding box center [847, 489] width 1278 height 707
click at [83, 77] on input "text" at bounding box center [117, 84] width 161 height 26
type input "****"
click at [89, 118] on div "Emai l Promo" at bounding box center [107, 119] width 164 height 13
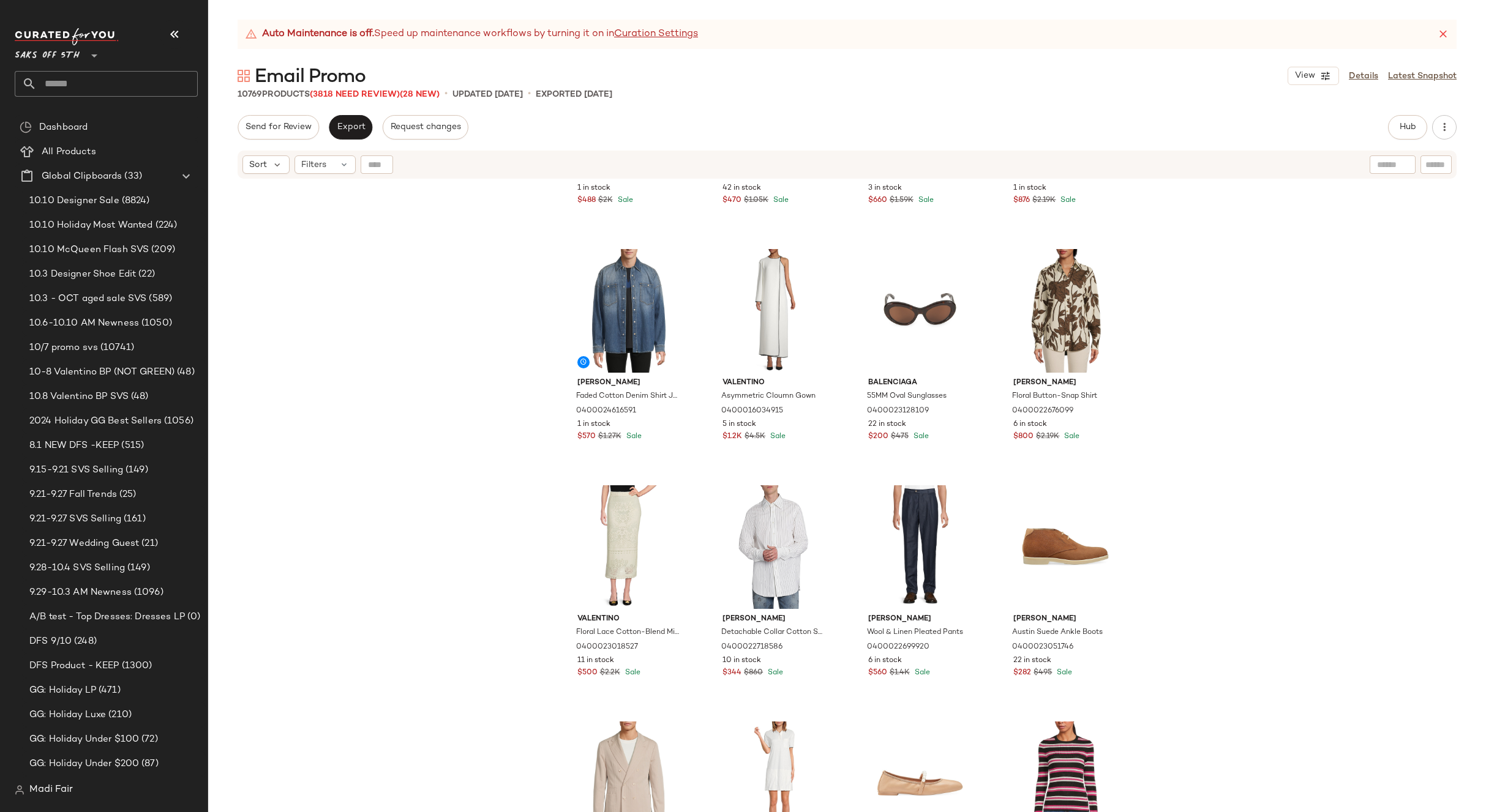
scroll to position [1662, 0]
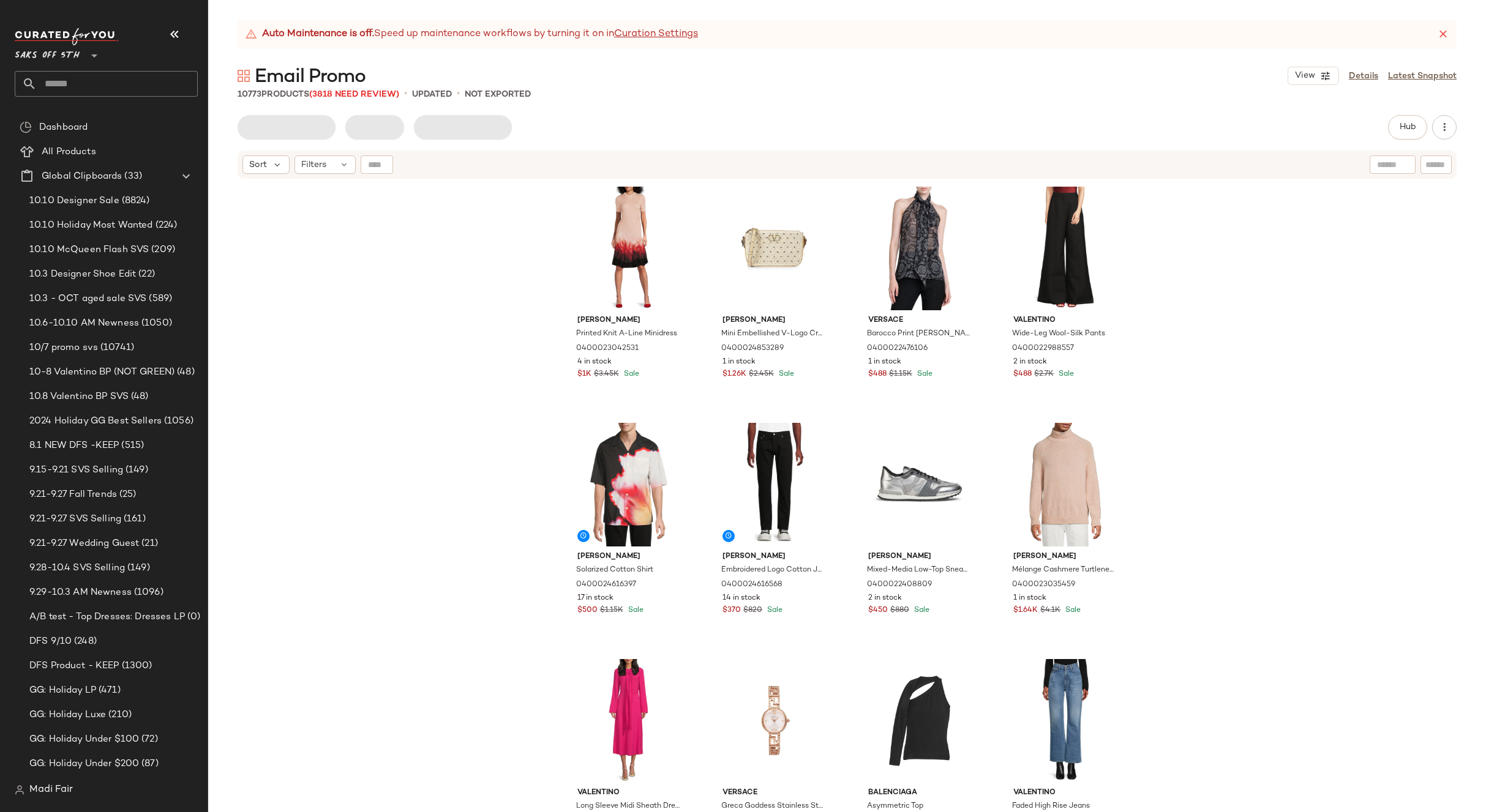
click at [368, 269] on div "McQueen Printed Knit A-Line Minidress 0400023042531 4 in stock $1K $3.45K Sale …" at bounding box center [847, 511] width 1278 height 663
click at [357, 125] on span "Export" at bounding box center [351, 127] width 29 height 9
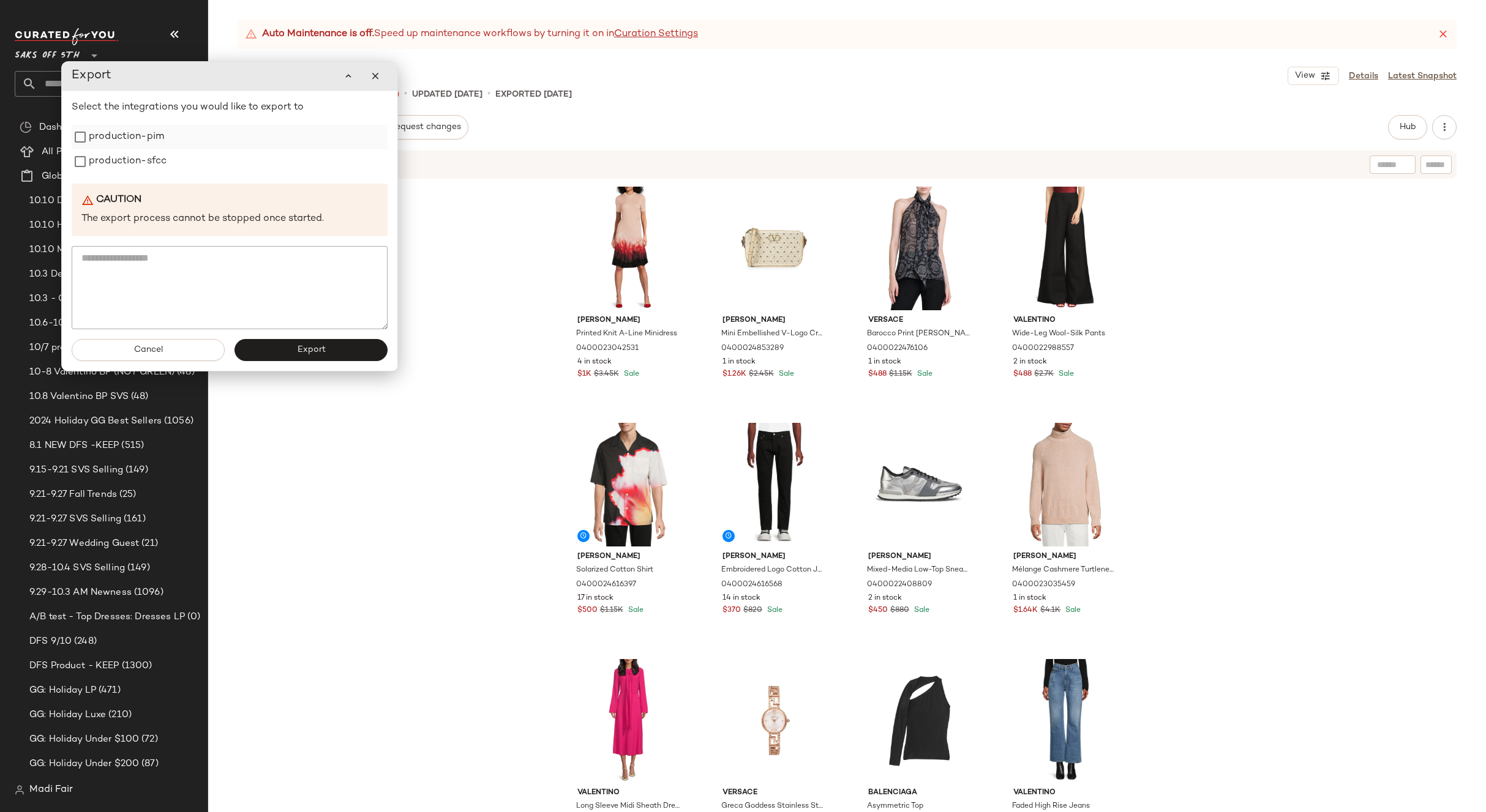
click at [127, 140] on label "production-pim" at bounding box center [126, 136] width 75 height 25
click at [127, 157] on label "production-sfcc" at bounding box center [127, 161] width 78 height 25
click at [297, 348] on span "Export" at bounding box center [311, 350] width 29 height 9
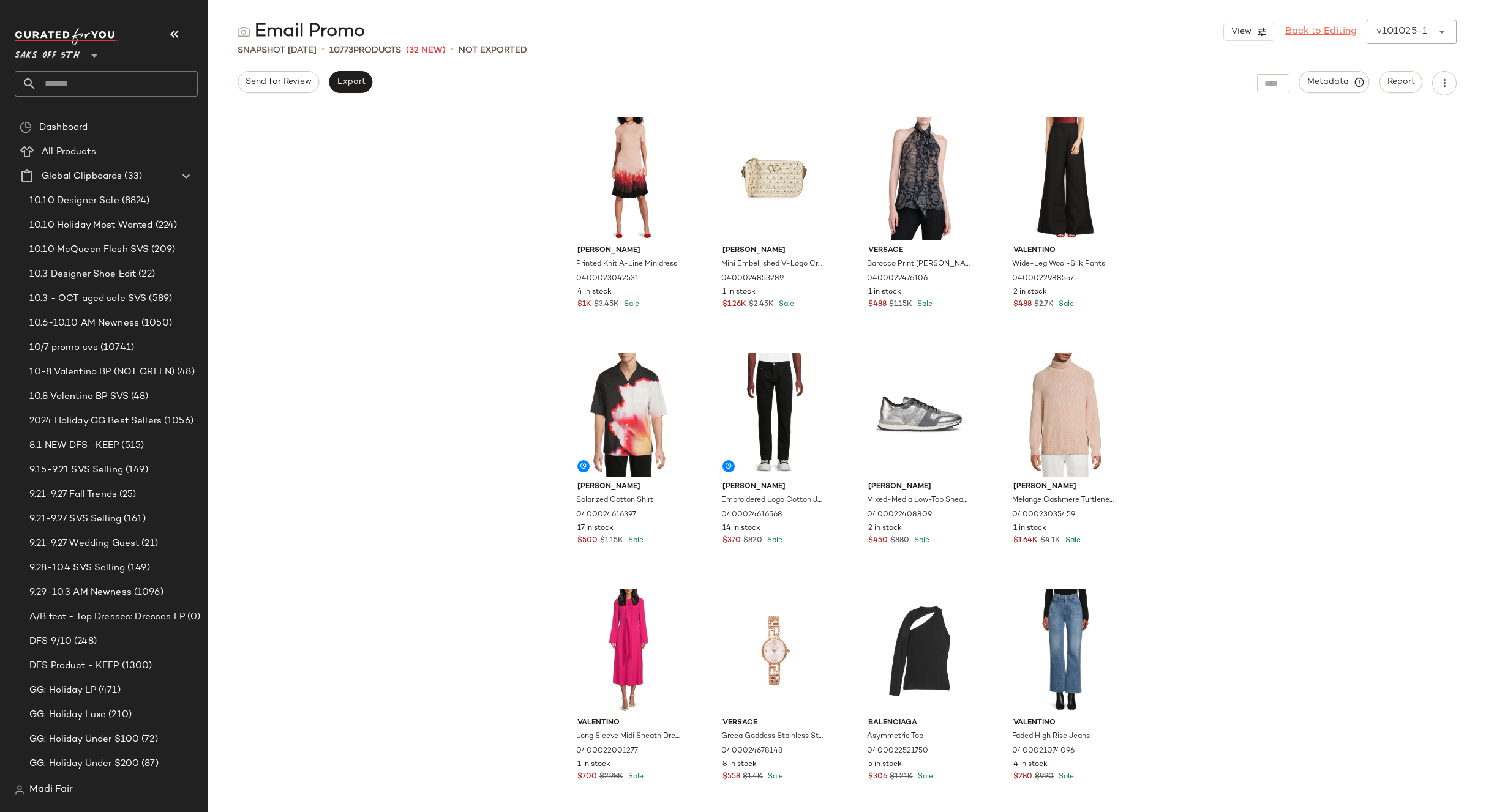
click at [1311, 33] on link "Back to Editing" at bounding box center [1321, 32] width 72 height 14
